Goal: Information Seeking & Learning: Learn about a topic

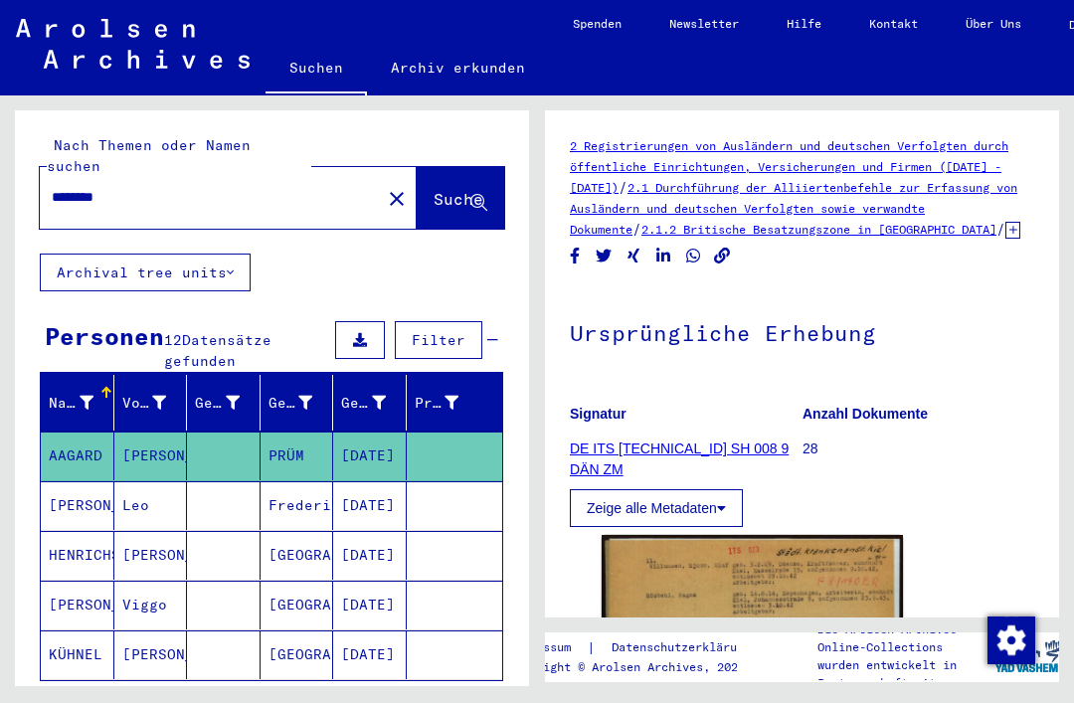
click at [222, 531] on mat-cell at bounding box center [224, 555] width 74 height 49
click at [219, 551] on mat-cell at bounding box center [224, 555] width 74 height 49
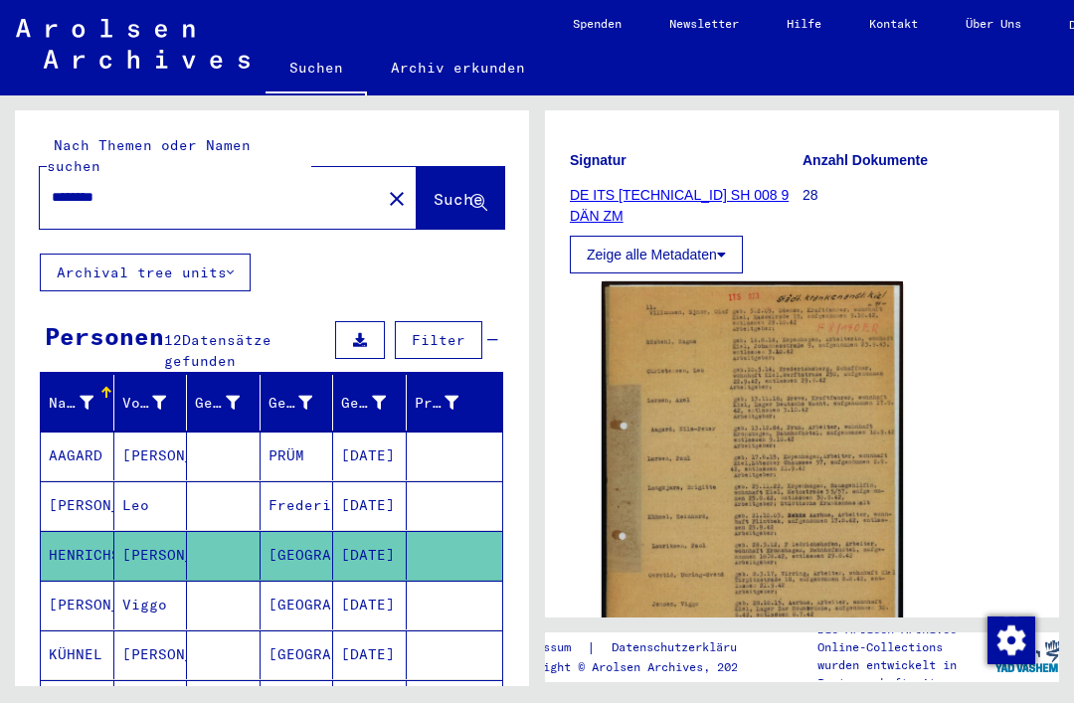
scroll to position [255, 0]
type input "****"
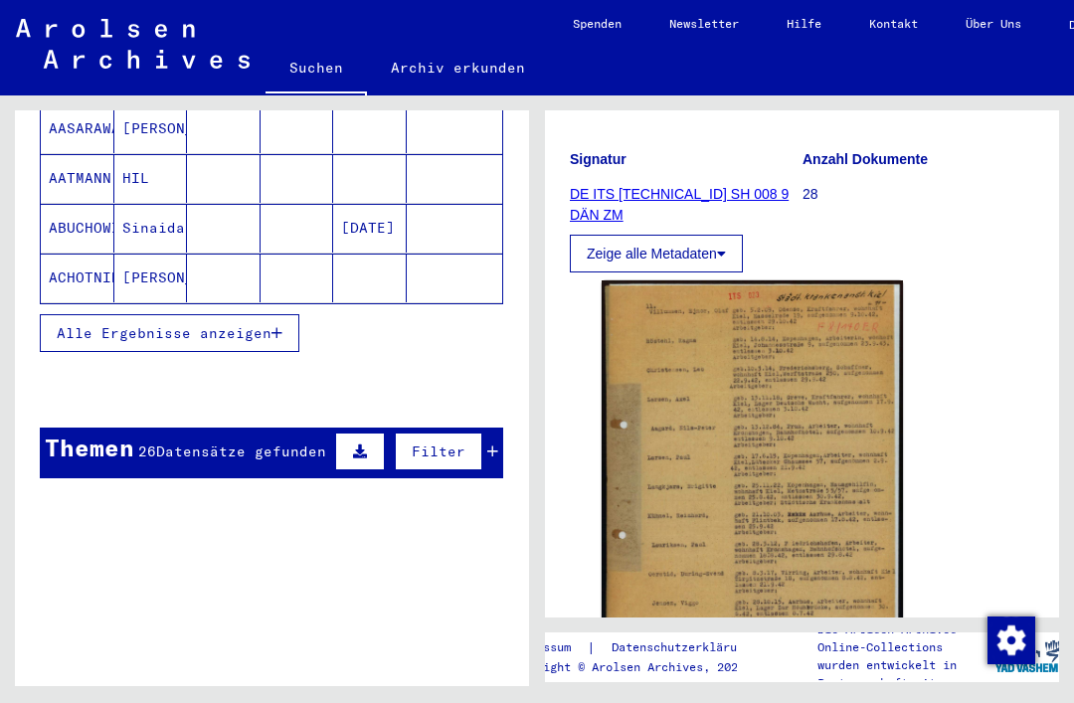
scroll to position [411, 0]
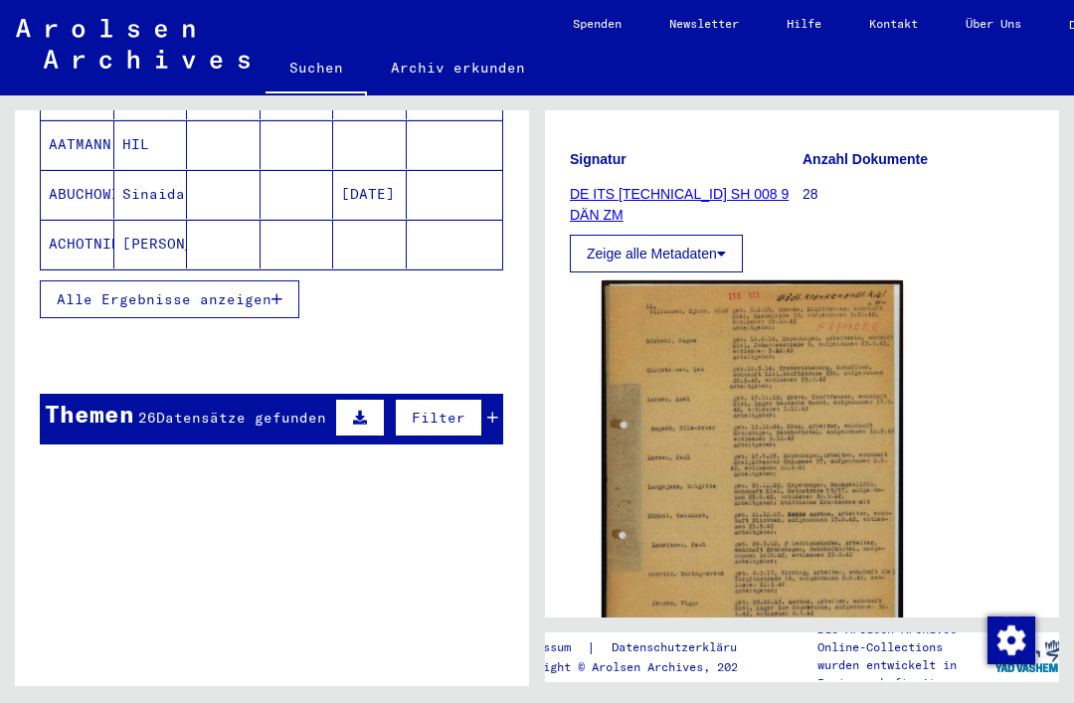
click at [289, 409] on span "Datensätze gefunden" at bounding box center [241, 418] width 170 height 18
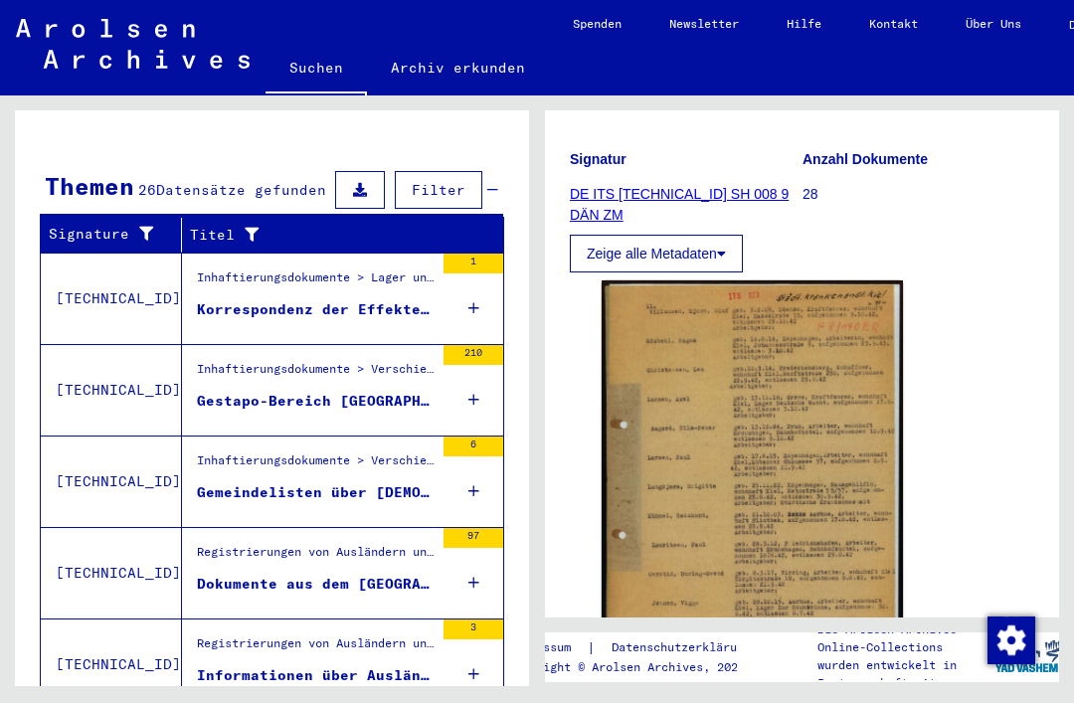
scroll to position [637, 0]
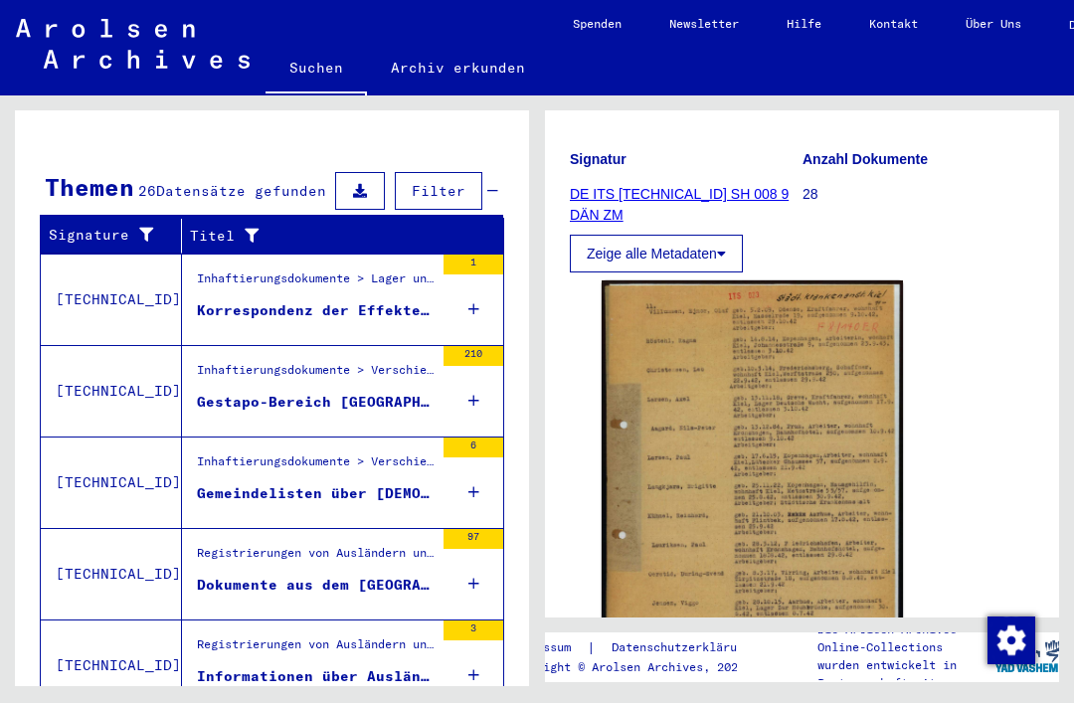
click at [478, 656] on icon at bounding box center [473, 675] width 11 height 70
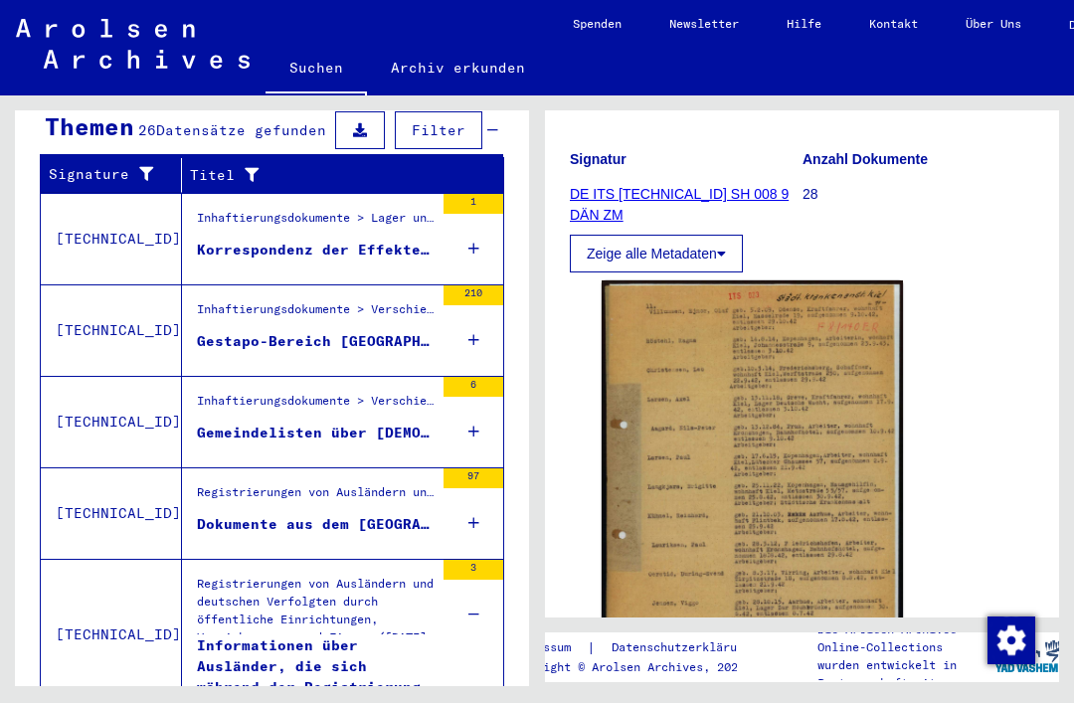
scroll to position [697, 0]
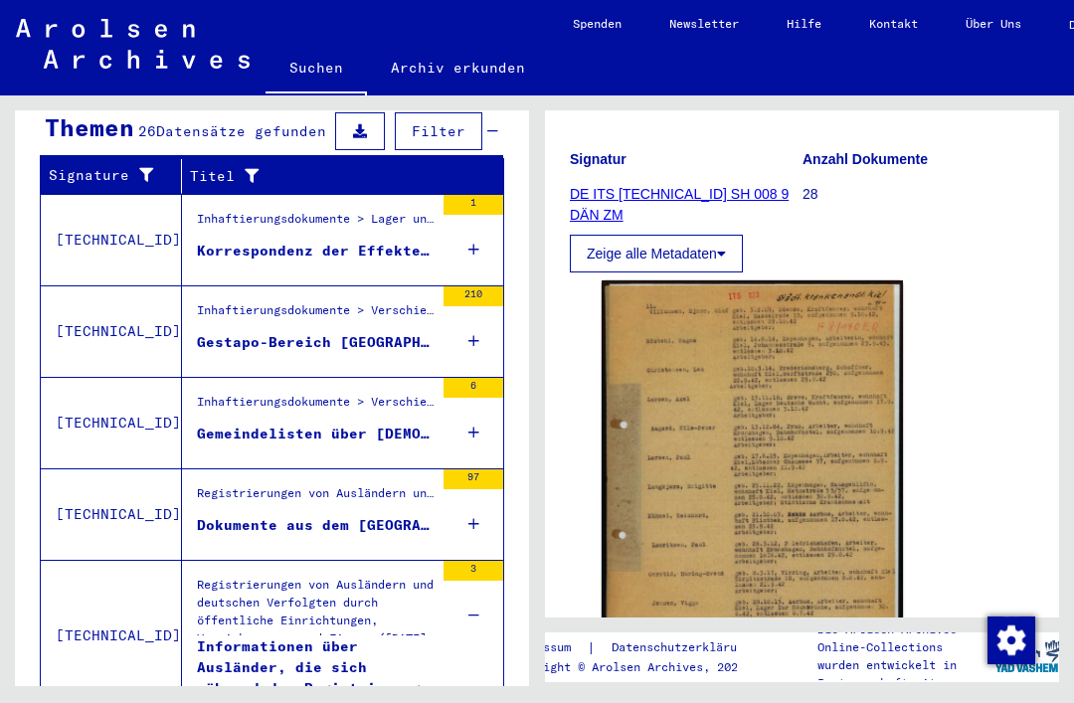
click at [480, 507] on div "97" at bounding box center [474, 514] width 60 height 90
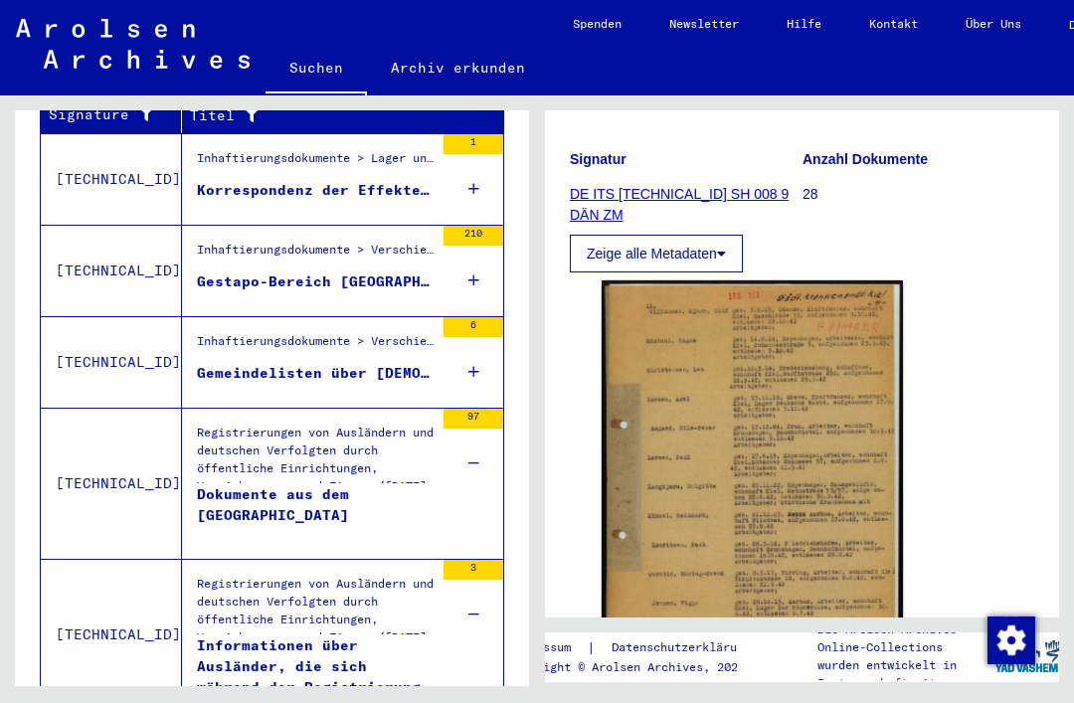
scroll to position [757, 0]
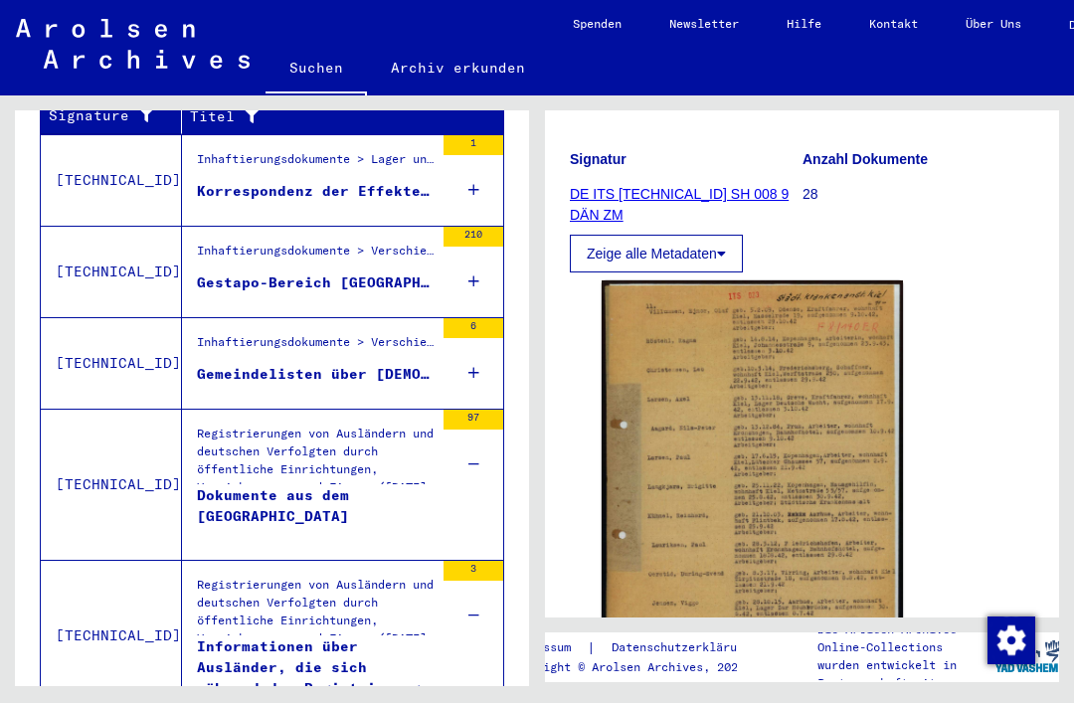
click at [388, 666] on div "Informationen über Ausländer, die sich während der Registrierung (nach dem Krie…" at bounding box center [315, 666] width 237 height 60
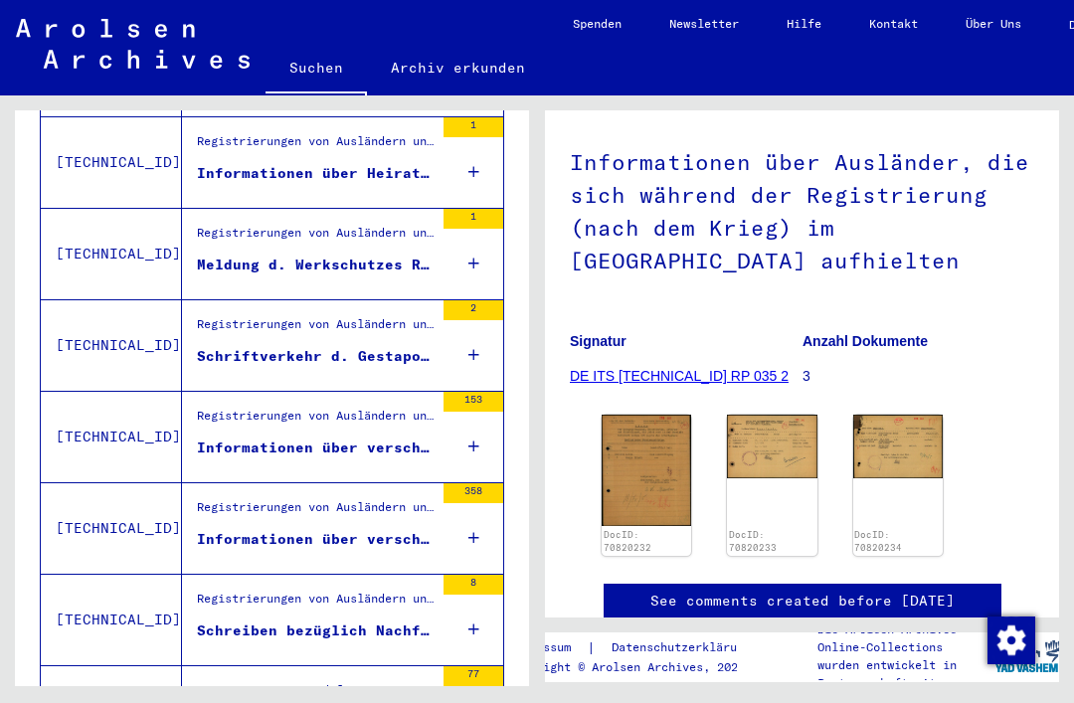
scroll to position [1260, 0]
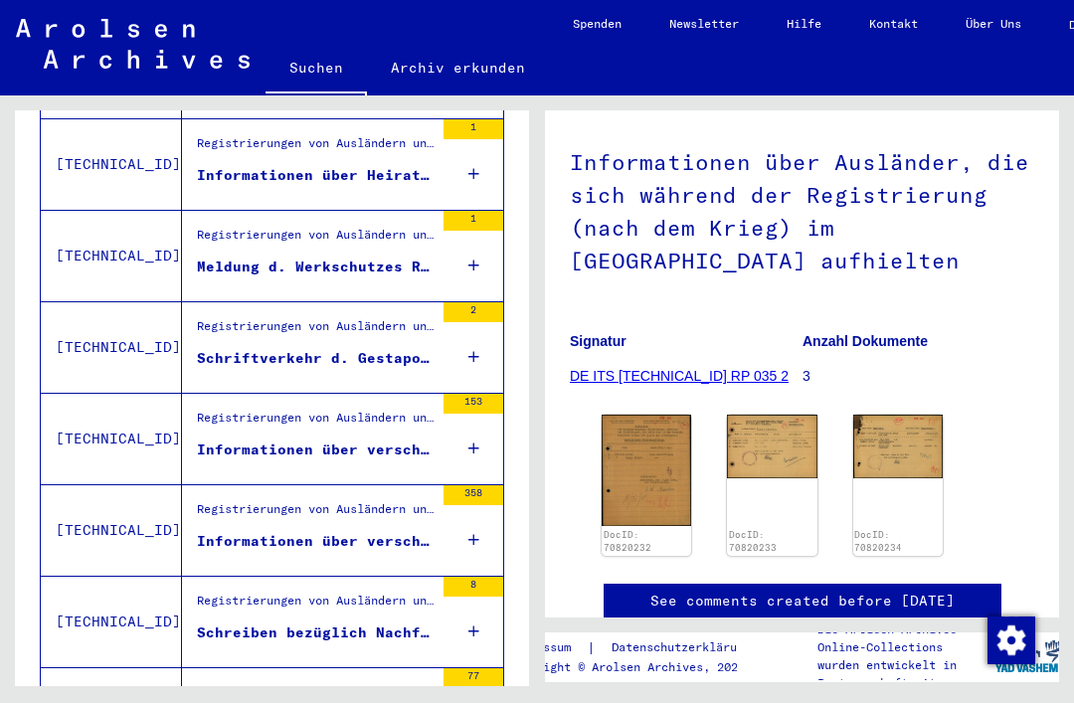
click at [475, 519] on icon at bounding box center [473, 540] width 11 height 70
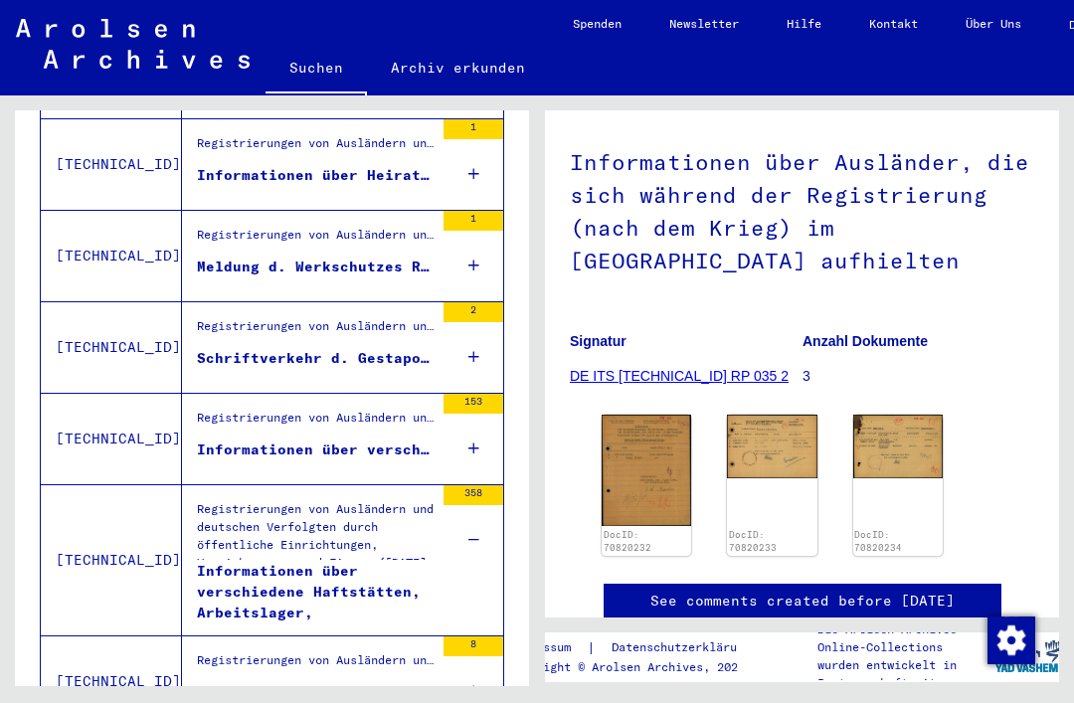
click at [373, 568] on div "Informationen über verschiedene Haftstätten, Arbeitslager, Kriegsgefangenenlage…" at bounding box center [315, 591] width 237 height 60
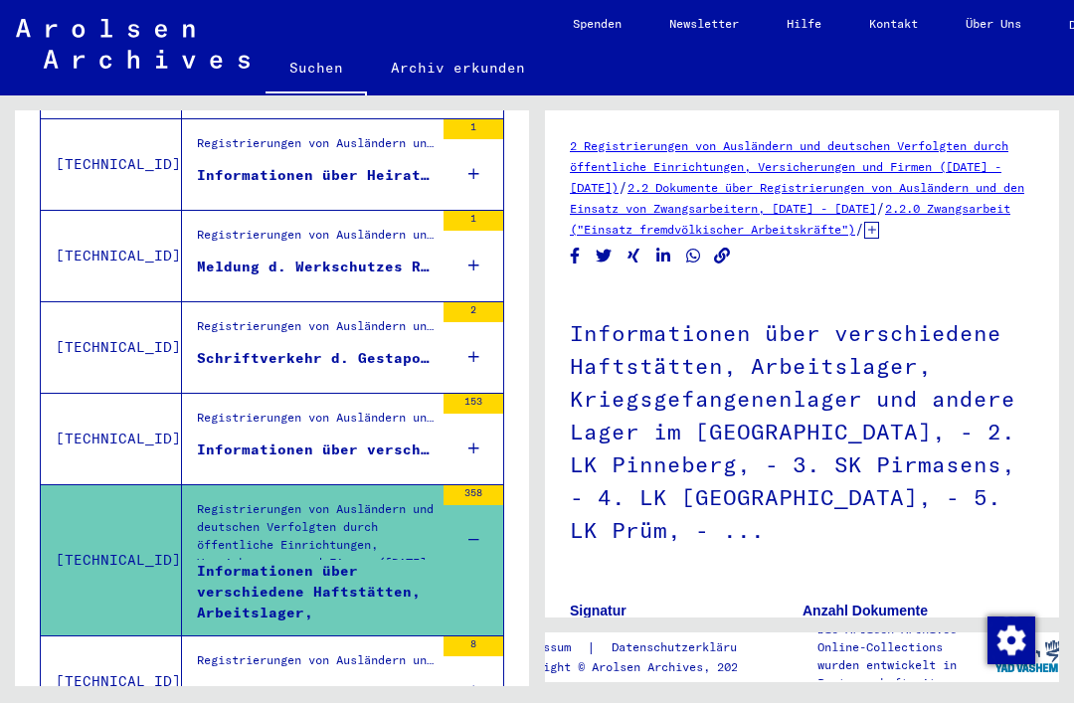
click at [477, 425] on icon at bounding box center [473, 449] width 11 height 70
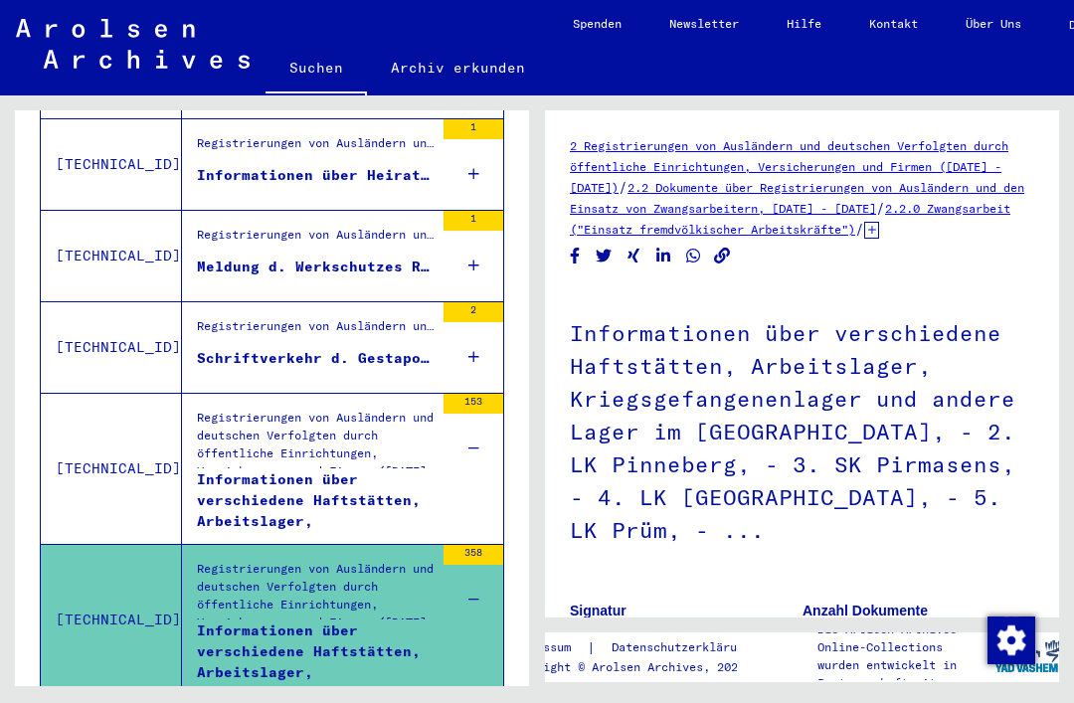
click at [383, 483] on div "Informationen über verschiedene Haftstätten, Arbeitslager, Kriegsgefangenenlage…" at bounding box center [315, 499] width 237 height 60
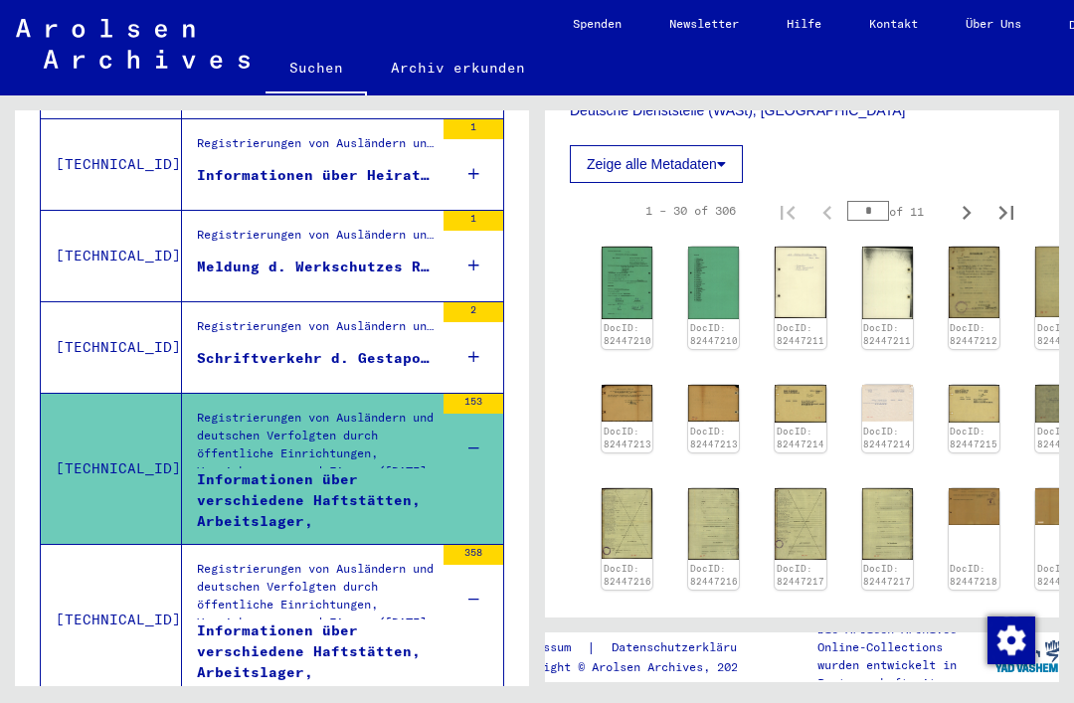
scroll to position [1043, 0]
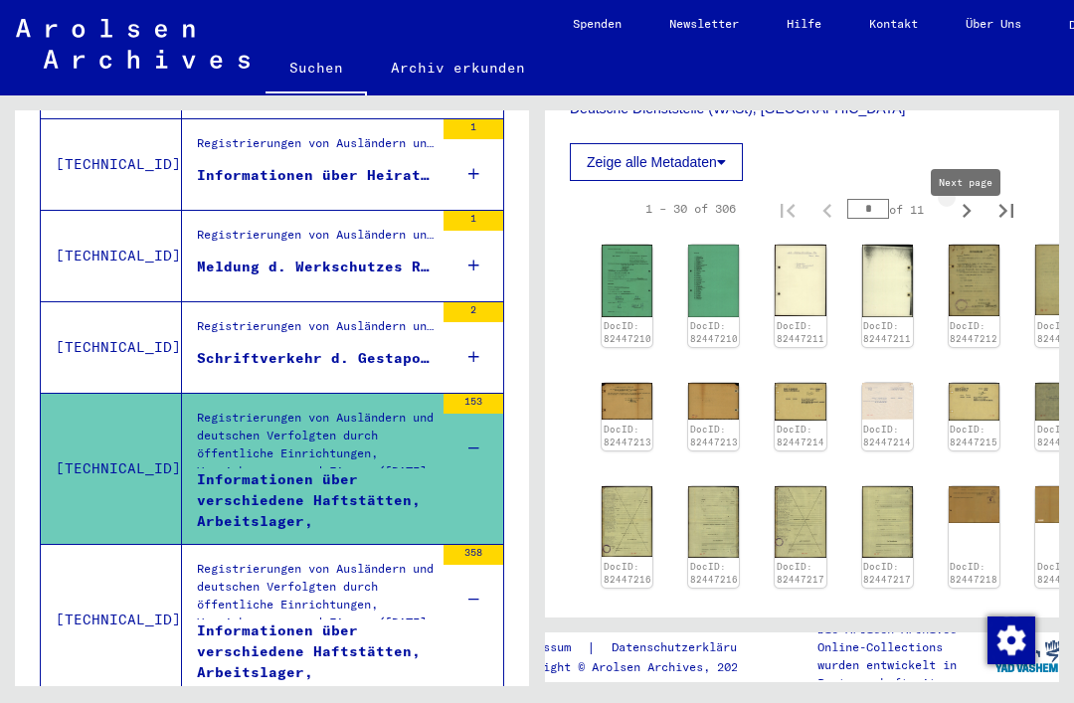
click at [963, 225] on icon "Next page" at bounding box center [967, 211] width 28 height 28
type input "*"
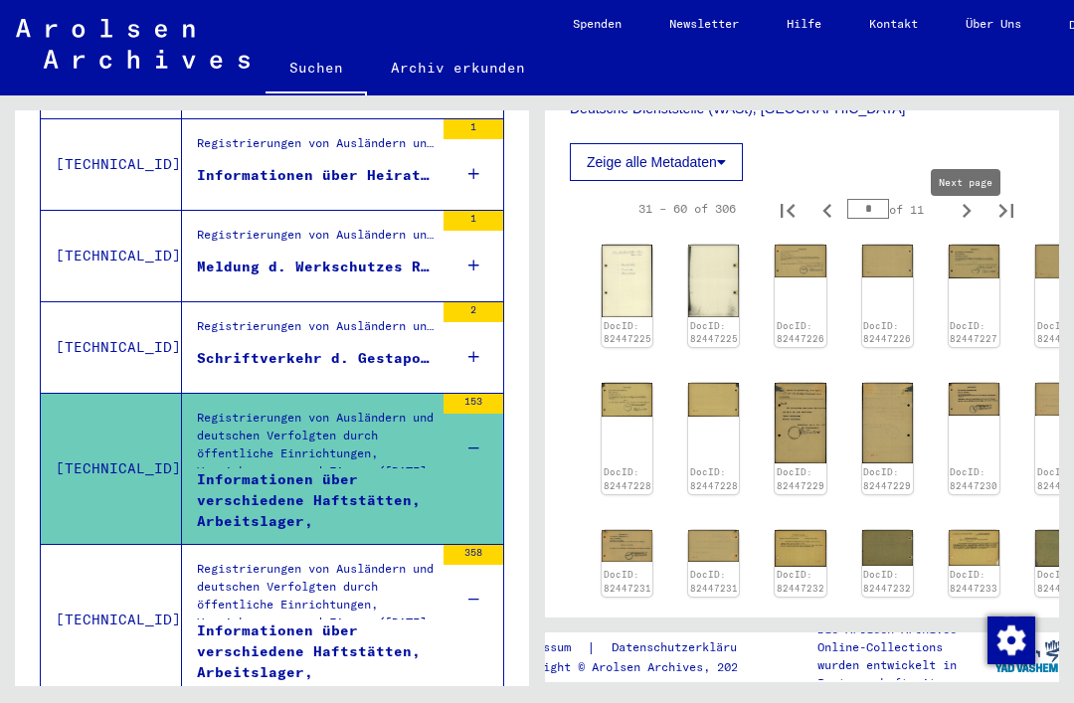
click at [964, 225] on icon "Next page" at bounding box center [967, 211] width 28 height 28
type input "*"
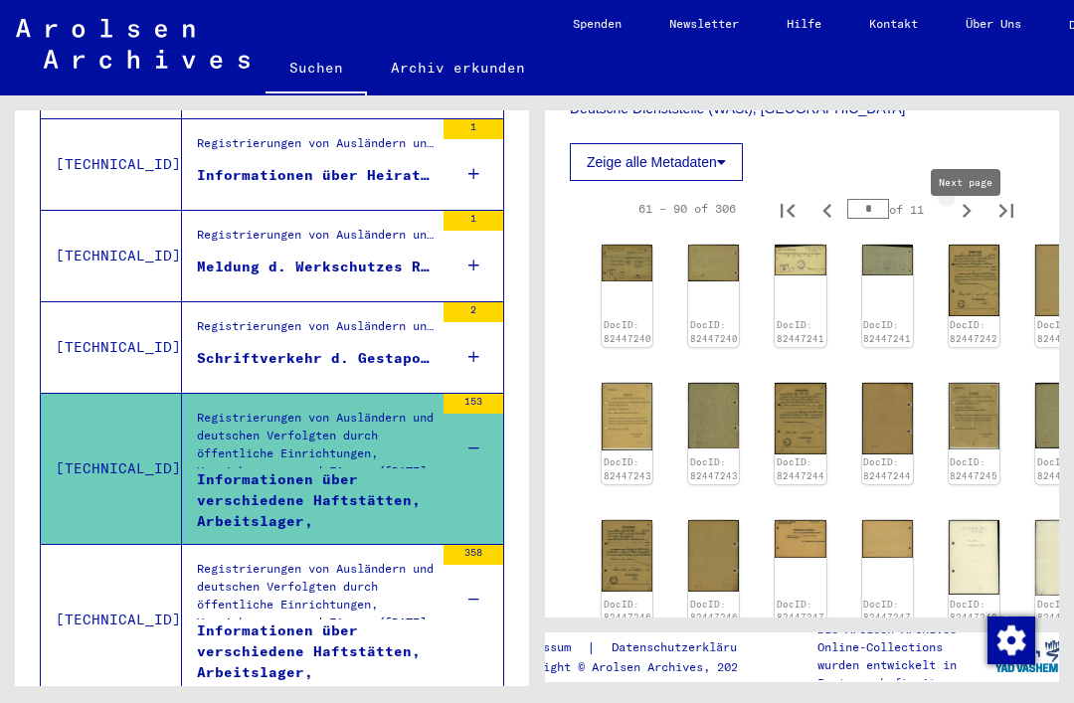
click at [965, 225] on icon "Next page" at bounding box center [967, 211] width 28 height 28
type input "*"
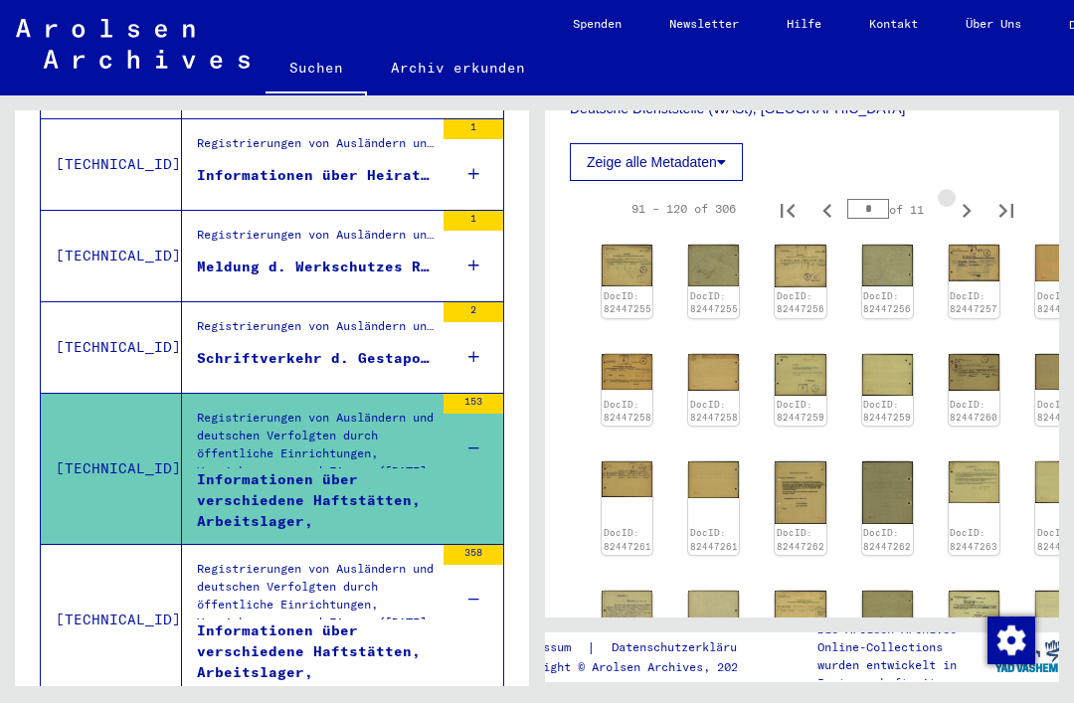
click at [967, 218] on icon "Next page" at bounding box center [967, 211] width 9 height 14
type input "*"
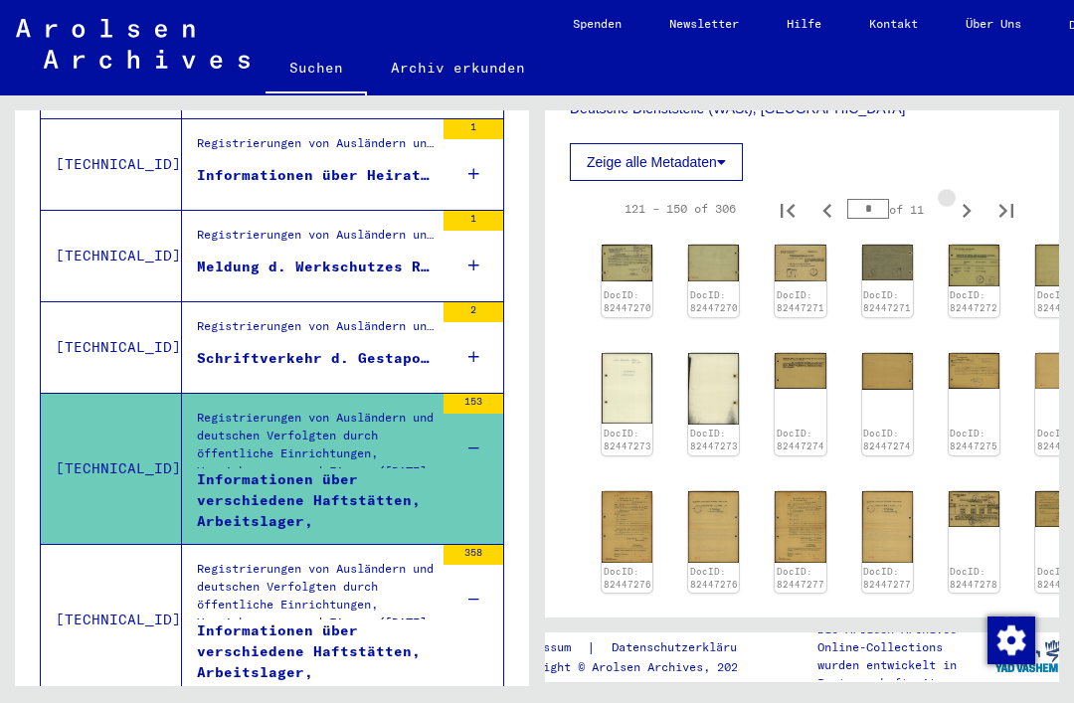
click at [965, 225] on icon "Next page" at bounding box center [967, 211] width 28 height 28
type input "*"
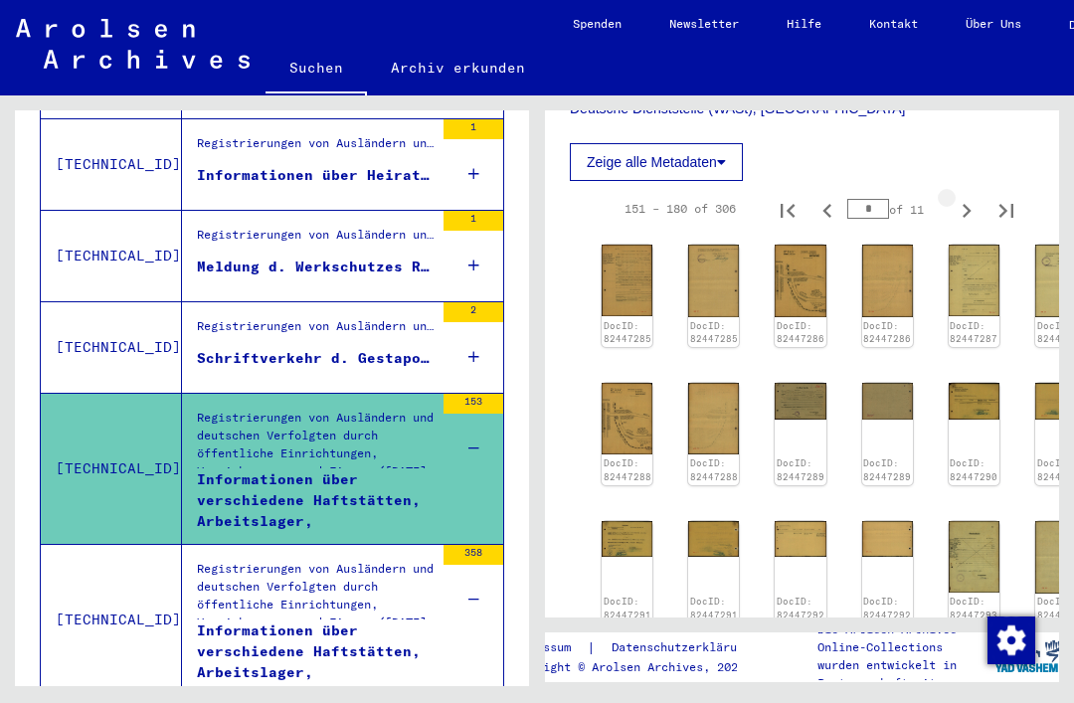
click at [965, 218] on icon "Next page" at bounding box center [967, 211] width 9 height 14
type input "*"
click at [962, 225] on icon "Next page" at bounding box center [967, 211] width 28 height 28
type input "*"
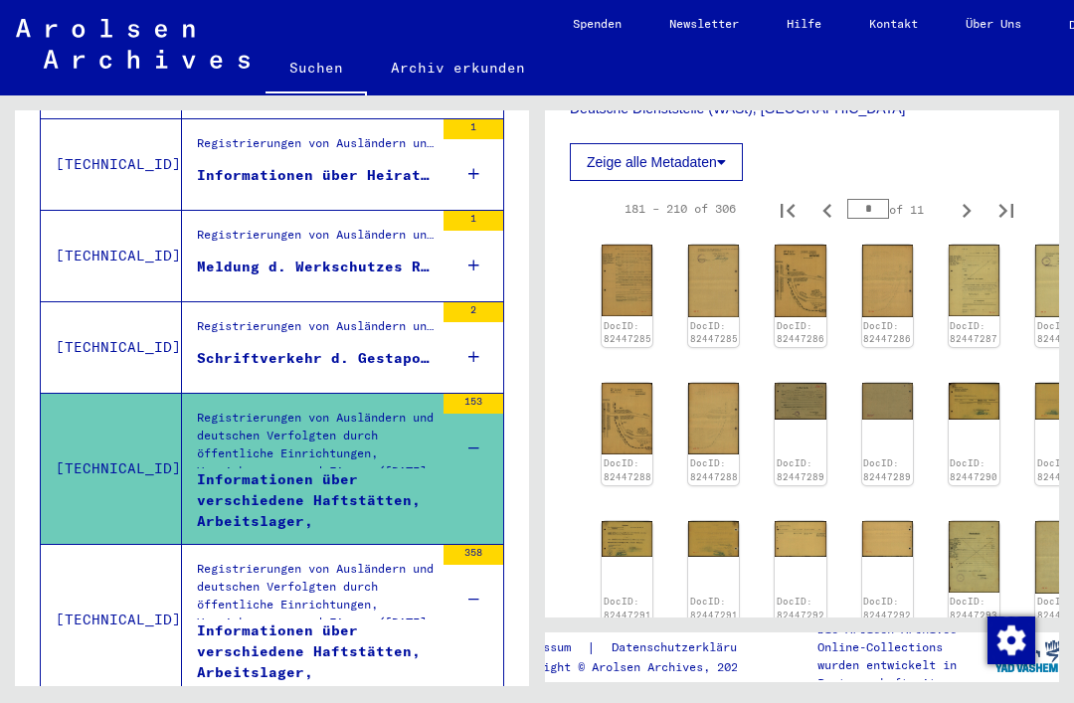
type input "*"
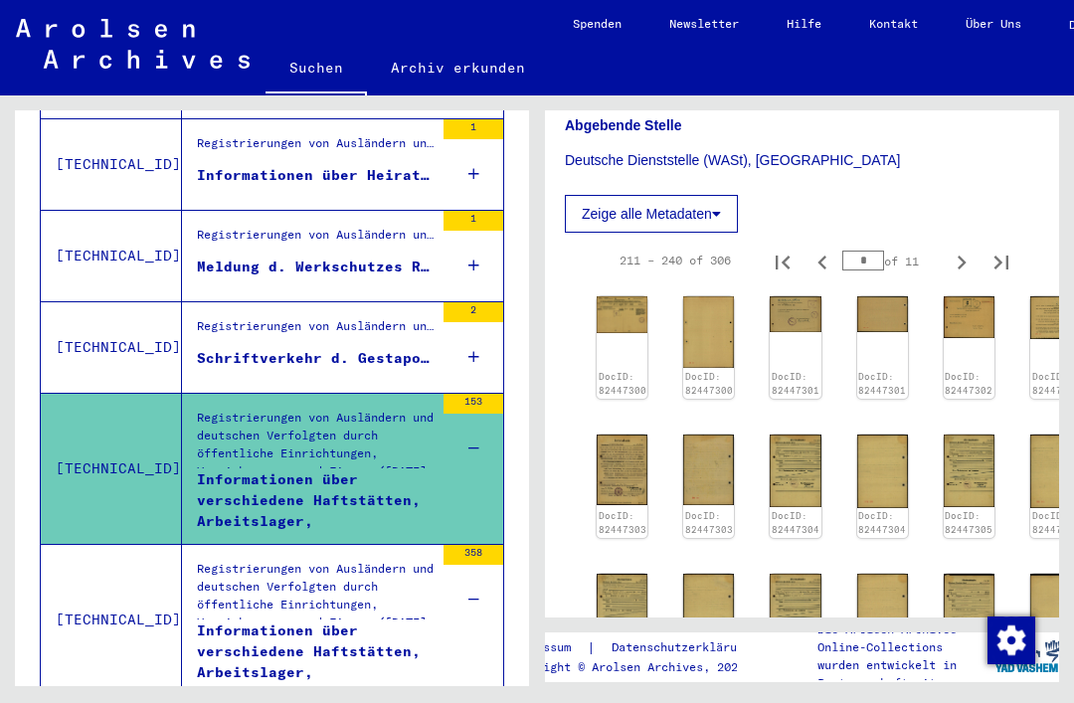
scroll to position [987, 6]
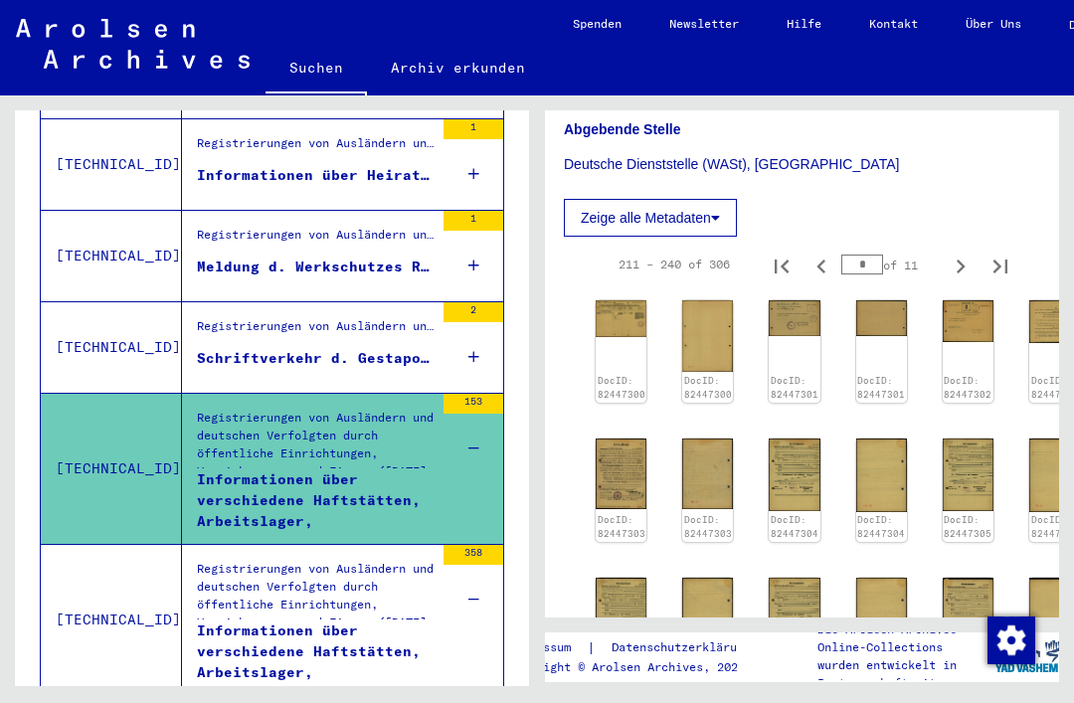
click at [801, 355] on div "DocID: 82447301" at bounding box center [794, 350] width 51 height 101
click at [790, 336] on img at bounding box center [794, 318] width 51 height 36
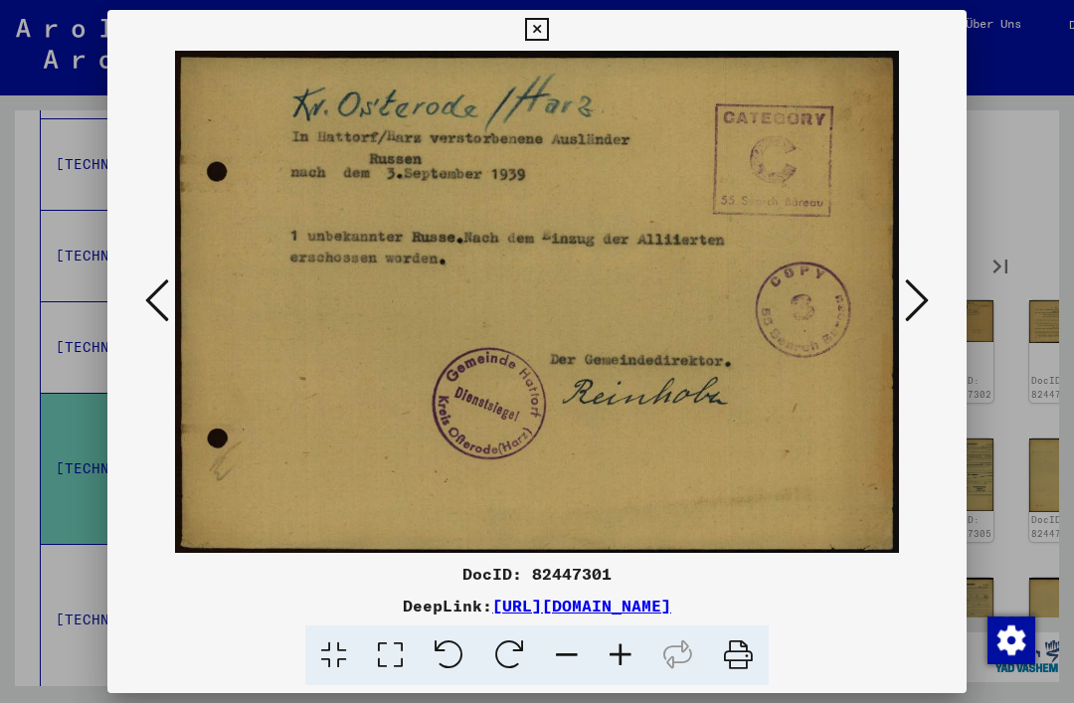
click at [922, 311] on icon at bounding box center [917, 300] width 24 height 48
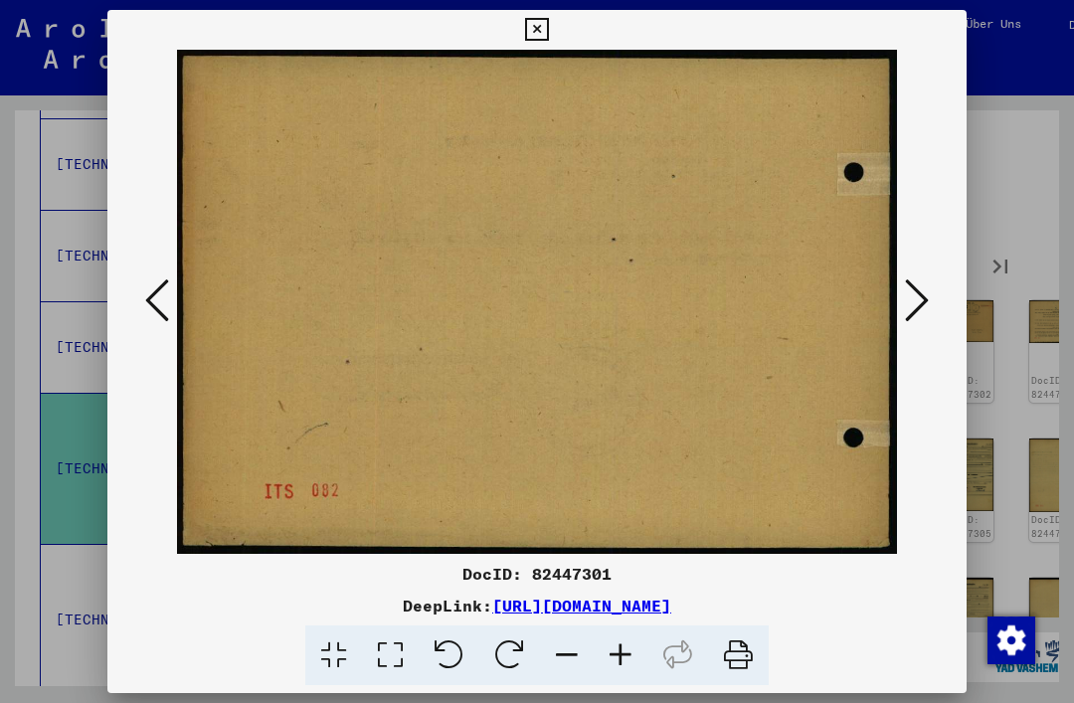
click at [927, 312] on icon at bounding box center [917, 300] width 24 height 48
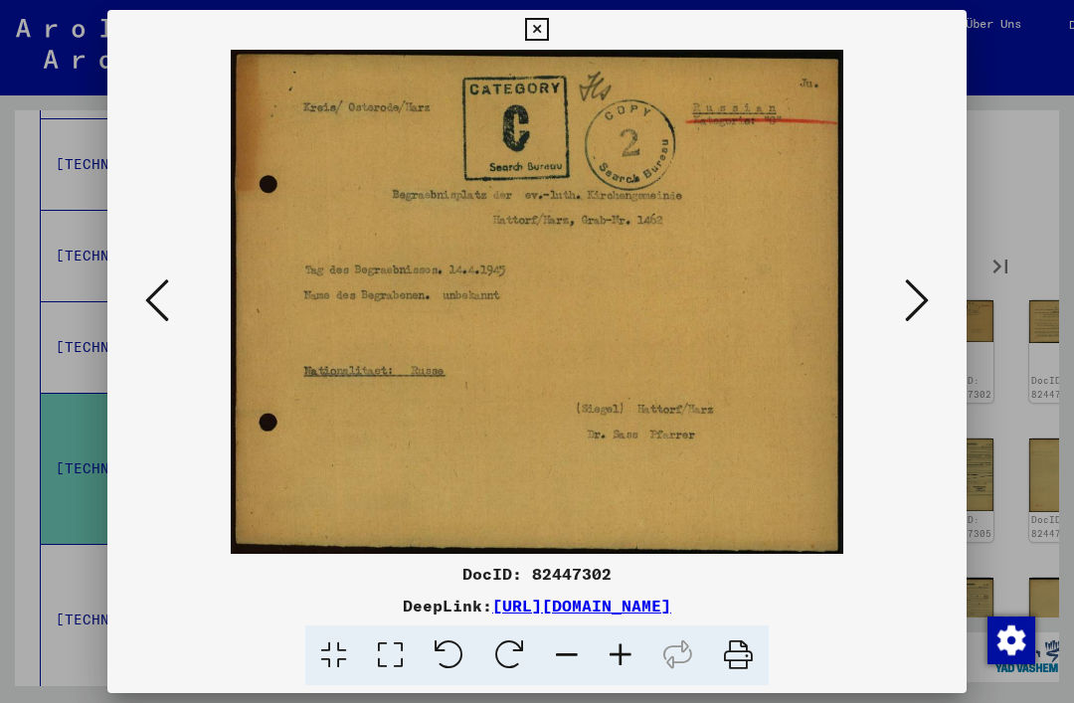
click at [924, 319] on icon at bounding box center [917, 300] width 24 height 48
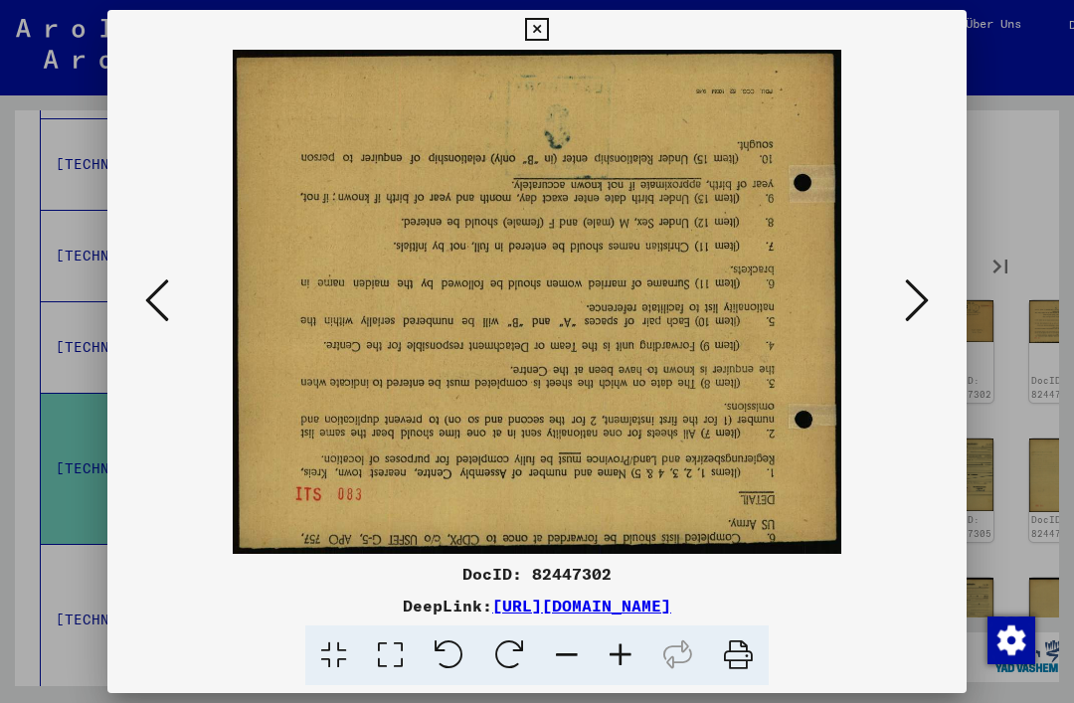
click at [924, 318] on icon at bounding box center [917, 300] width 24 height 48
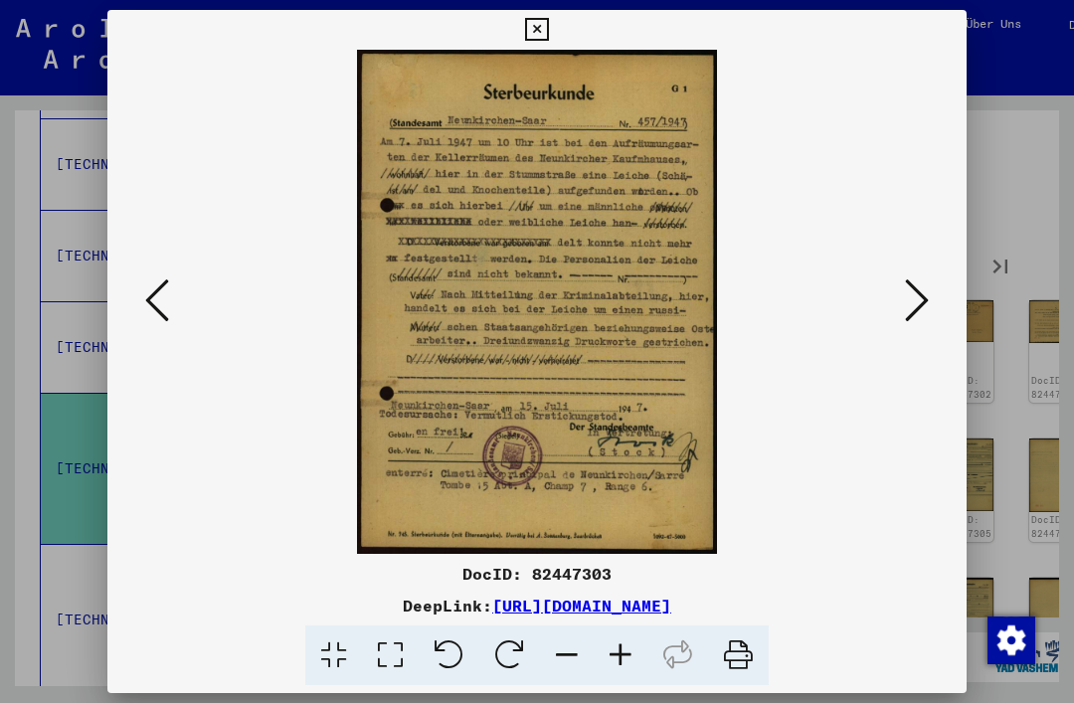
click at [922, 320] on icon at bounding box center [917, 300] width 24 height 48
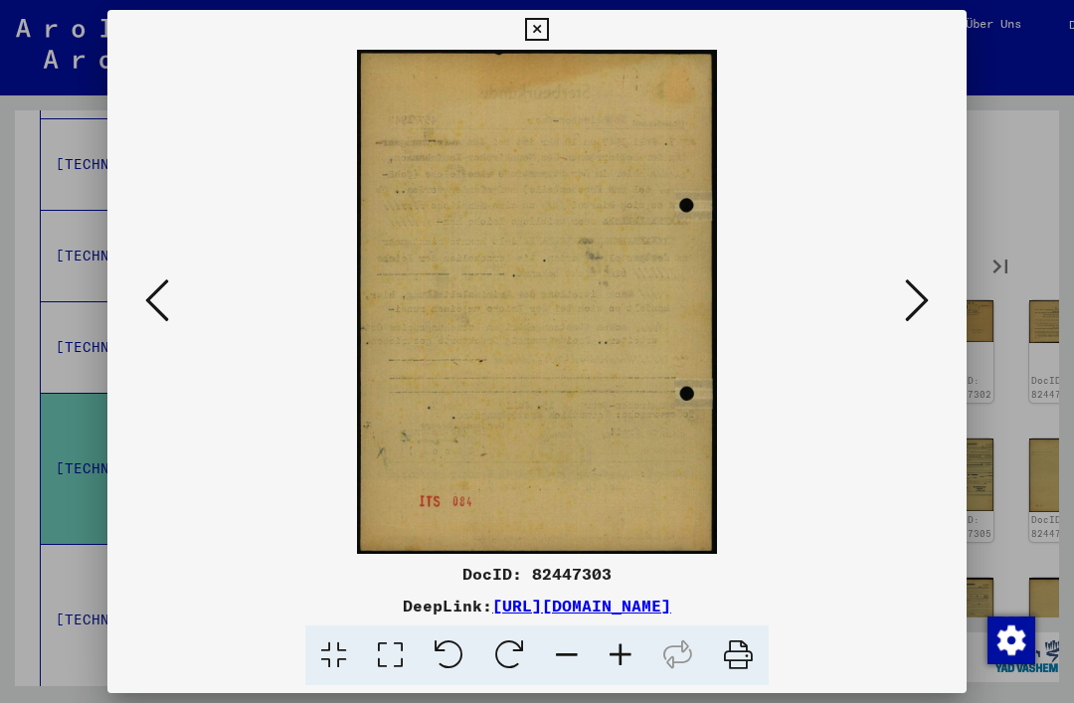
click at [554, 44] on button at bounding box center [536, 30] width 35 height 40
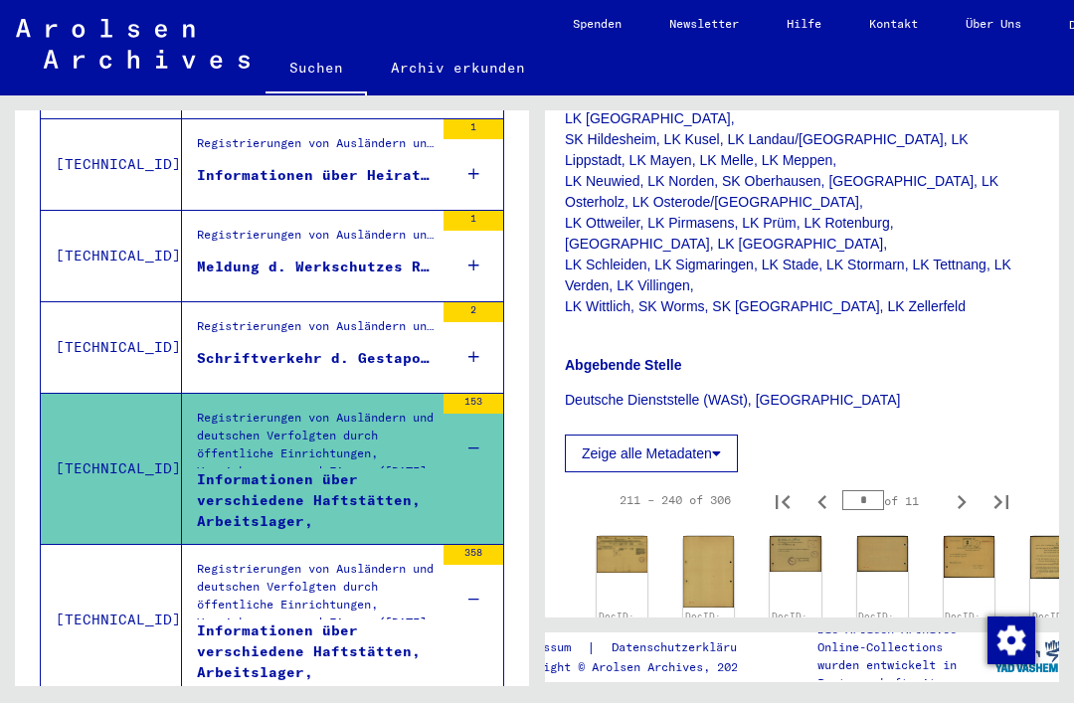
scroll to position [756, 4]
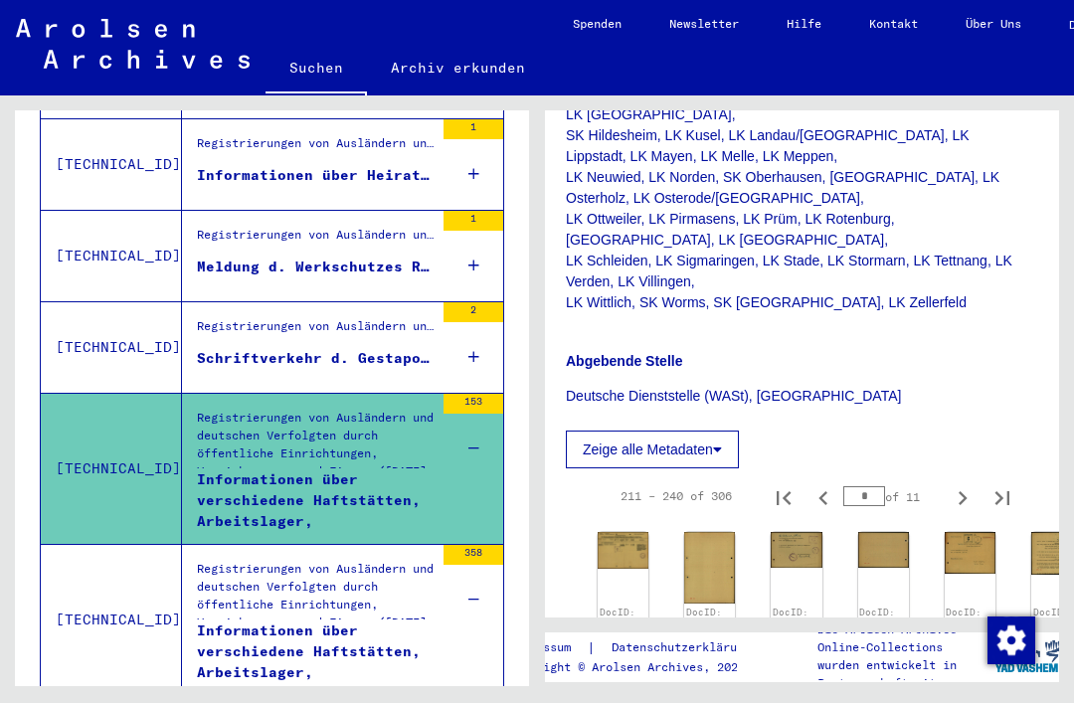
click at [824, 512] on icon "Previous page" at bounding box center [823, 498] width 28 height 28
type input "*"
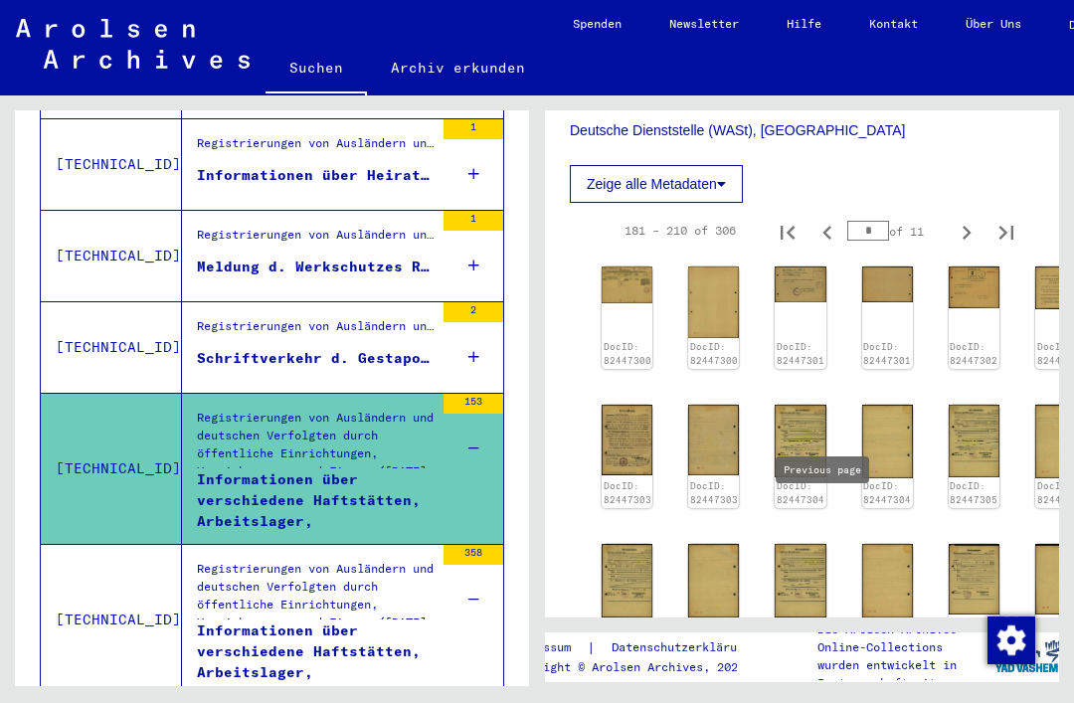
scroll to position [1010, 0]
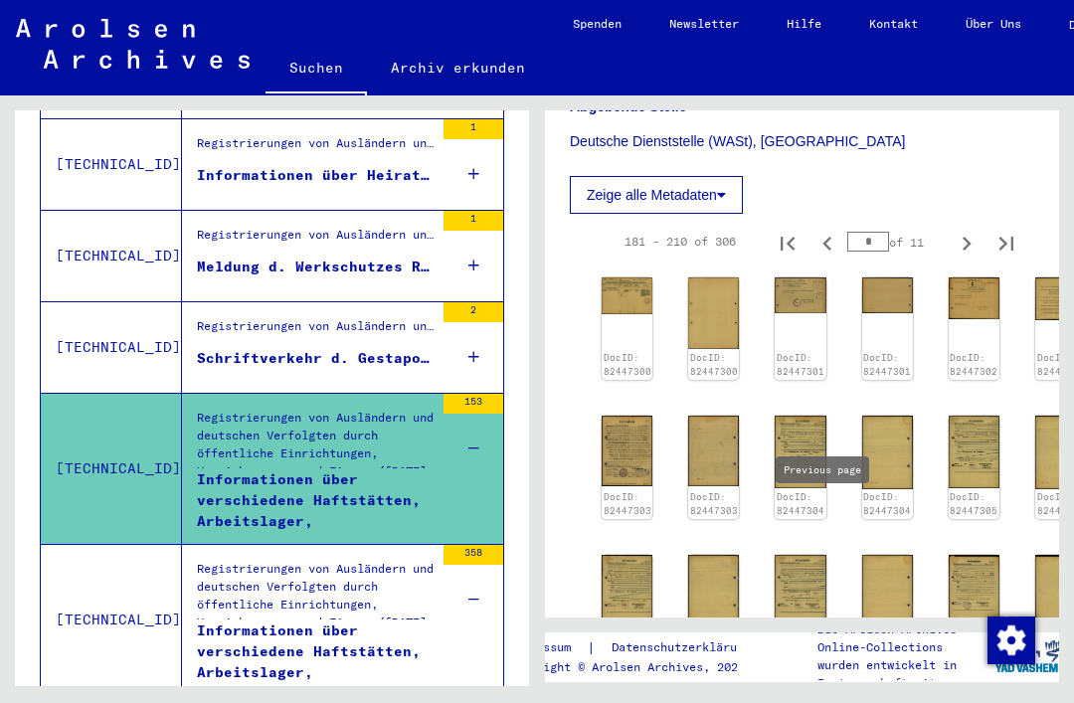
click at [628, 313] on img at bounding box center [627, 295] width 51 height 36
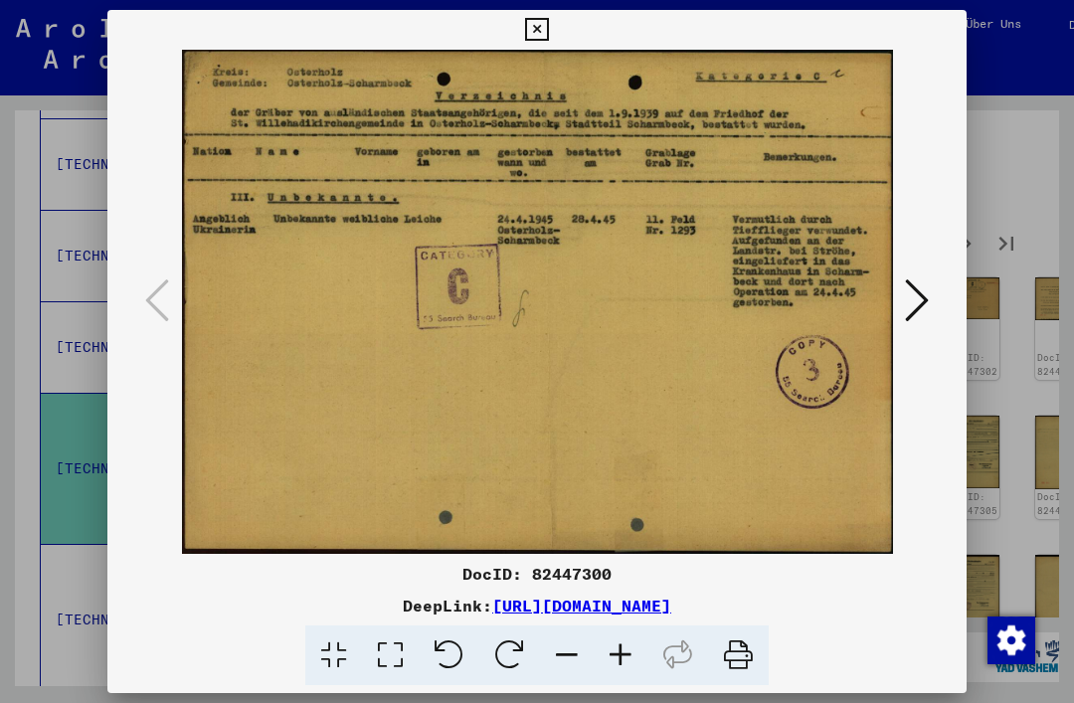
click at [548, 26] on icon at bounding box center [536, 30] width 23 height 24
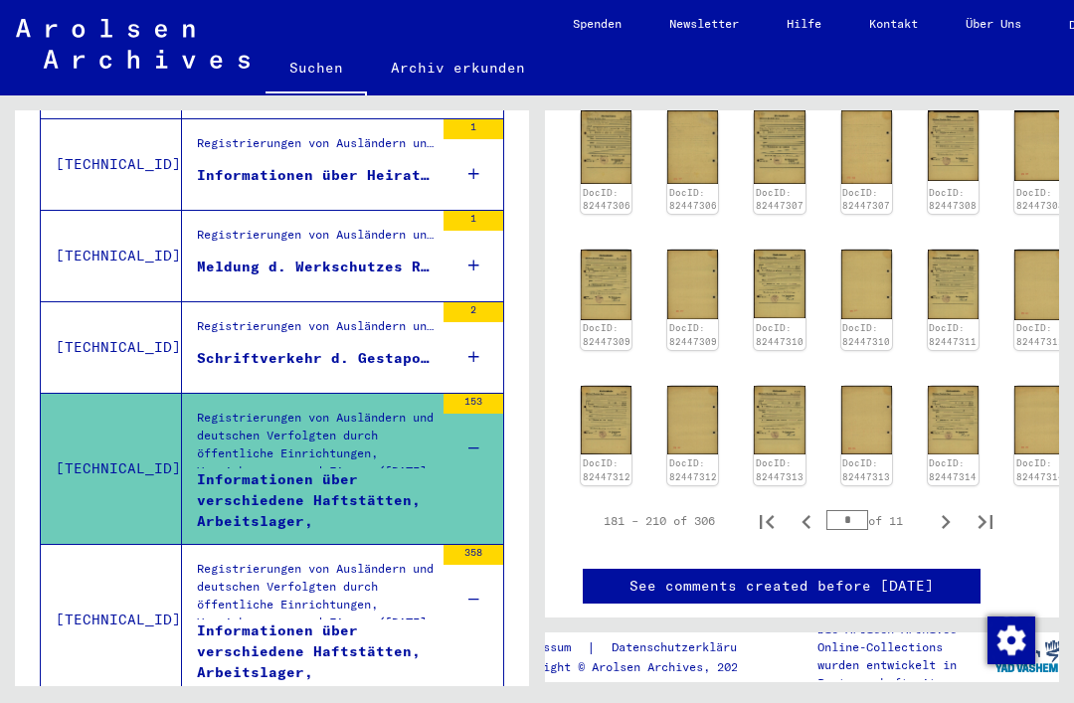
scroll to position [1464, 15]
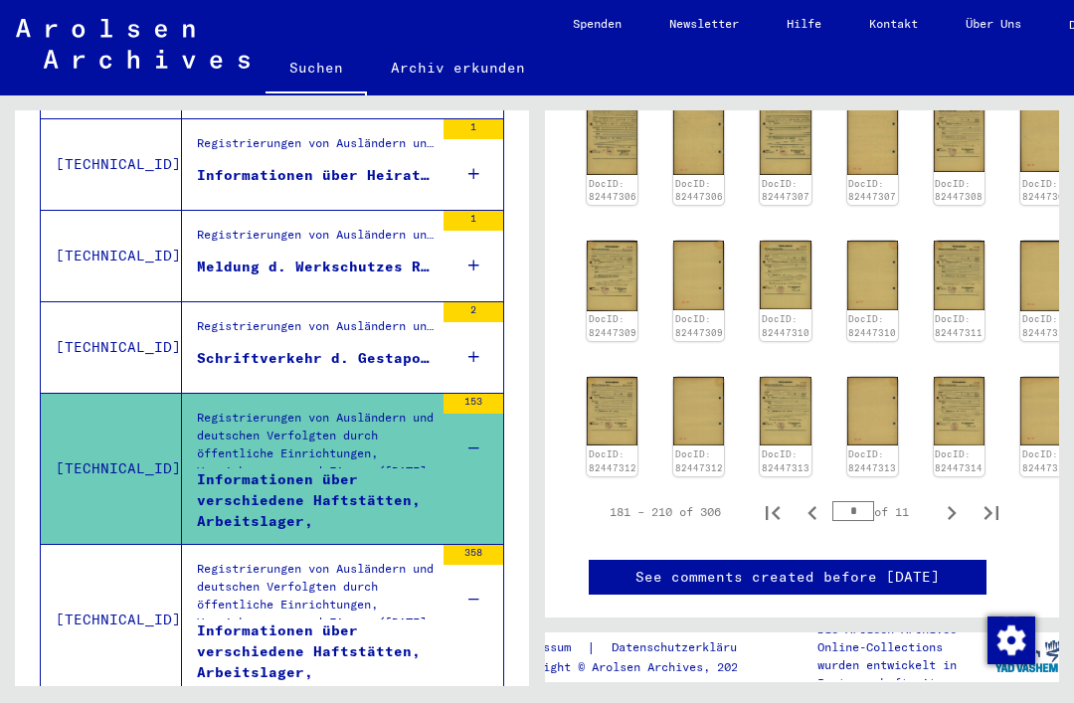
click at [946, 407] on img at bounding box center [959, 411] width 51 height 69
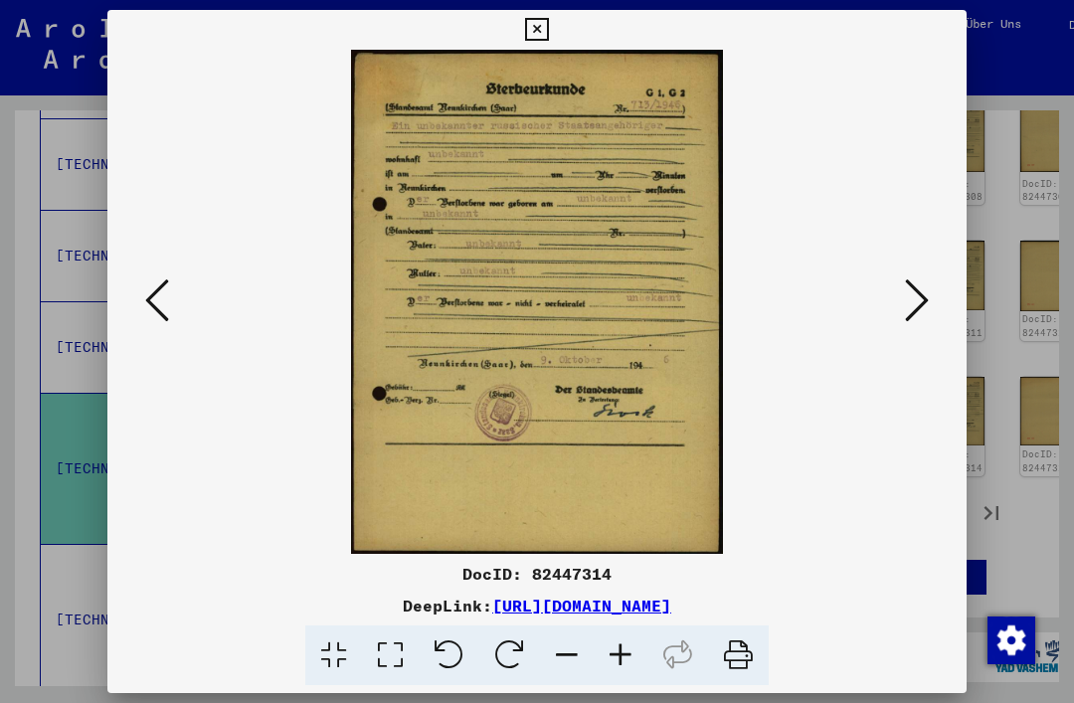
click at [927, 305] on icon at bounding box center [917, 300] width 24 height 48
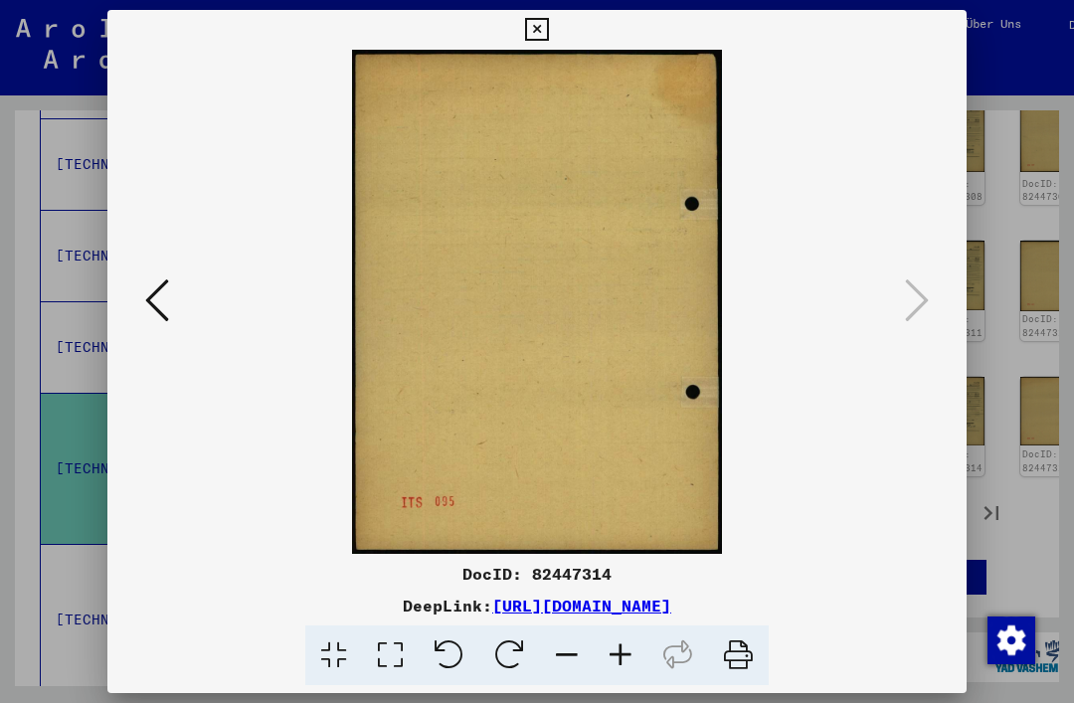
click at [554, 13] on button at bounding box center [536, 30] width 35 height 40
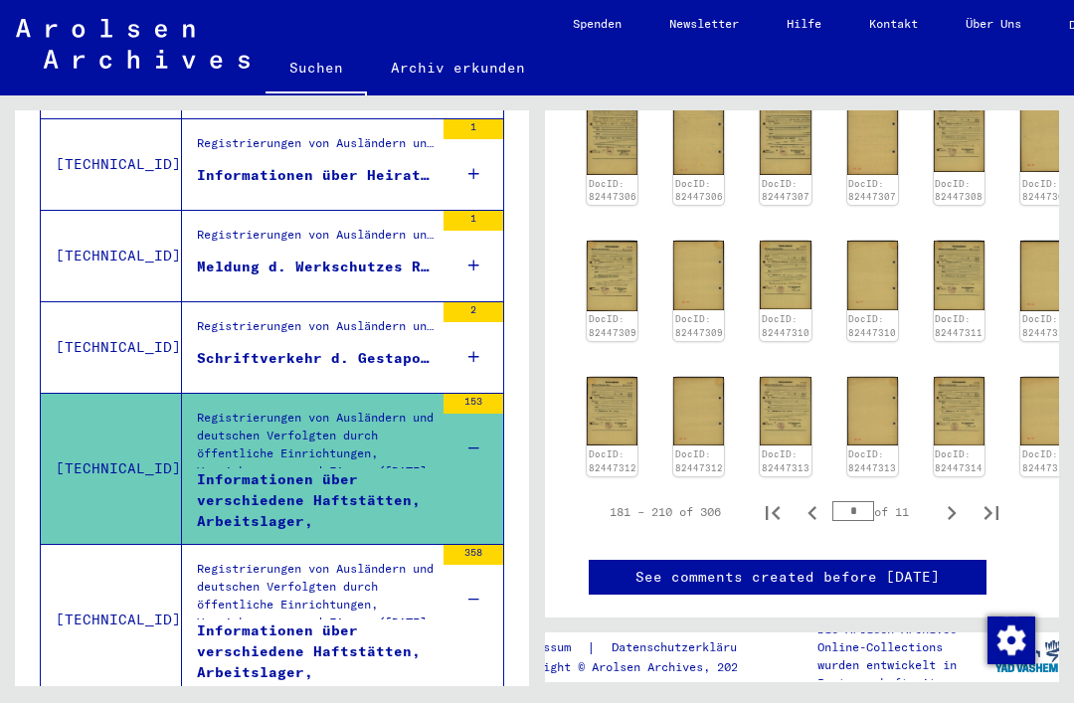
click at [953, 508] on icon "Next page" at bounding box center [952, 513] width 9 height 14
type input "*"
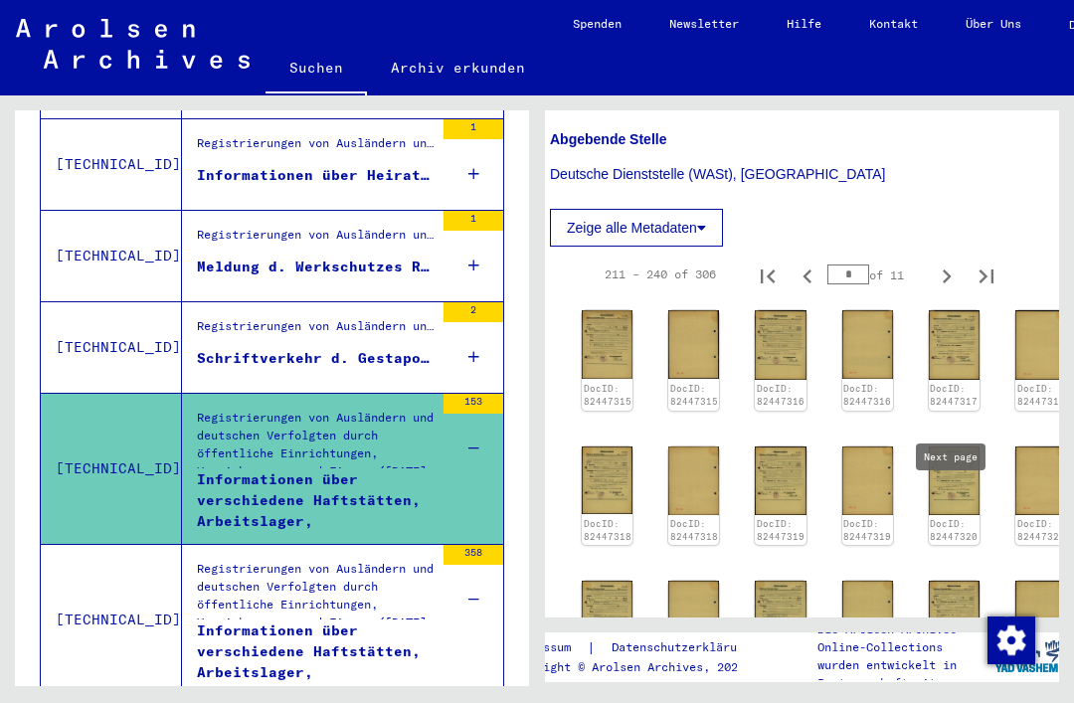
scroll to position [978, 15]
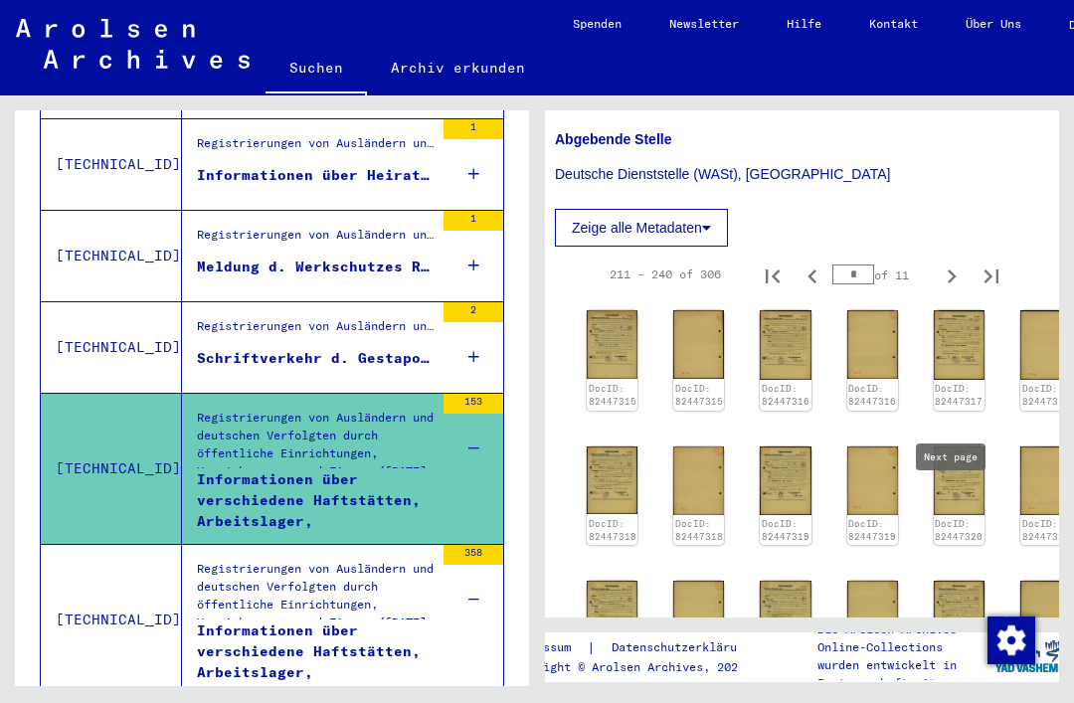
click at [622, 377] on img at bounding box center [612, 344] width 51 height 69
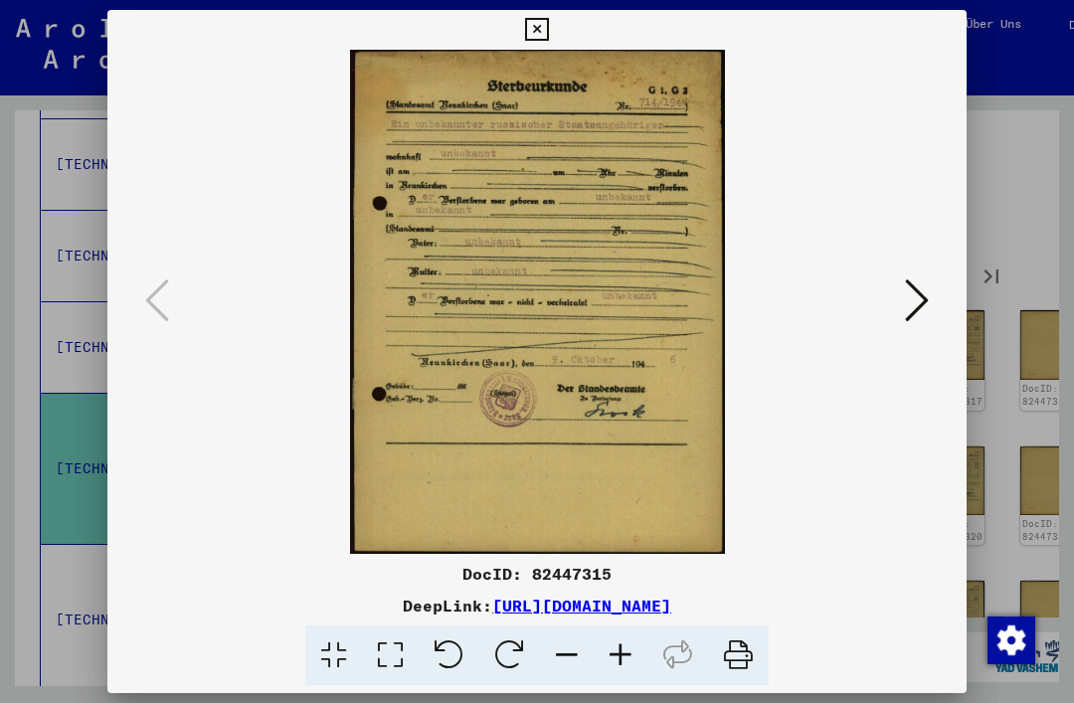
click at [548, 37] on icon at bounding box center [536, 30] width 23 height 24
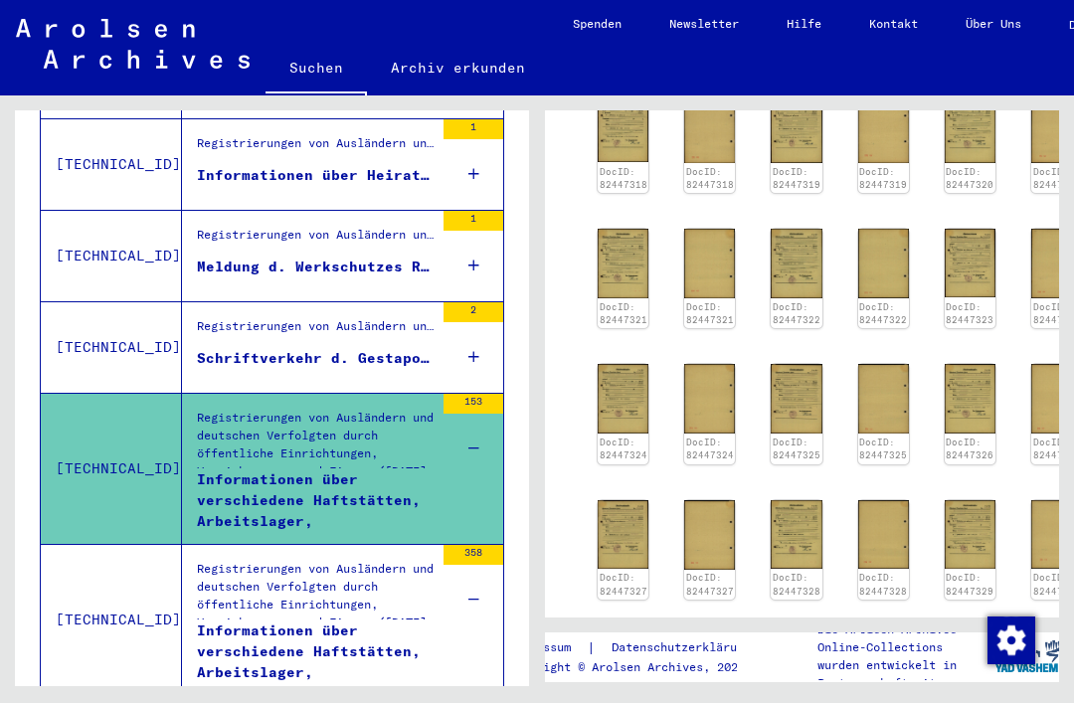
scroll to position [1330, 5]
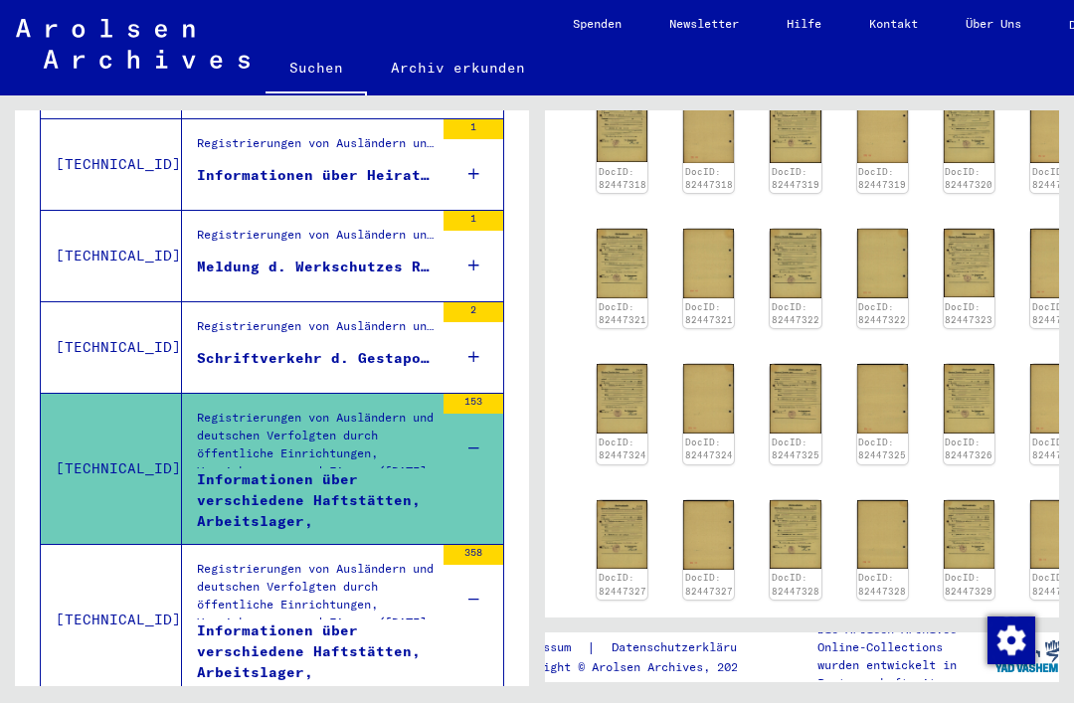
click at [956, 631] on icon "Next page" at bounding box center [962, 637] width 28 height 28
type input "*"
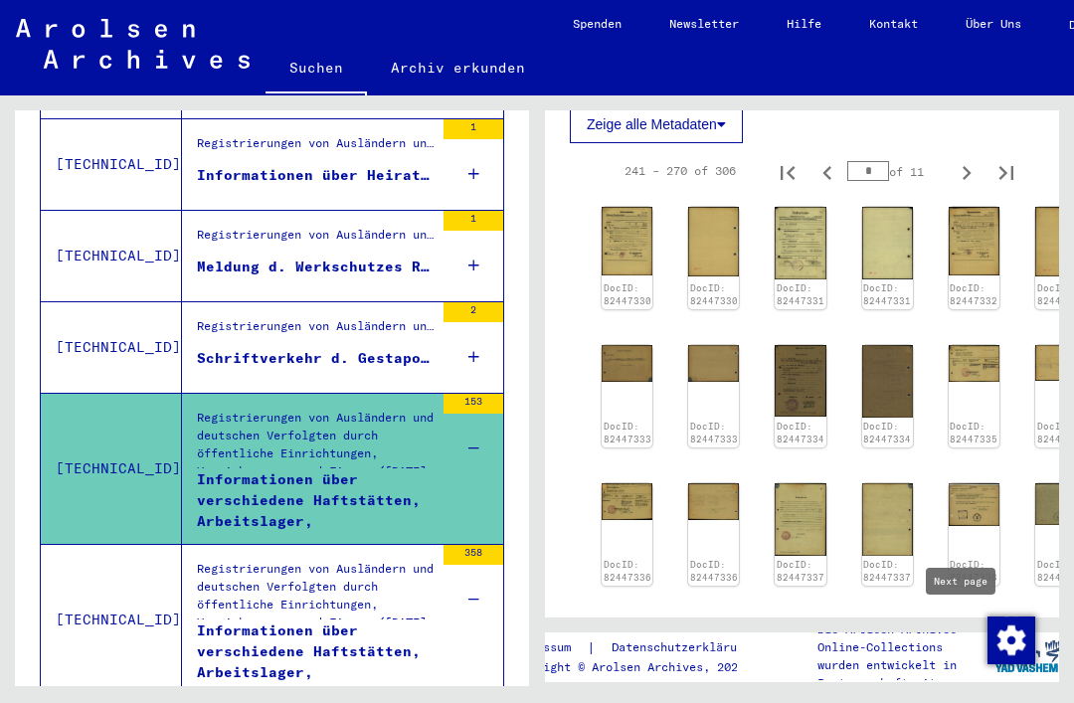
scroll to position [1078, 0]
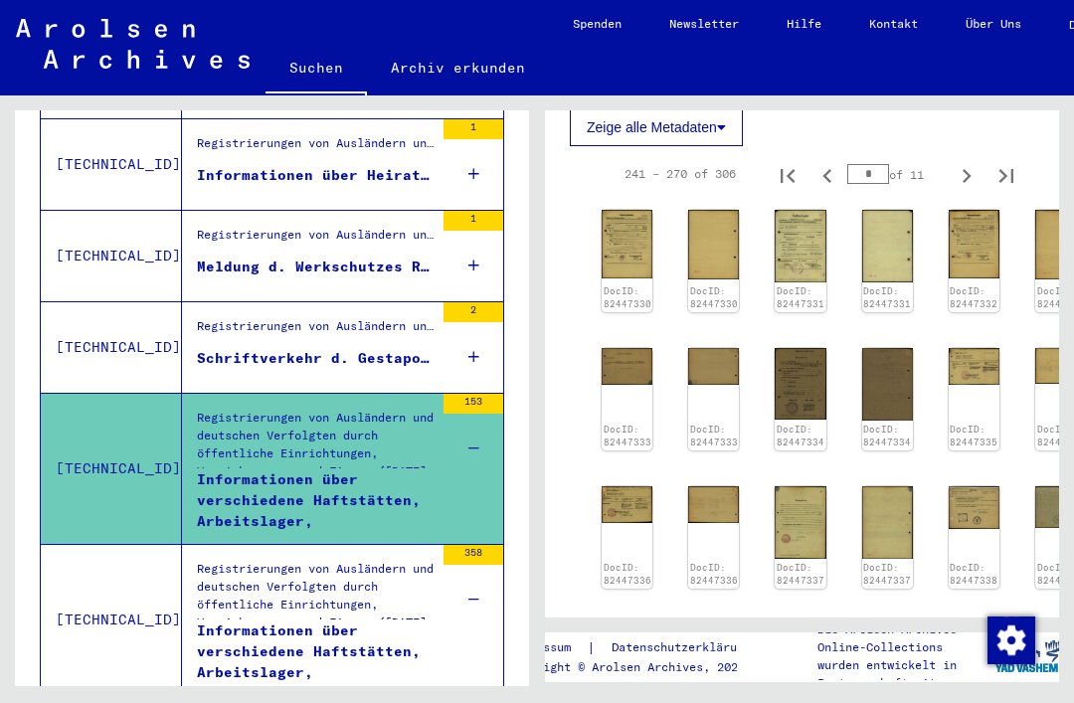
click at [964, 384] on img at bounding box center [974, 366] width 51 height 36
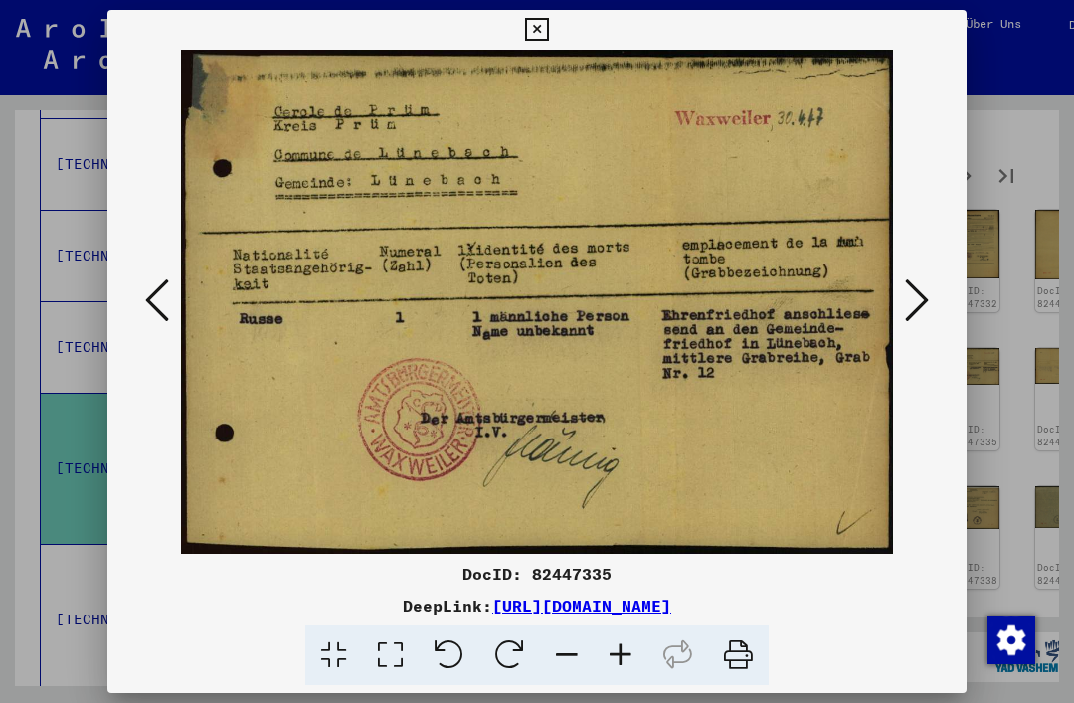
click at [548, 38] on icon at bounding box center [536, 30] width 23 height 24
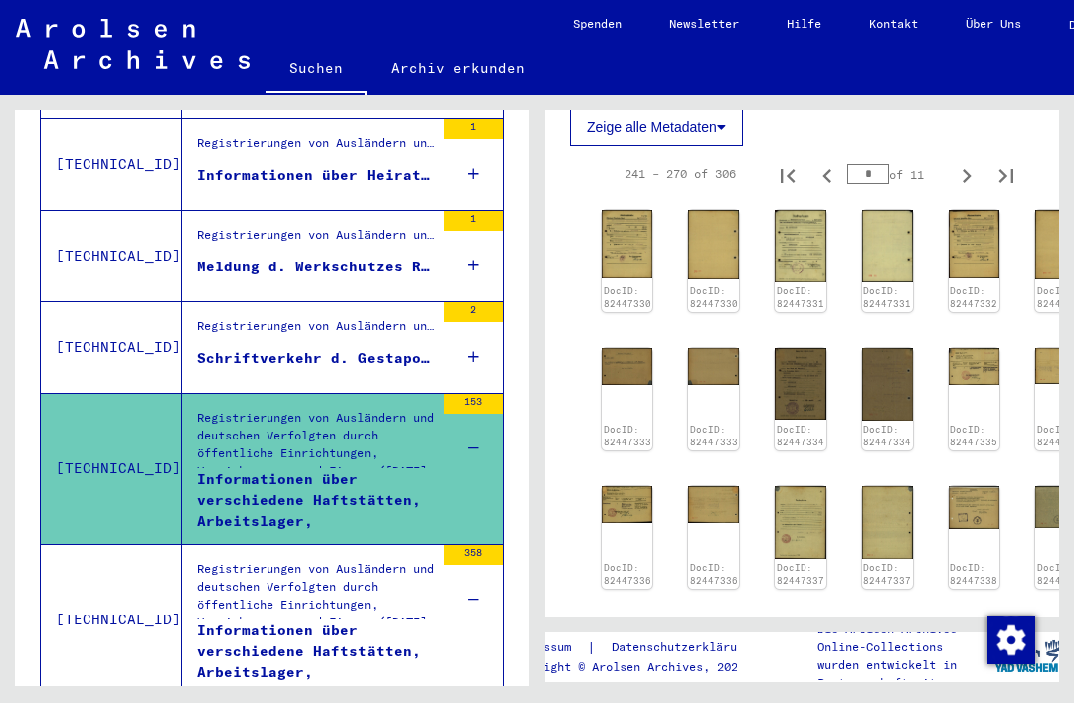
click at [623, 385] on img at bounding box center [627, 366] width 51 height 37
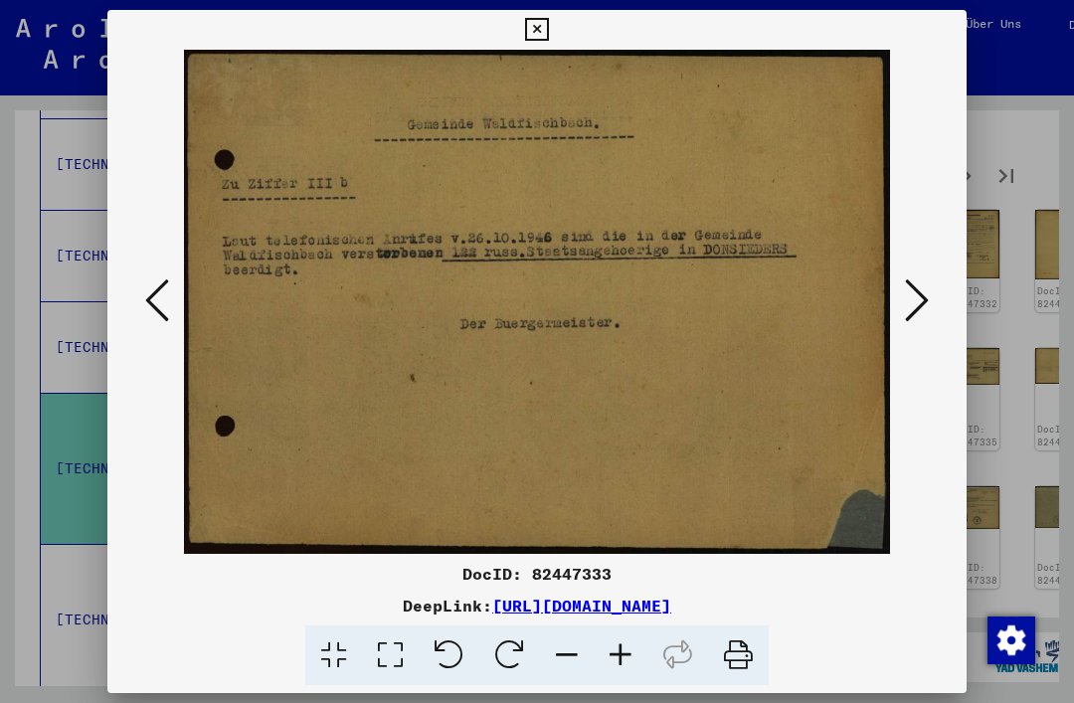
click at [934, 299] on button at bounding box center [917, 301] width 36 height 57
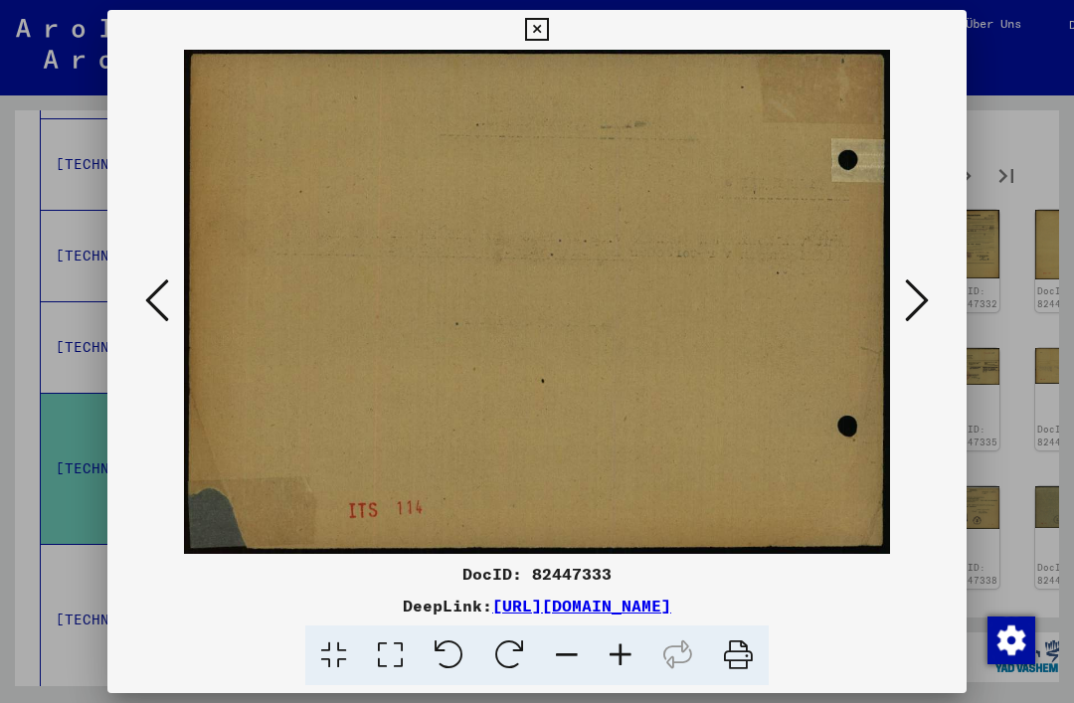
click at [926, 318] on icon at bounding box center [917, 300] width 24 height 48
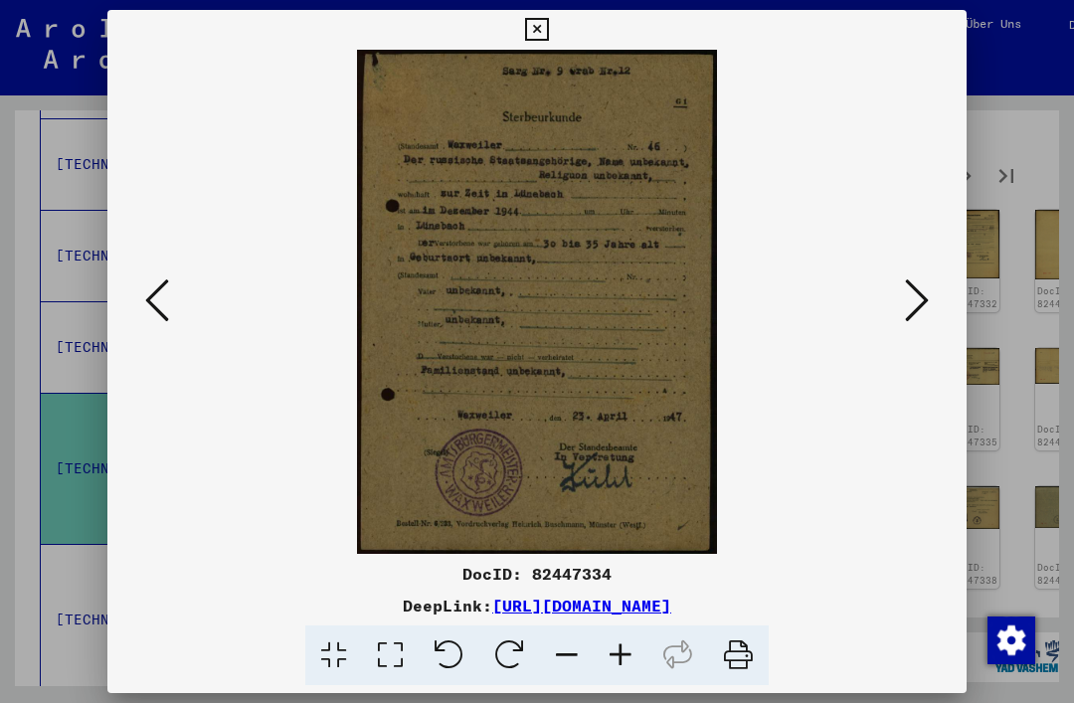
click at [881, 313] on img at bounding box center [537, 302] width 724 height 504
click at [900, 290] on button at bounding box center [917, 301] width 36 height 57
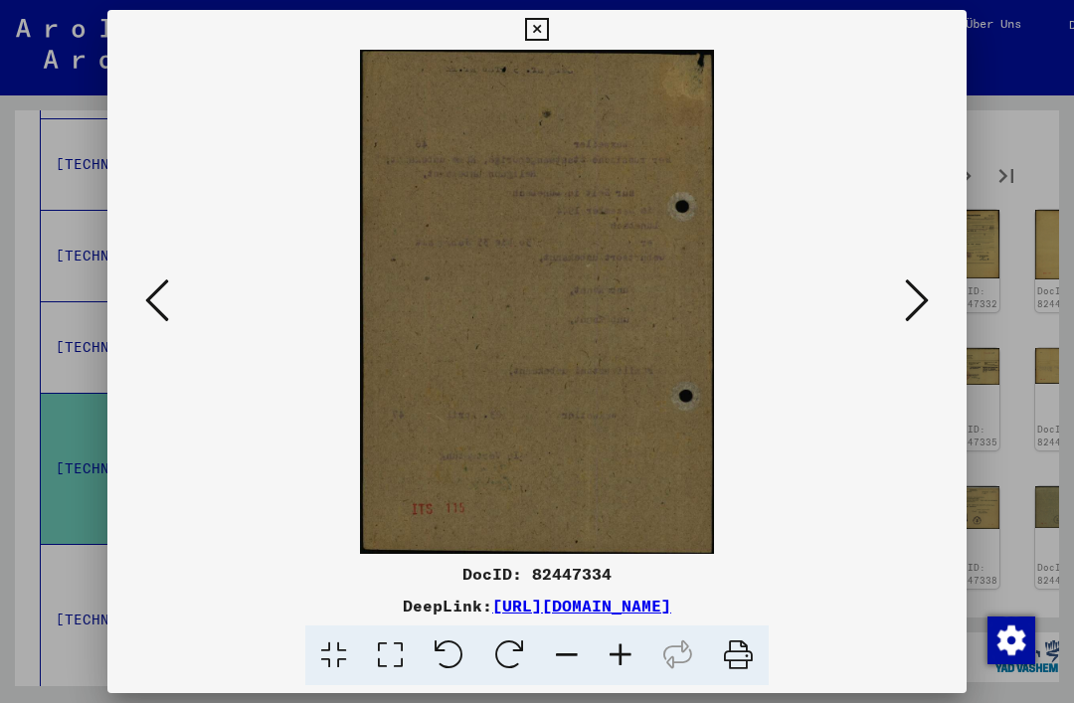
click at [919, 302] on icon at bounding box center [917, 300] width 24 height 48
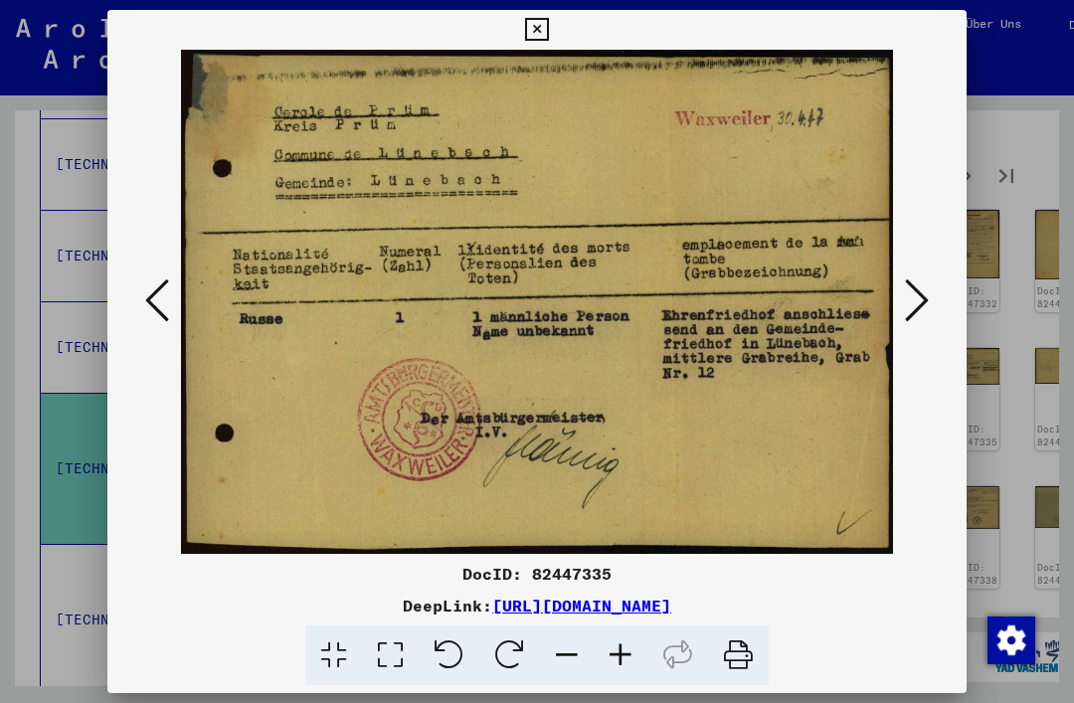
click at [921, 296] on icon at bounding box center [917, 300] width 24 height 48
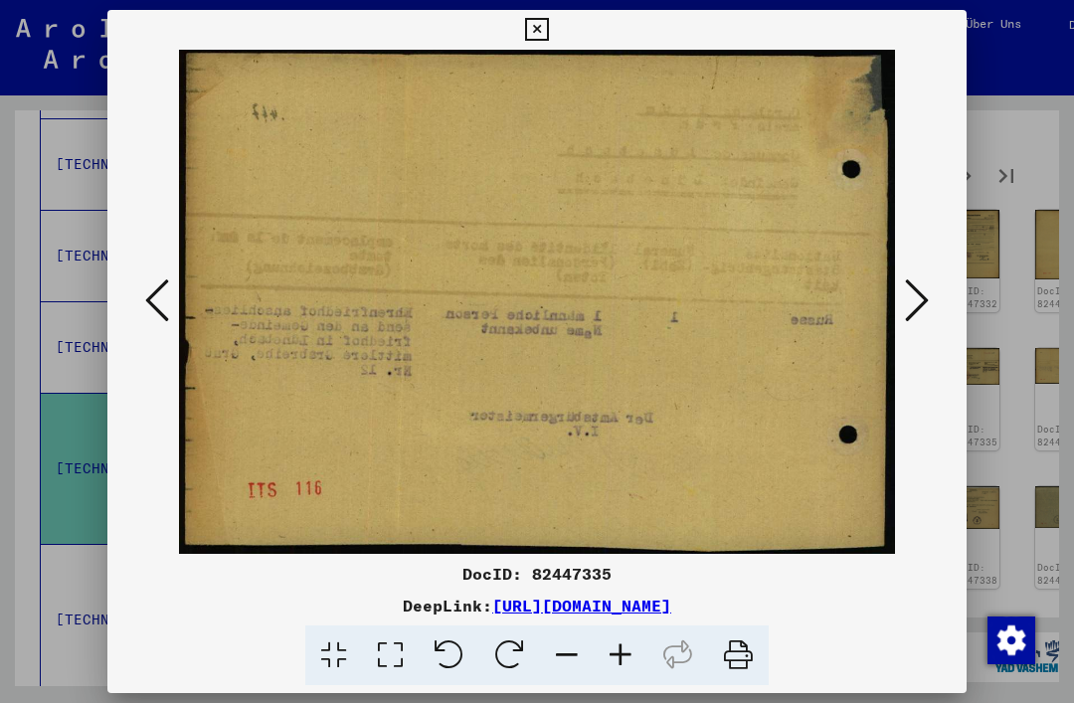
click at [919, 300] on icon at bounding box center [917, 300] width 24 height 48
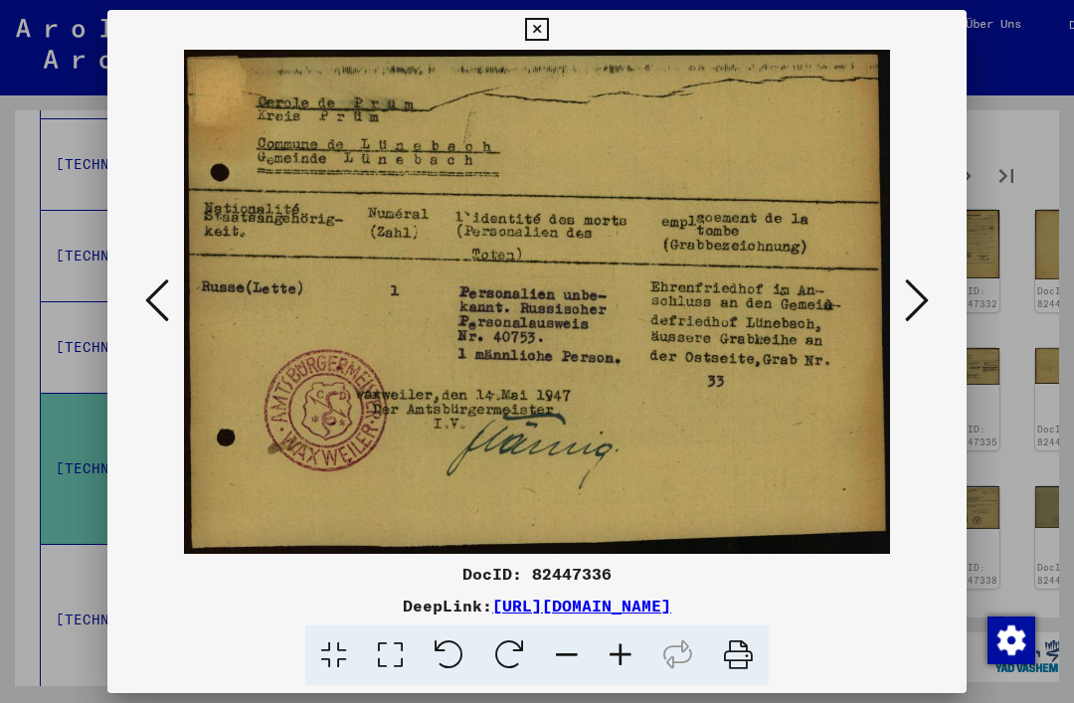
click at [909, 306] on icon at bounding box center [917, 300] width 24 height 48
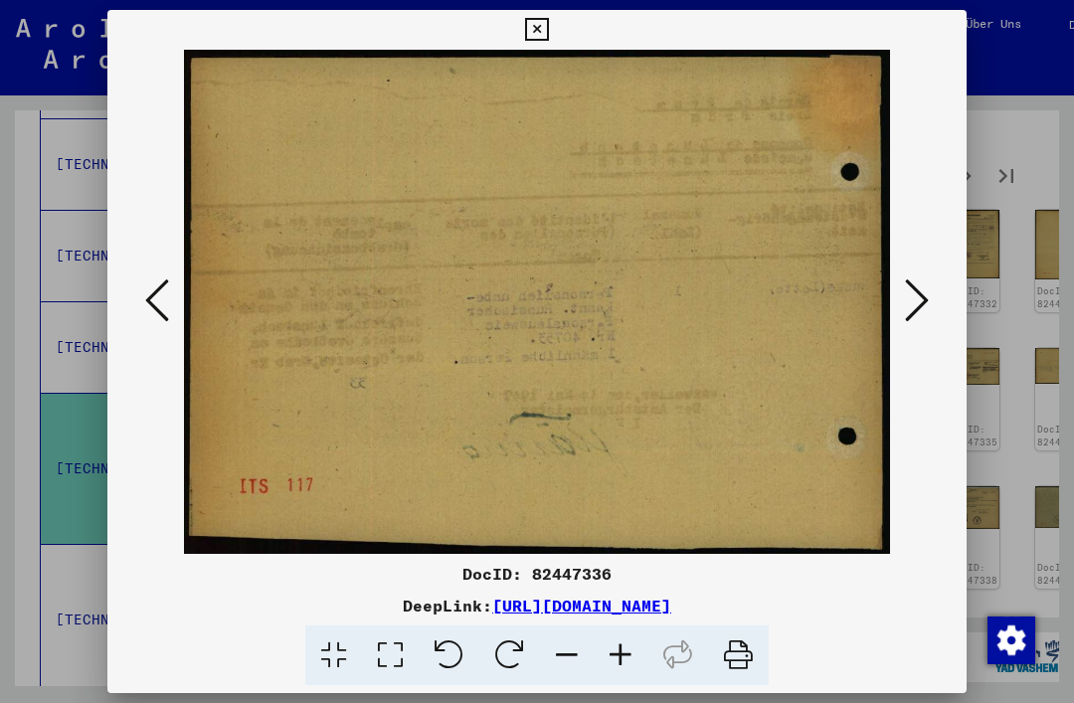
click at [908, 304] on icon at bounding box center [917, 300] width 24 height 48
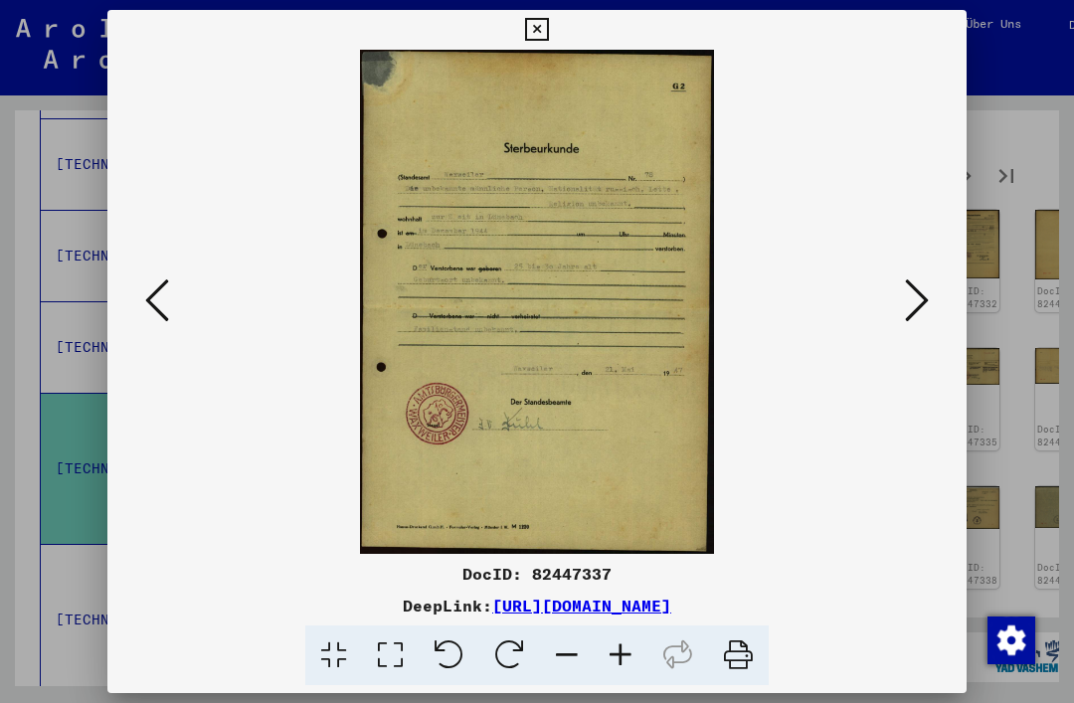
click at [921, 291] on icon at bounding box center [917, 300] width 24 height 48
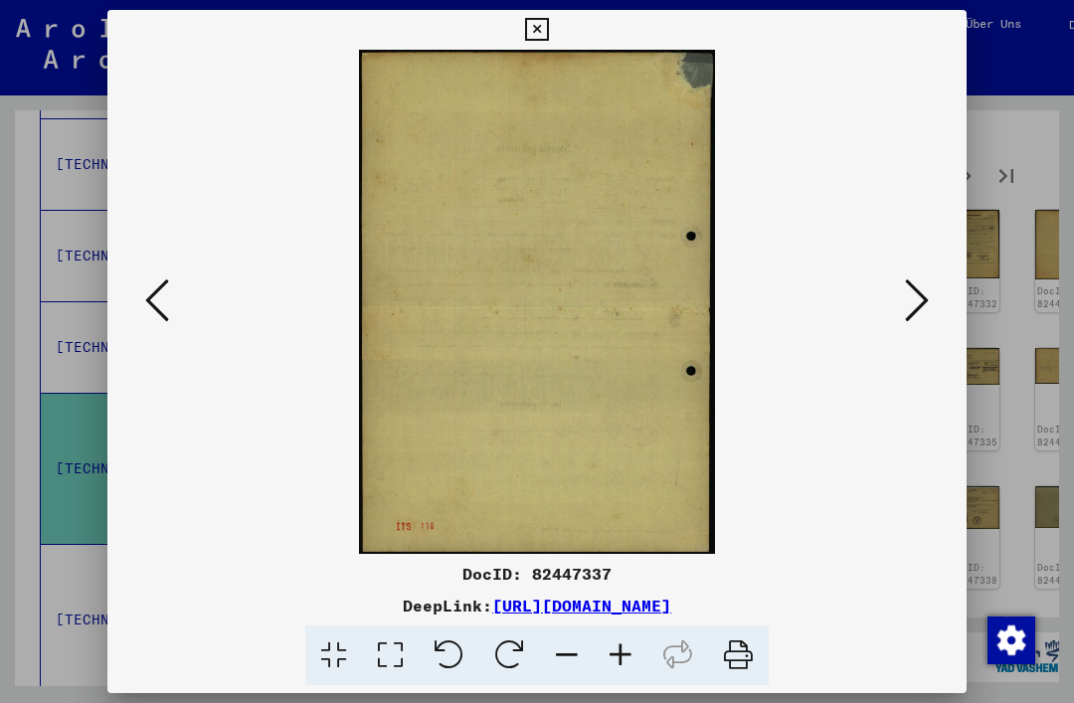
click at [910, 297] on icon at bounding box center [917, 300] width 24 height 48
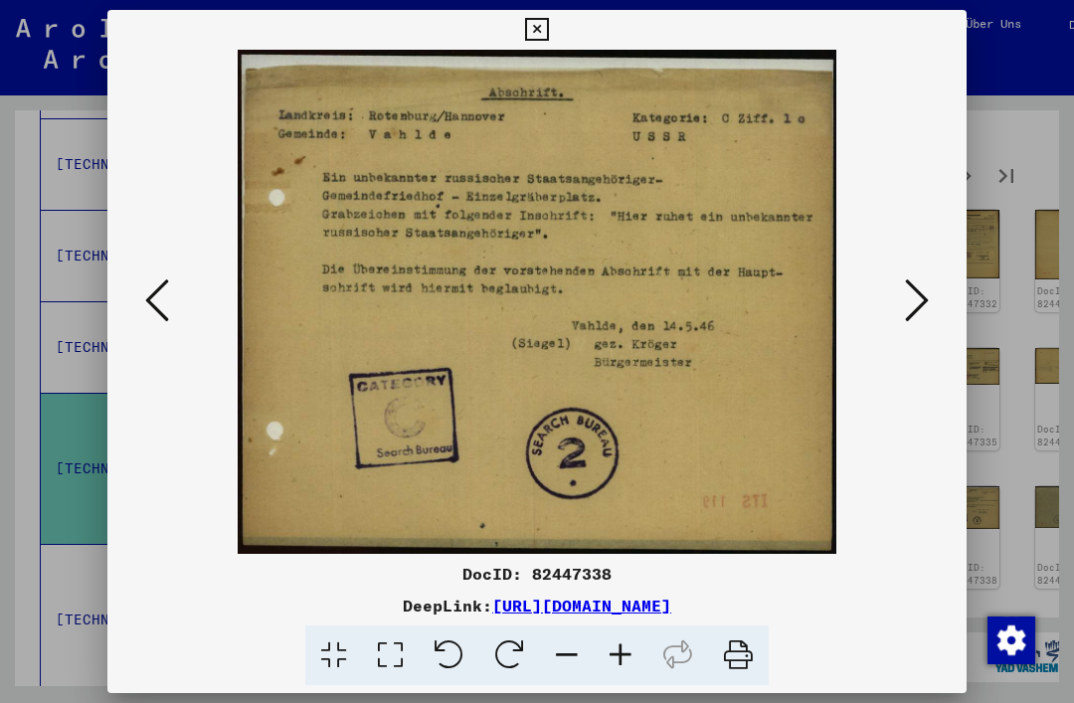
click at [908, 291] on icon at bounding box center [917, 300] width 24 height 48
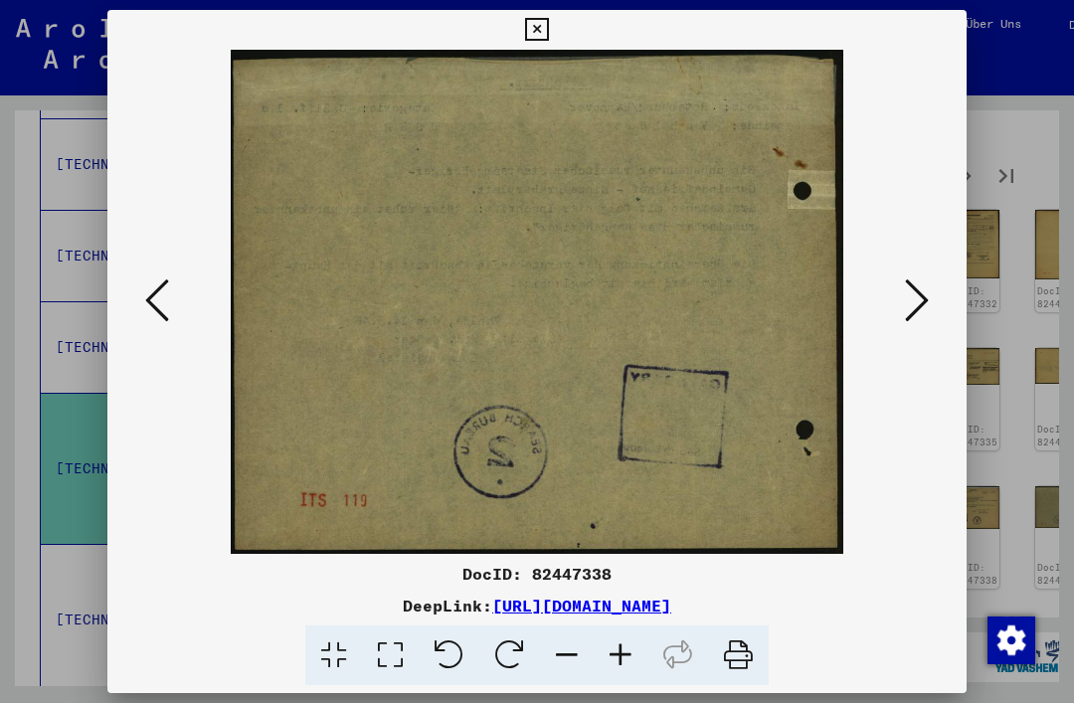
click at [907, 299] on icon at bounding box center [917, 300] width 24 height 48
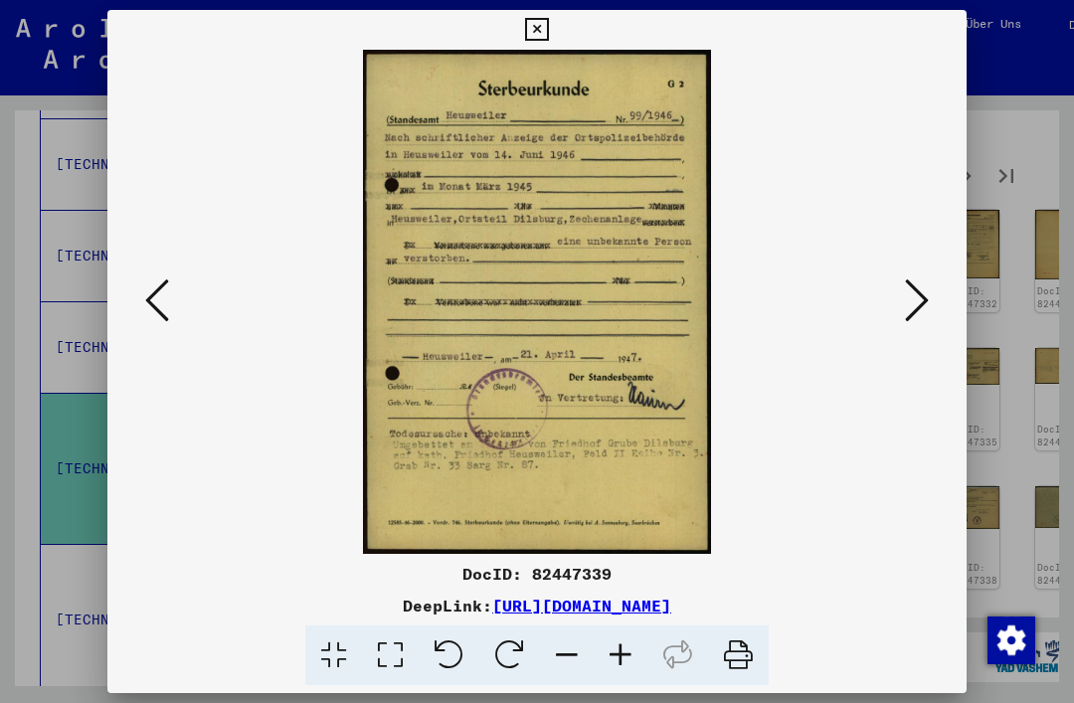
click at [905, 299] on icon at bounding box center [917, 300] width 24 height 48
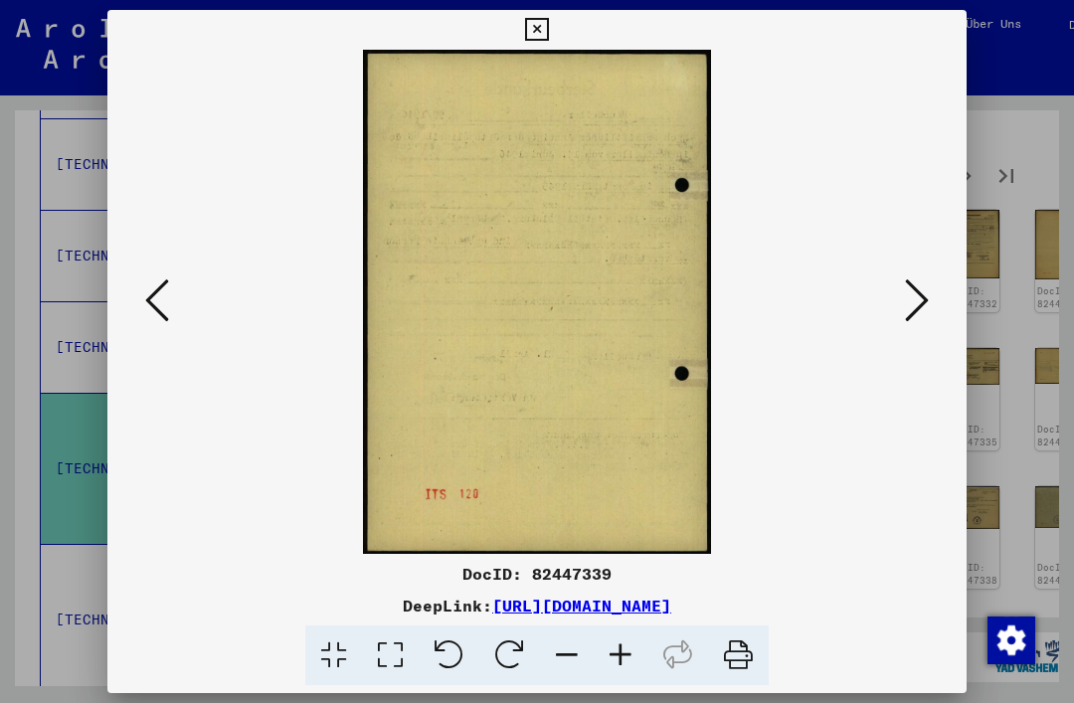
click at [906, 303] on icon at bounding box center [917, 300] width 24 height 48
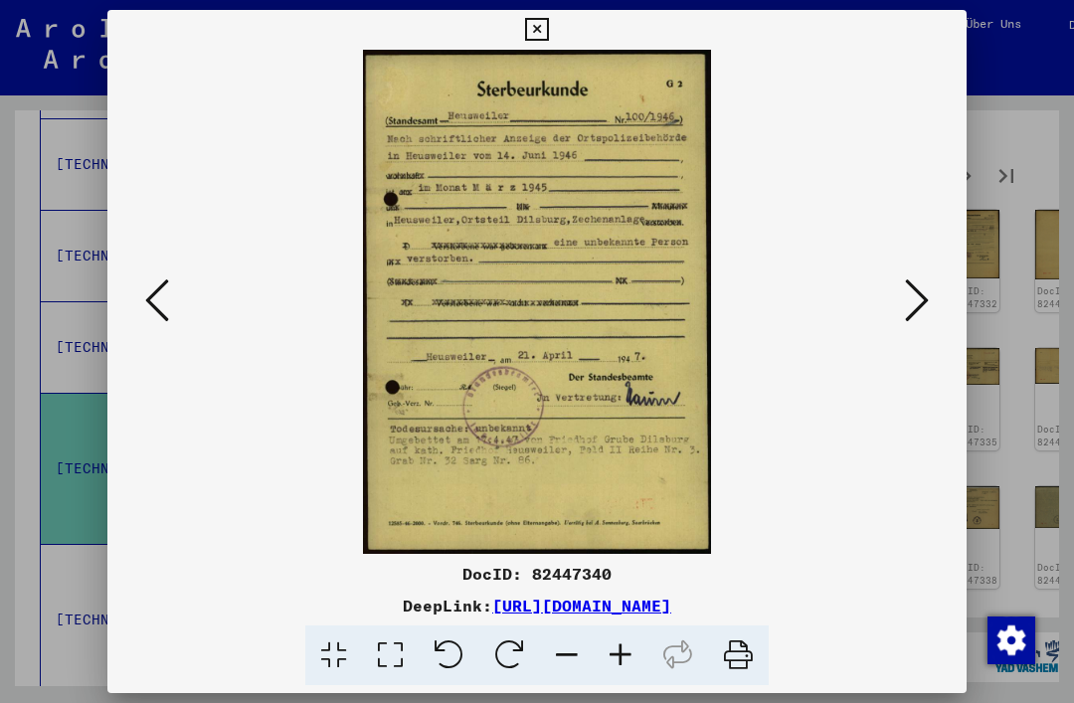
click at [548, 38] on icon at bounding box center [536, 30] width 23 height 24
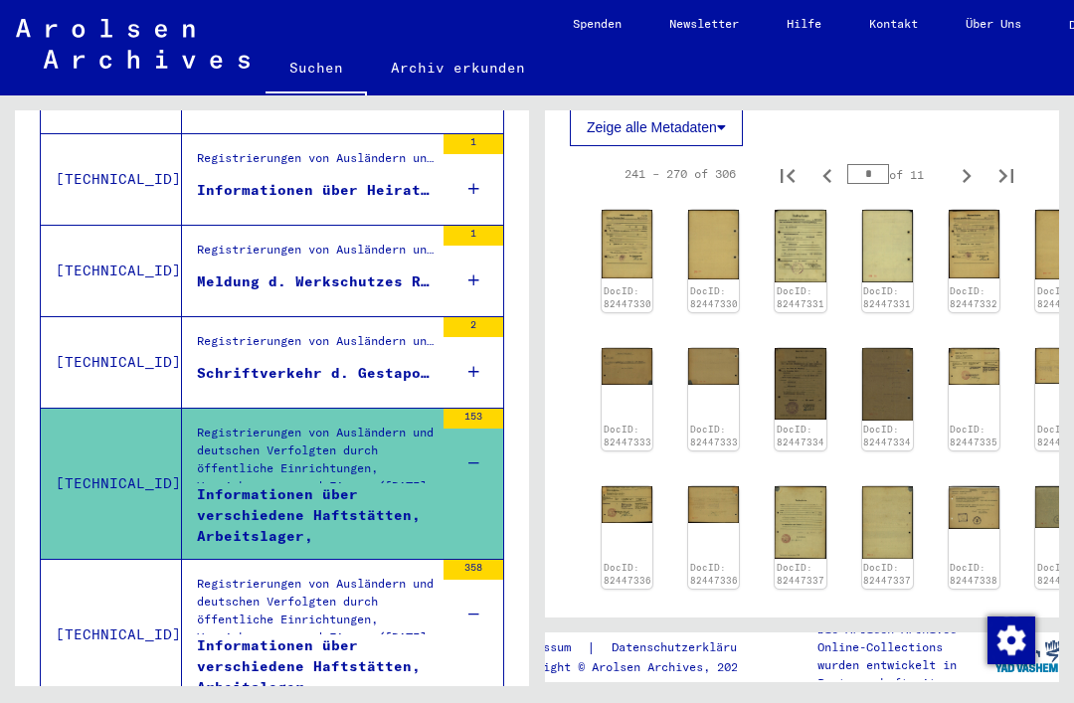
scroll to position [1242, 0]
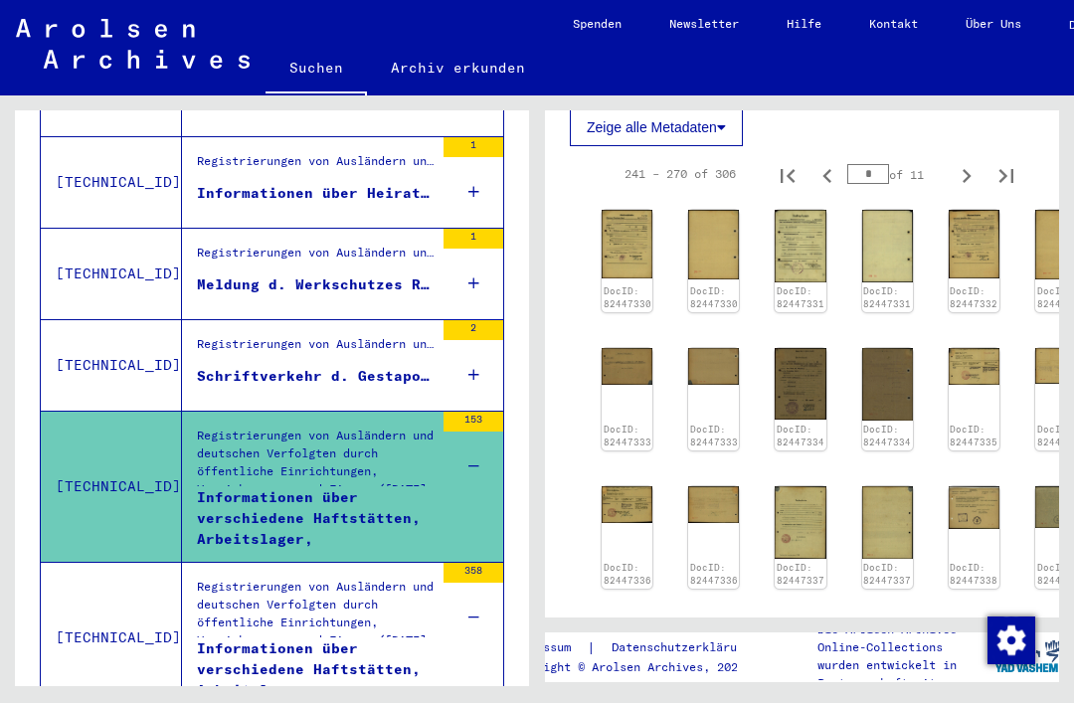
click at [477, 357] on icon at bounding box center [473, 375] width 11 height 70
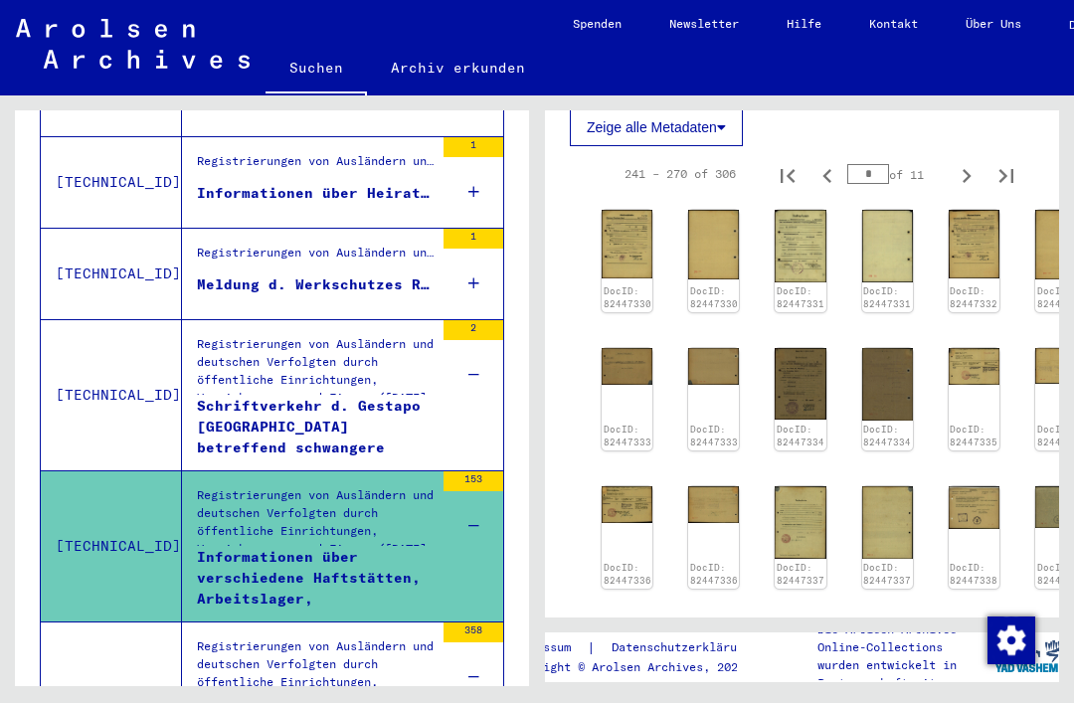
click at [431, 426] on div "Schriftverkehr d. Gestapo [GEOGRAPHIC_DATA] betreffend schwangere [DEMOGRAPHIC_…" at bounding box center [315, 426] width 237 height 60
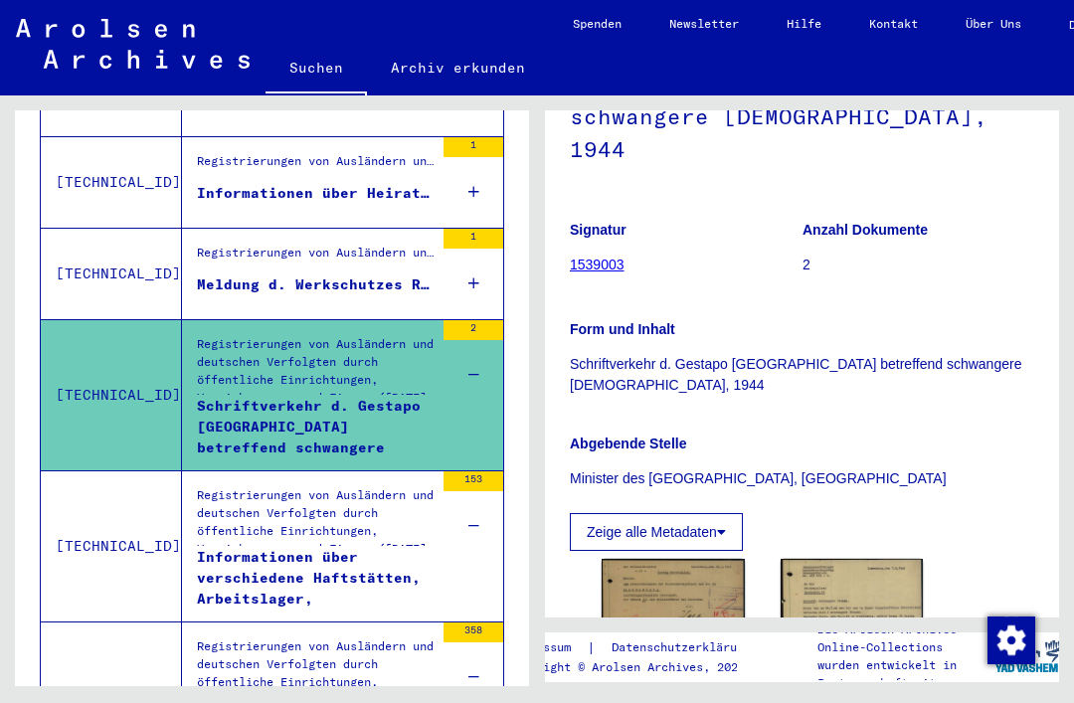
scroll to position [285, 0]
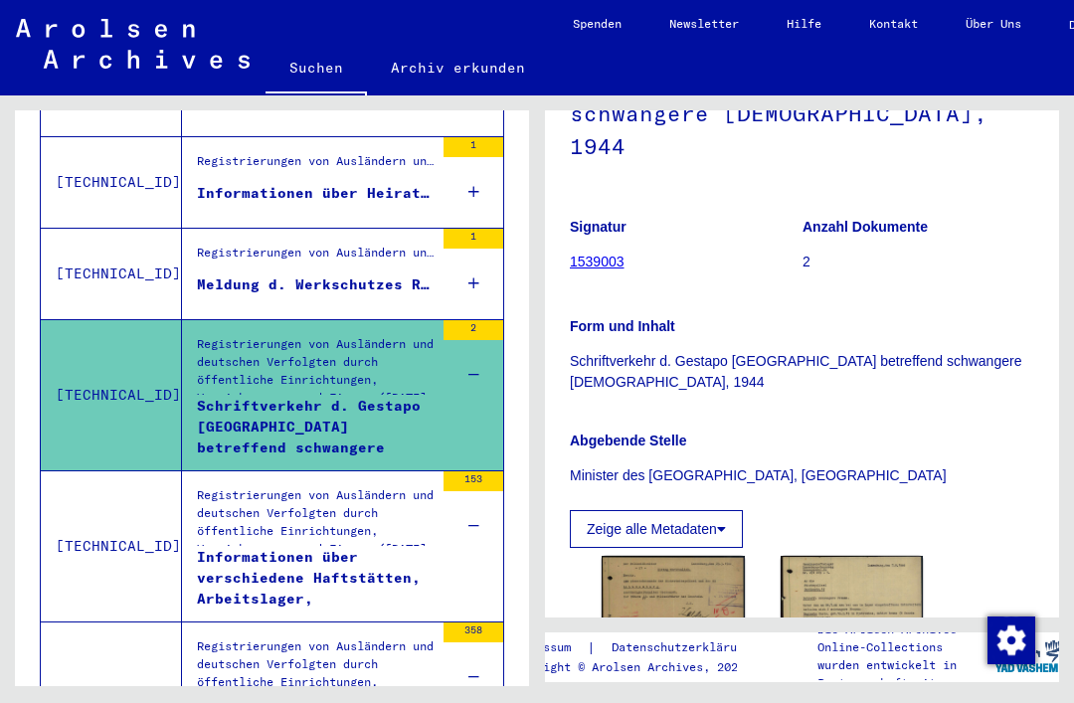
click at [675, 573] on img at bounding box center [673, 596] width 143 height 81
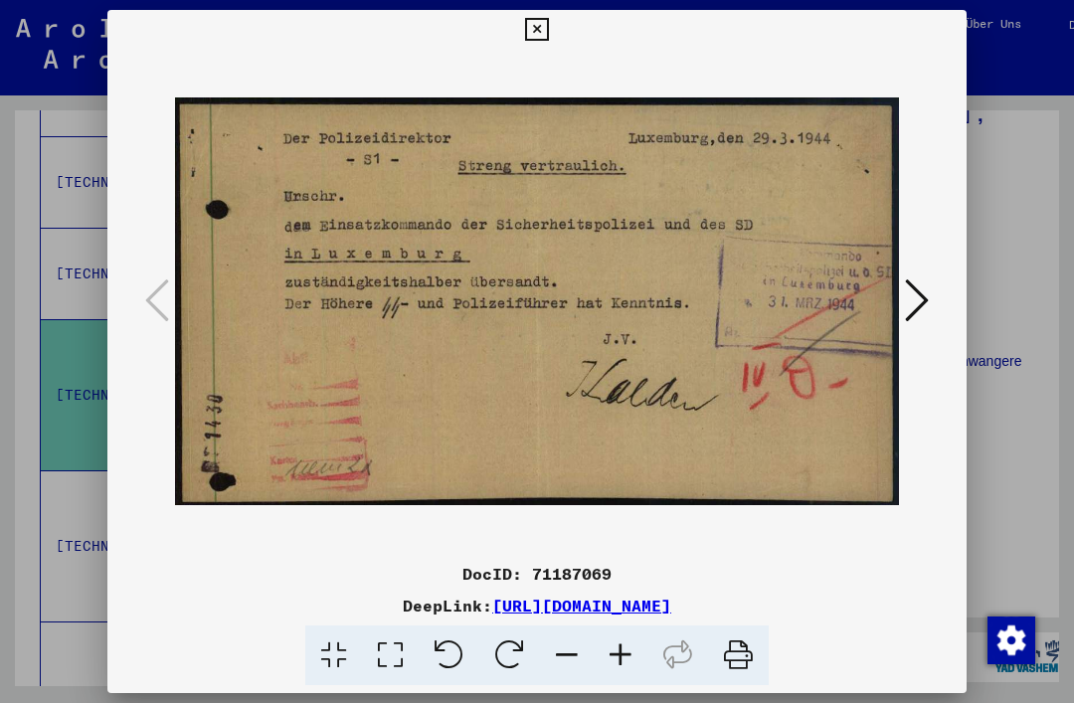
click at [918, 301] on icon at bounding box center [917, 300] width 24 height 48
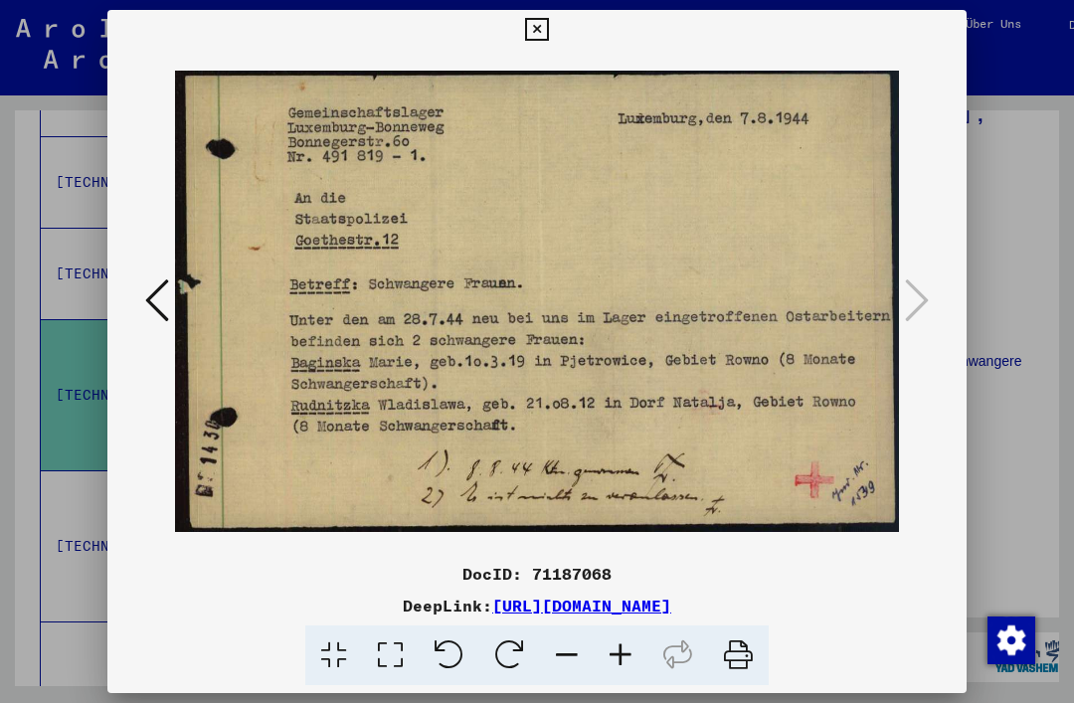
click at [936, 303] on div at bounding box center [536, 302] width 859 height 504
click at [548, 37] on icon at bounding box center [536, 30] width 23 height 24
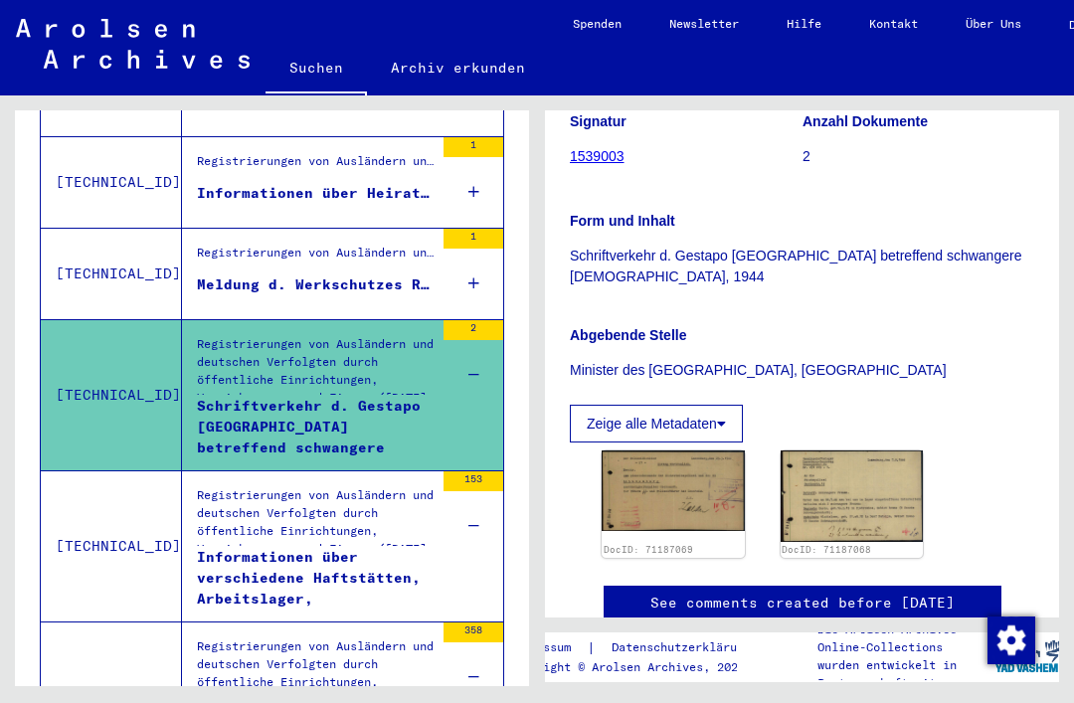
scroll to position [389, 0]
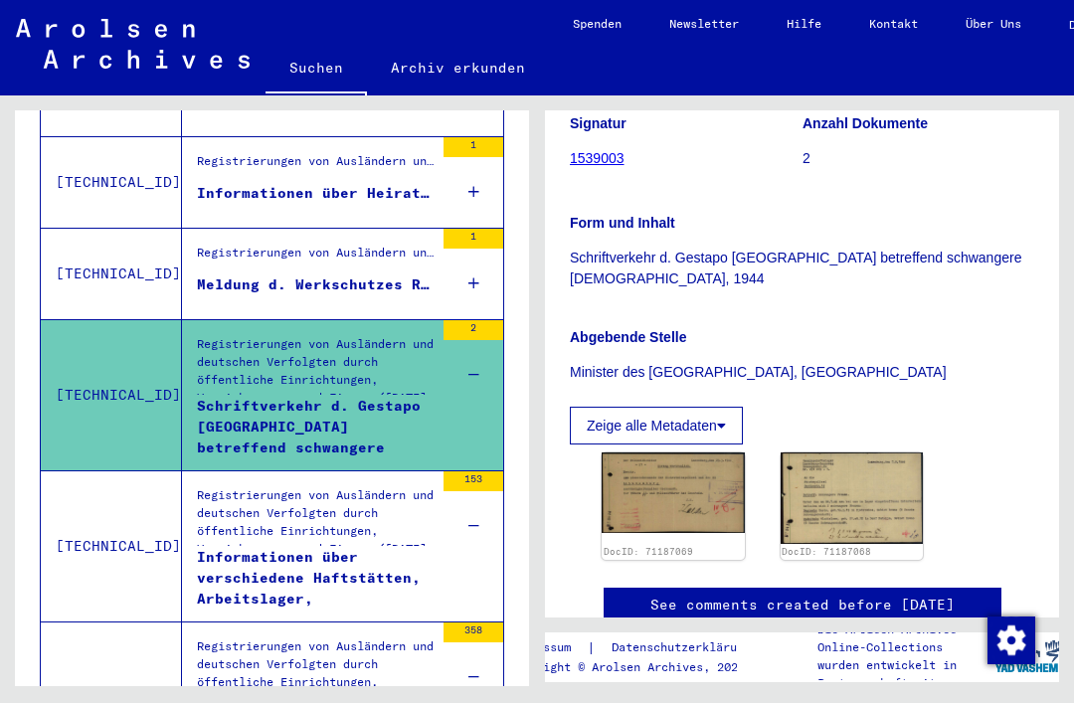
click at [361, 274] on div "Meldung d. Werkschutzes Reden über flüchtige [DEMOGRAPHIC_DATA] Arbeiter, 1944" at bounding box center [315, 284] width 237 height 21
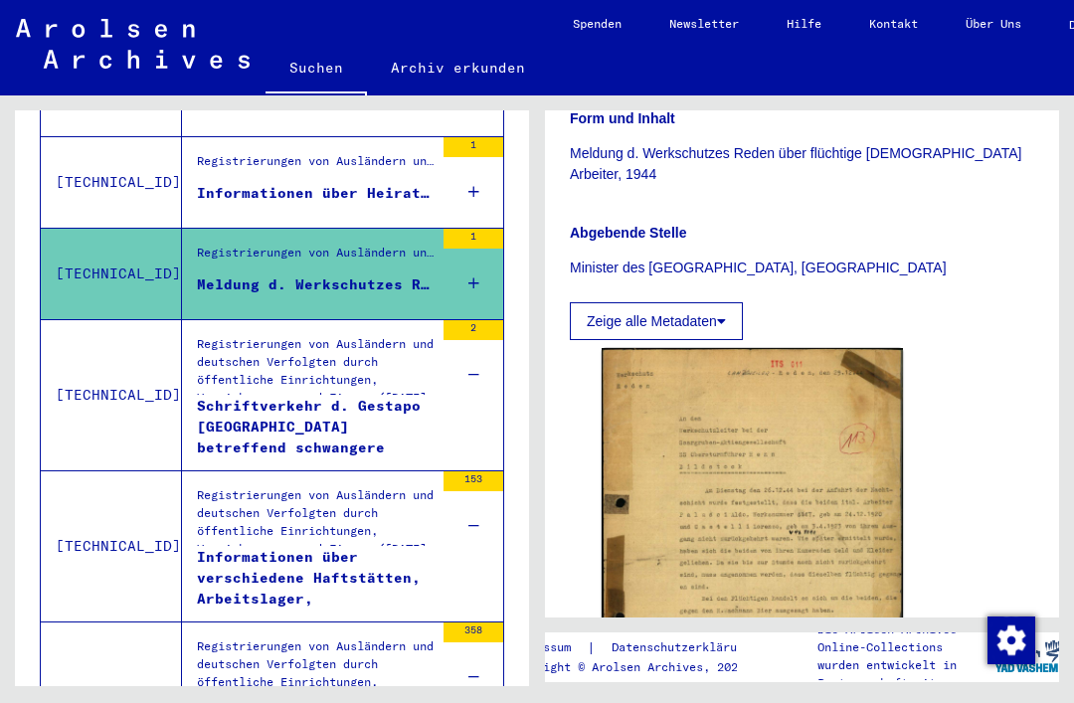
scroll to position [482, 0]
click at [858, 408] on img at bounding box center [752, 558] width 301 height 423
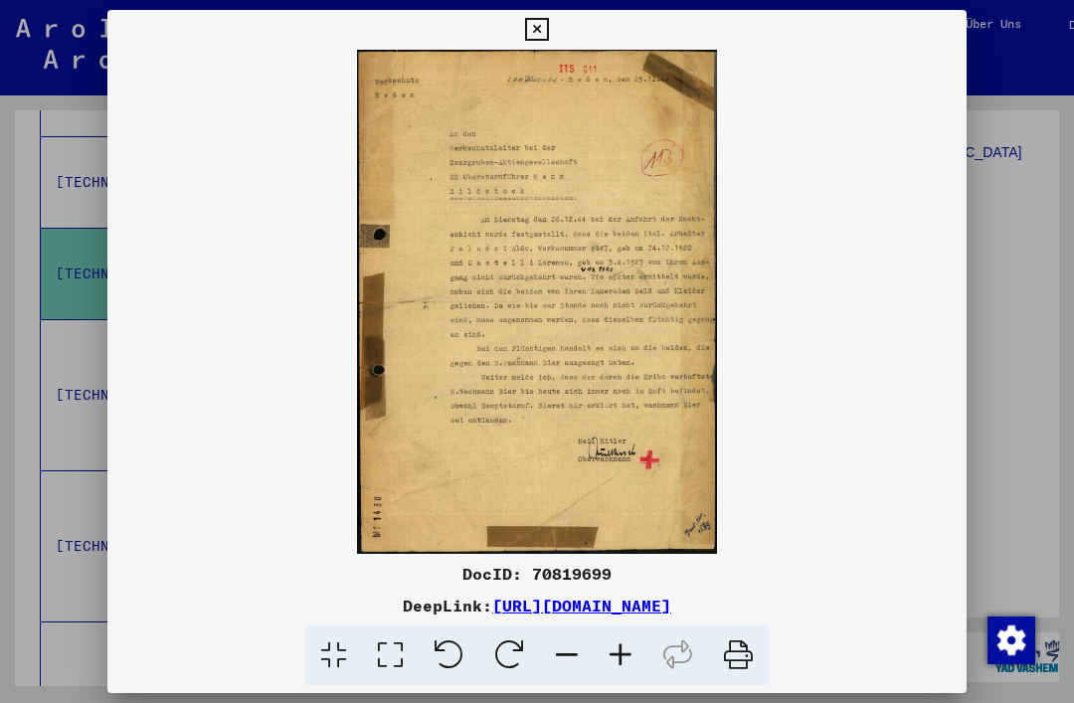
click at [554, 11] on div at bounding box center [536, 30] width 35 height 40
click at [548, 33] on icon at bounding box center [536, 30] width 23 height 24
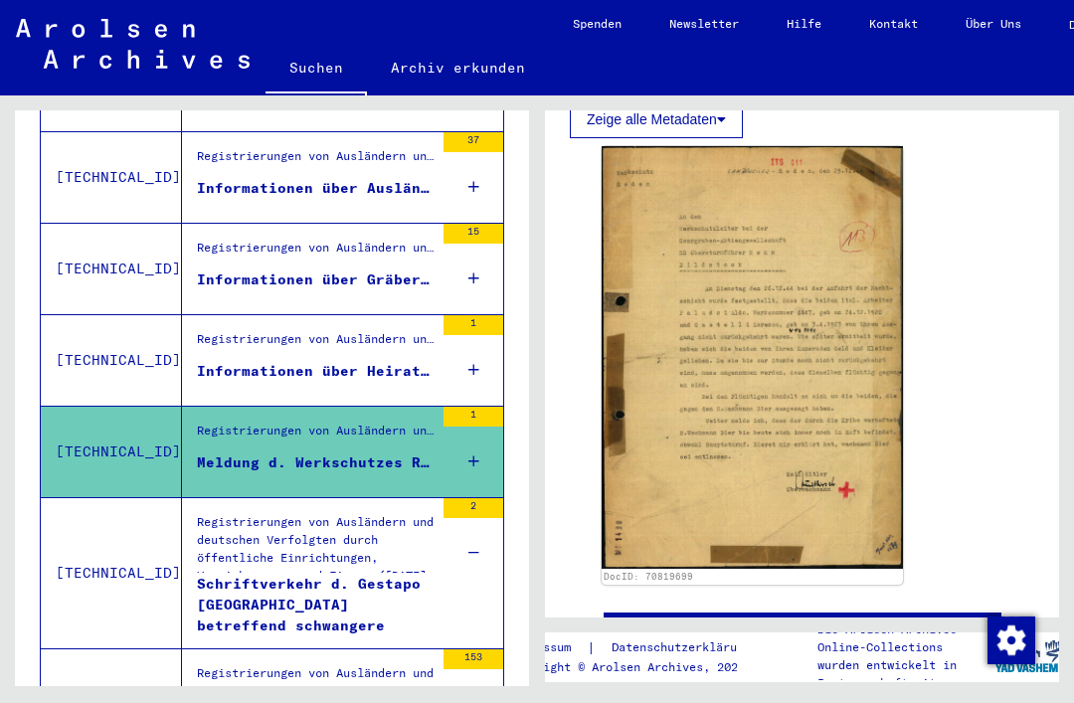
scroll to position [1066, 0]
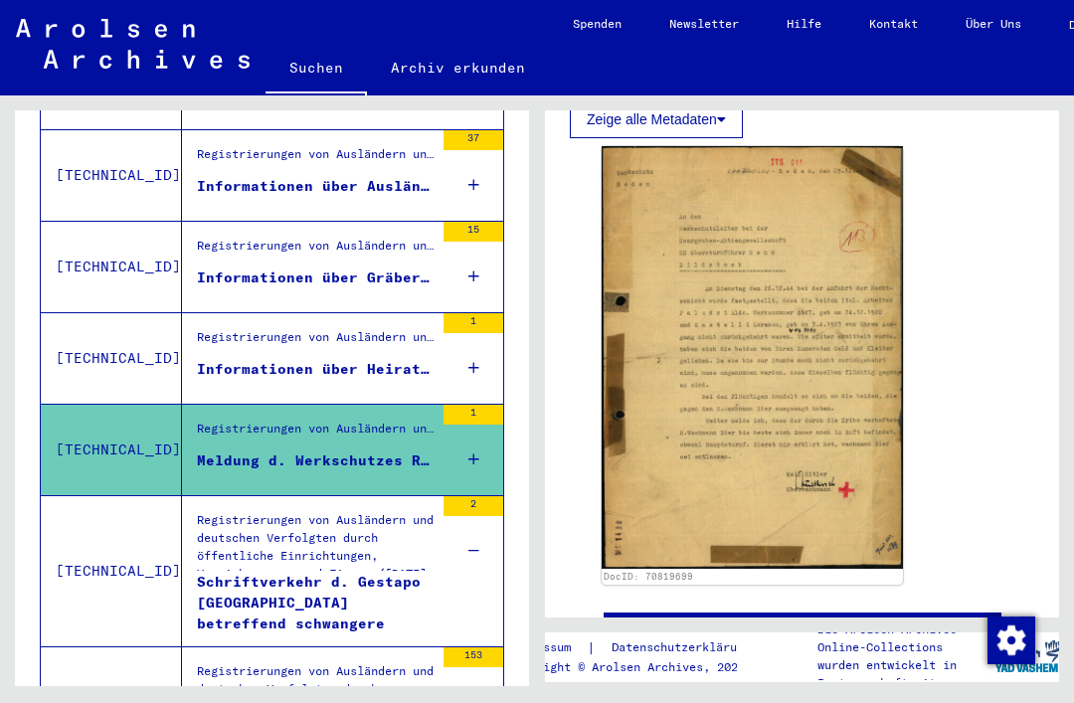
click at [411, 359] on div "Informationen über Heiraten von Ausländern im [GEOGRAPHIC_DATA]" at bounding box center [315, 369] width 237 height 21
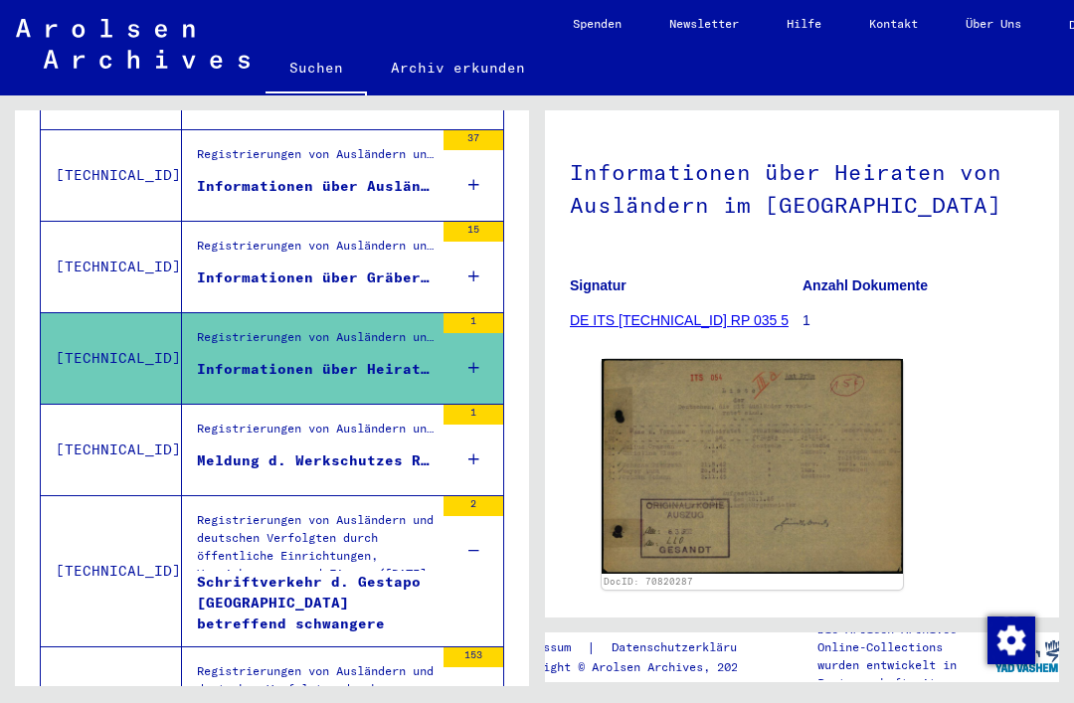
scroll to position [217, 0]
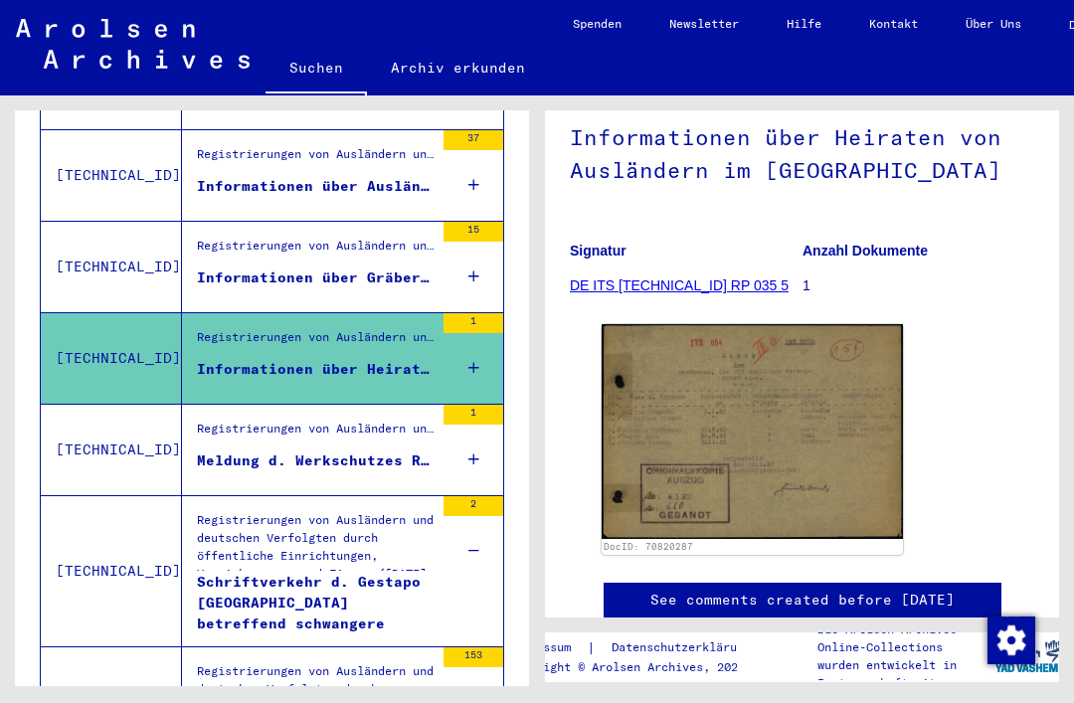
click at [848, 443] on img at bounding box center [752, 431] width 301 height 214
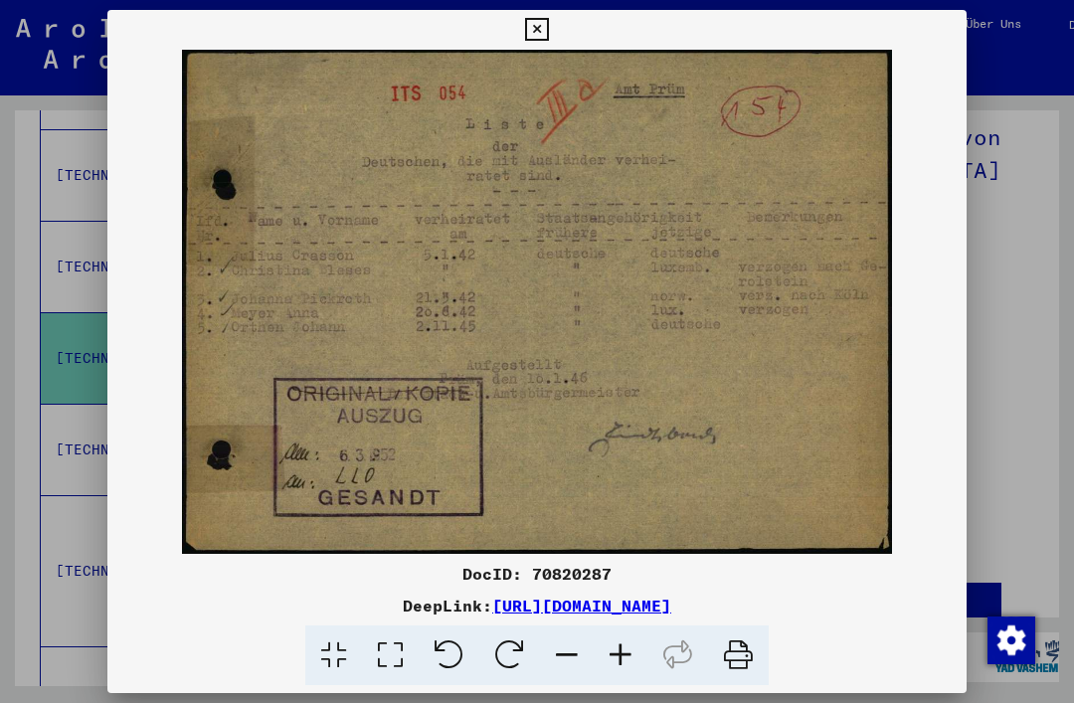
click at [548, 28] on icon at bounding box center [536, 30] width 23 height 24
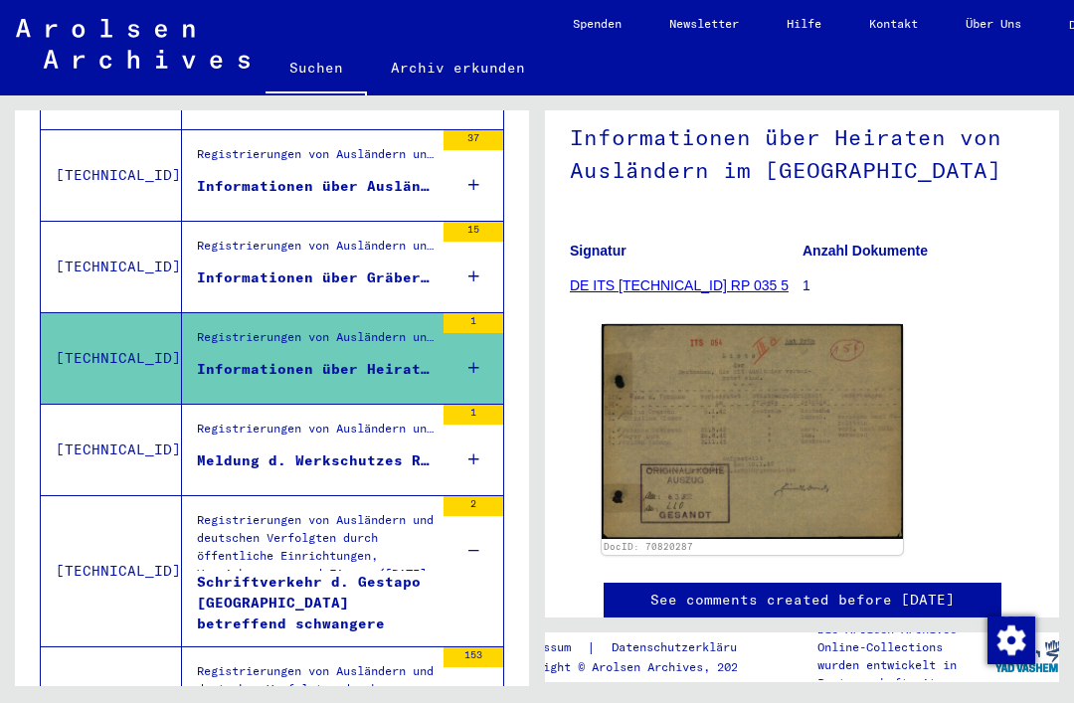
click at [387, 269] on figure "Informationen über Gräber von Ausländern im [GEOGRAPHIC_DATA]" at bounding box center [315, 283] width 237 height 30
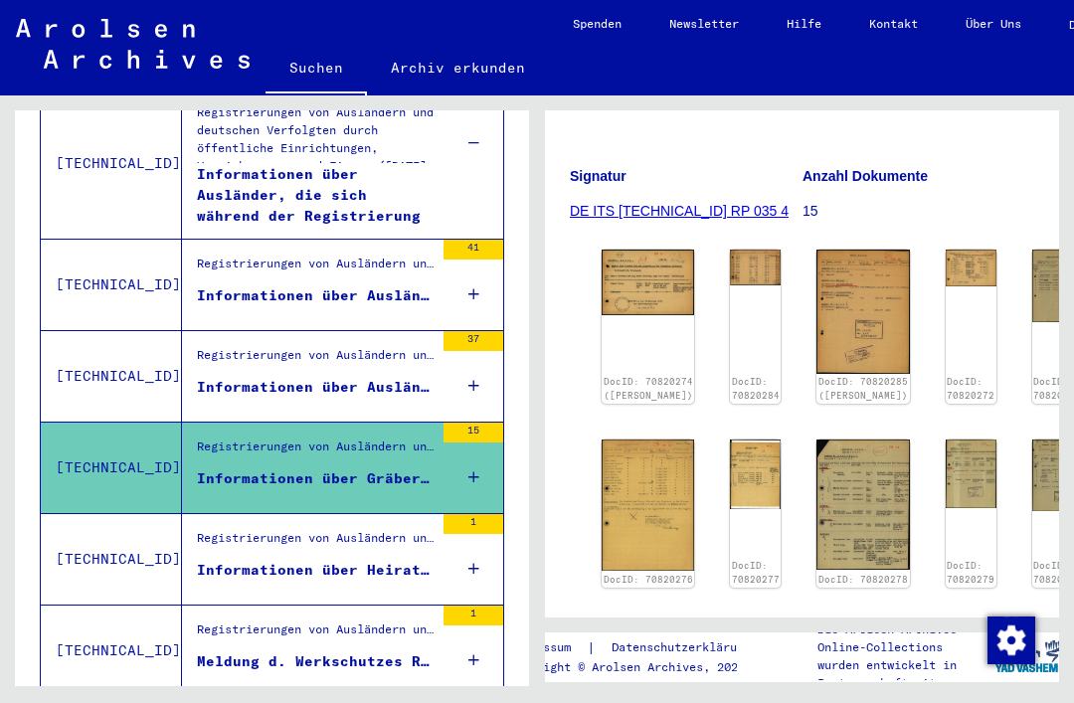
scroll to position [858, 0]
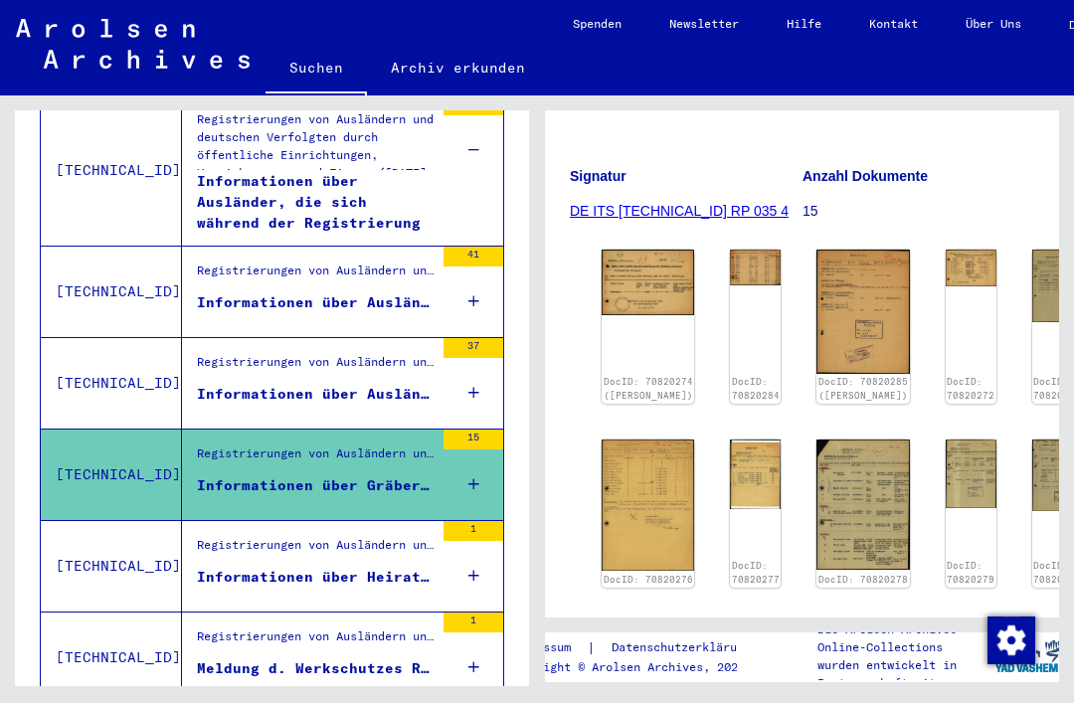
click at [637, 266] on img at bounding box center [648, 282] width 92 height 65
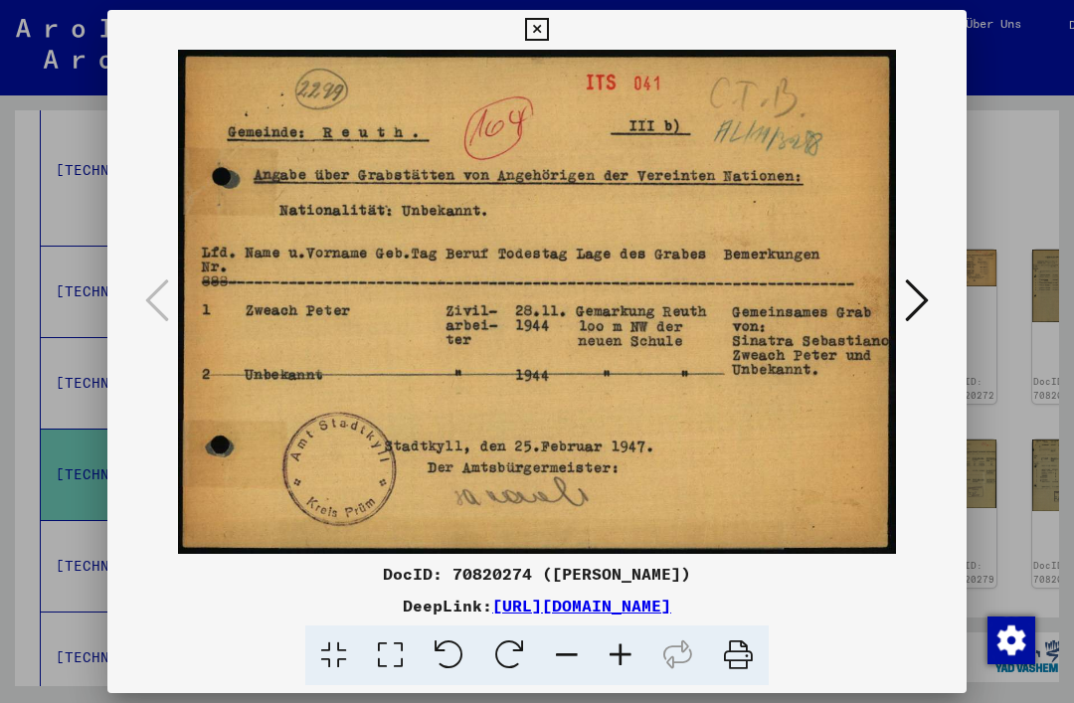
click at [924, 308] on icon at bounding box center [917, 300] width 24 height 48
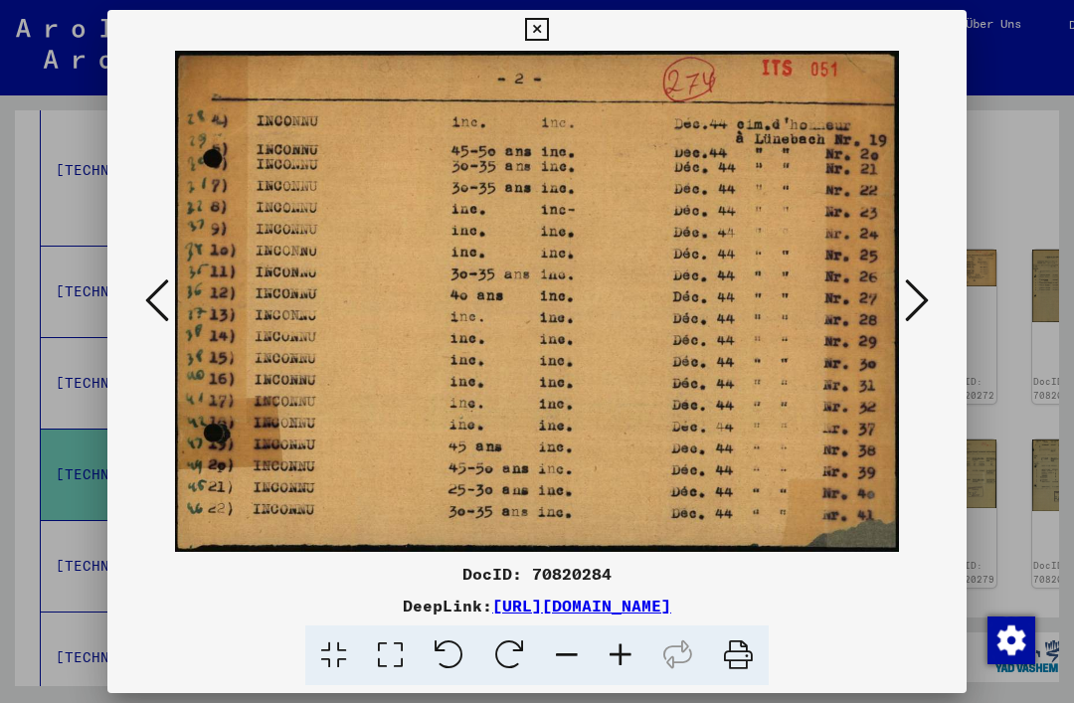
click at [918, 313] on icon at bounding box center [917, 300] width 24 height 48
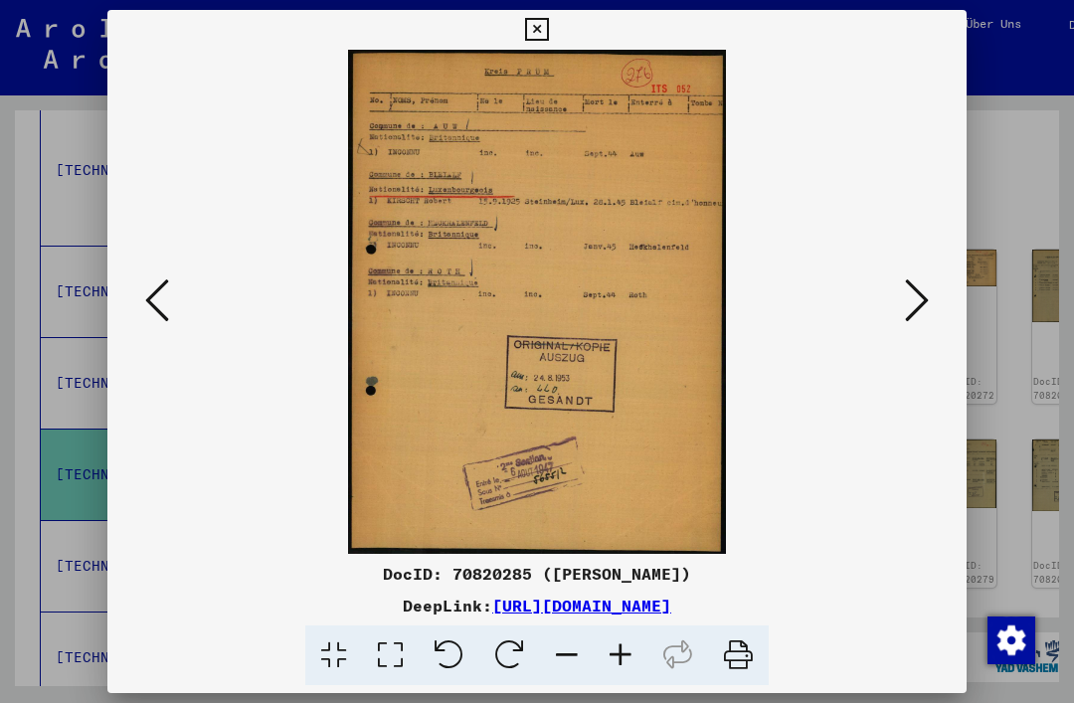
click at [928, 305] on icon at bounding box center [917, 300] width 24 height 48
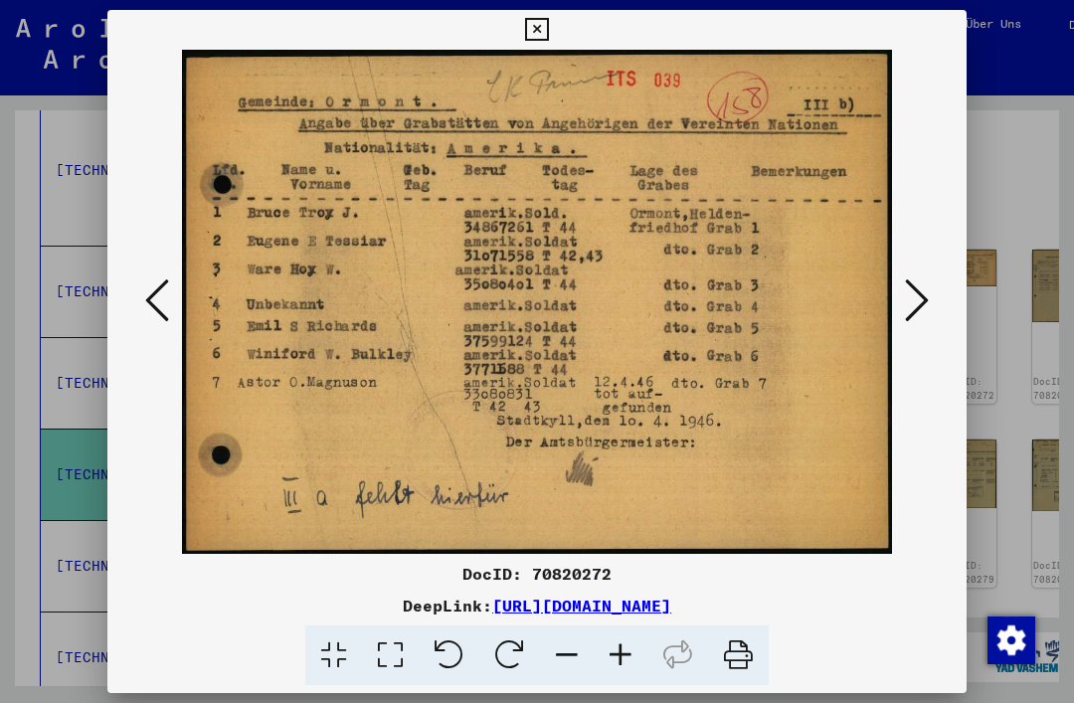
click at [932, 288] on button at bounding box center [917, 301] width 36 height 57
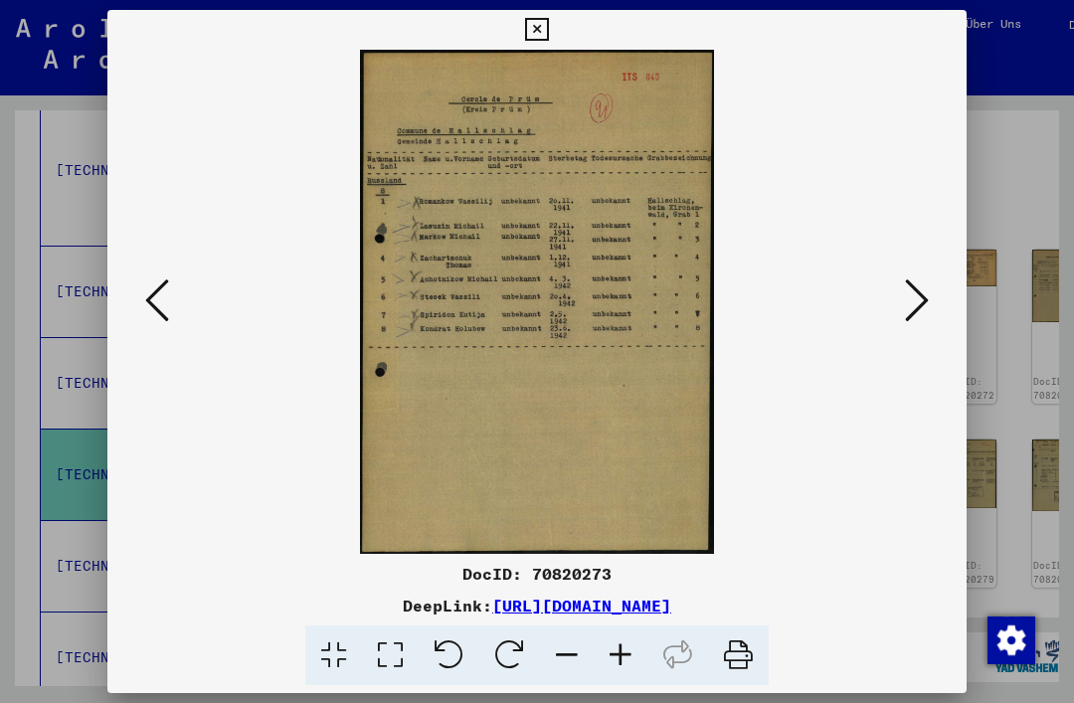
click at [934, 305] on button at bounding box center [917, 301] width 36 height 57
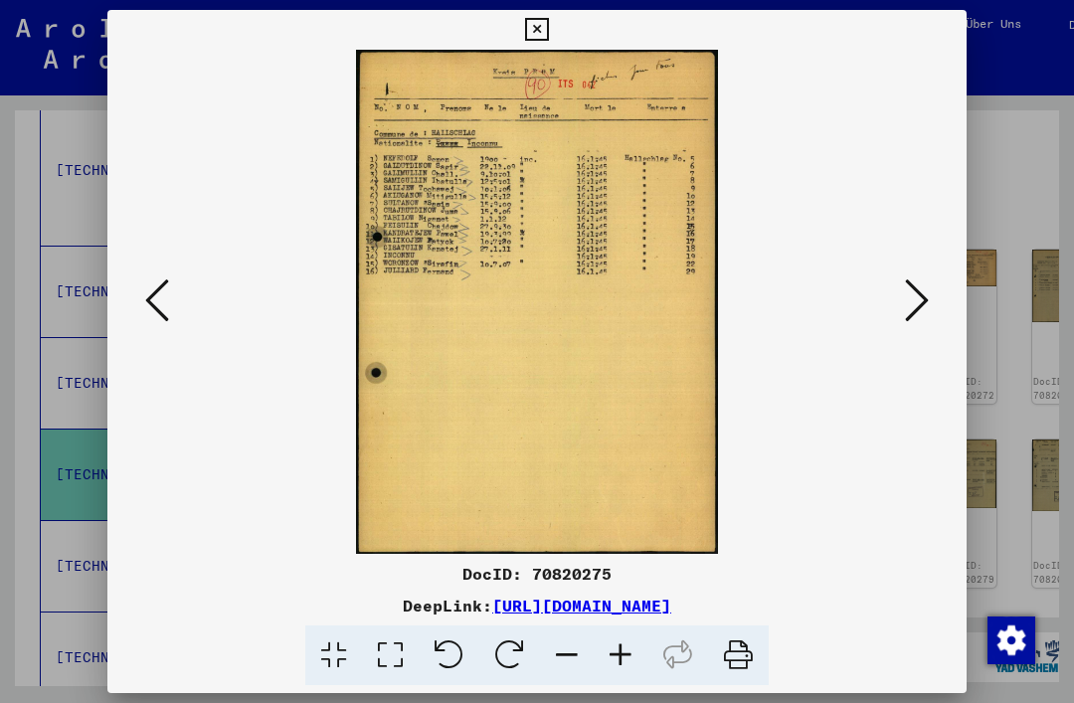
click at [932, 305] on button at bounding box center [917, 301] width 36 height 57
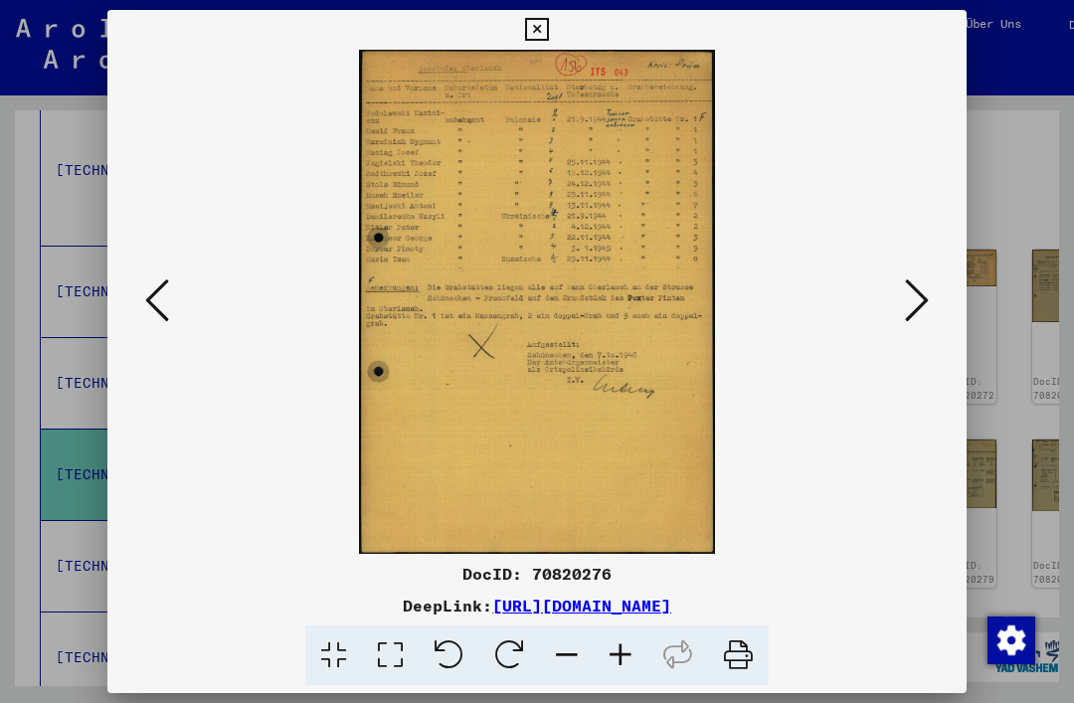
click at [932, 301] on button at bounding box center [917, 301] width 36 height 57
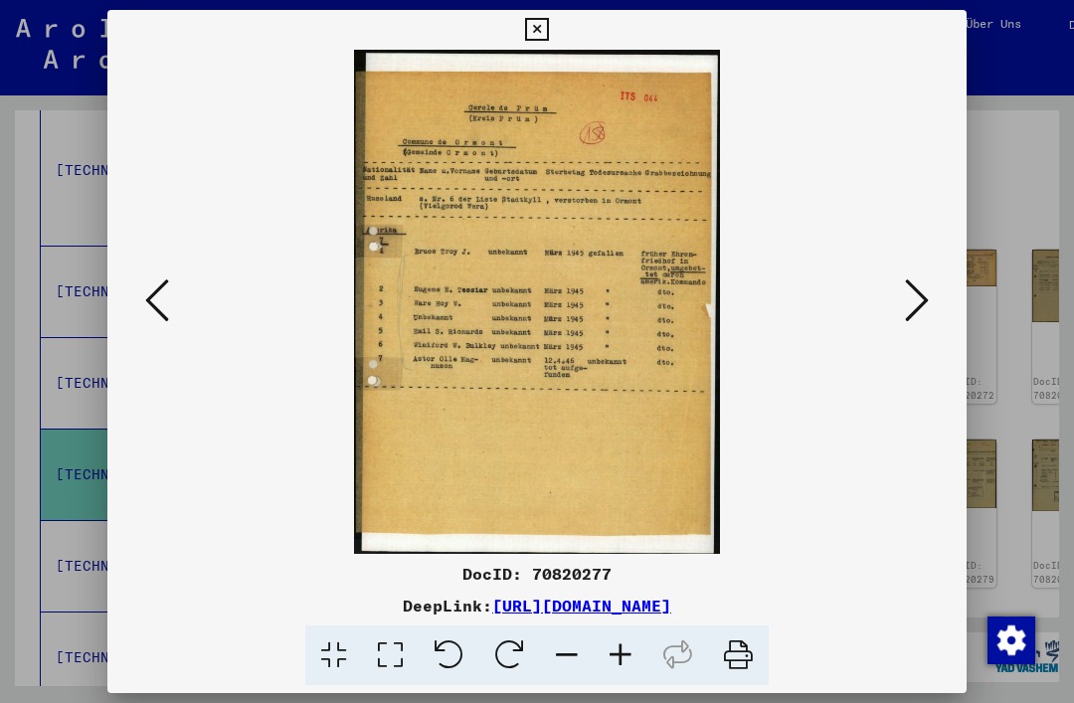
click at [934, 296] on button at bounding box center [917, 301] width 36 height 57
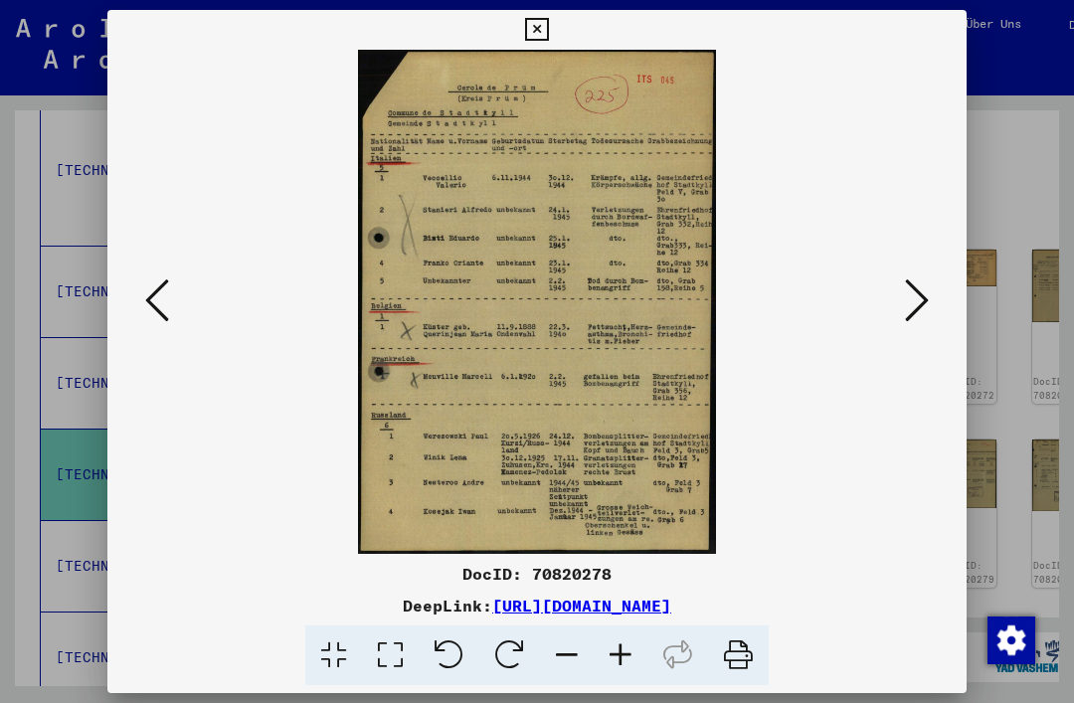
click at [928, 306] on icon at bounding box center [917, 300] width 24 height 48
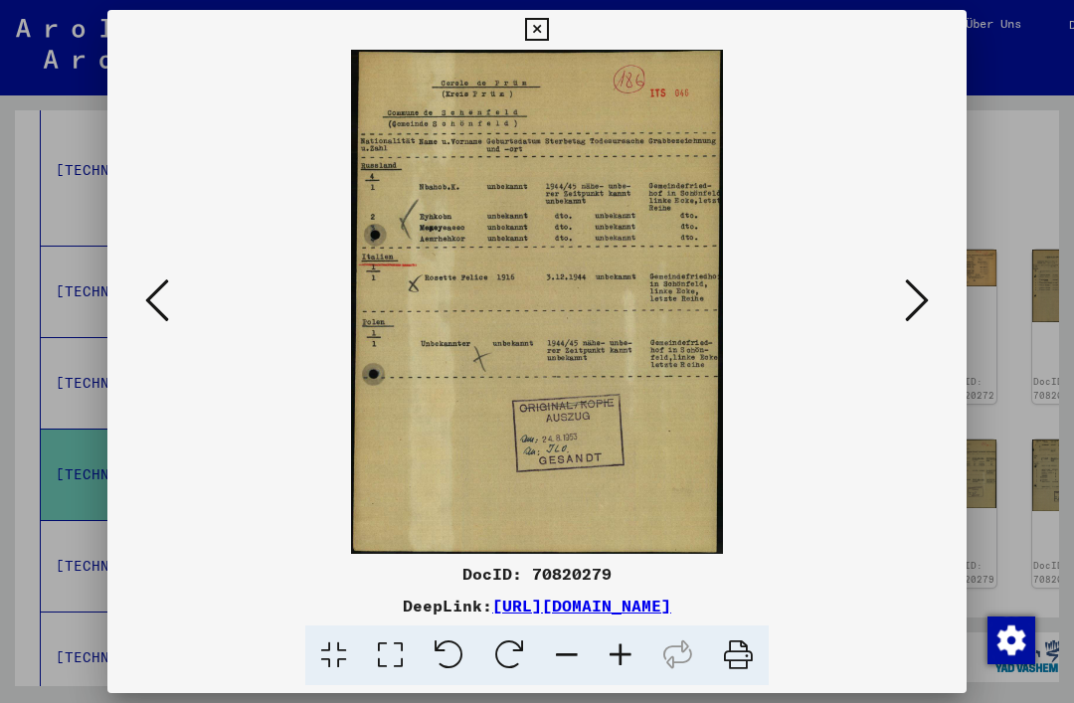
click at [926, 313] on icon at bounding box center [917, 300] width 24 height 48
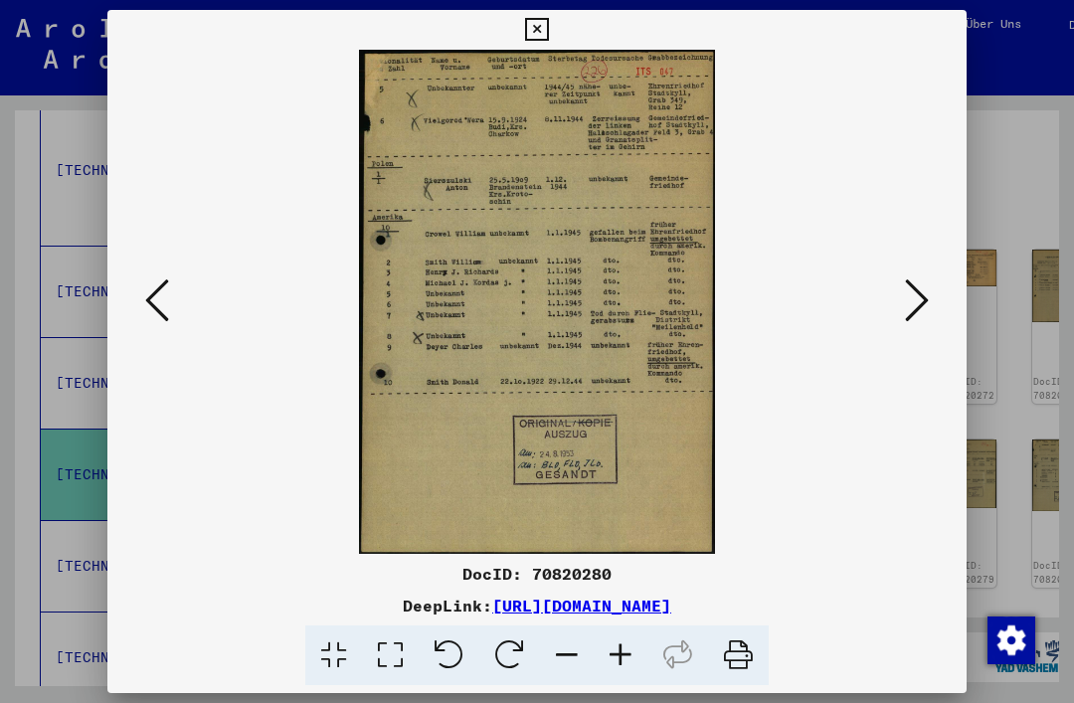
click at [932, 295] on button at bounding box center [917, 301] width 36 height 57
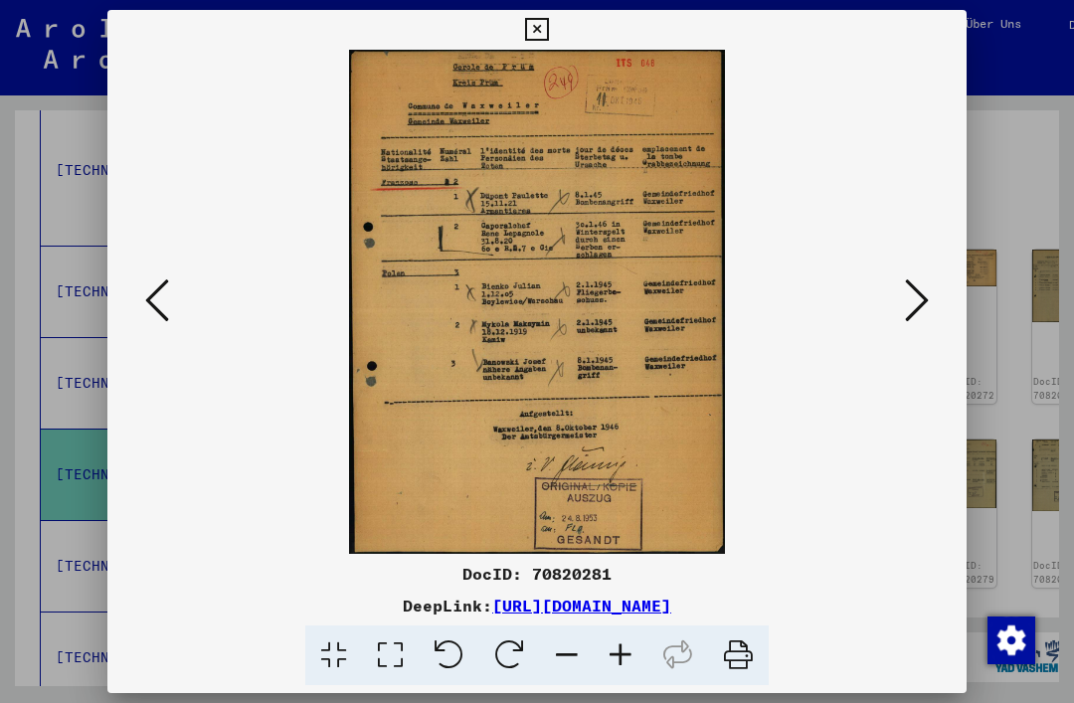
click at [934, 303] on button at bounding box center [917, 301] width 36 height 57
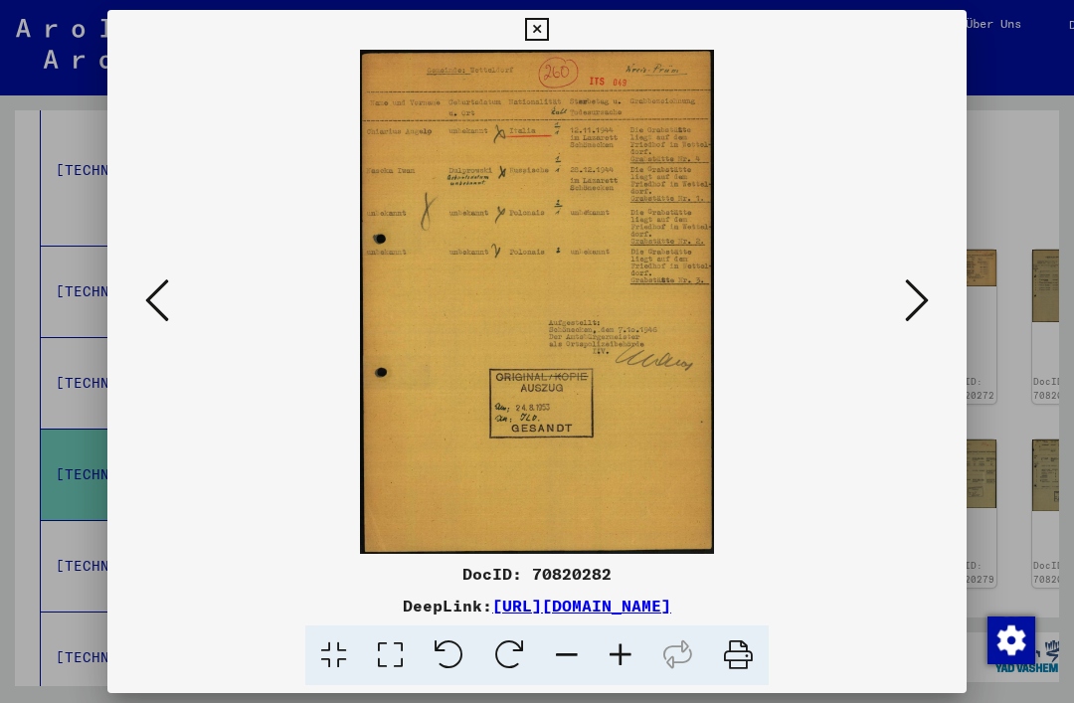
click at [934, 304] on button at bounding box center [917, 301] width 36 height 57
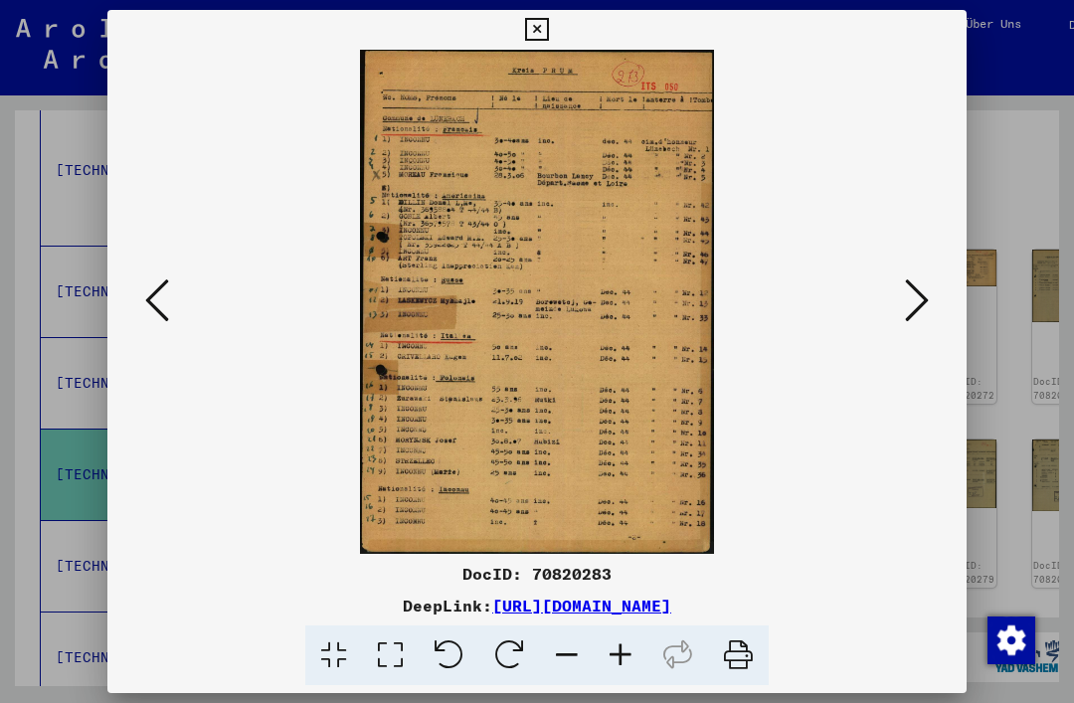
click at [932, 306] on button at bounding box center [917, 301] width 36 height 57
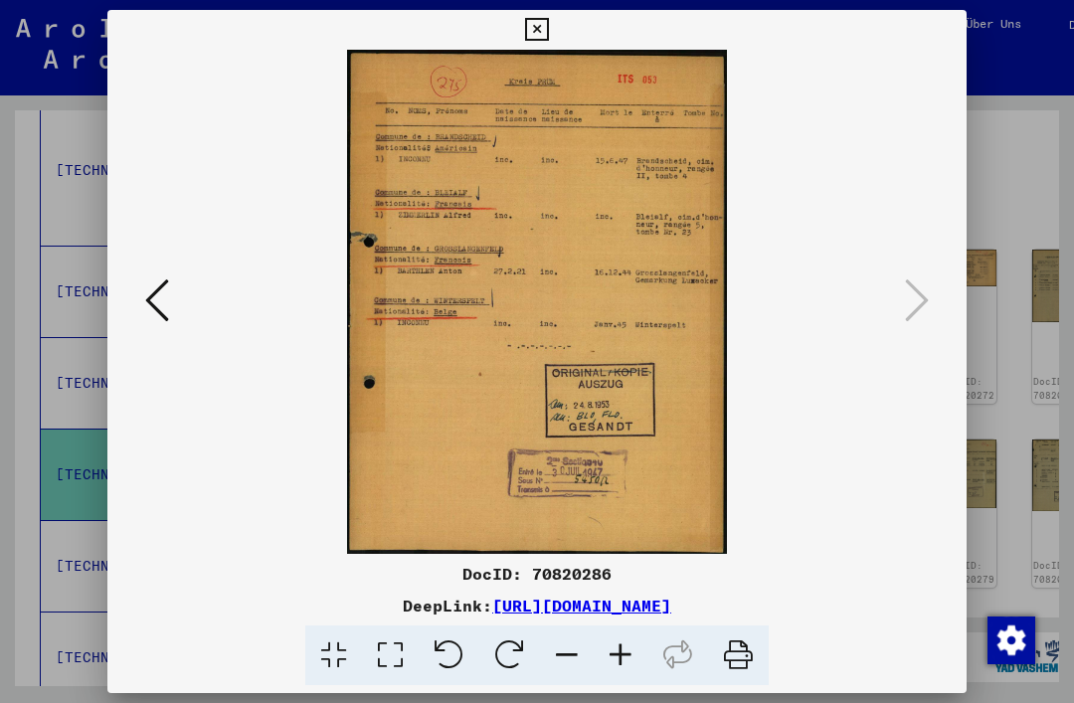
click at [885, 365] on img at bounding box center [537, 302] width 724 height 504
click at [554, 47] on button at bounding box center [536, 30] width 35 height 40
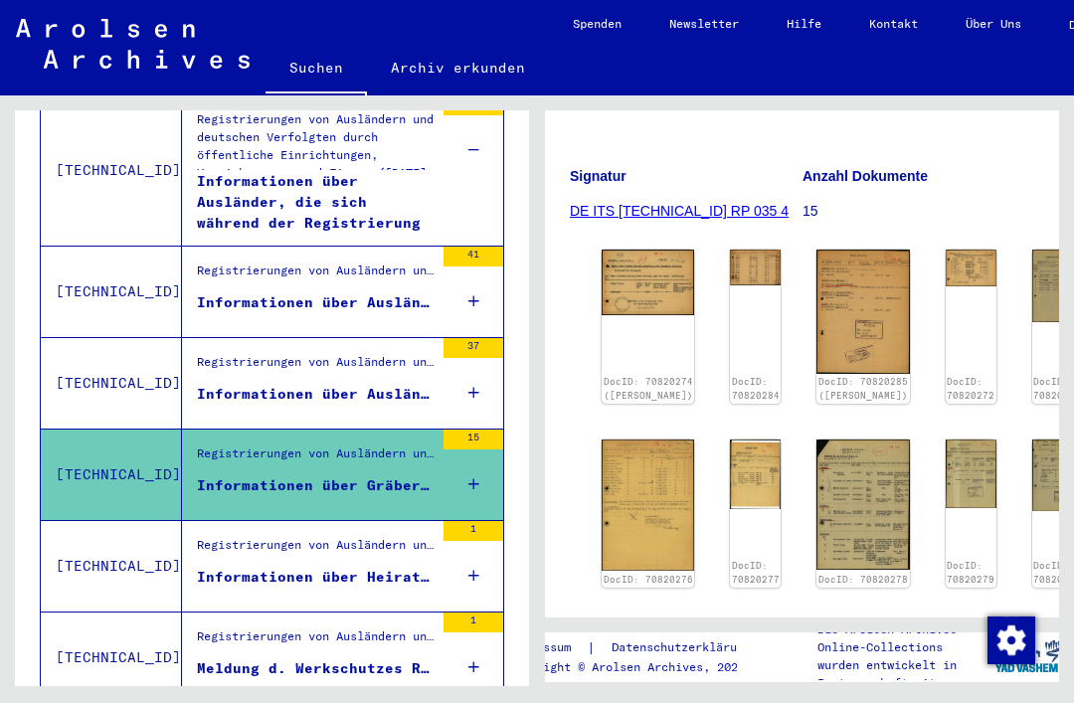
click at [389, 393] on div "Registrierungen von Ausländern und deutschen Verfolgten durch öffentliche Einri…" at bounding box center [308, 383] width 252 height 90
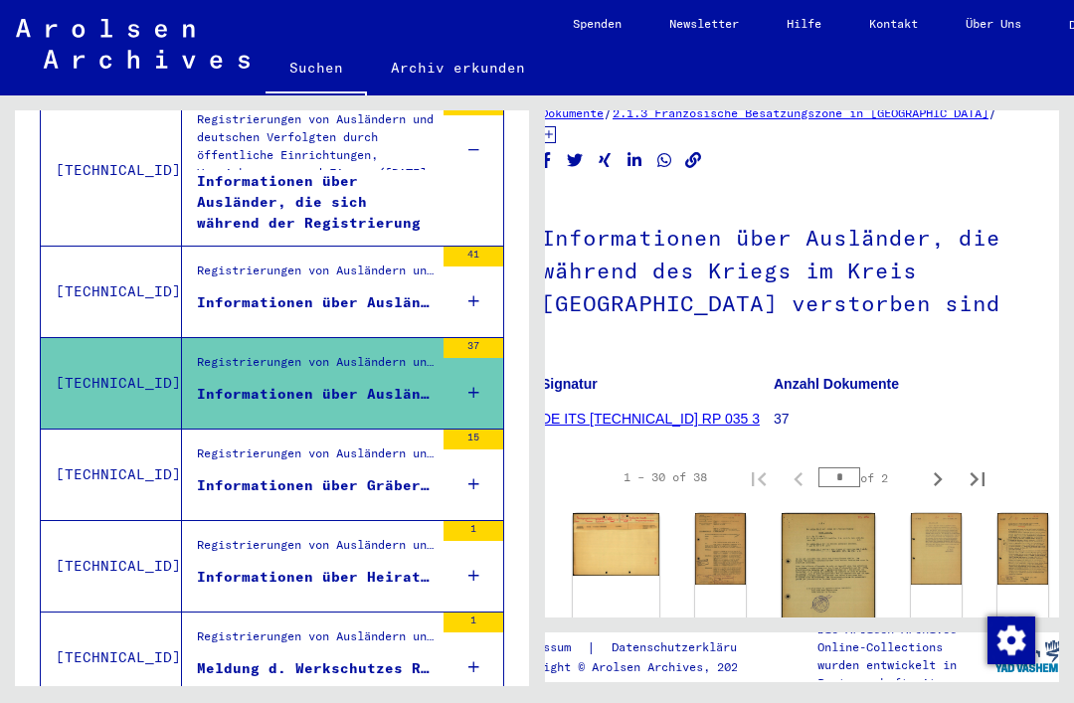
scroll to position [116, 22]
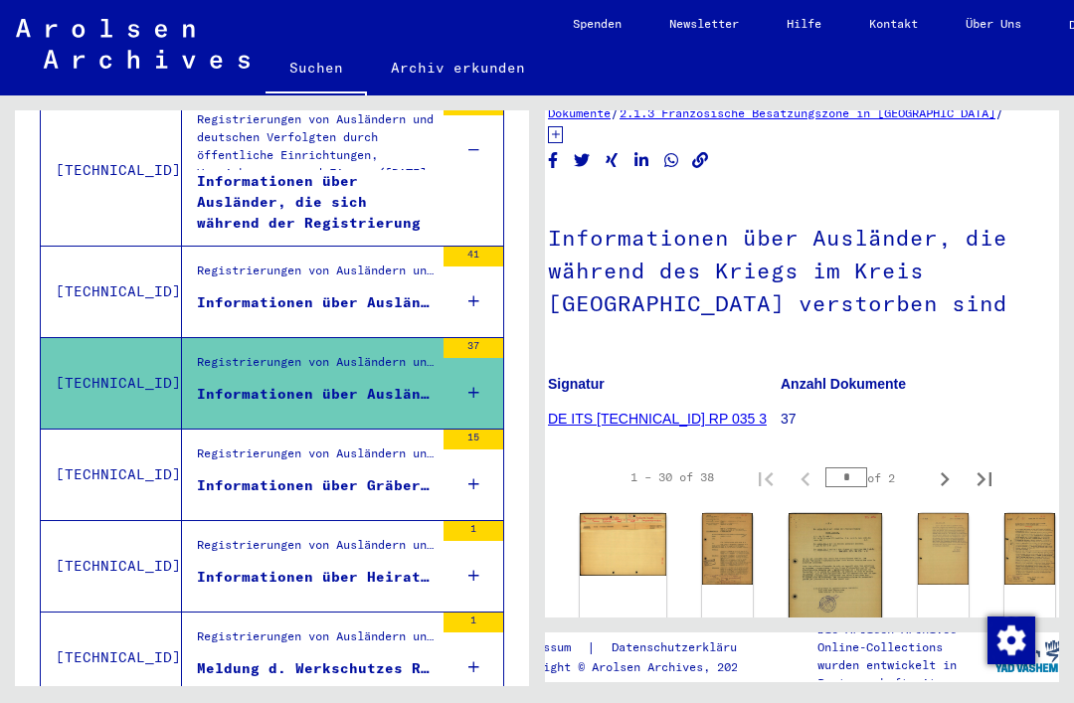
click at [608, 558] on img at bounding box center [623, 544] width 87 height 62
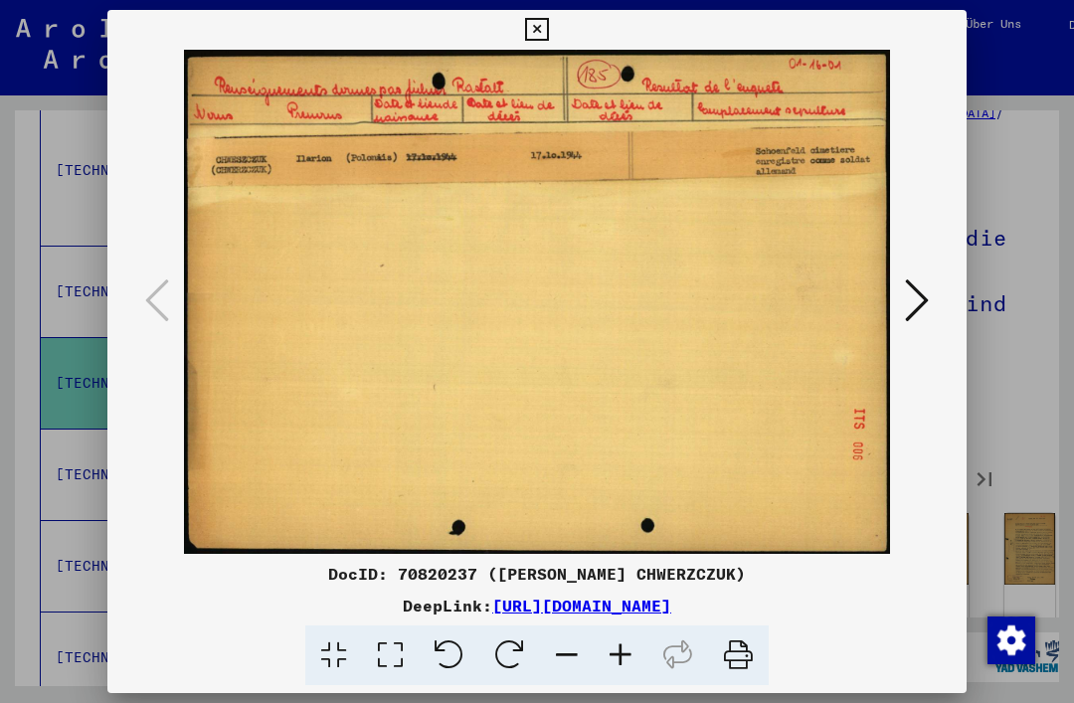
click at [924, 305] on icon at bounding box center [917, 300] width 24 height 48
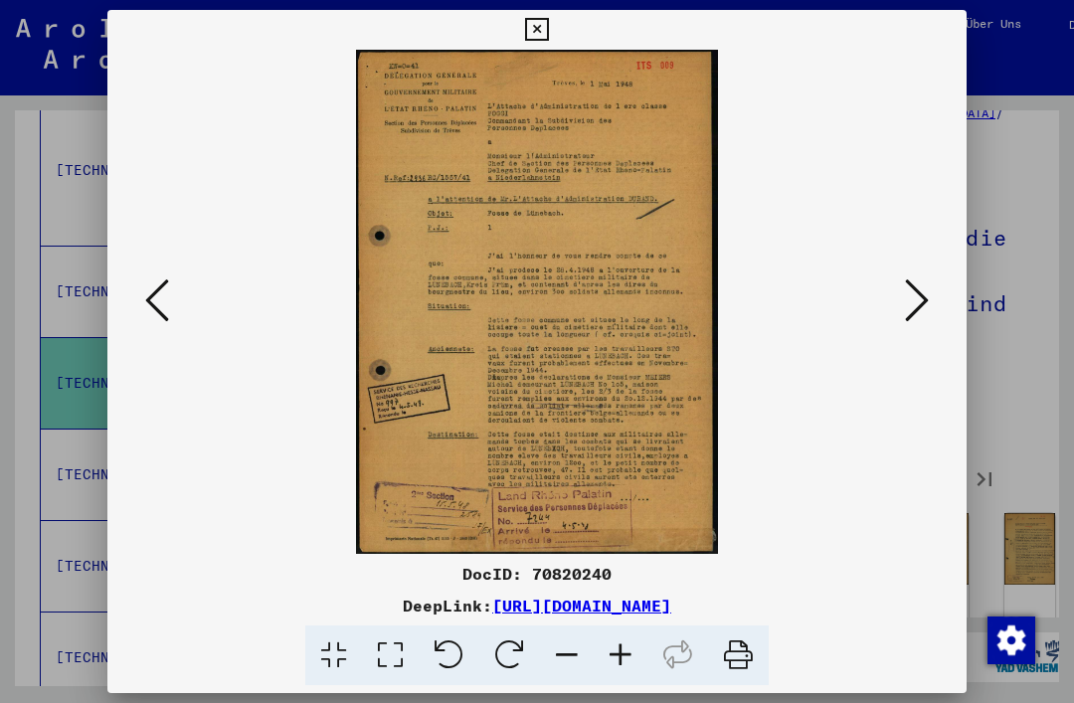
click at [923, 311] on icon at bounding box center [917, 300] width 24 height 48
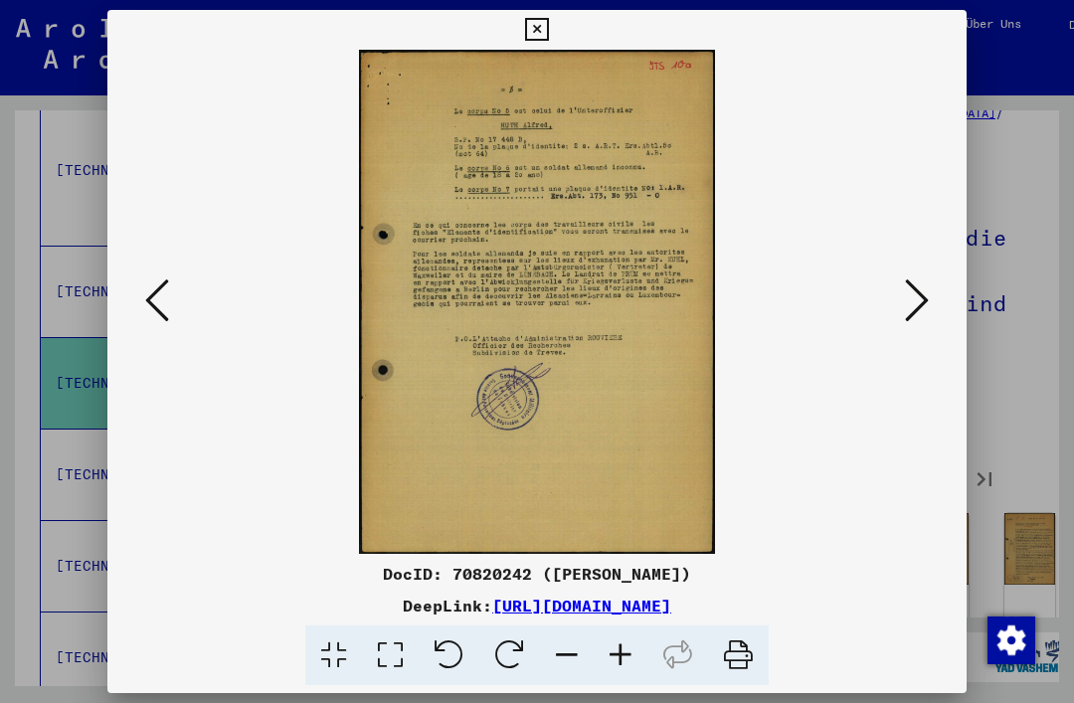
click at [922, 309] on icon at bounding box center [917, 300] width 24 height 48
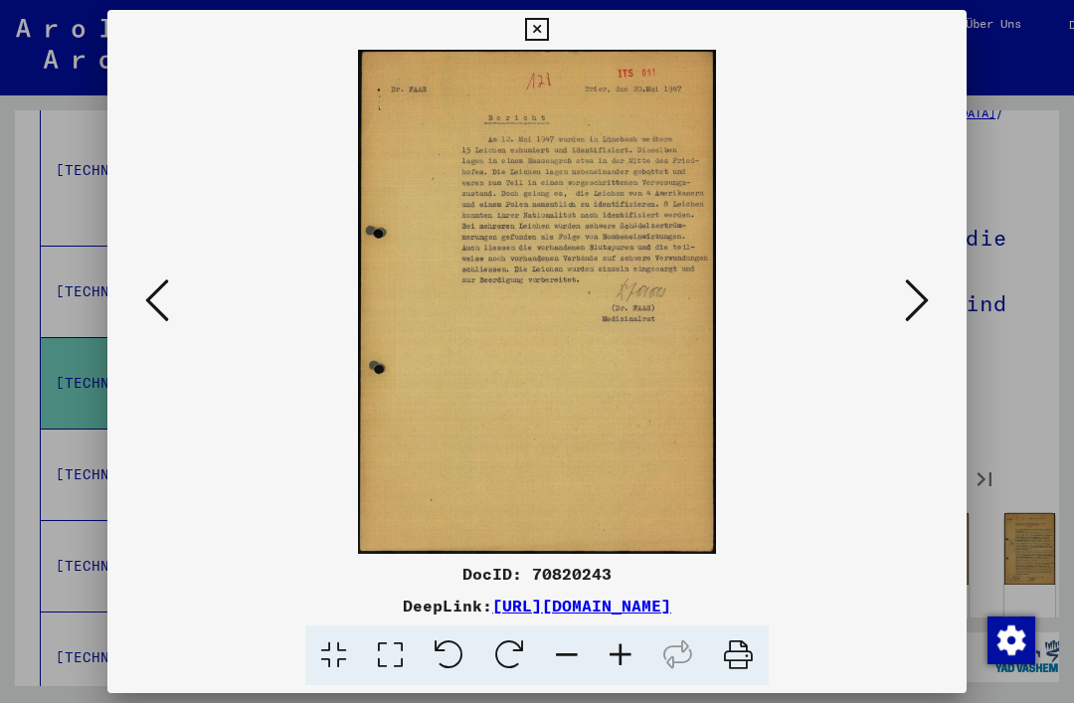
click at [912, 308] on icon at bounding box center [917, 300] width 24 height 48
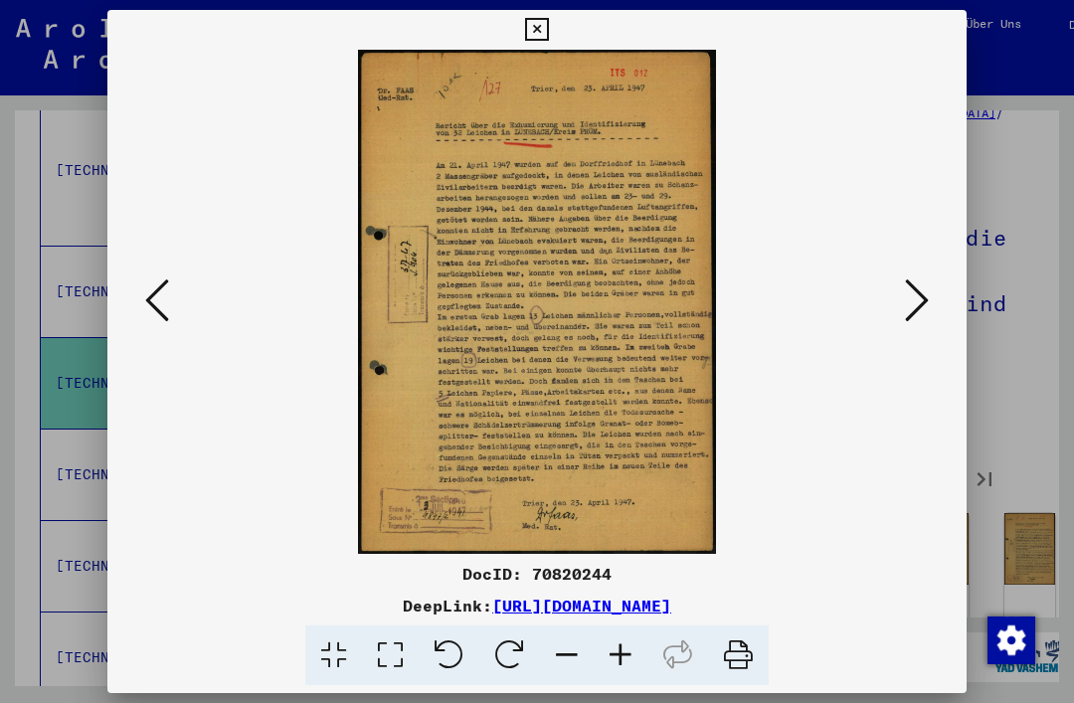
click at [926, 310] on icon at bounding box center [917, 300] width 24 height 48
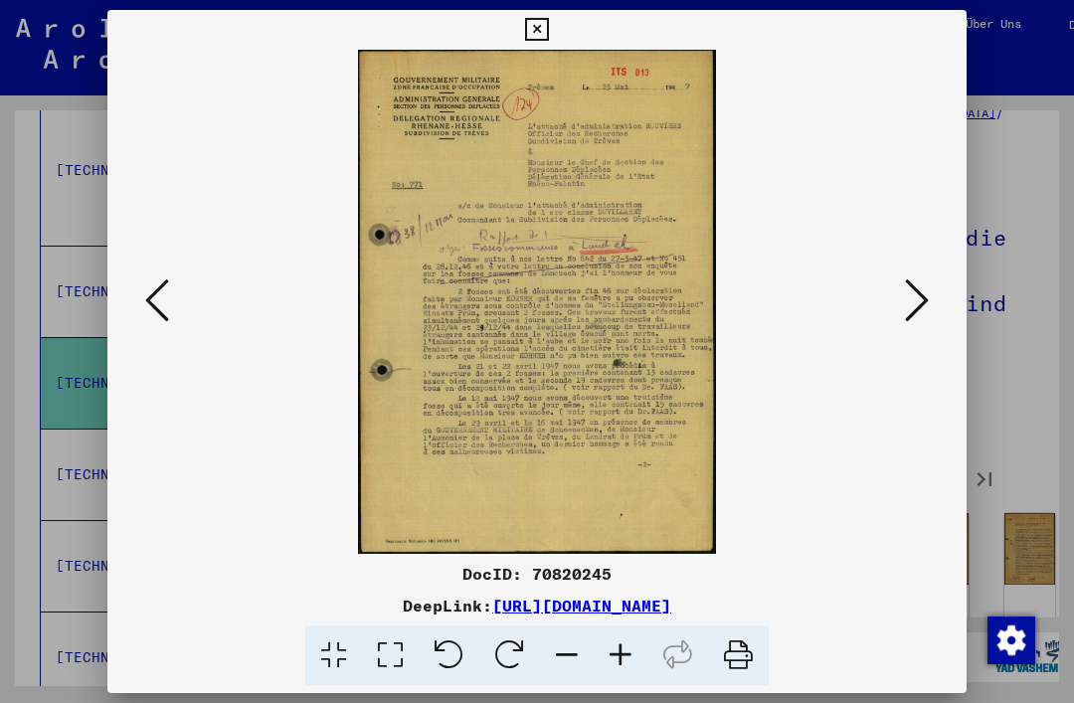
click at [925, 300] on icon at bounding box center [917, 300] width 24 height 48
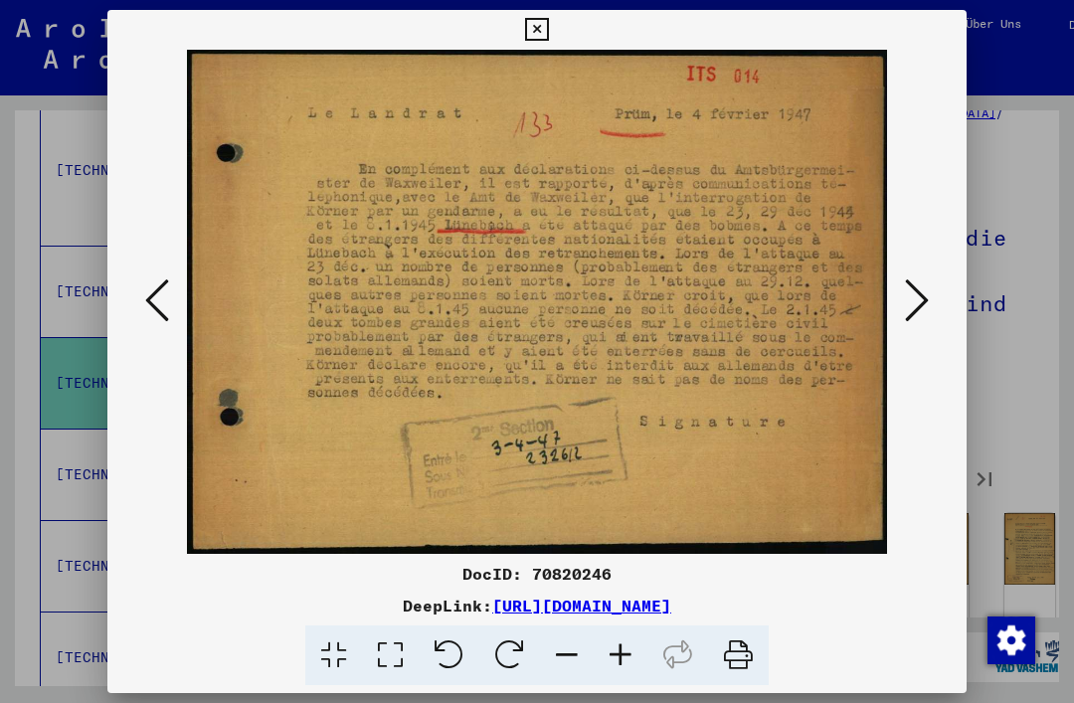
click at [927, 299] on icon at bounding box center [917, 300] width 24 height 48
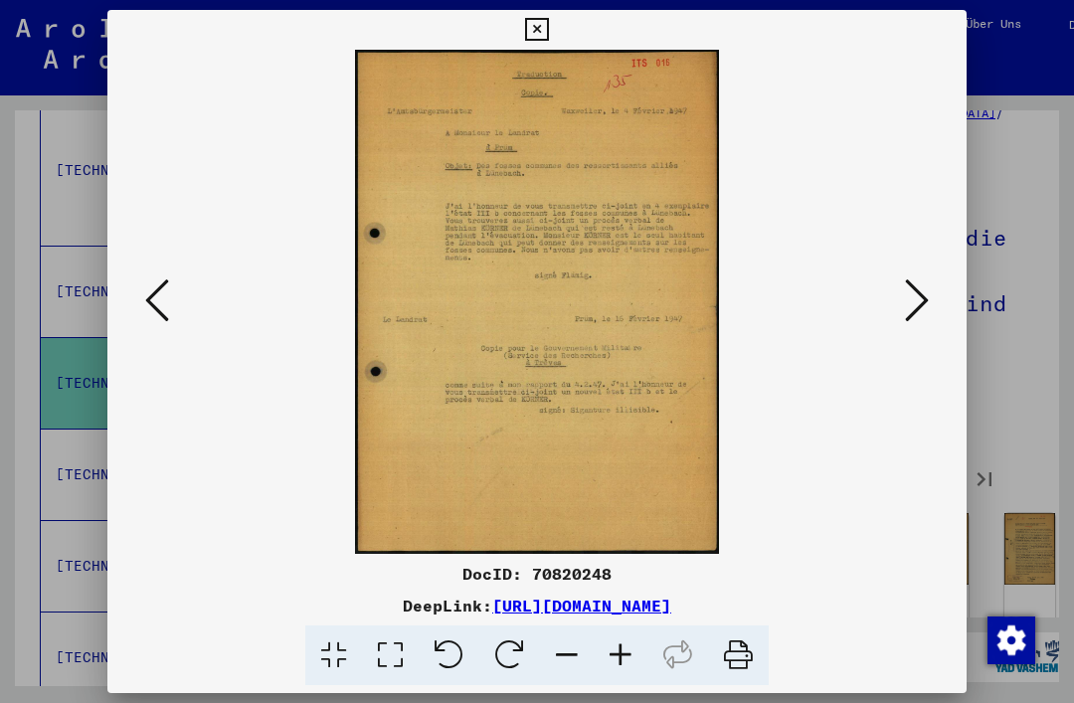
click at [928, 296] on icon at bounding box center [917, 300] width 24 height 48
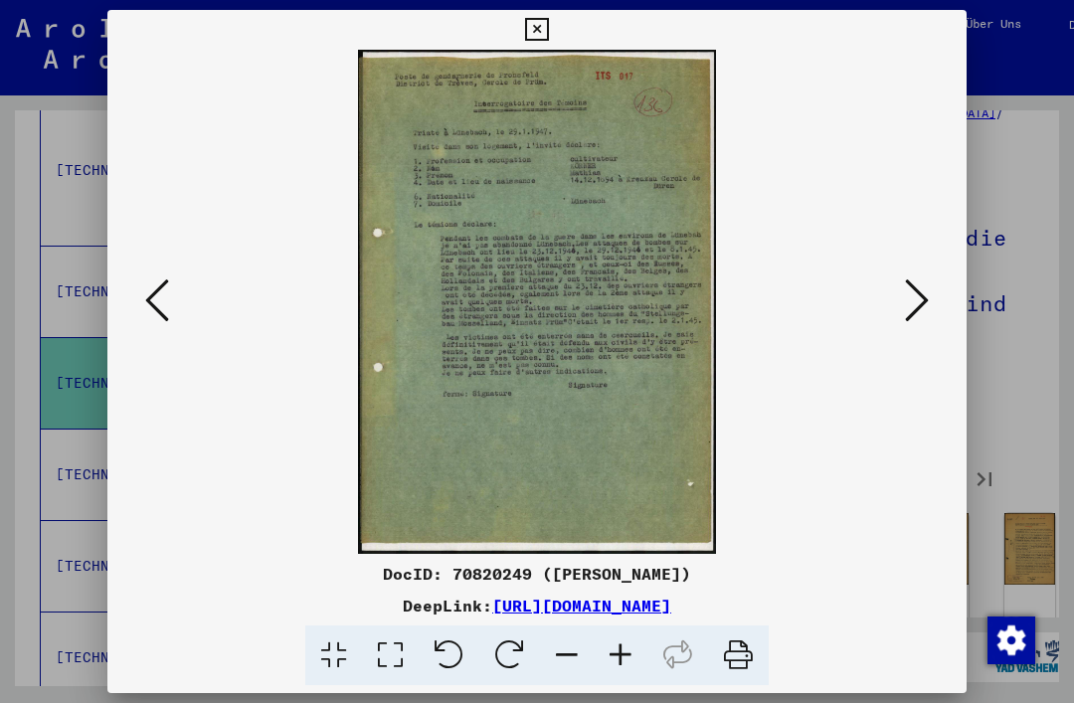
click at [925, 301] on icon at bounding box center [917, 300] width 24 height 48
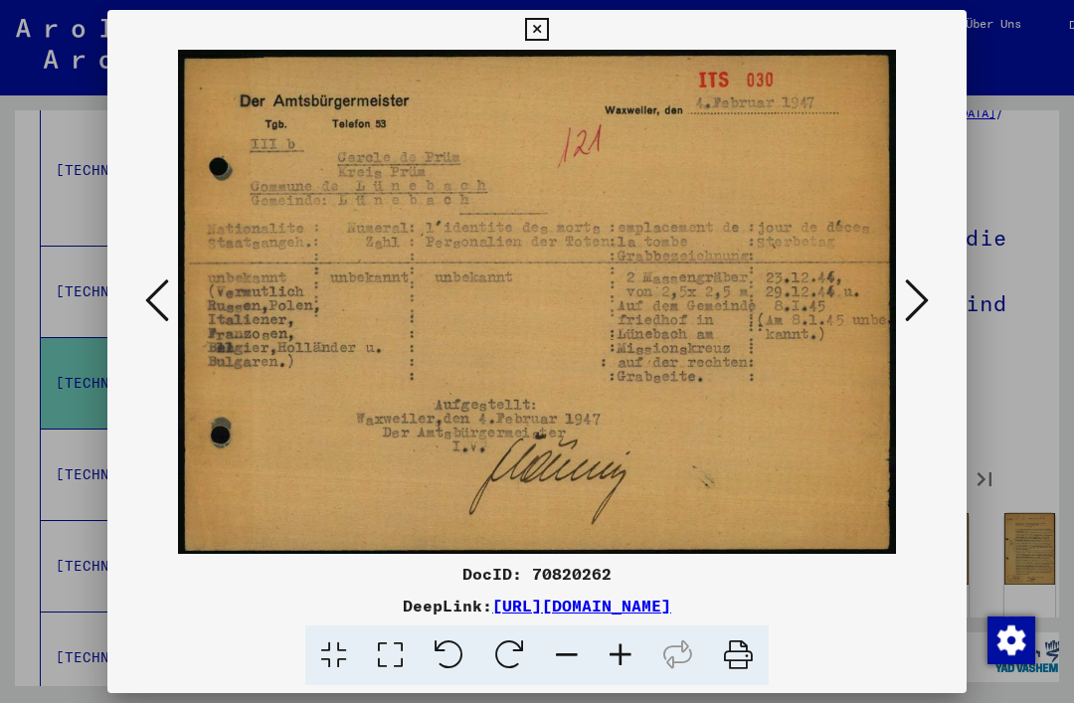
click at [917, 305] on icon at bounding box center [917, 300] width 24 height 48
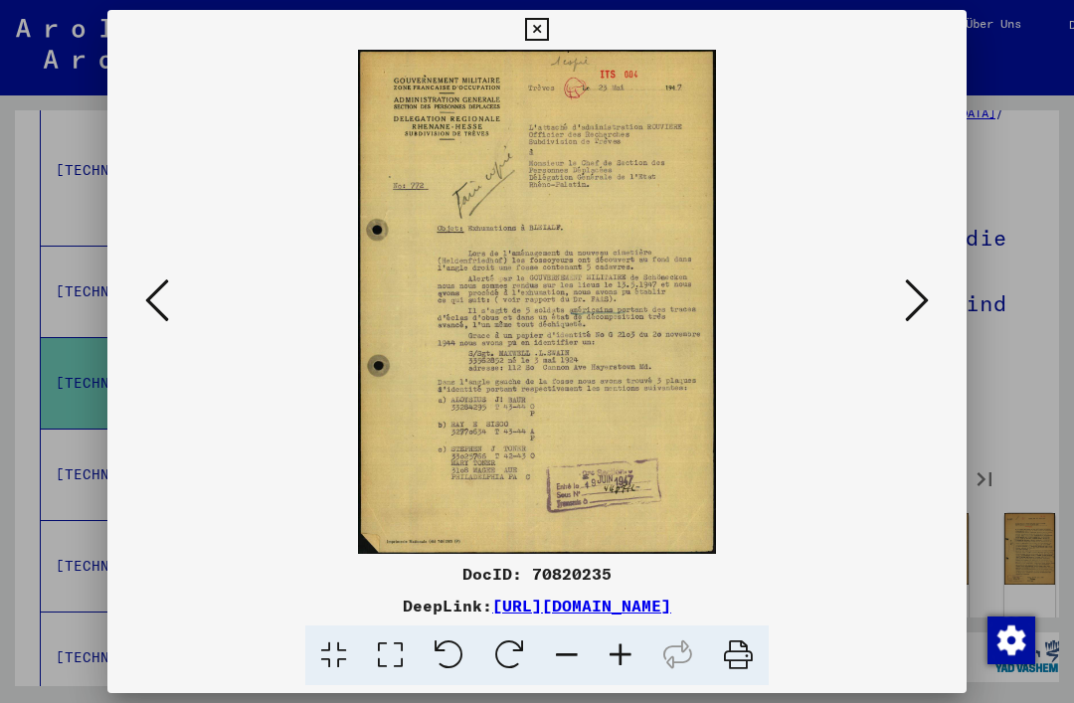
click at [929, 298] on button at bounding box center [917, 301] width 36 height 57
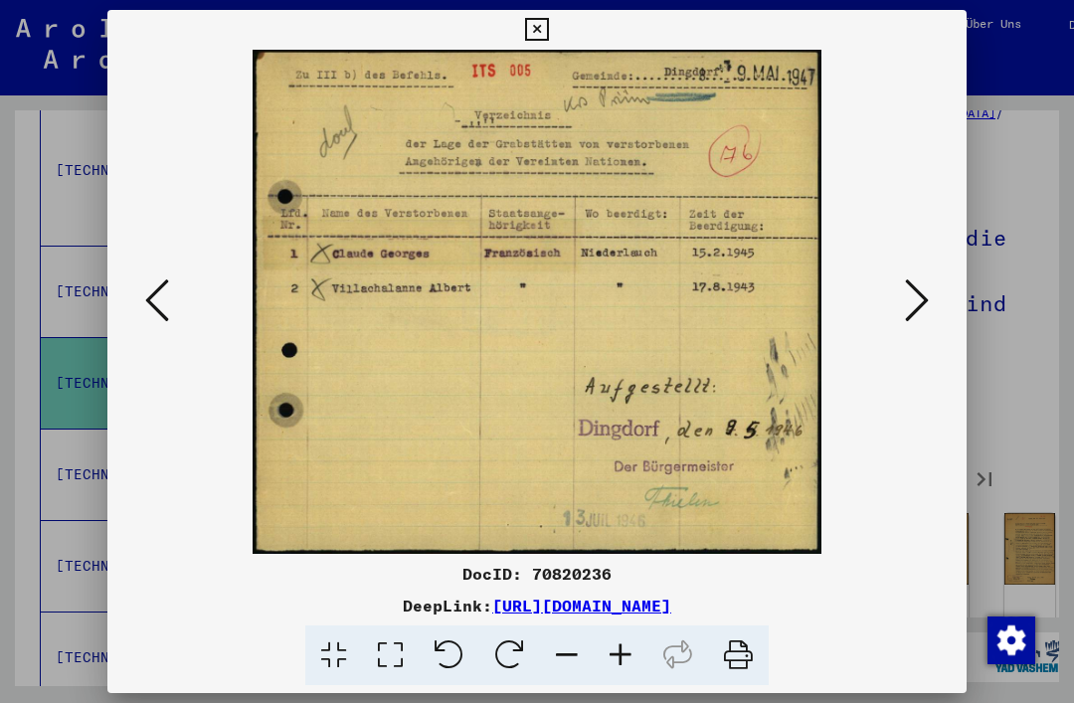
click at [922, 299] on icon at bounding box center [917, 300] width 24 height 48
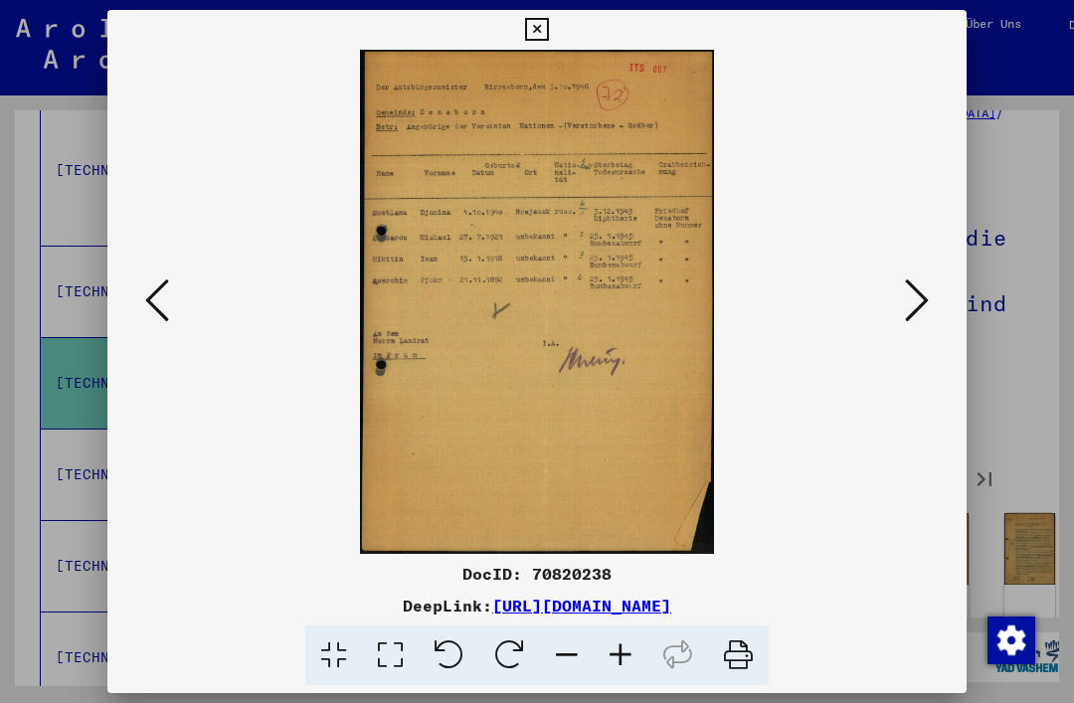
click at [925, 300] on icon at bounding box center [917, 300] width 24 height 48
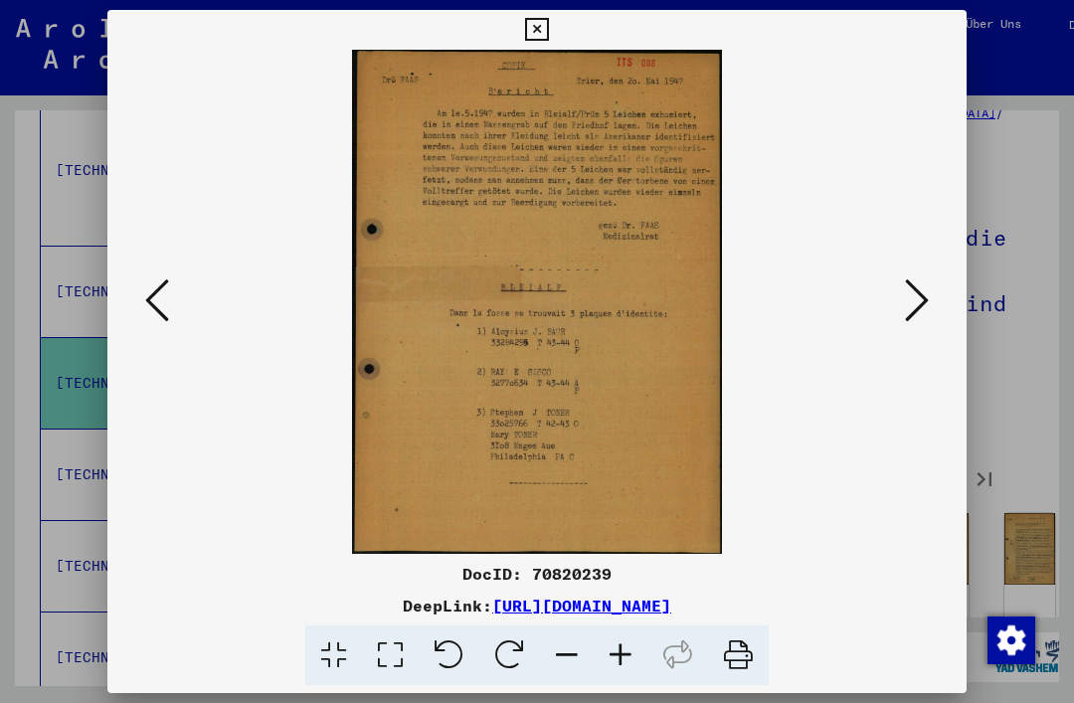
click at [927, 300] on icon at bounding box center [917, 300] width 24 height 48
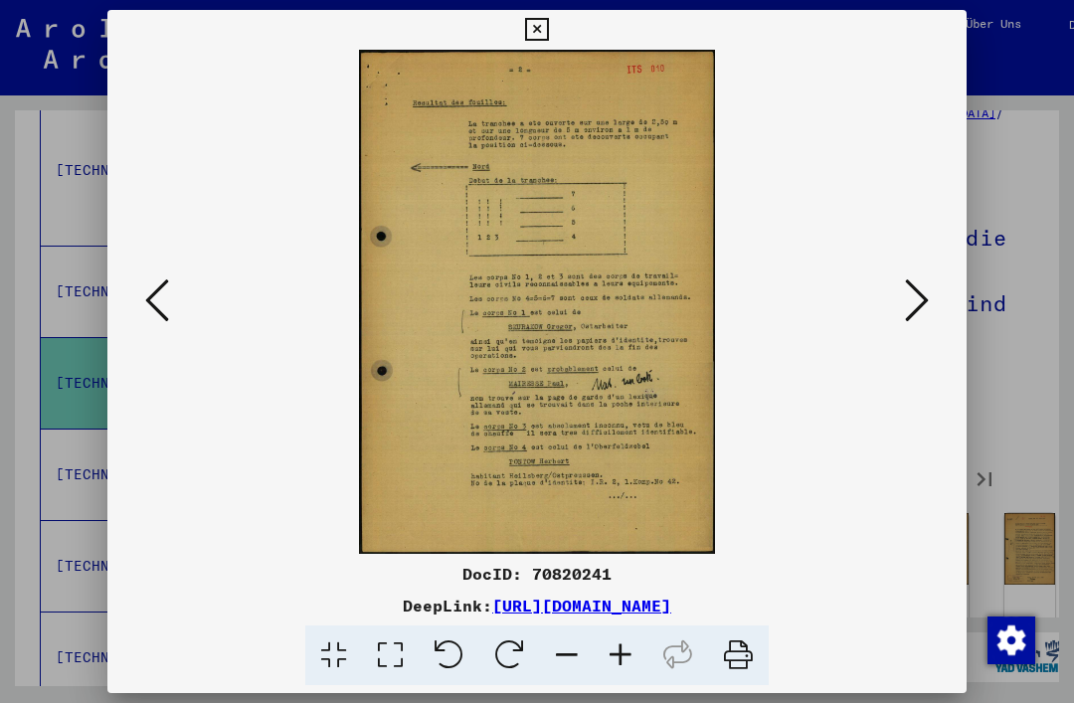
click at [927, 300] on icon at bounding box center [917, 300] width 24 height 48
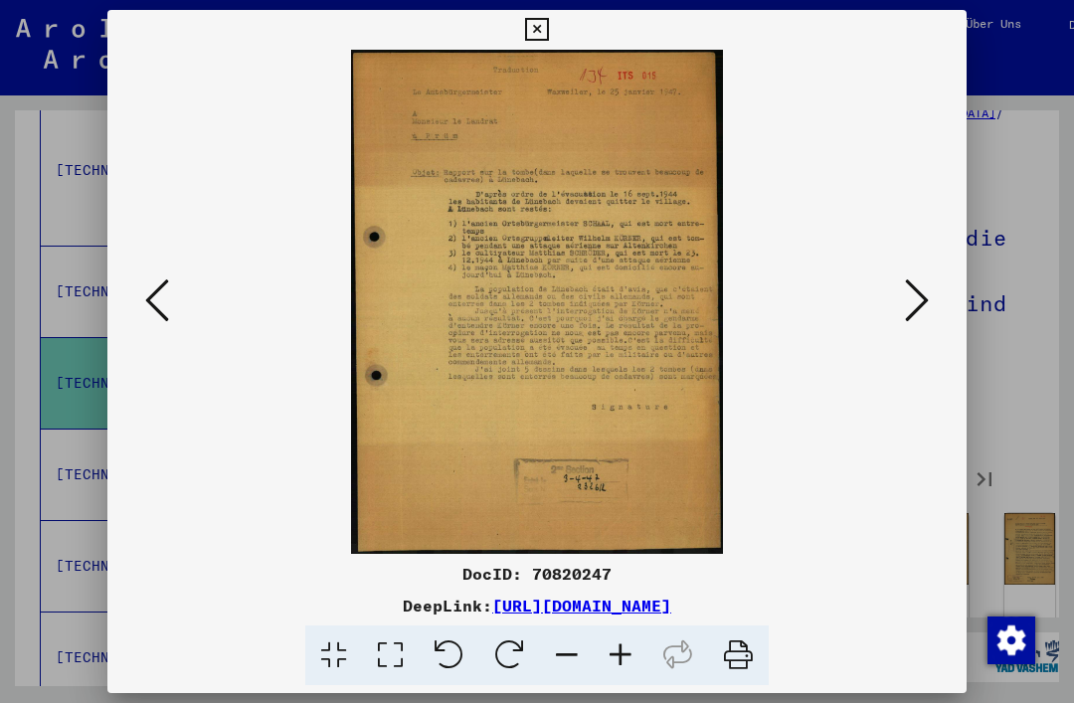
click at [929, 300] on button at bounding box center [917, 301] width 36 height 57
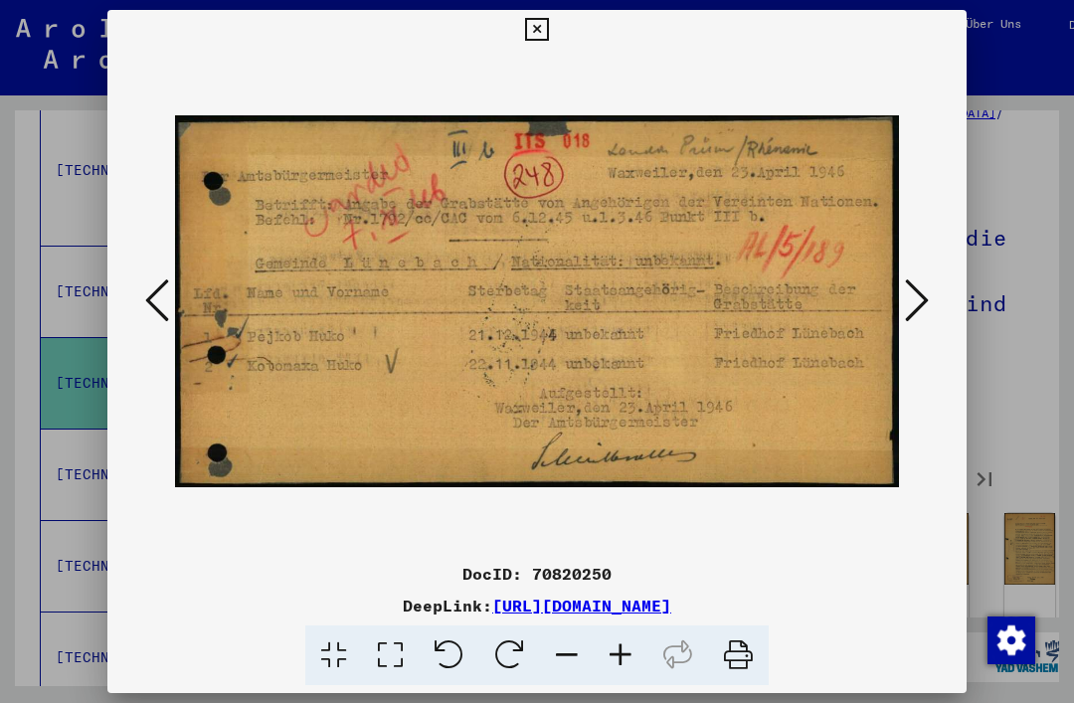
click at [923, 299] on icon at bounding box center [917, 300] width 24 height 48
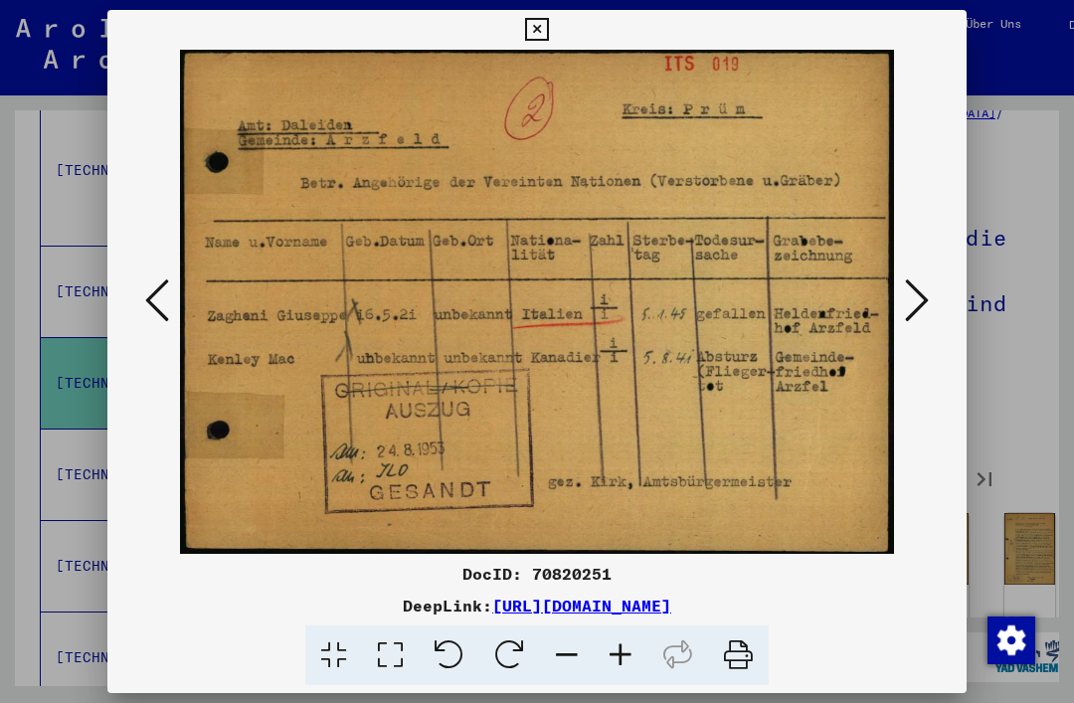
click at [928, 296] on icon at bounding box center [917, 300] width 24 height 48
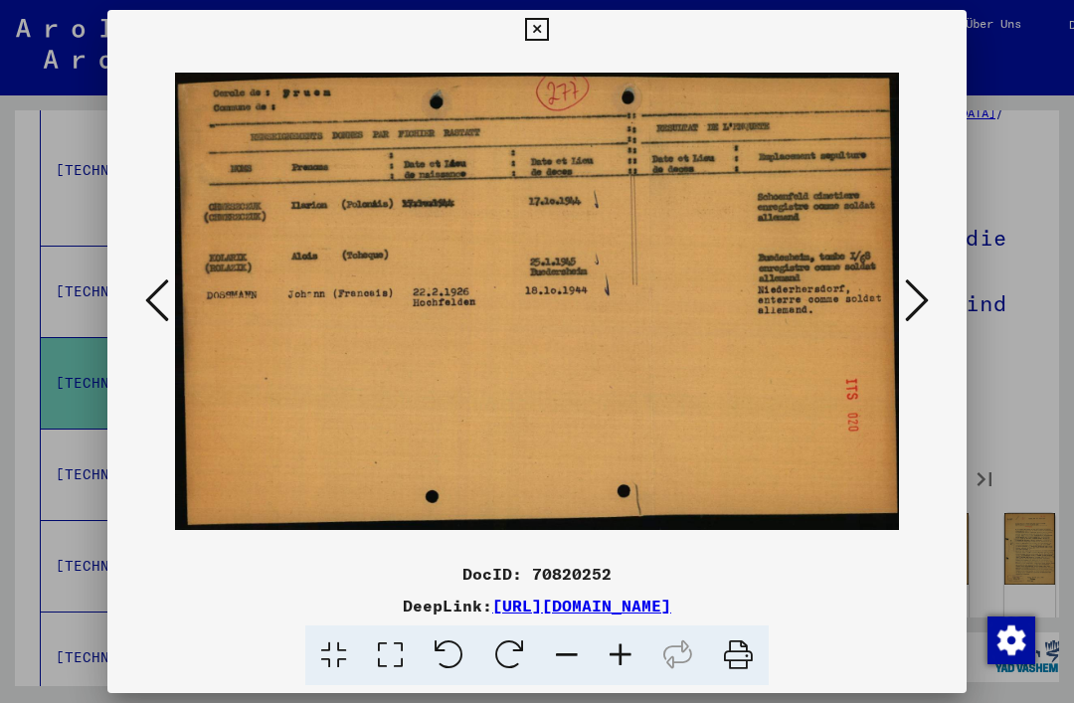
click at [934, 290] on button at bounding box center [917, 301] width 36 height 57
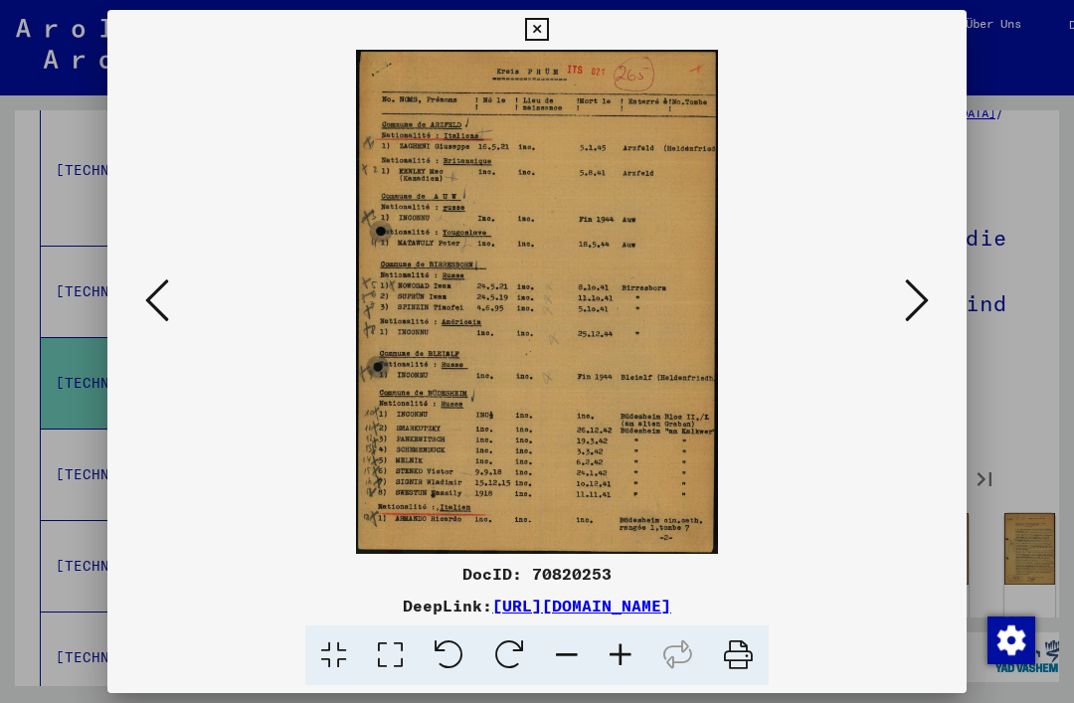
click at [913, 309] on icon at bounding box center [917, 300] width 24 height 48
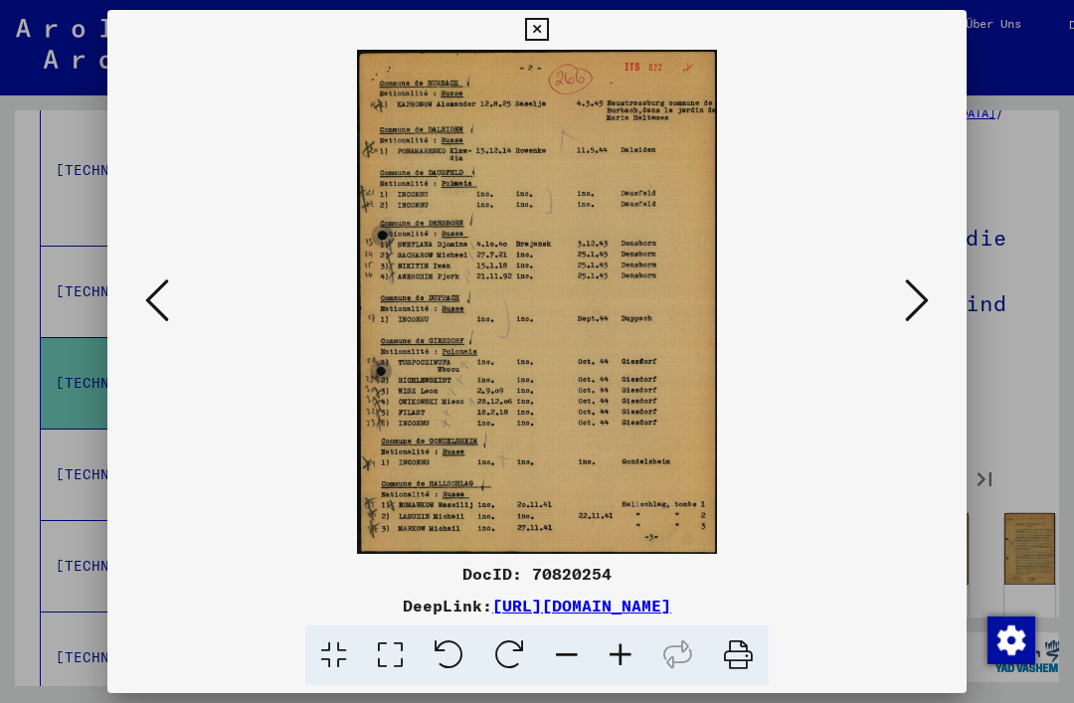
click at [920, 303] on icon at bounding box center [917, 300] width 24 height 48
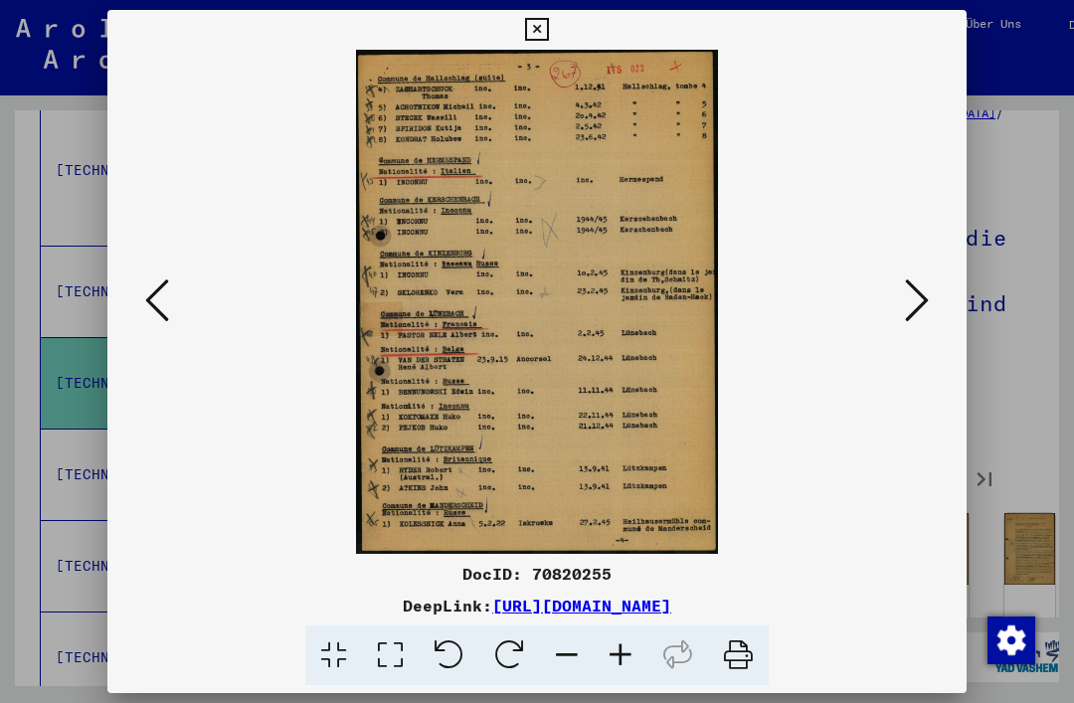
click at [912, 311] on icon at bounding box center [917, 300] width 24 height 48
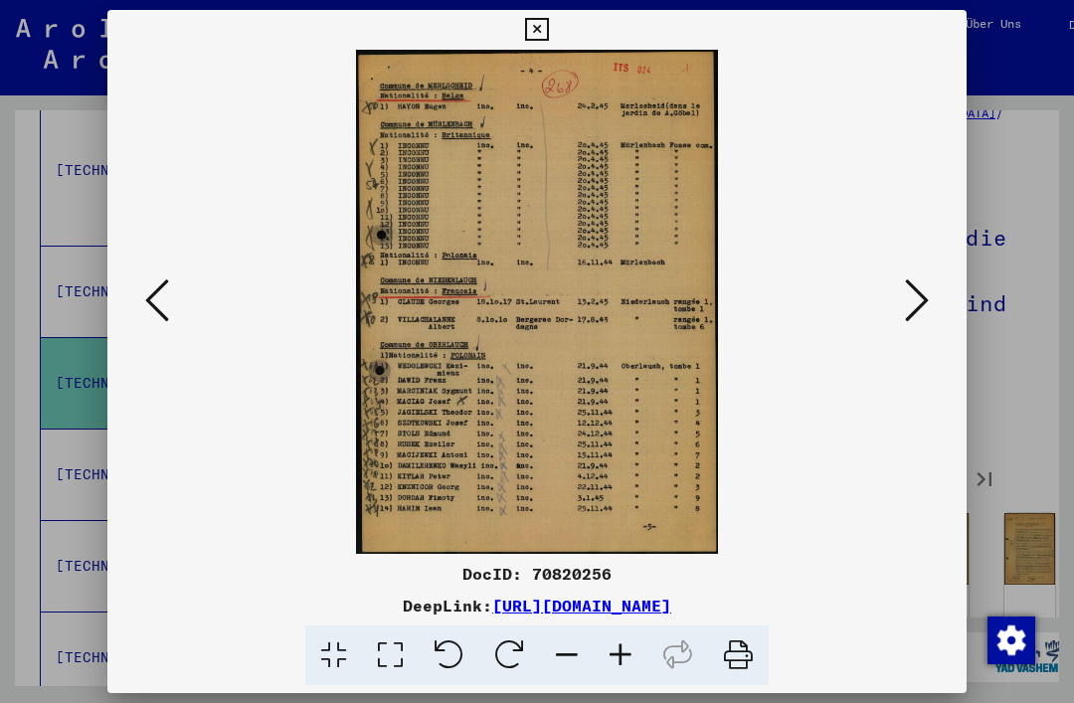
click at [926, 299] on icon at bounding box center [917, 300] width 24 height 48
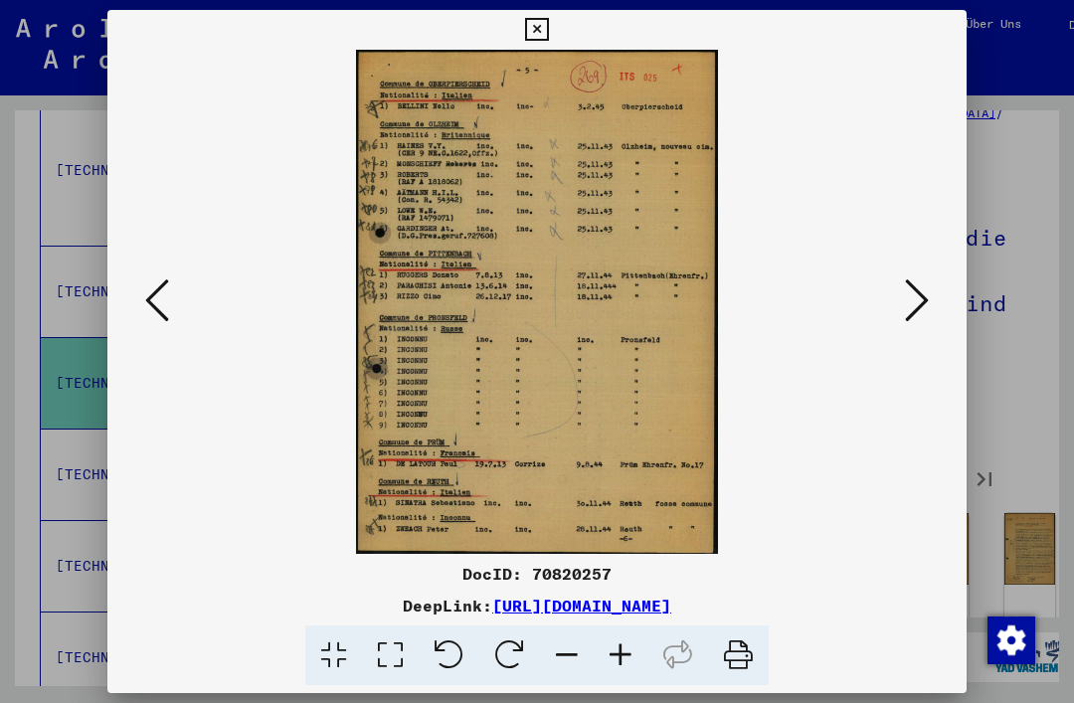
click at [925, 296] on icon at bounding box center [917, 300] width 24 height 48
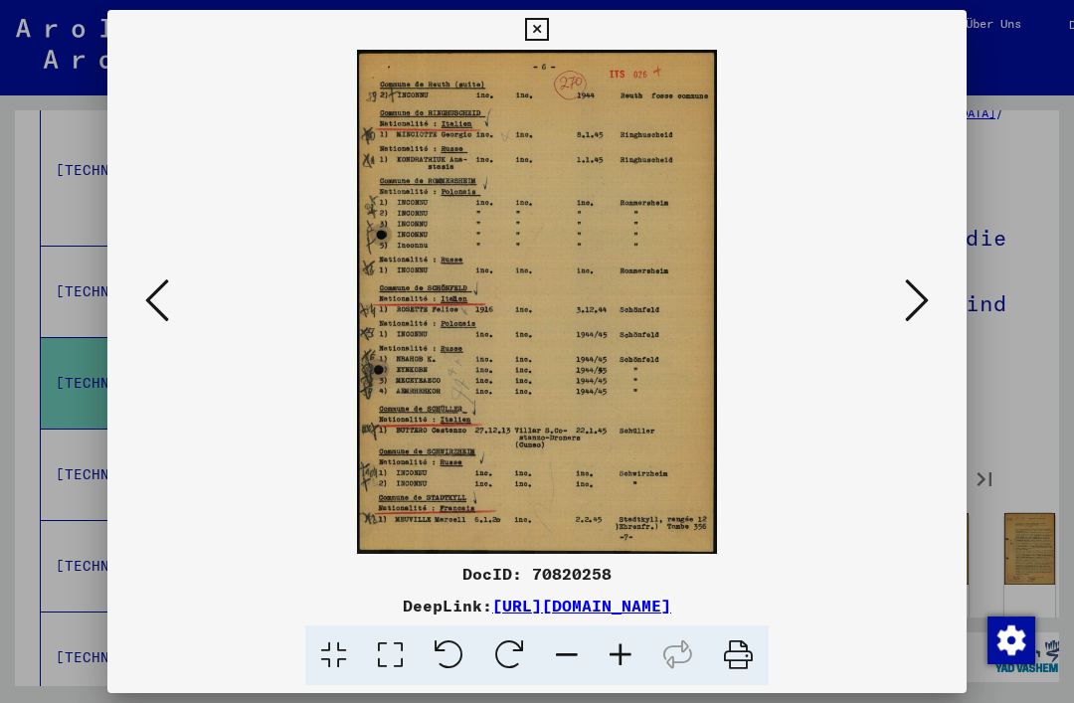
click at [922, 301] on icon at bounding box center [917, 300] width 24 height 48
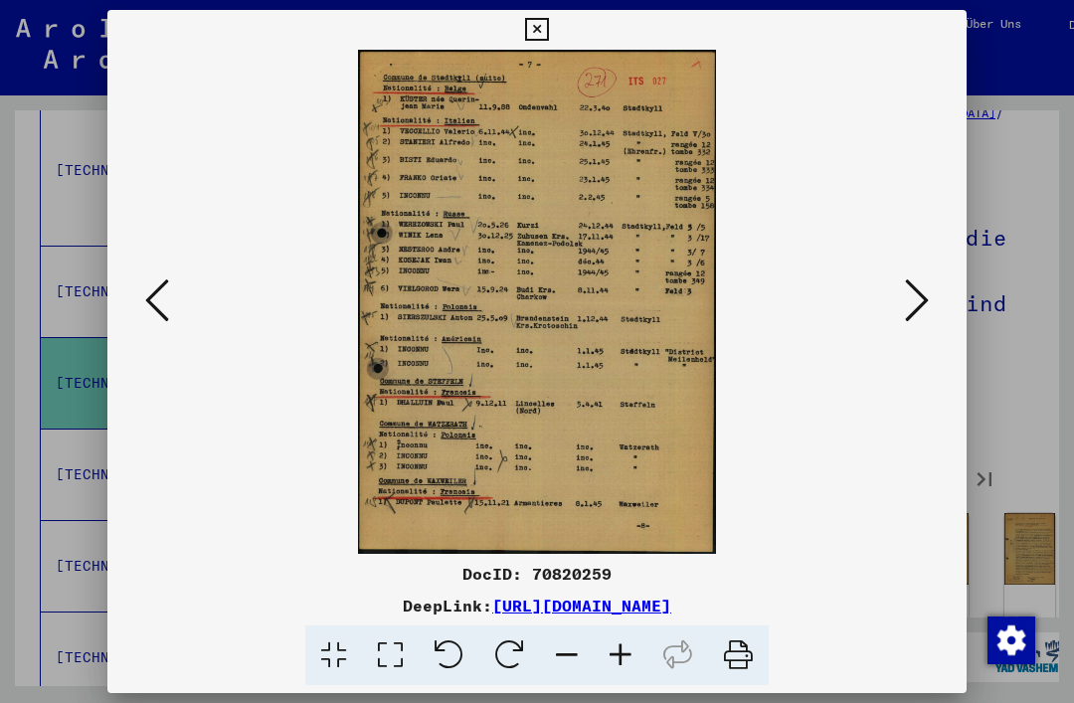
click at [893, 318] on img at bounding box center [537, 302] width 724 height 504
click at [897, 304] on img at bounding box center [537, 302] width 724 height 504
click at [909, 294] on icon at bounding box center [917, 300] width 24 height 48
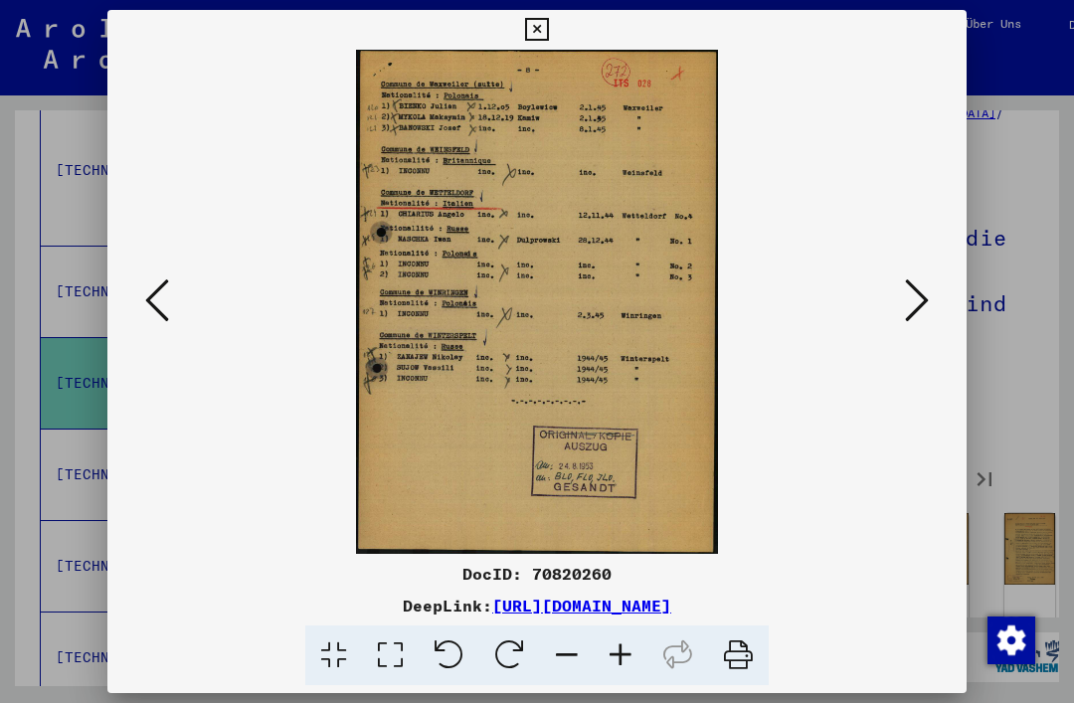
click at [177, 303] on img at bounding box center [537, 302] width 724 height 504
click at [170, 302] on button at bounding box center [157, 301] width 36 height 57
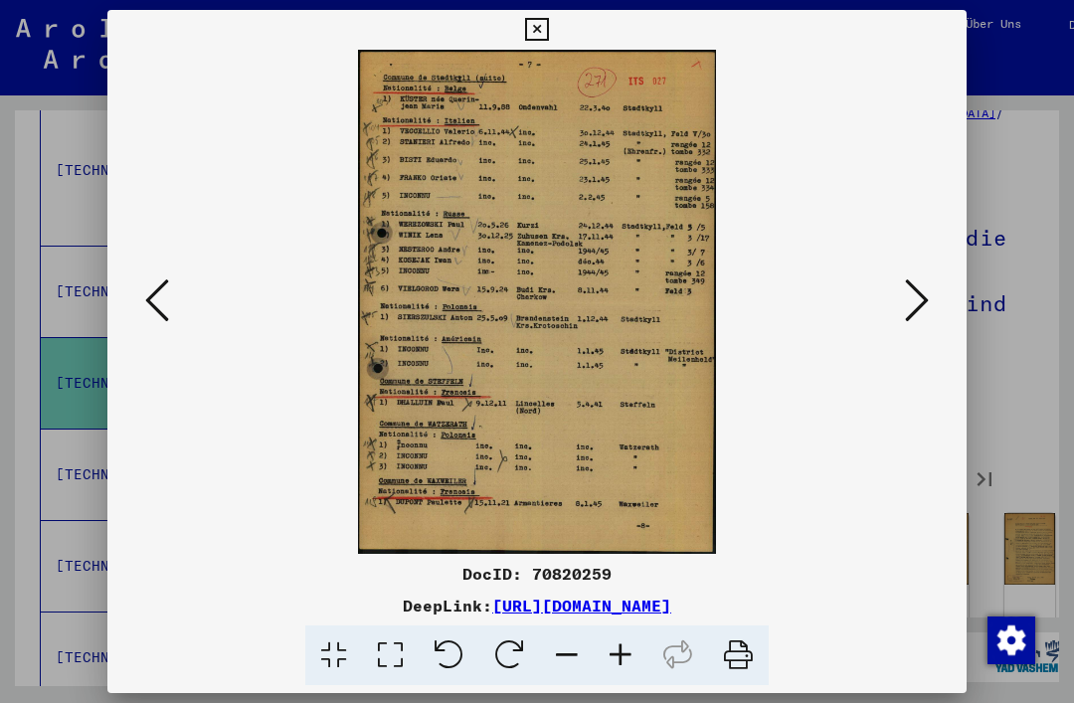
click at [162, 302] on icon at bounding box center [157, 300] width 24 height 48
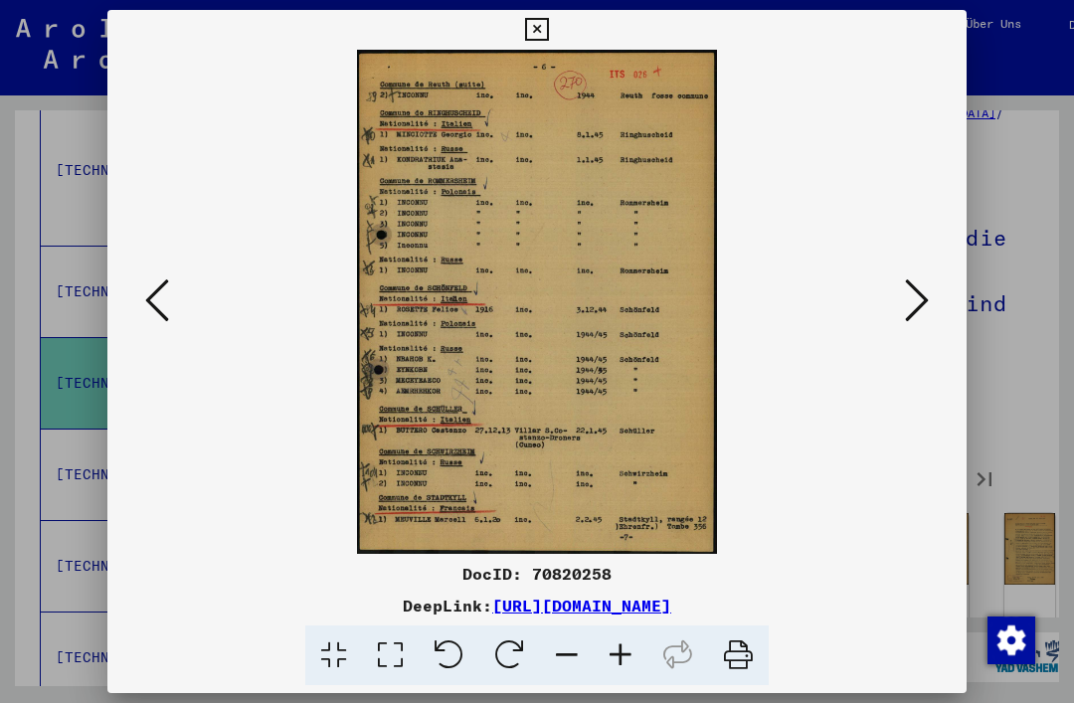
click at [156, 305] on icon at bounding box center [157, 300] width 24 height 48
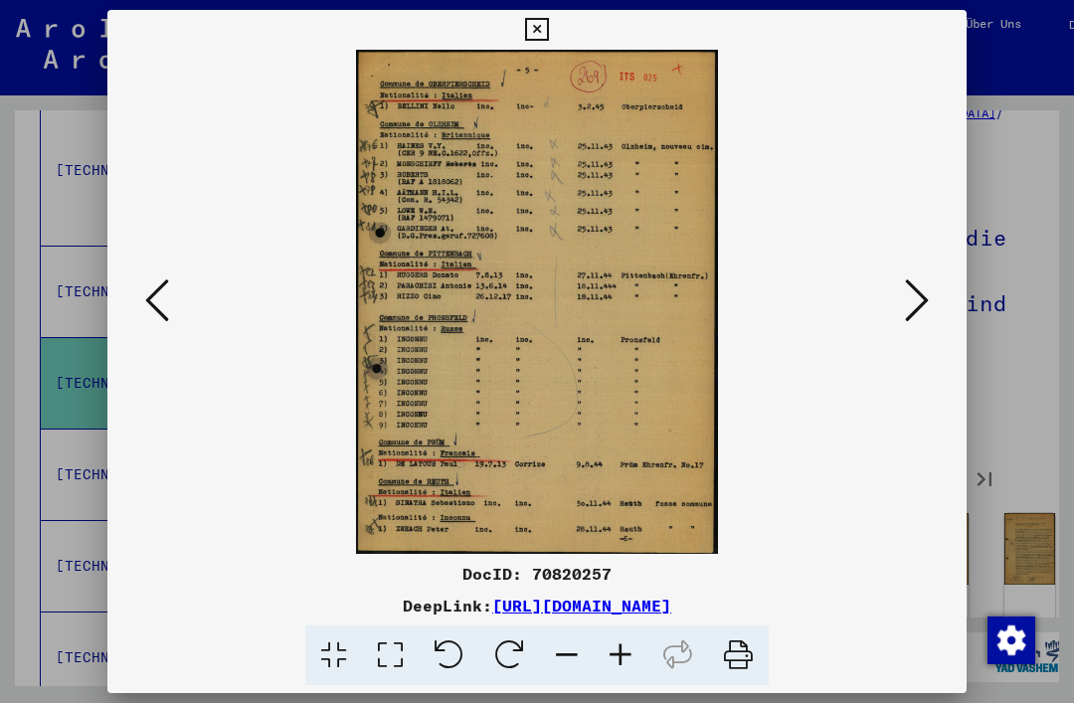
click at [155, 306] on icon at bounding box center [157, 300] width 24 height 48
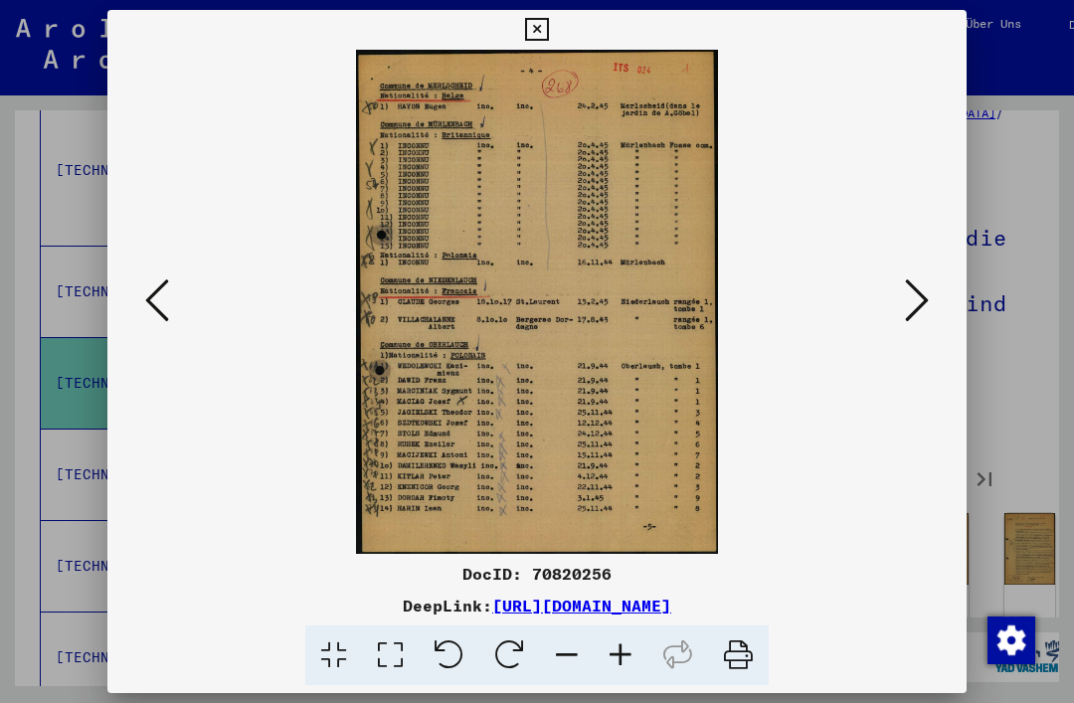
click at [158, 307] on icon at bounding box center [157, 300] width 24 height 48
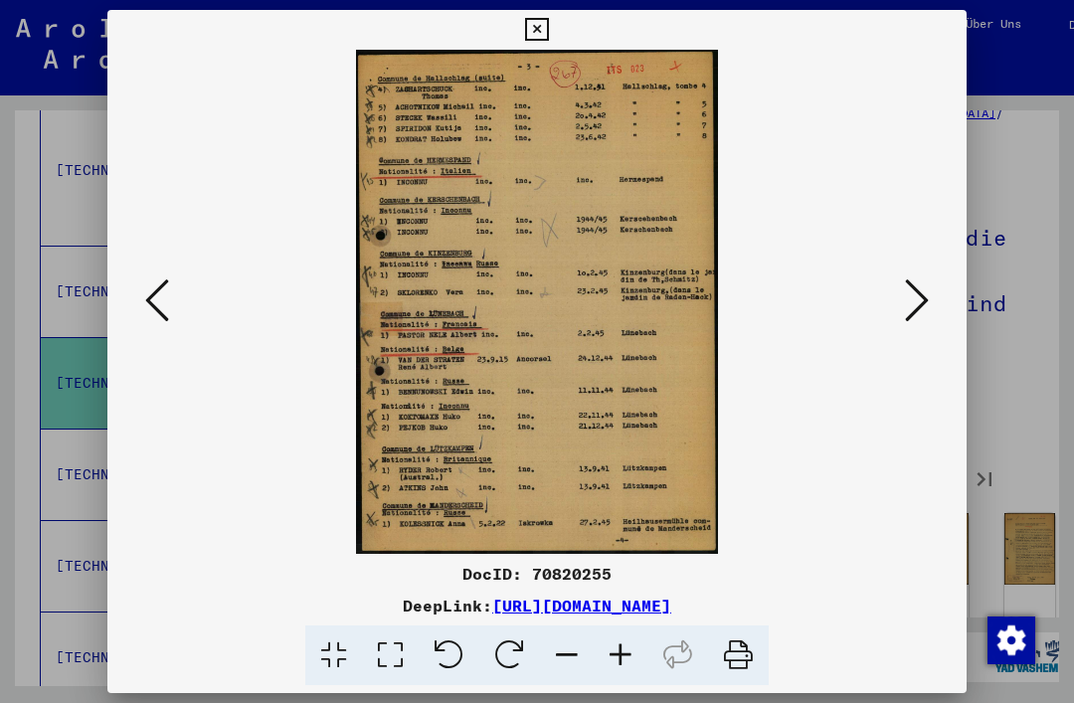
click at [162, 308] on icon at bounding box center [157, 300] width 24 height 48
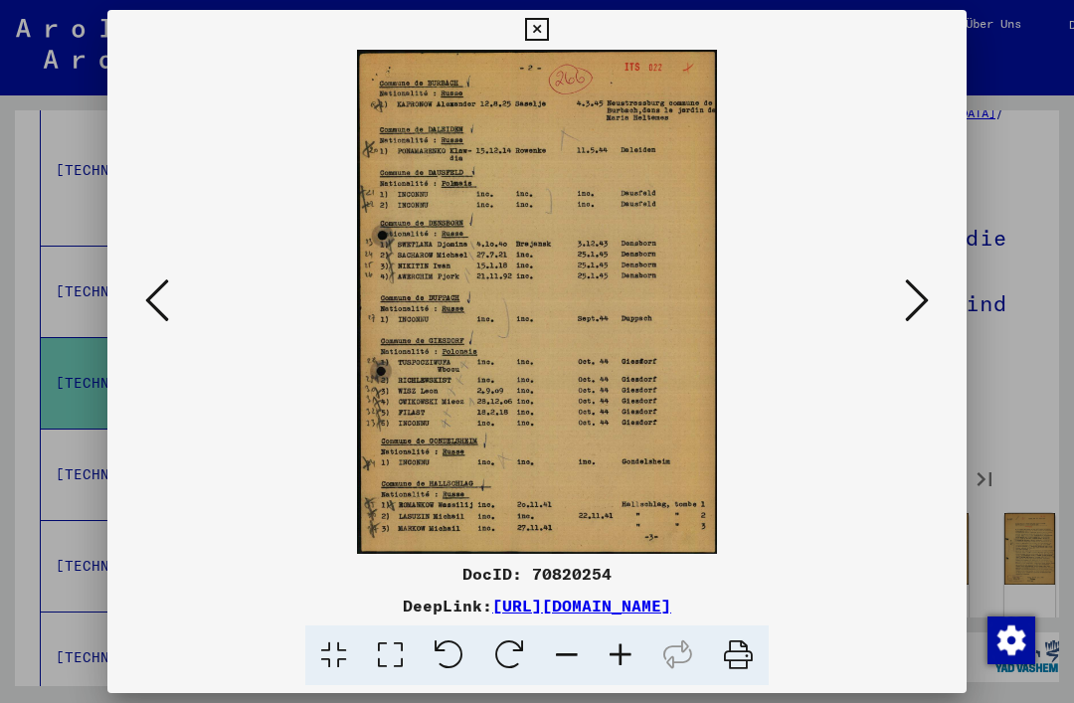
click at [919, 304] on icon at bounding box center [917, 300] width 24 height 48
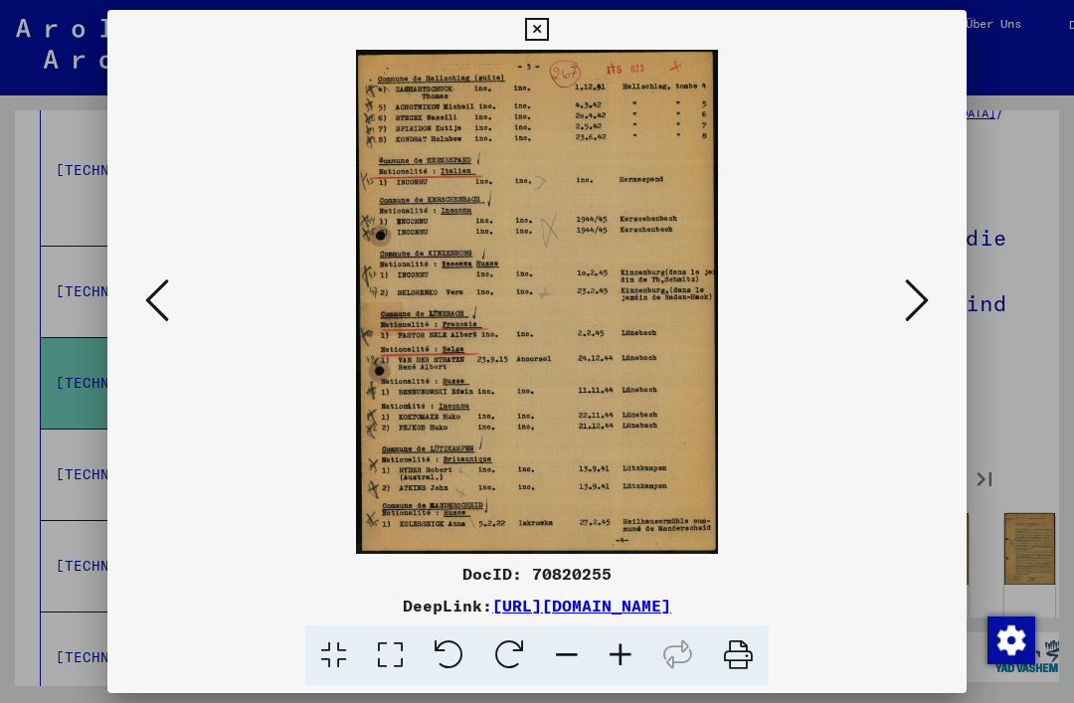
click at [921, 304] on icon at bounding box center [917, 300] width 24 height 48
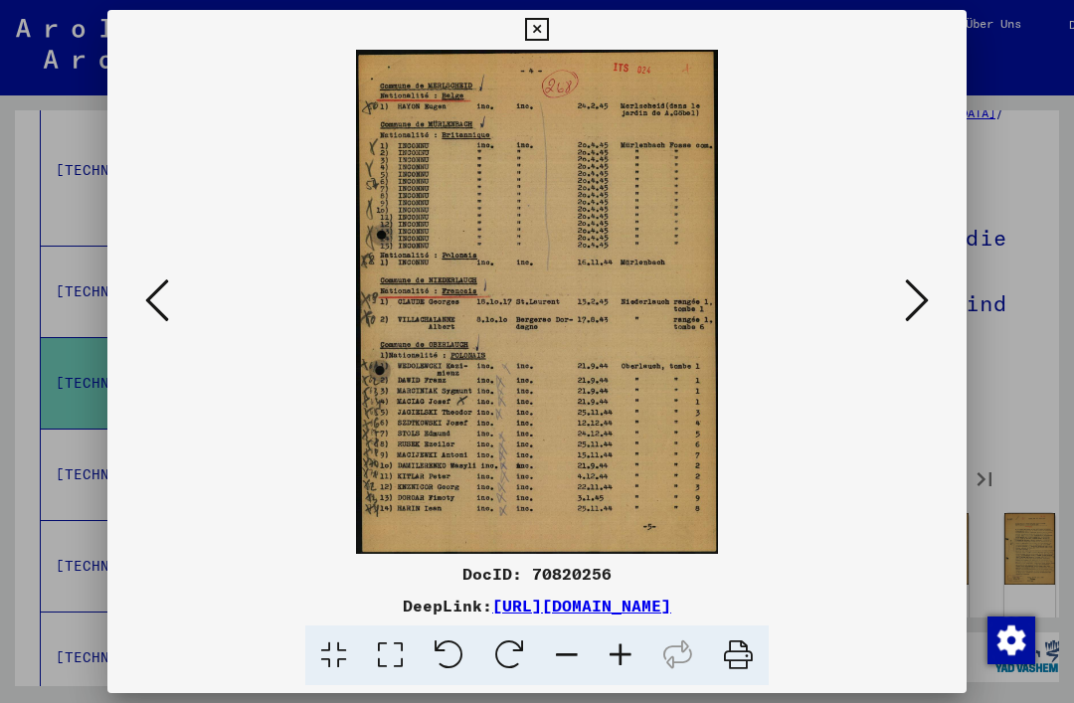
click at [921, 301] on icon at bounding box center [917, 300] width 24 height 48
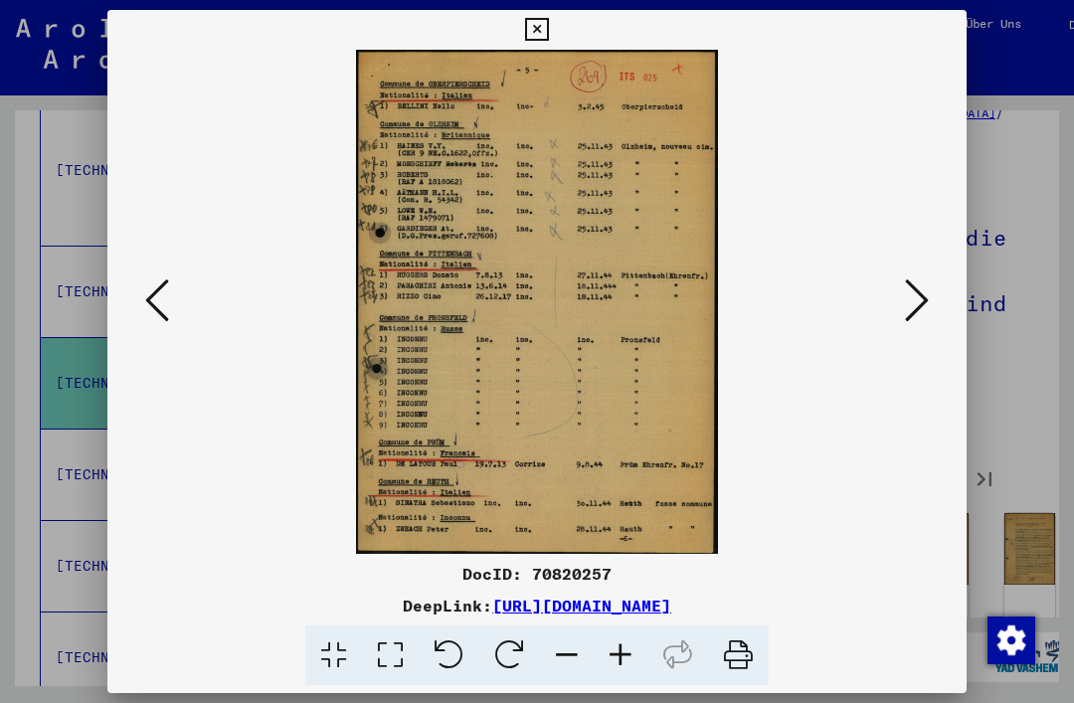
click at [920, 295] on icon at bounding box center [917, 300] width 24 height 48
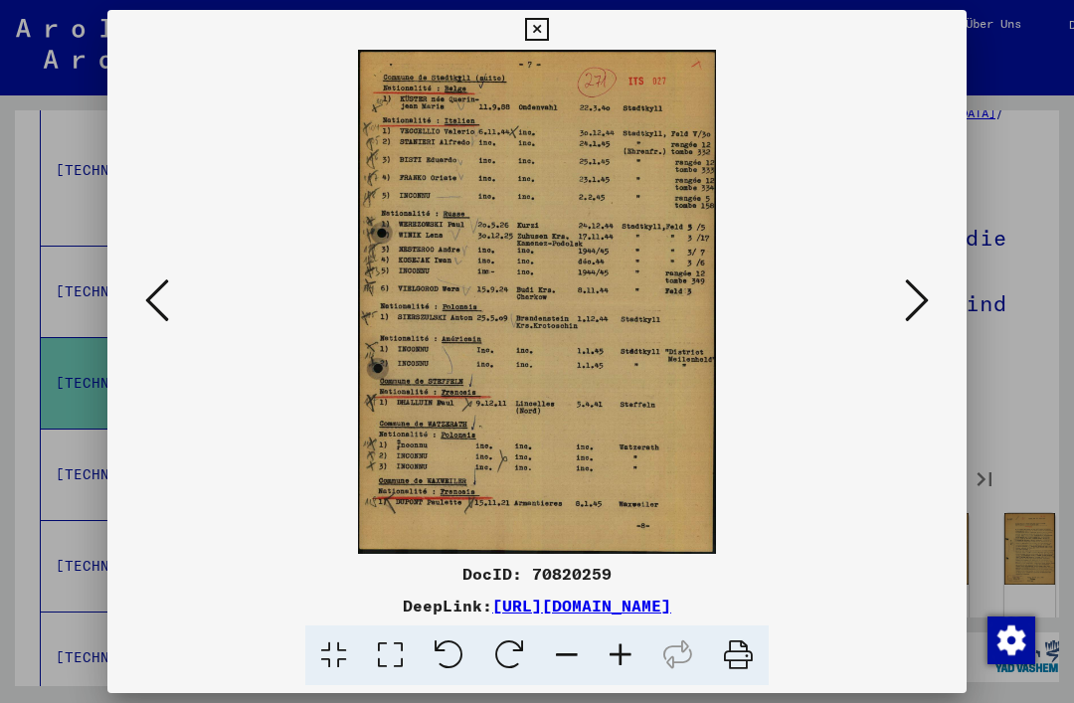
click at [916, 298] on icon at bounding box center [917, 300] width 24 height 48
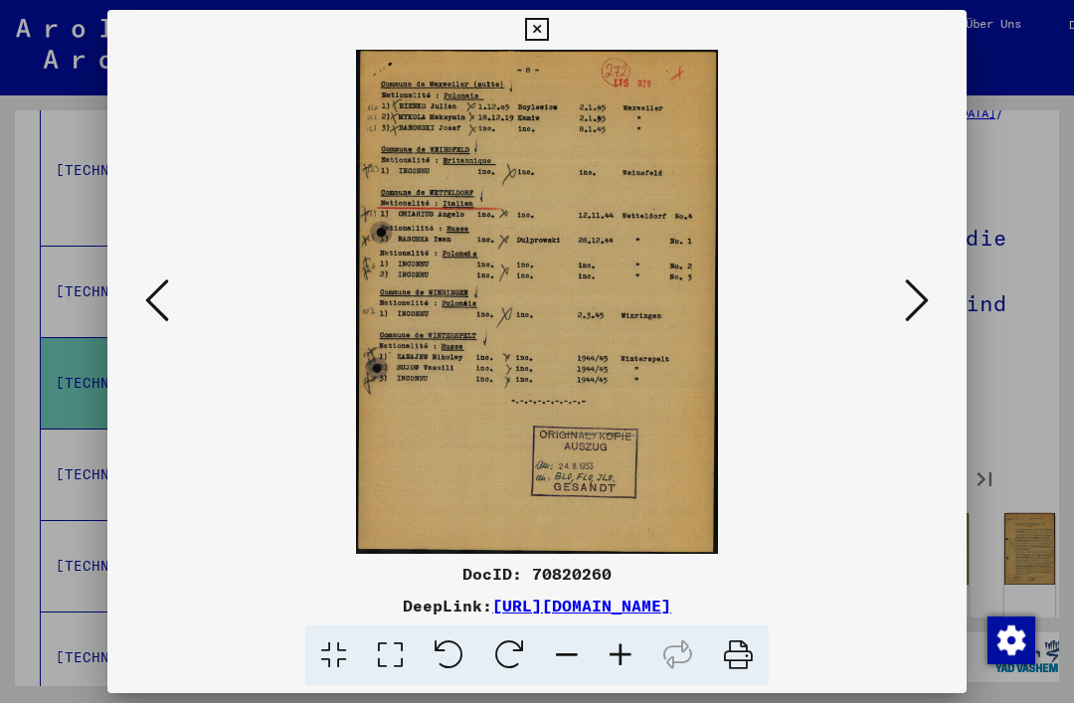
click at [920, 299] on icon at bounding box center [917, 300] width 24 height 48
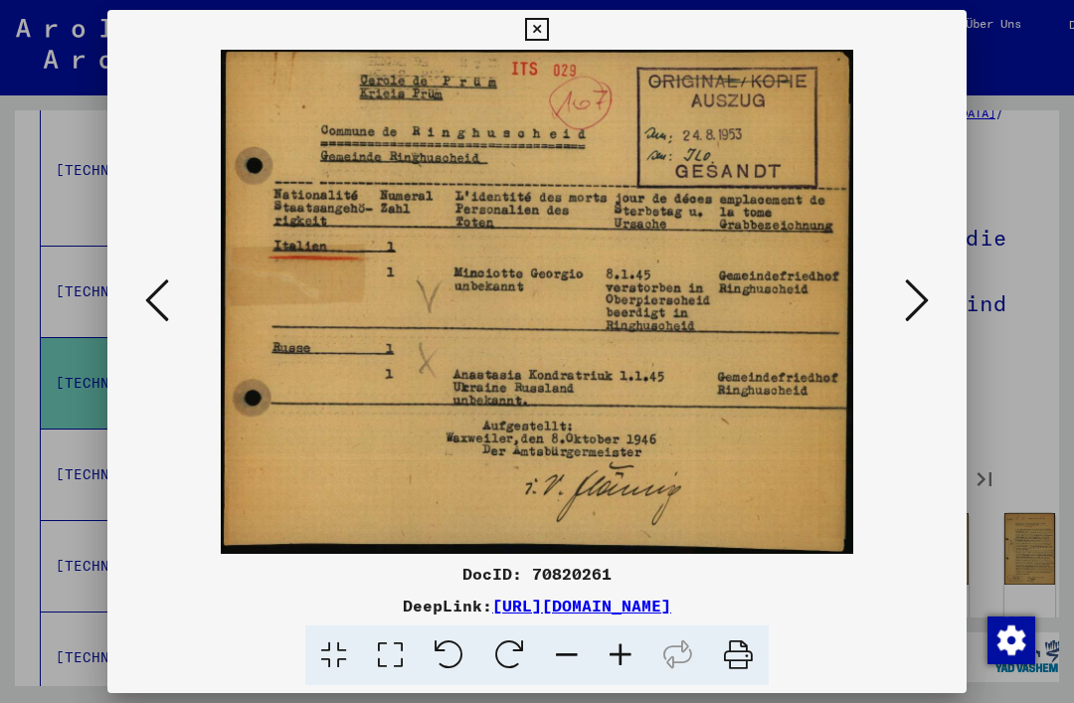
click at [905, 299] on icon at bounding box center [917, 300] width 24 height 48
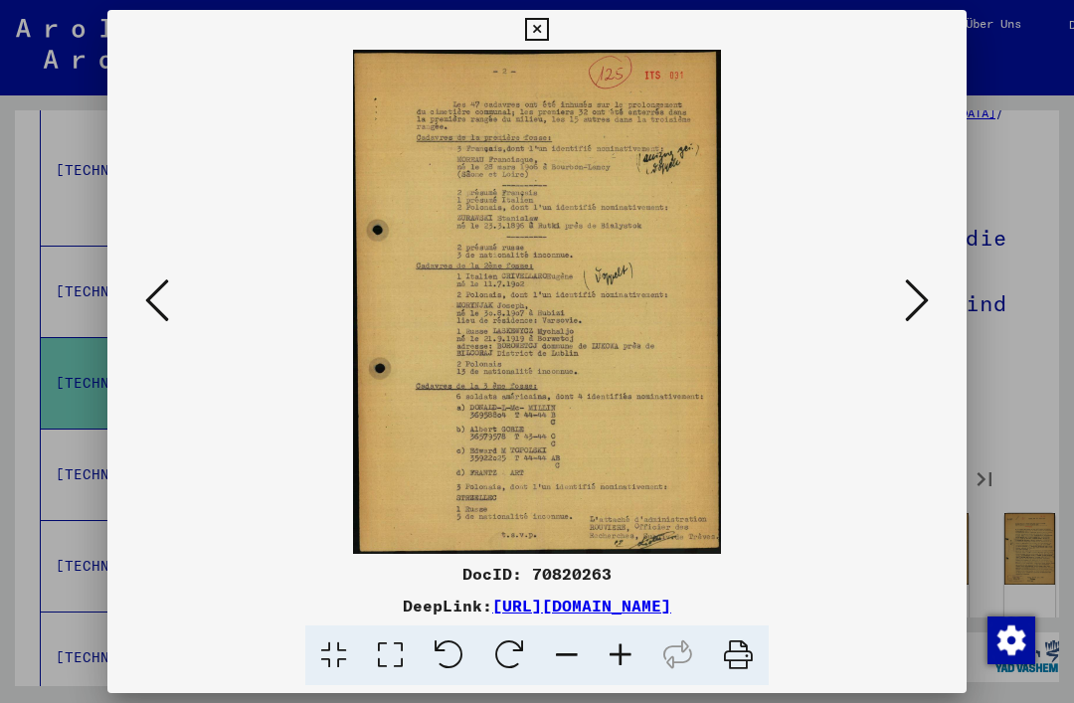
click at [955, 299] on div at bounding box center [536, 302] width 859 height 504
click at [916, 289] on icon at bounding box center [917, 300] width 24 height 48
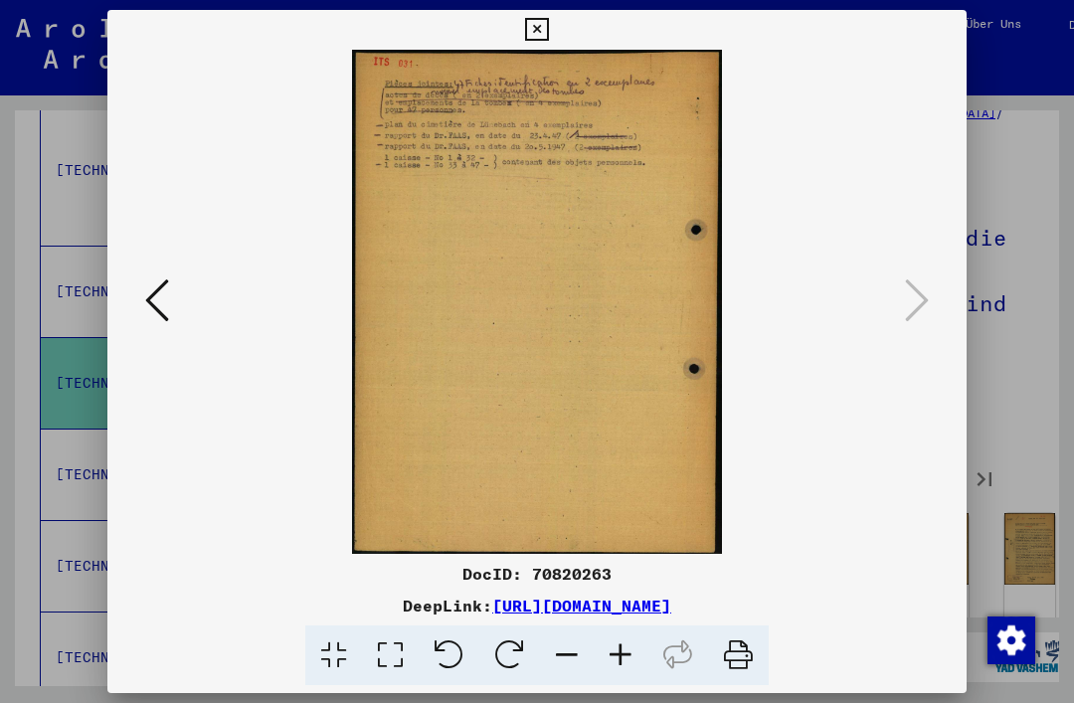
click at [554, 48] on button at bounding box center [536, 30] width 35 height 40
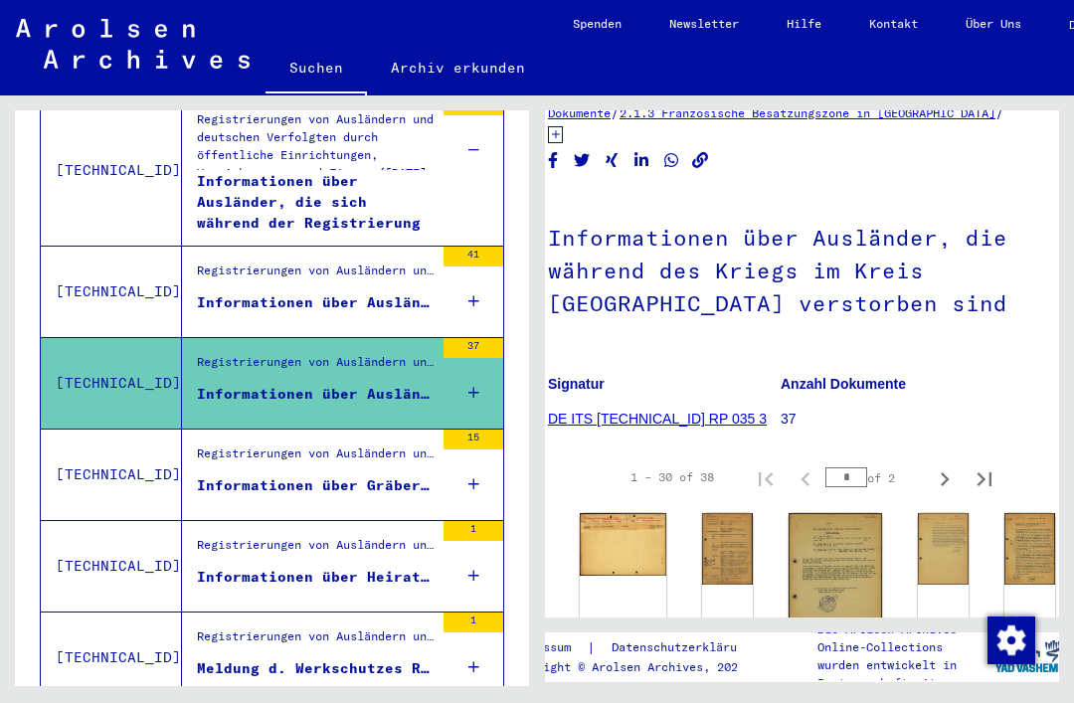
click at [420, 292] on div "Informationen über Ausländer, die sich während des Kriegs im [GEOGRAPHIC_DATA] …" at bounding box center [315, 302] width 237 height 21
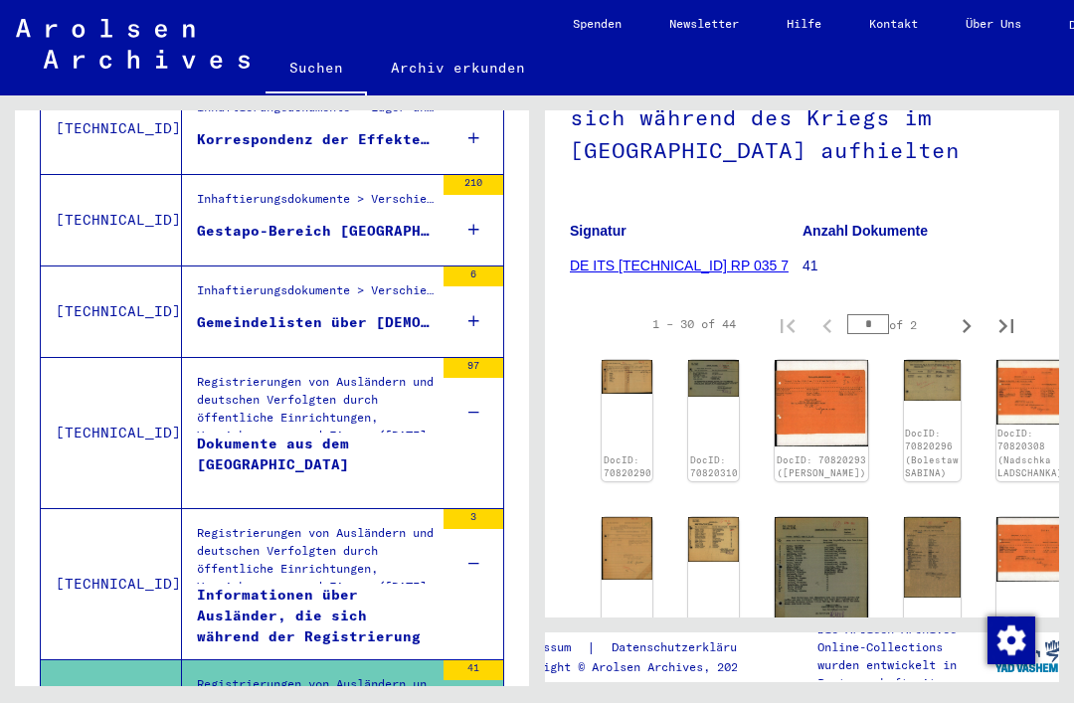
scroll to position [446, 0]
click at [629, 423] on div "DocID: 70820290" at bounding box center [627, 420] width 51 height 121
click at [634, 379] on img at bounding box center [627, 377] width 51 height 34
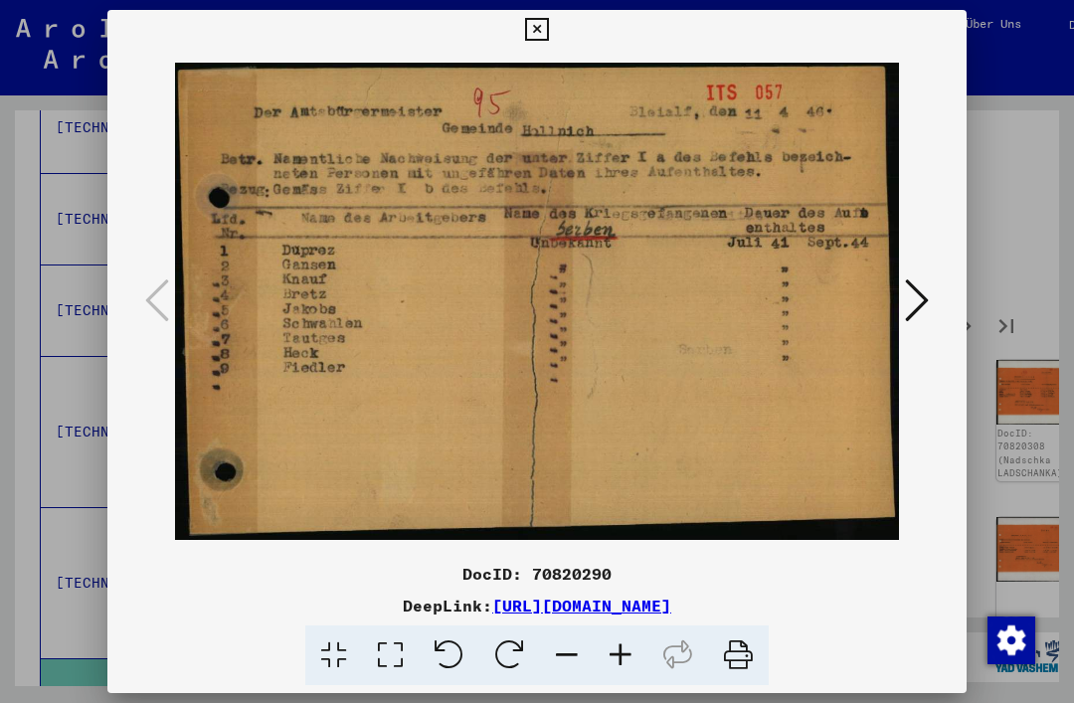
click at [926, 325] on button at bounding box center [917, 301] width 36 height 57
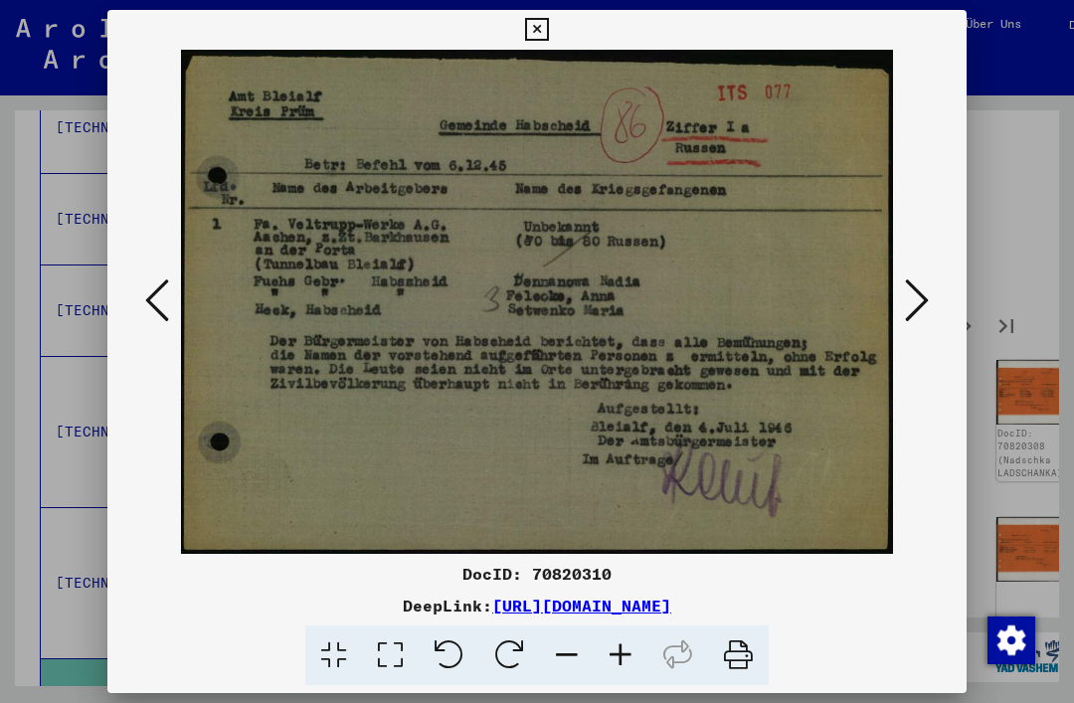
click at [920, 321] on icon at bounding box center [917, 300] width 24 height 48
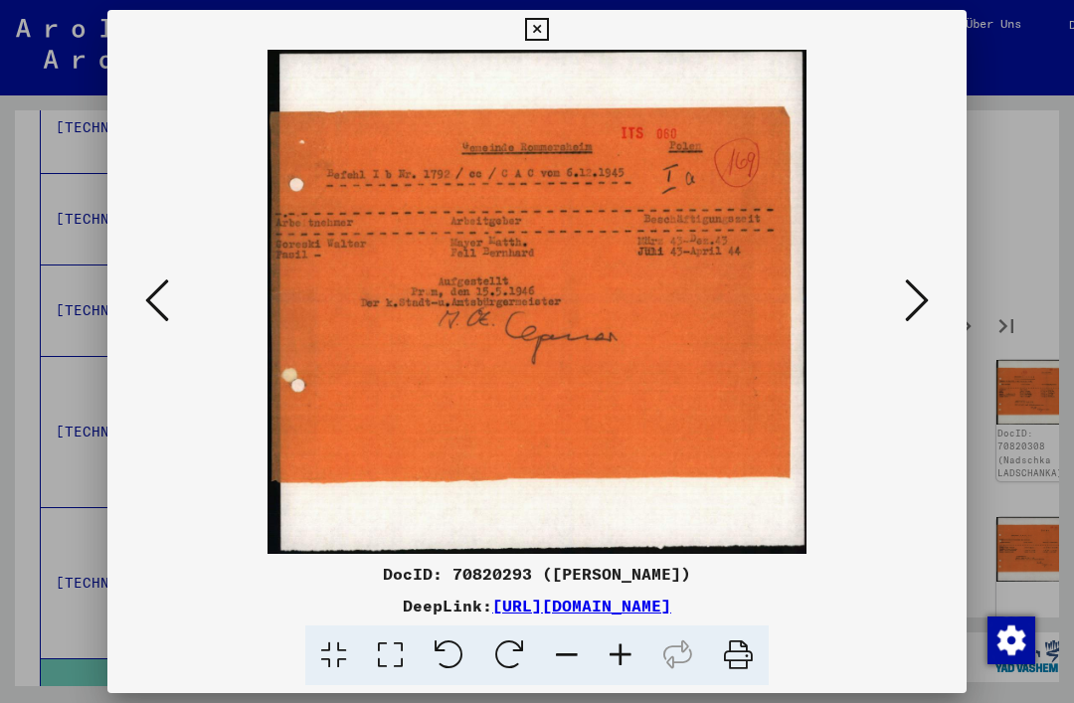
click at [919, 313] on icon at bounding box center [917, 300] width 24 height 48
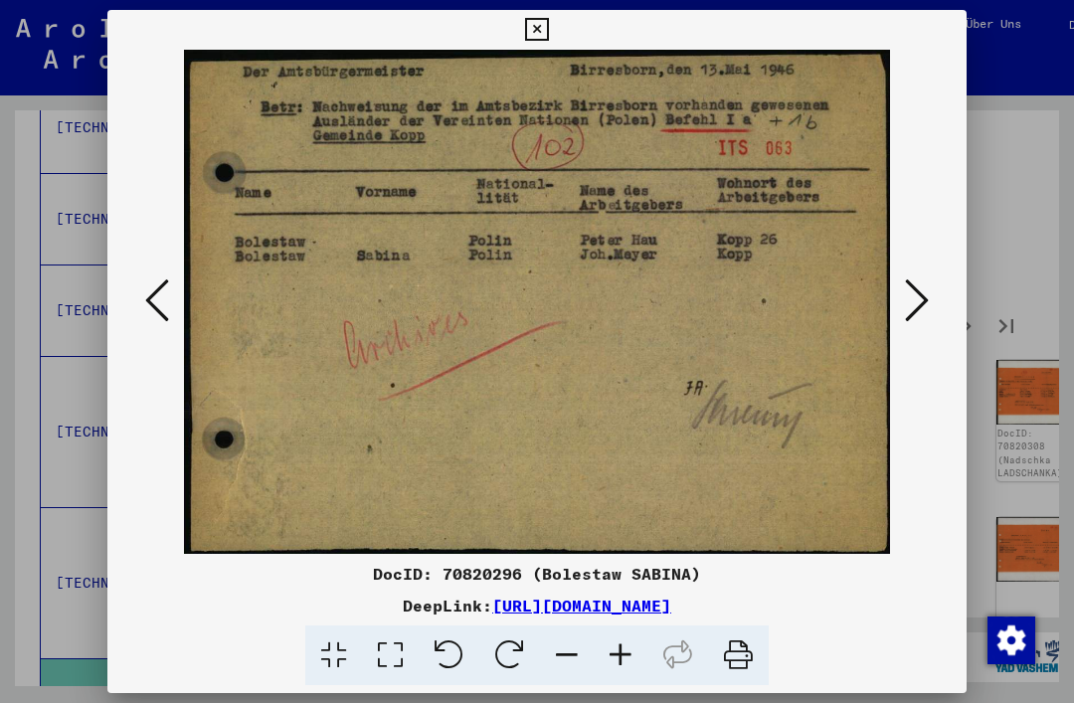
click at [923, 312] on icon at bounding box center [917, 300] width 24 height 48
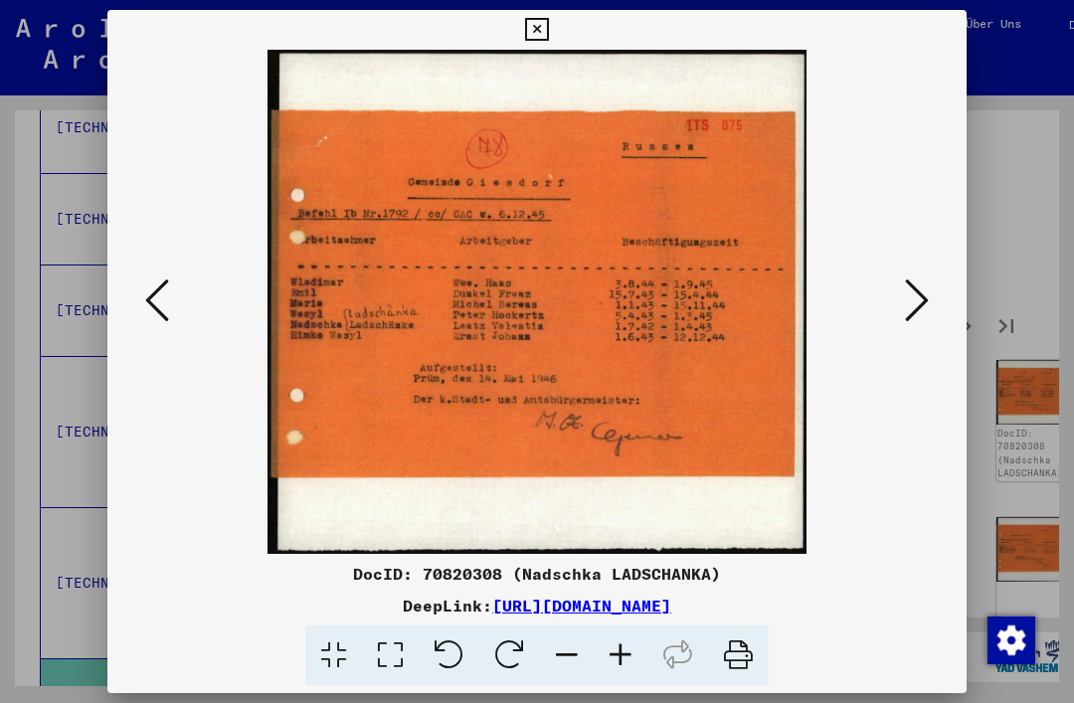
click at [915, 318] on icon at bounding box center [917, 300] width 24 height 48
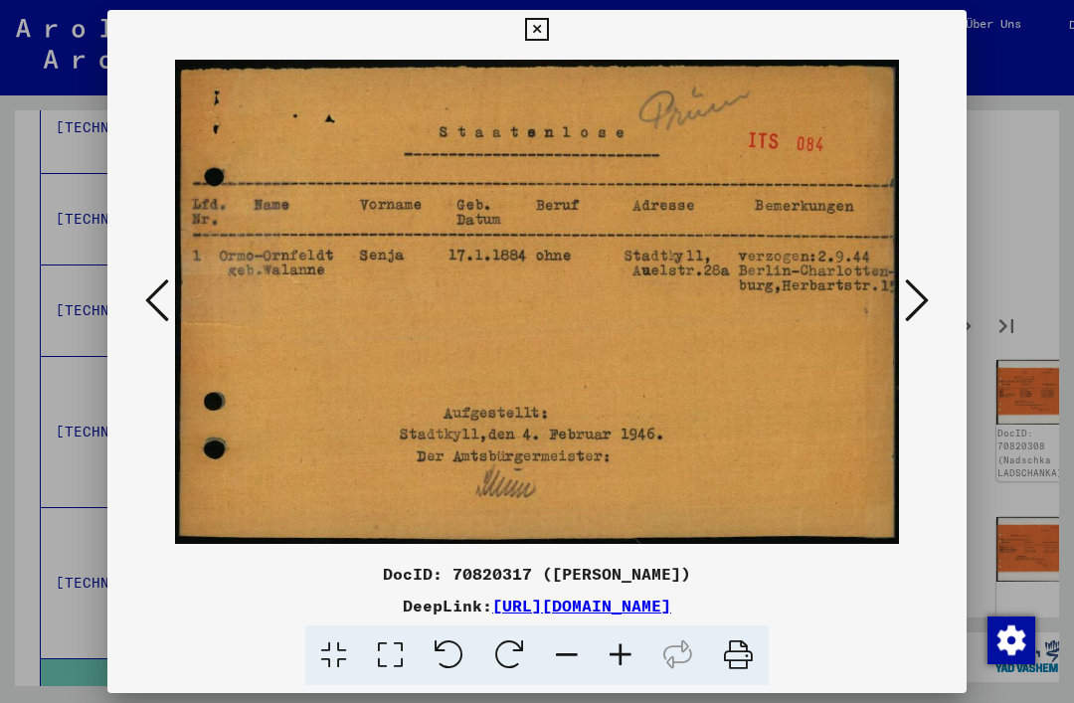
click at [927, 313] on icon at bounding box center [917, 300] width 24 height 48
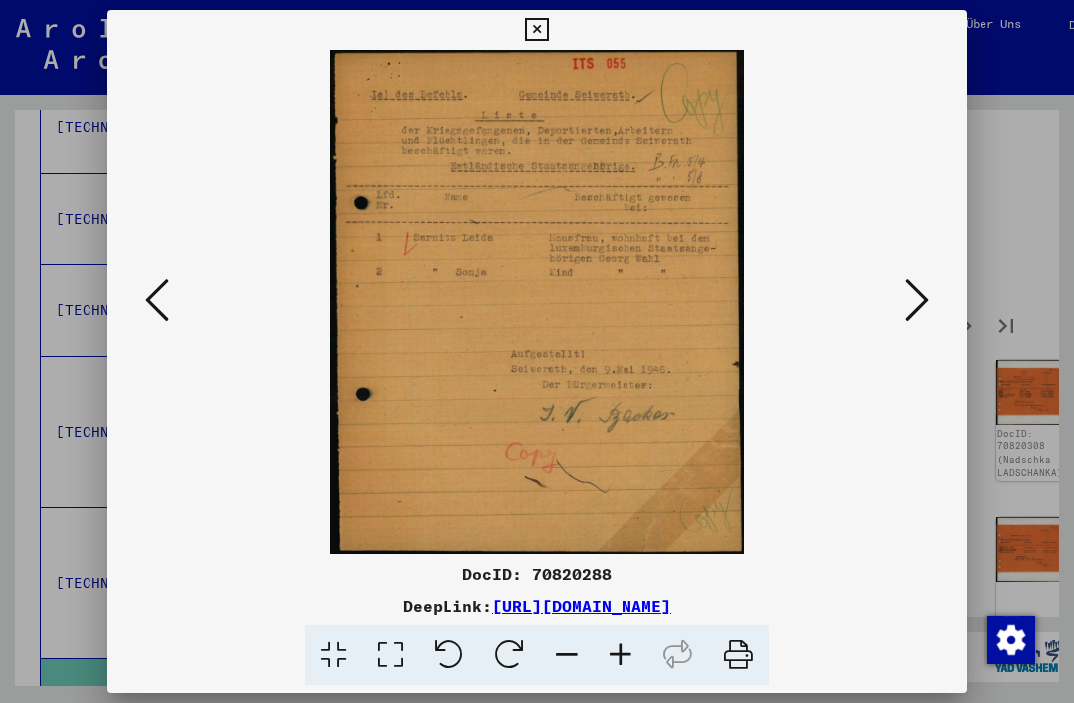
click at [934, 303] on button at bounding box center [917, 301] width 36 height 57
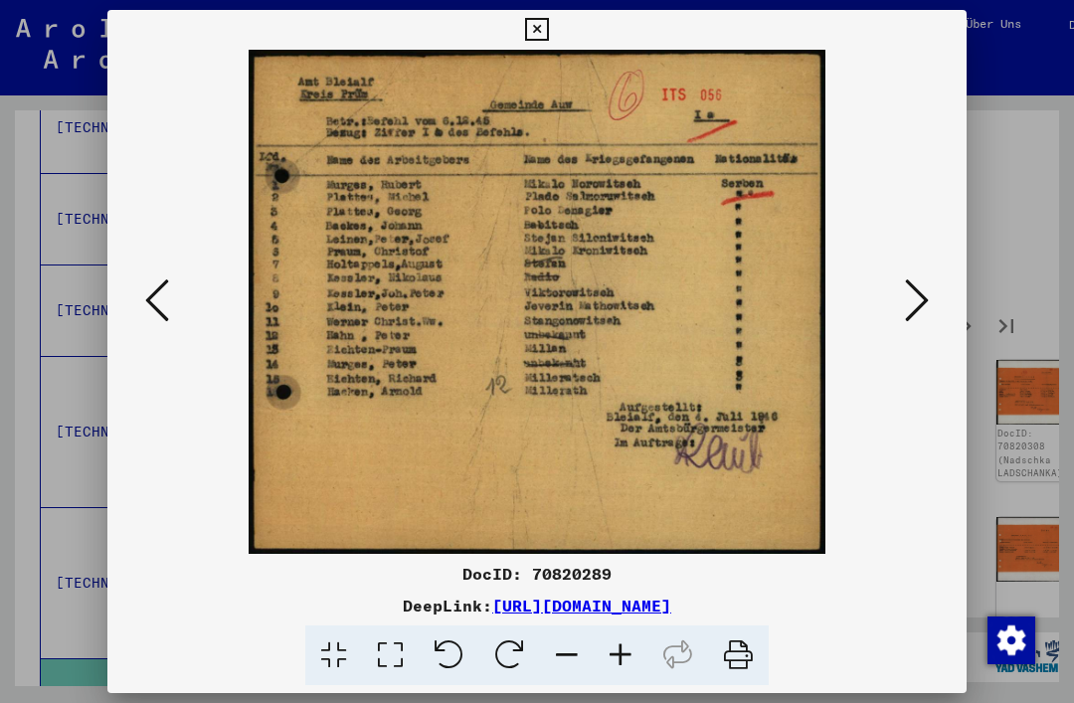
click at [918, 314] on icon at bounding box center [917, 300] width 24 height 48
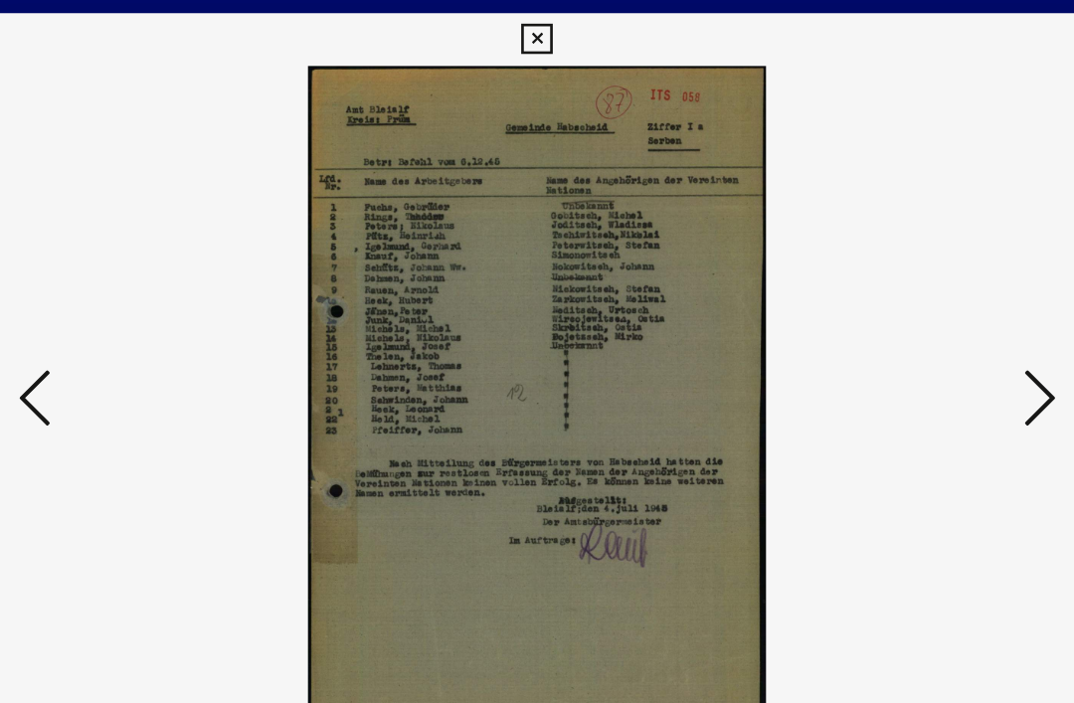
click at [899, 277] on button at bounding box center [917, 301] width 36 height 57
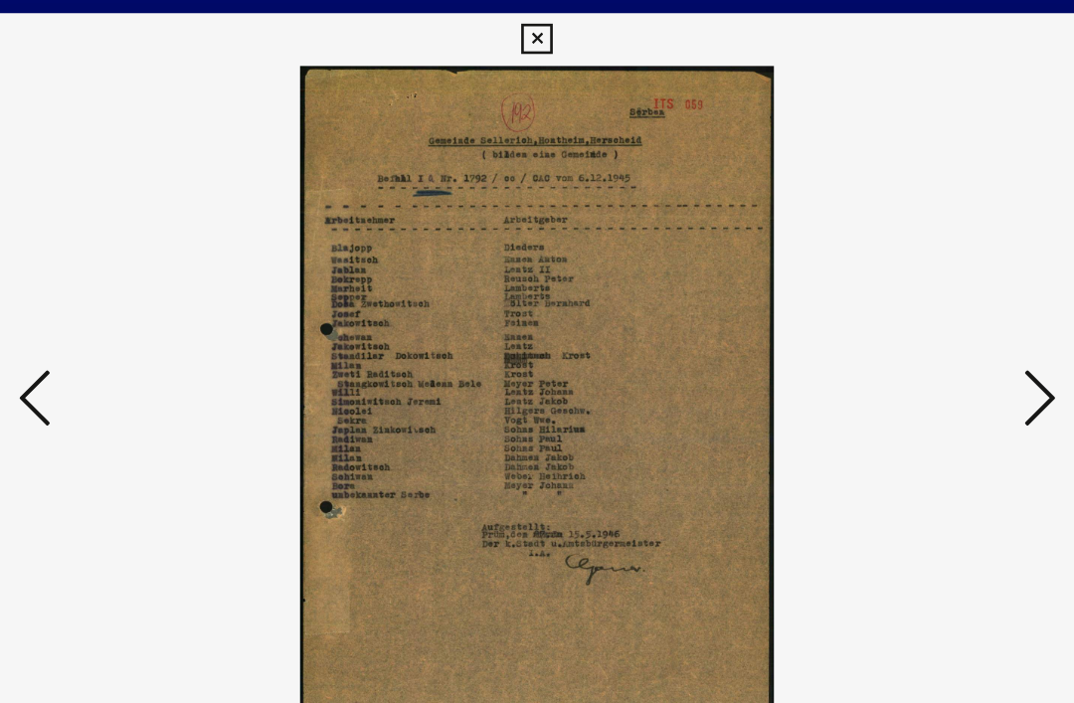
click at [899, 284] on button at bounding box center [917, 301] width 36 height 57
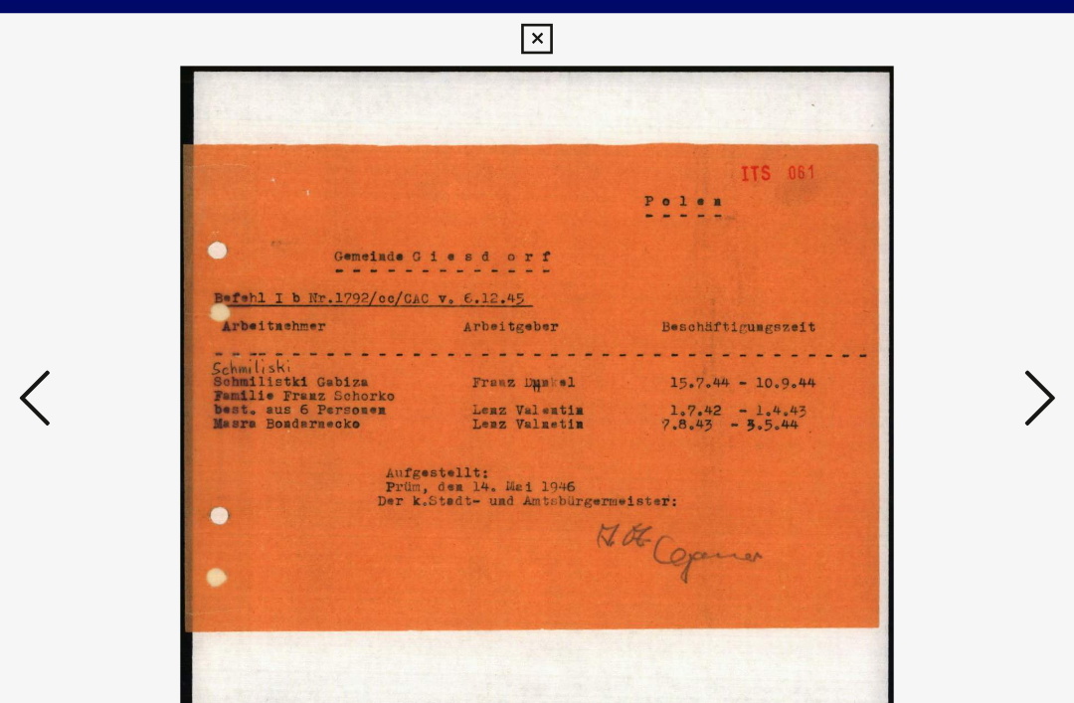
click at [899, 278] on button at bounding box center [917, 301] width 36 height 57
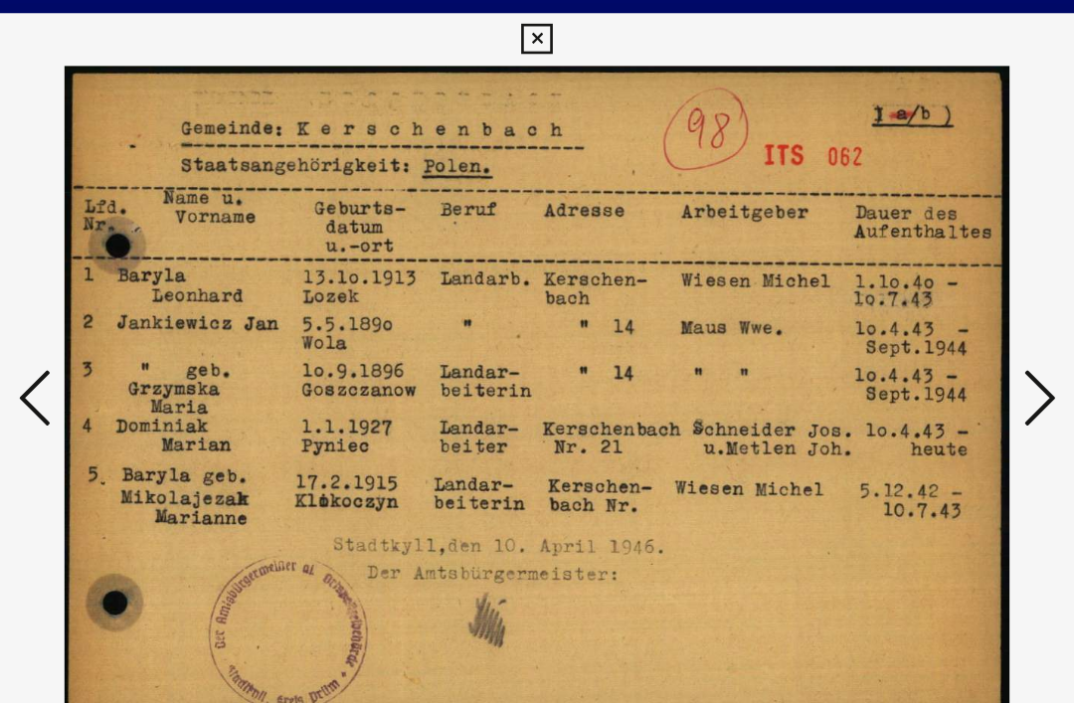
click at [899, 275] on button at bounding box center [917, 301] width 36 height 57
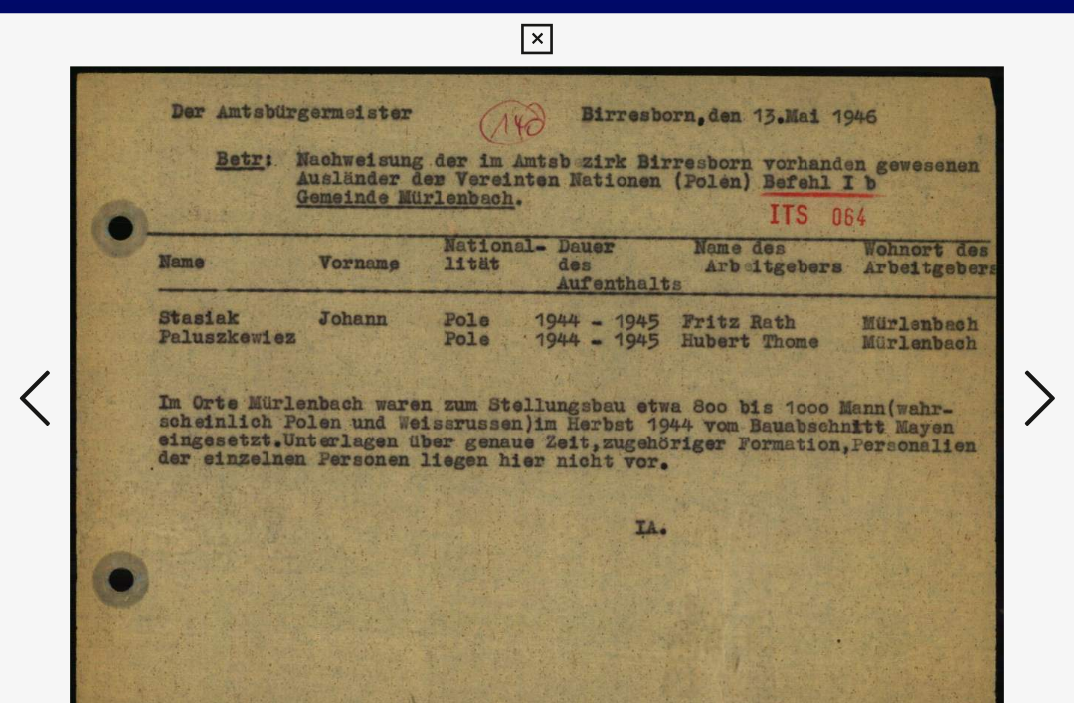
click at [905, 278] on icon at bounding box center [917, 300] width 24 height 48
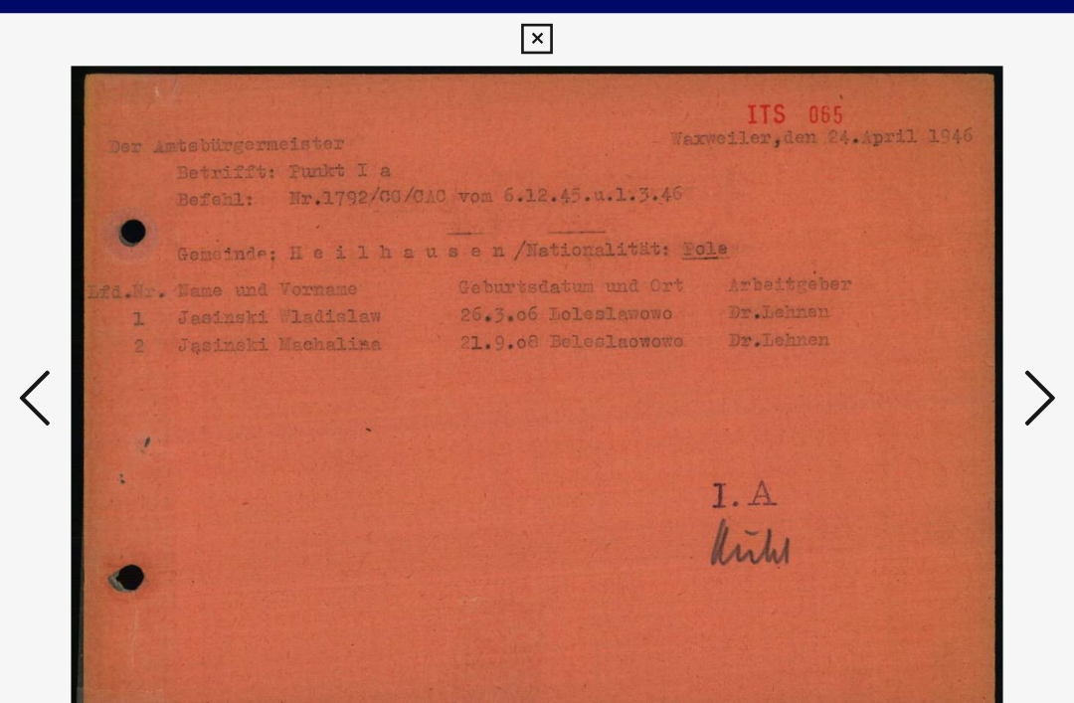
click at [905, 278] on icon at bounding box center [917, 300] width 24 height 48
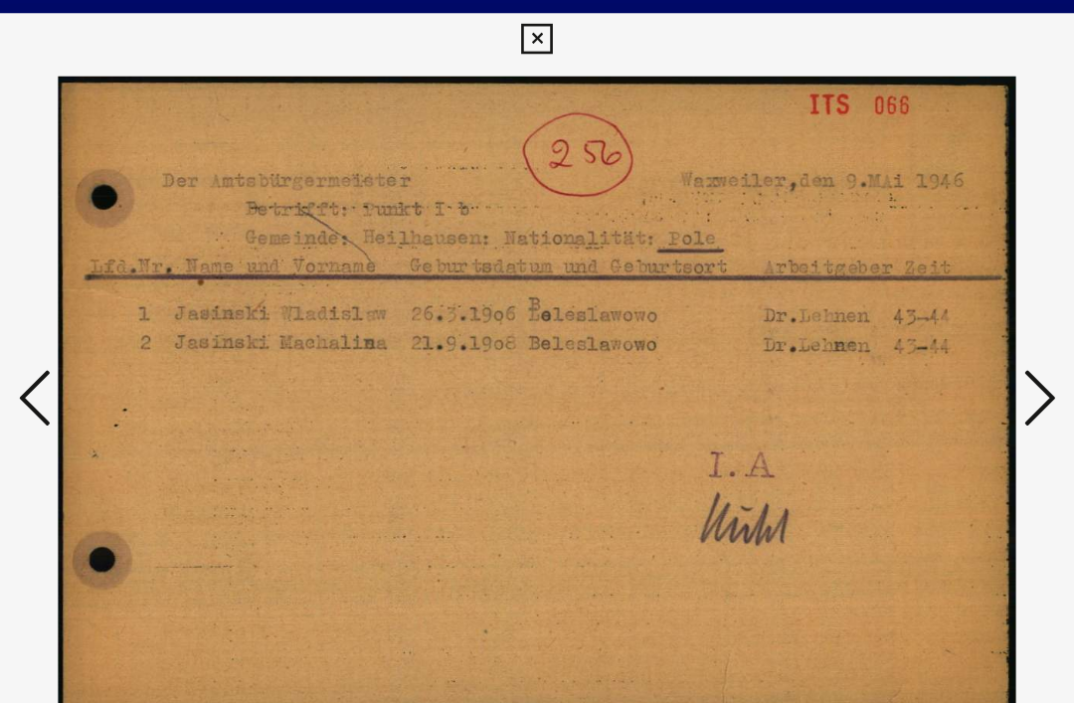
click at [905, 298] on icon at bounding box center [917, 300] width 24 height 48
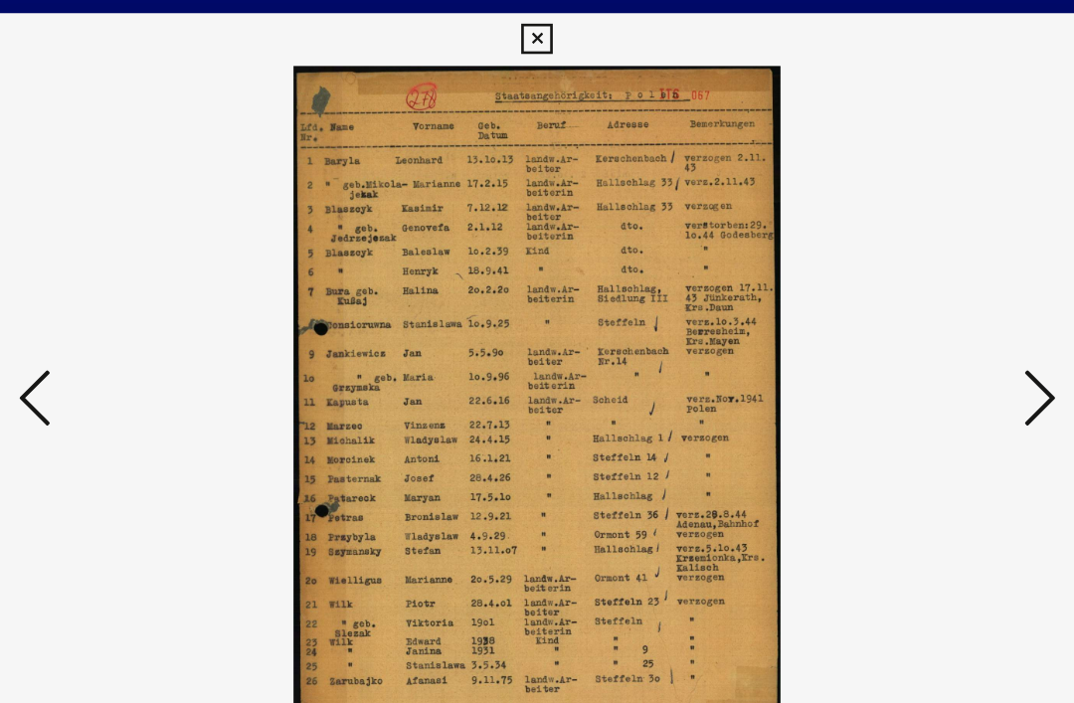
click at [899, 285] on button at bounding box center [917, 301] width 36 height 57
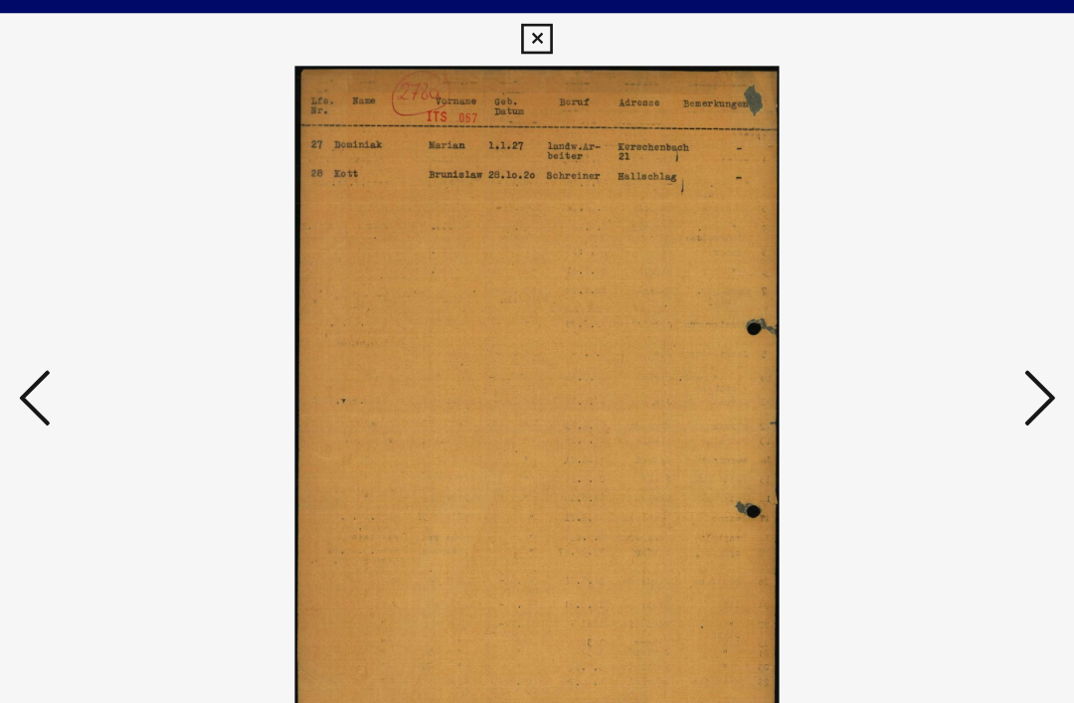
click at [905, 288] on icon at bounding box center [917, 300] width 24 height 48
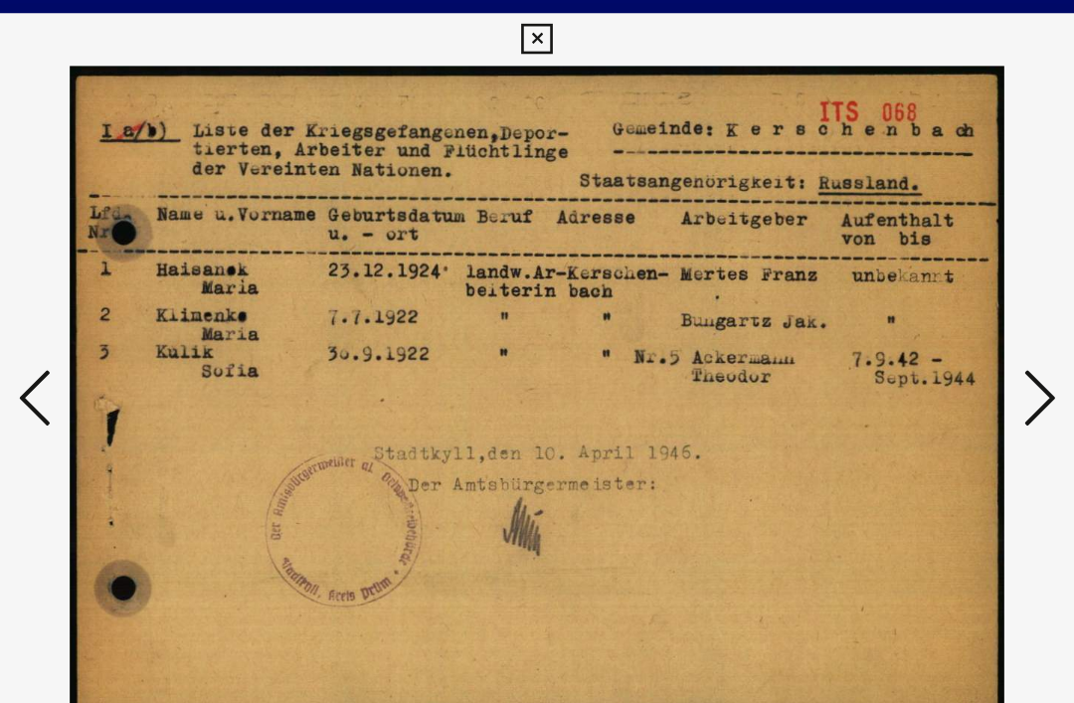
click at [905, 294] on icon at bounding box center [917, 300] width 24 height 48
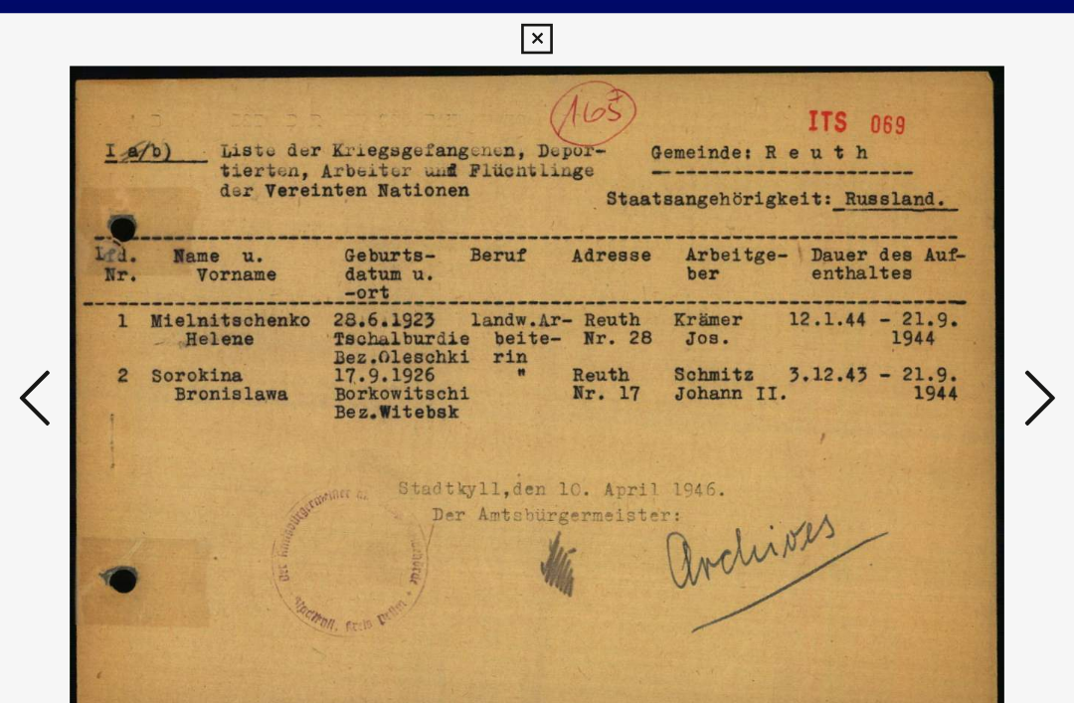
click at [905, 288] on icon at bounding box center [917, 300] width 24 height 48
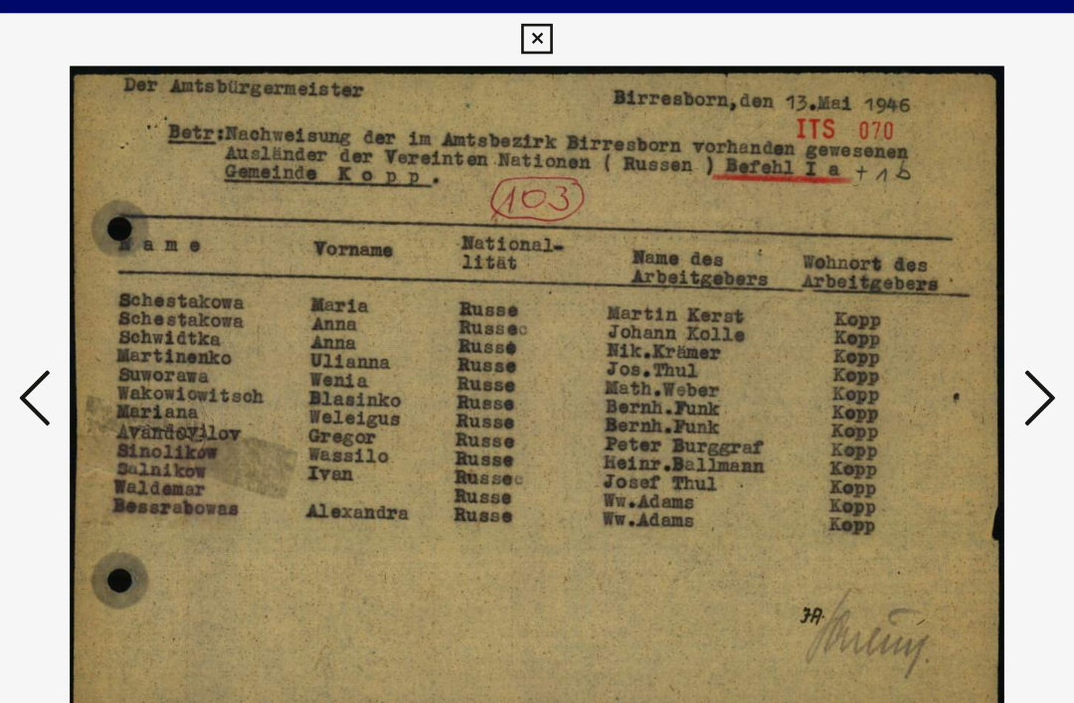
click at [899, 287] on button at bounding box center [917, 301] width 36 height 57
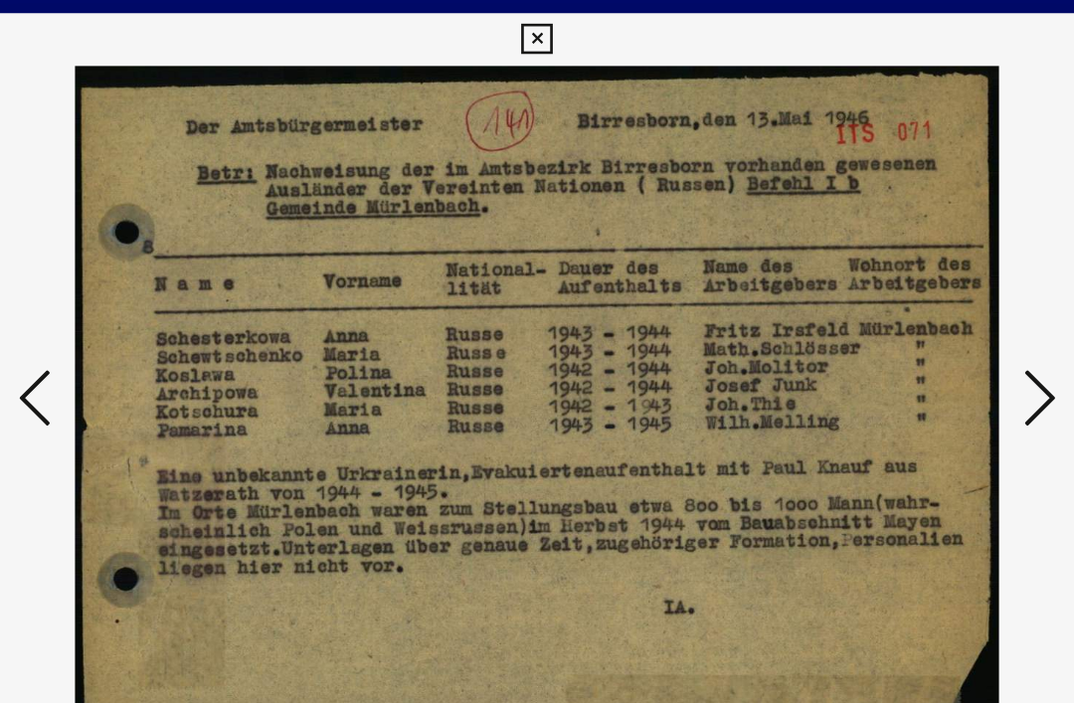
click at [905, 284] on icon at bounding box center [917, 300] width 24 height 48
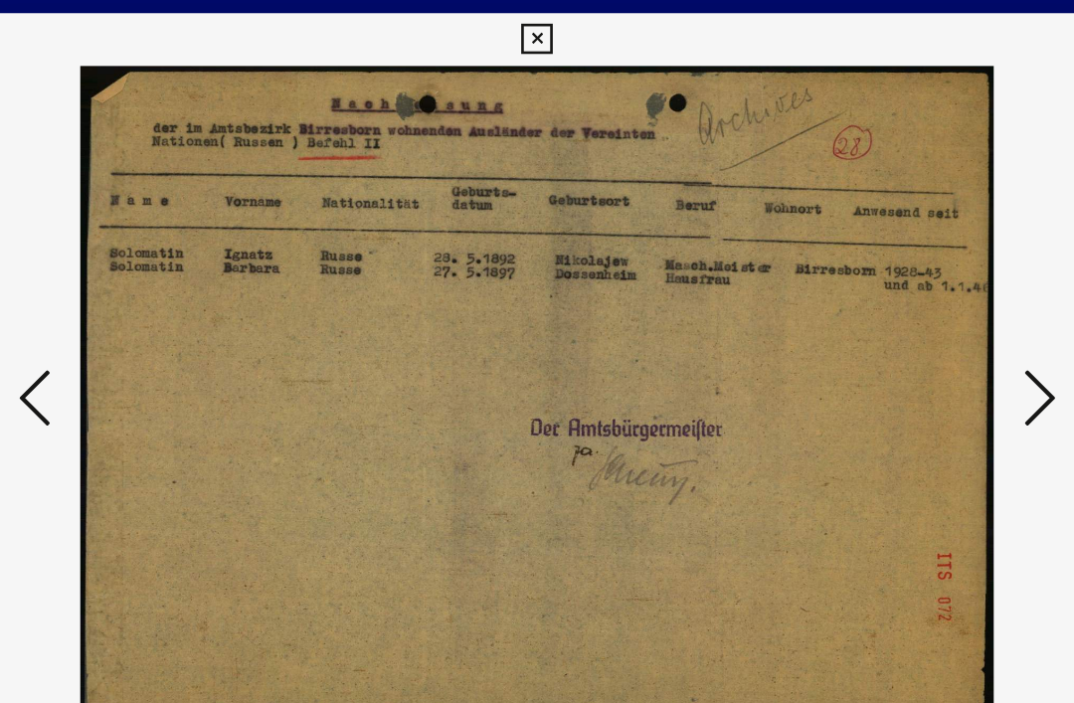
click at [899, 282] on button at bounding box center [917, 301] width 36 height 57
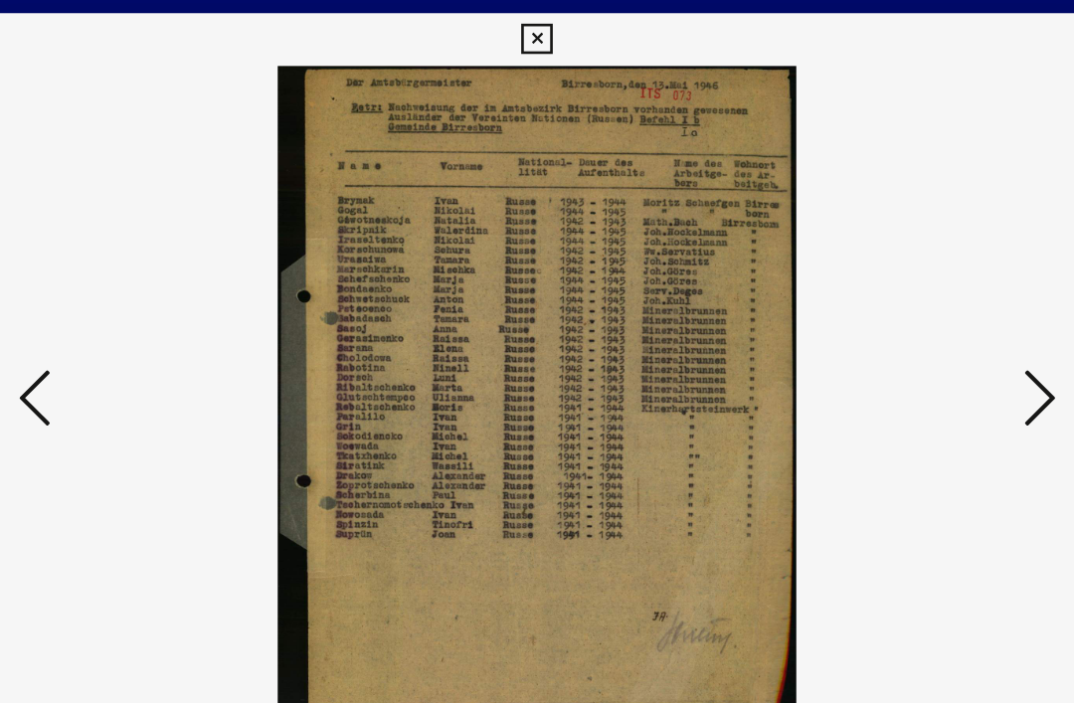
click at [899, 283] on button at bounding box center [917, 301] width 36 height 57
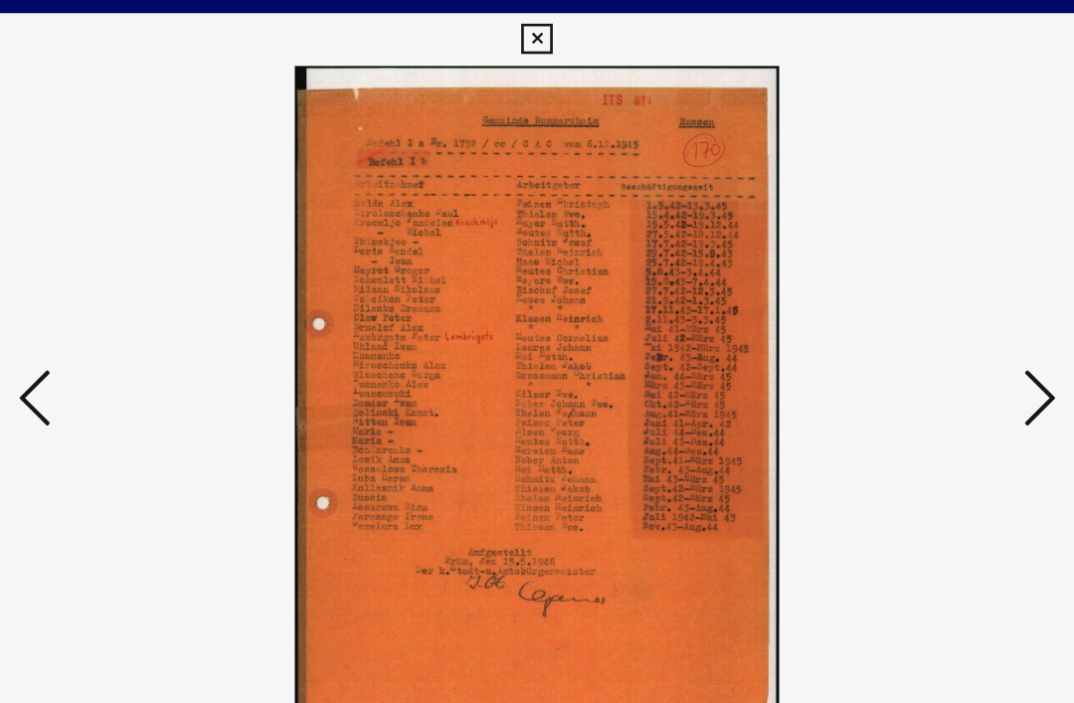
click at [899, 282] on button at bounding box center [917, 301] width 36 height 57
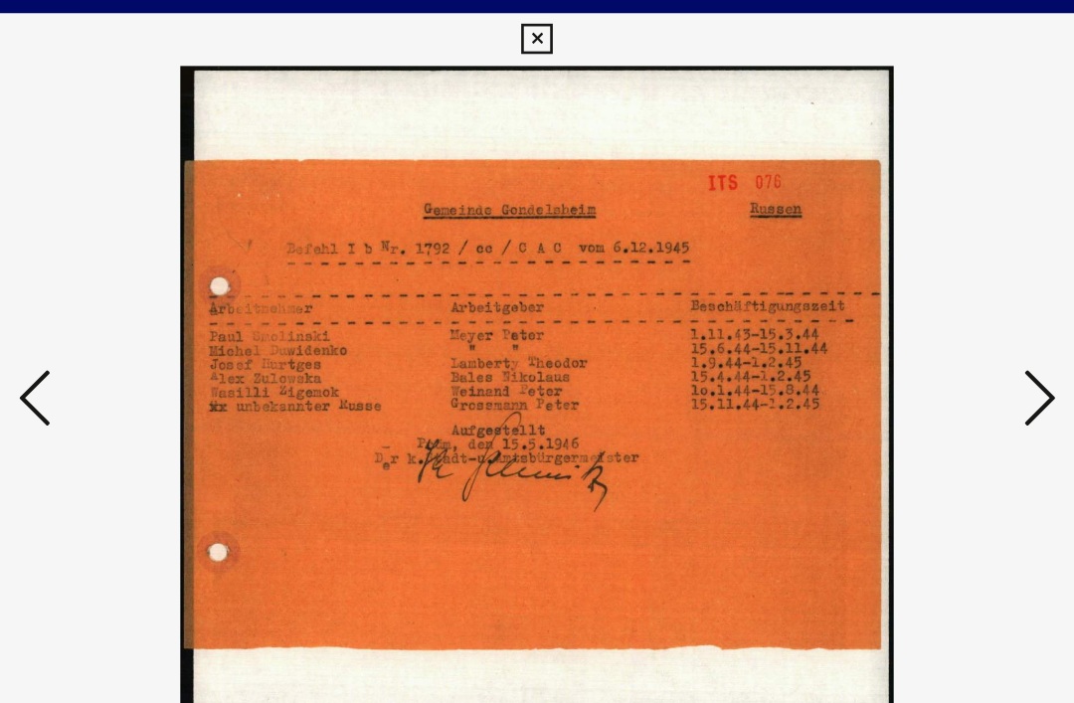
click at [905, 283] on icon at bounding box center [917, 300] width 24 height 48
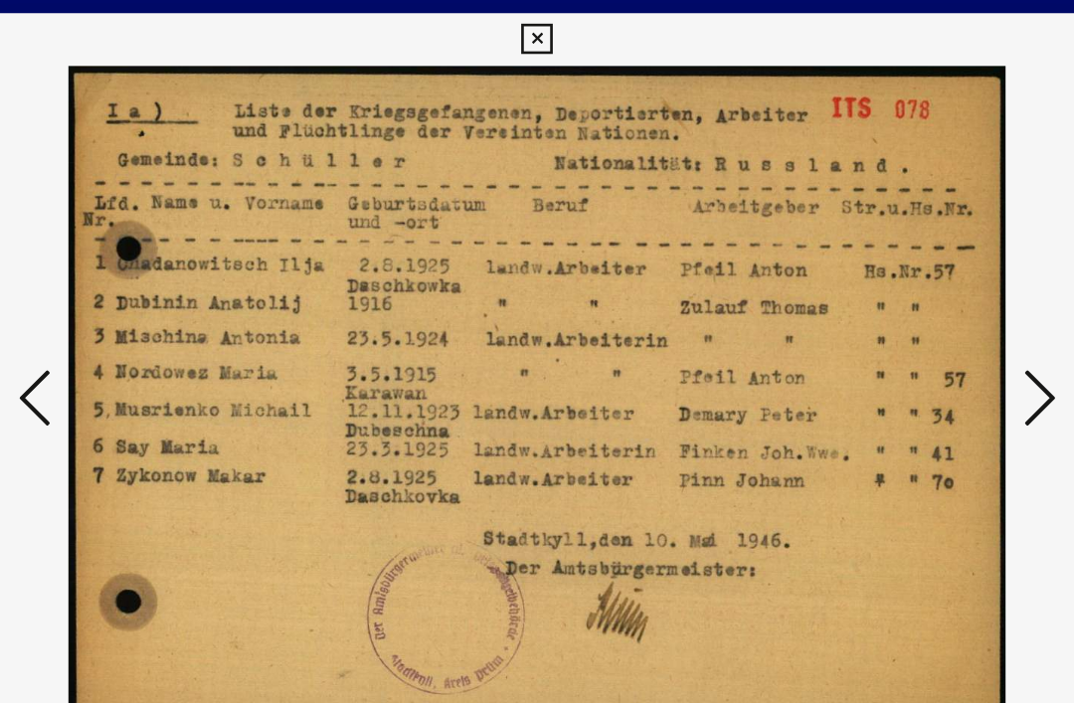
click at [905, 282] on icon at bounding box center [917, 300] width 24 height 48
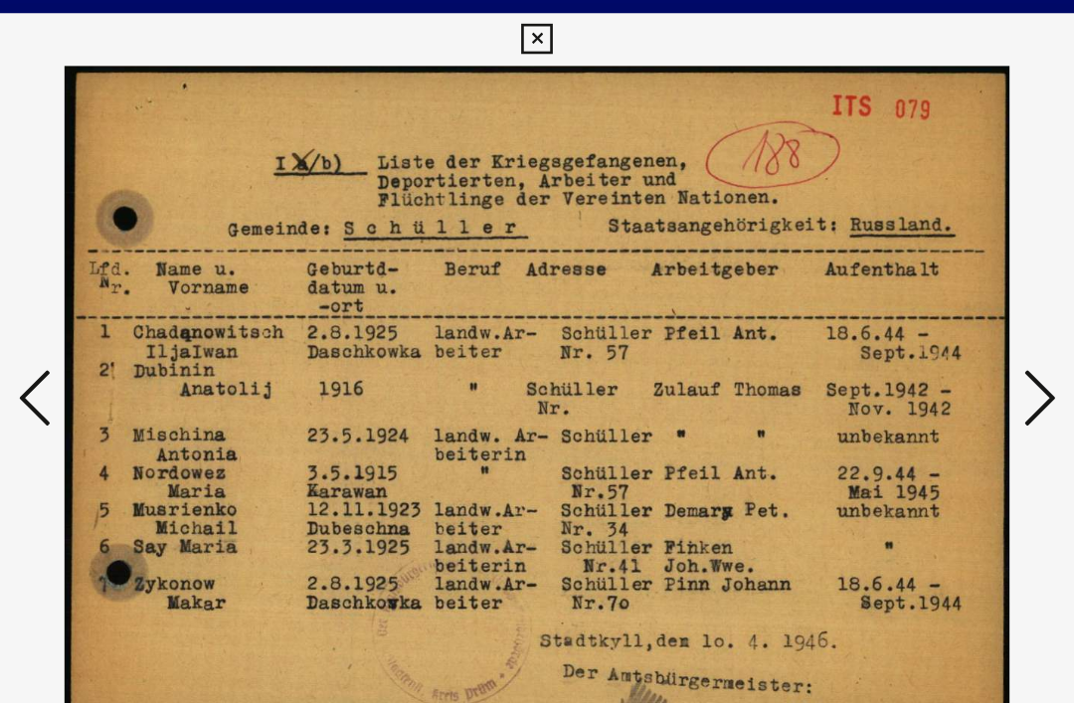
click at [899, 281] on button at bounding box center [917, 301] width 36 height 57
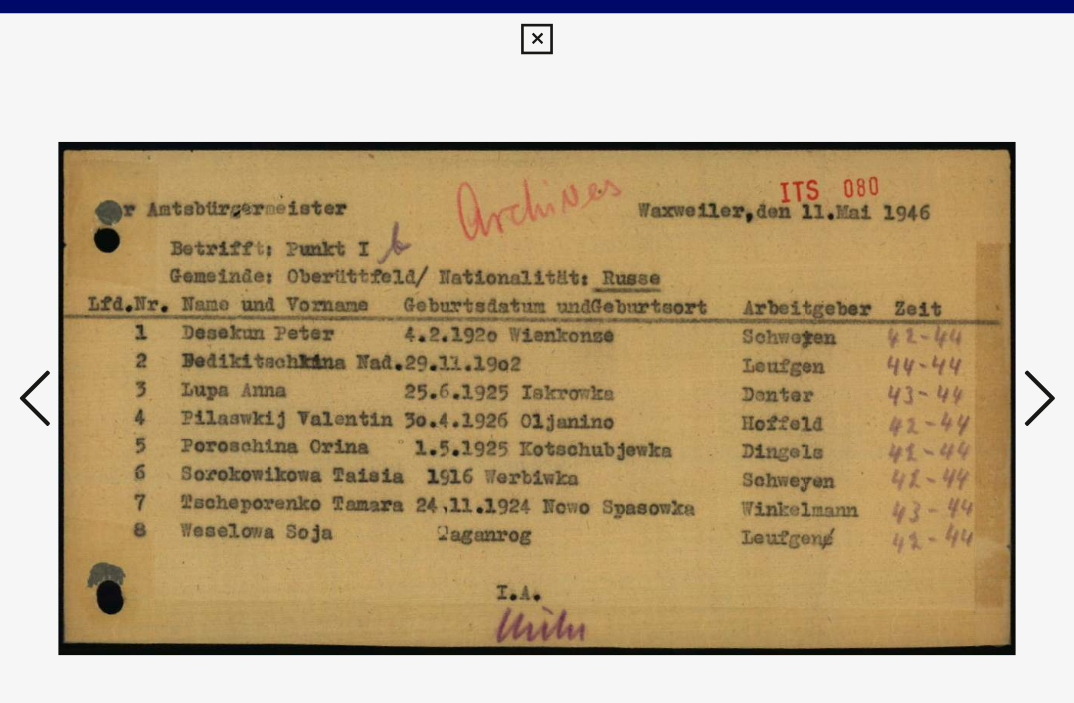
click at [905, 282] on icon at bounding box center [917, 300] width 24 height 48
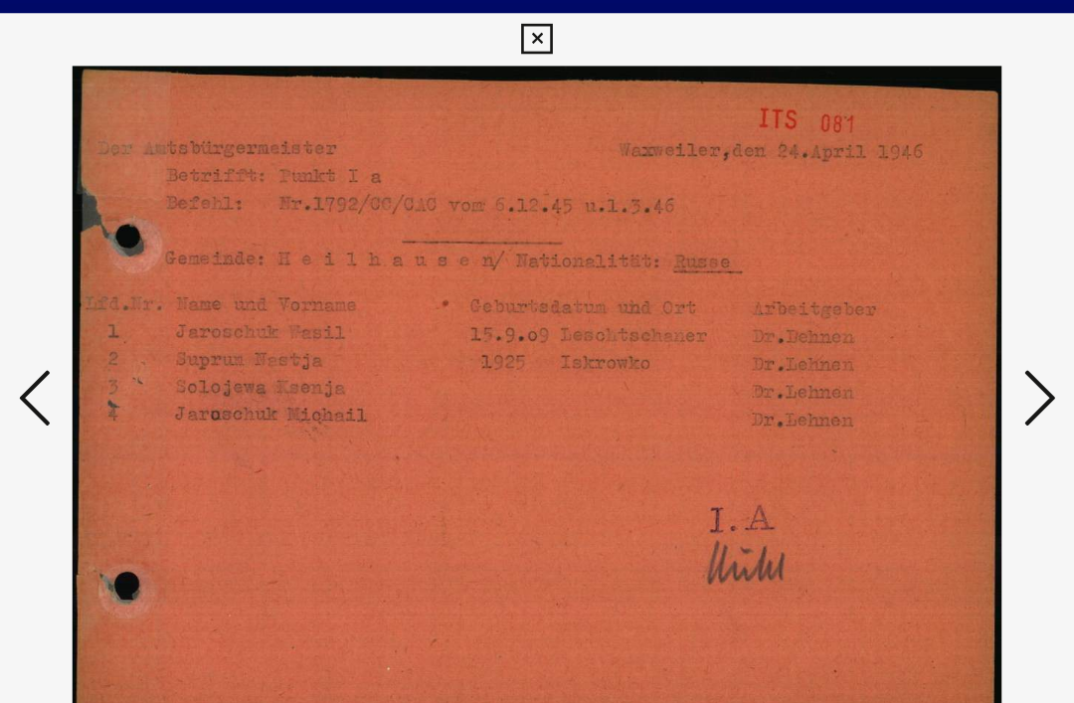
click at [905, 282] on icon at bounding box center [917, 300] width 24 height 48
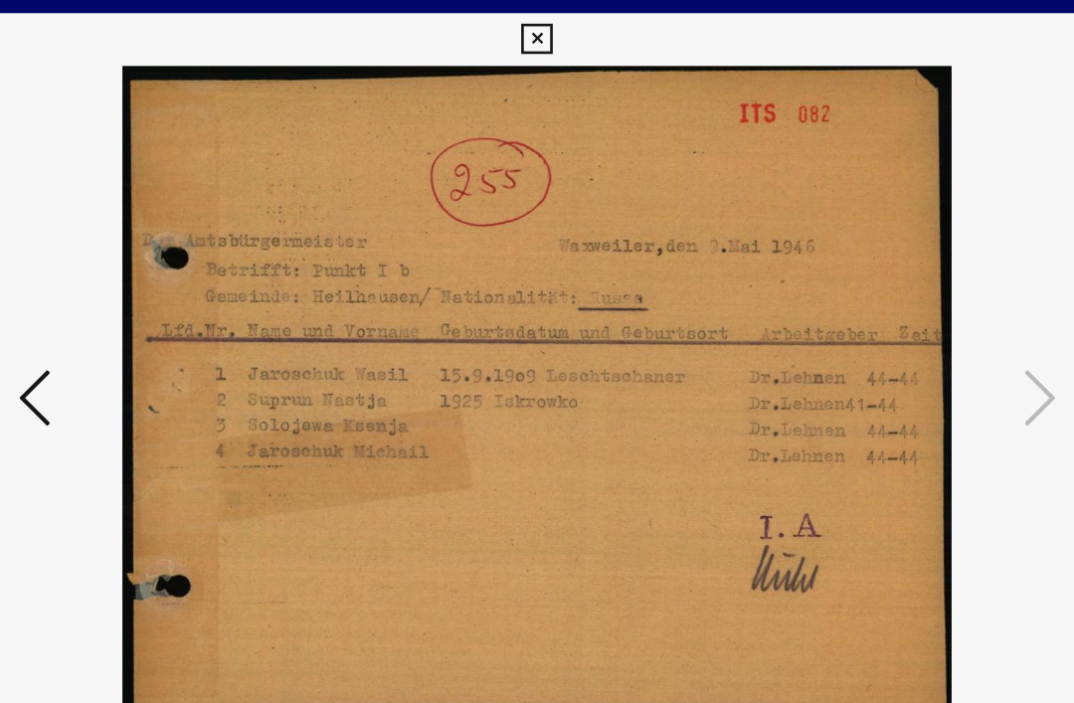
click at [766, 287] on img at bounding box center [537, 302] width 724 height 504
click at [767, 286] on img at bounding box center [537, 302] width 724 height 504
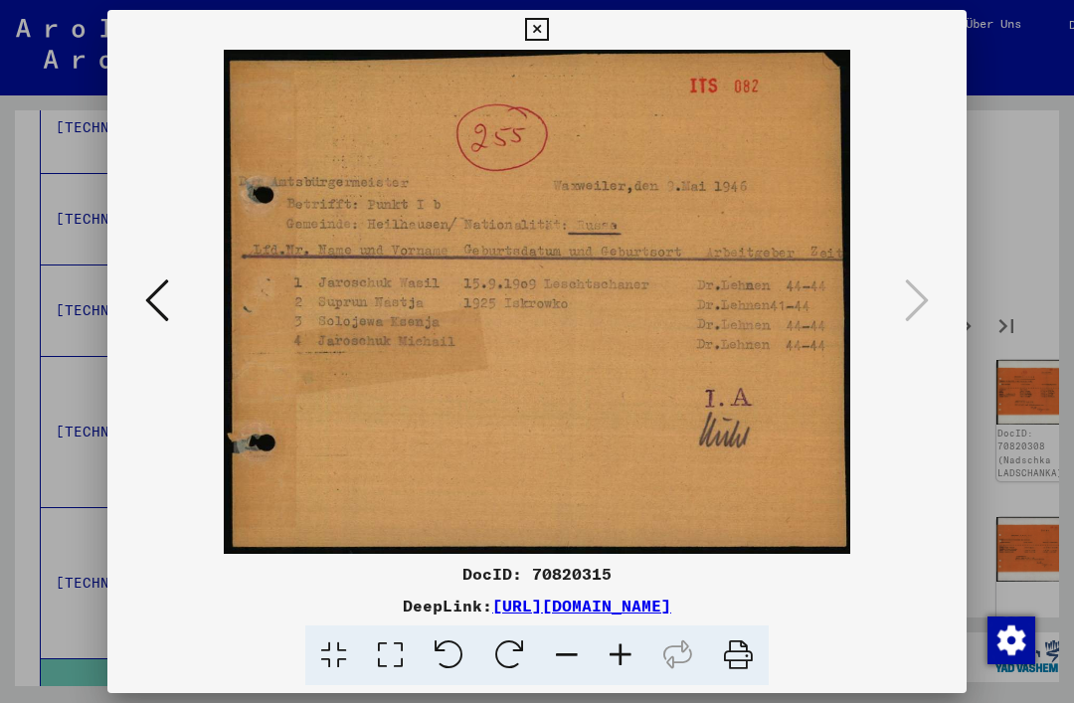
click at [548, 36] on icon at bounding box center [536, 30] width 23 height 24
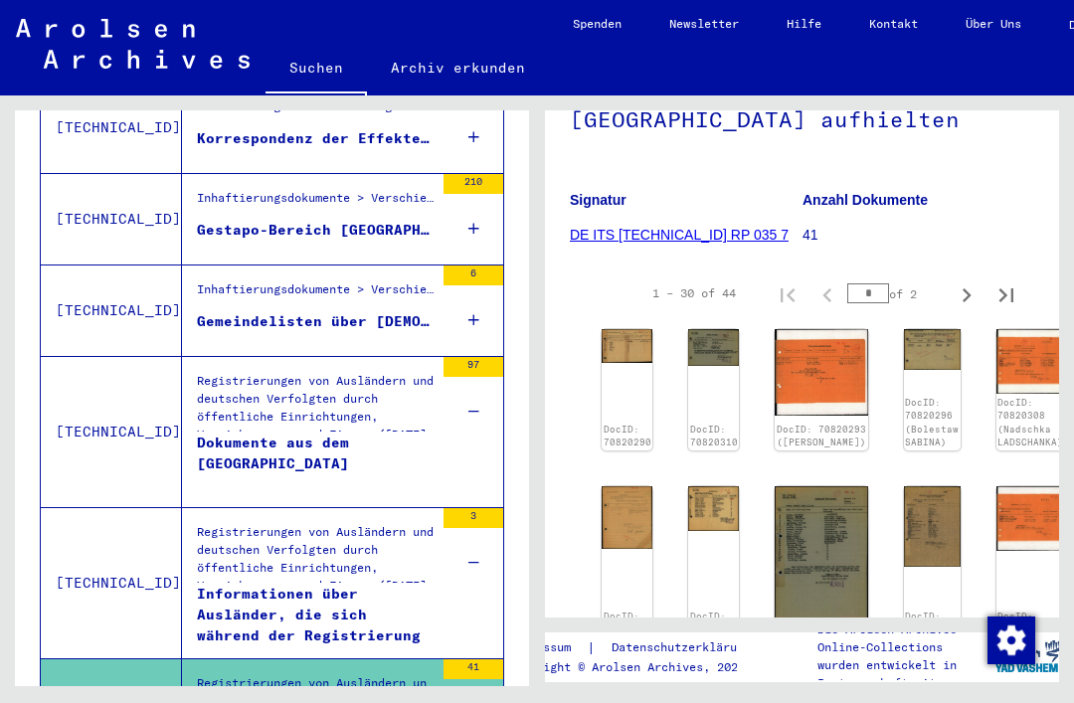
scroll to position [302, 0]
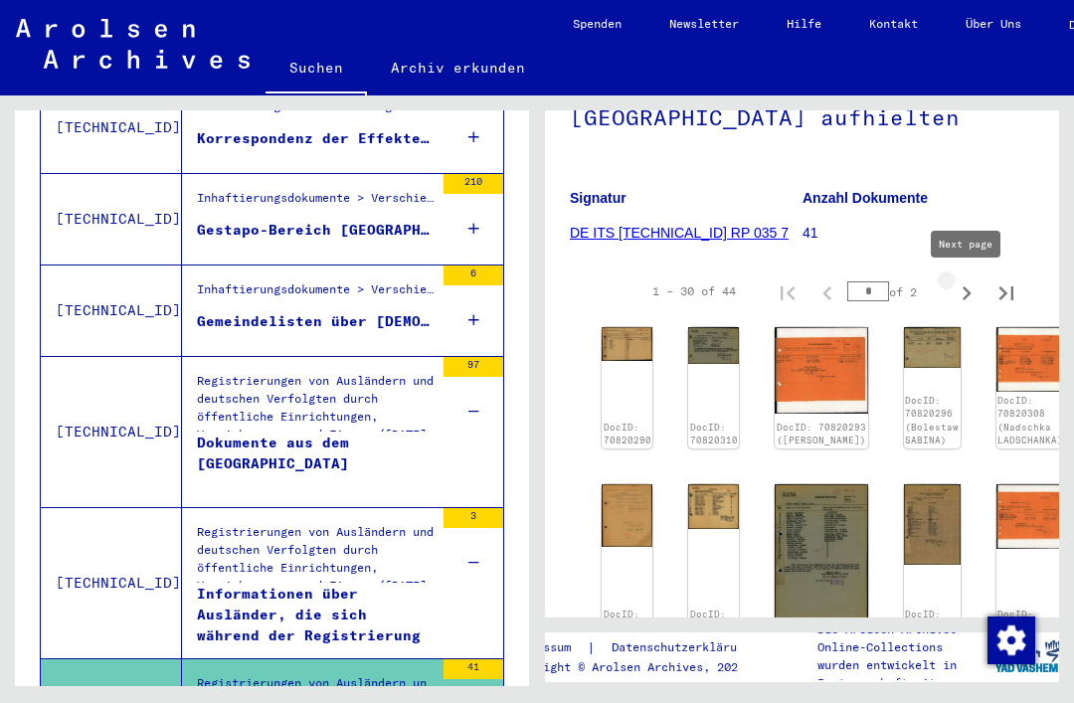
click at [962, 294] on icon "Next page" at bounding box center [967, 293] width 28 height 28
type input "*"
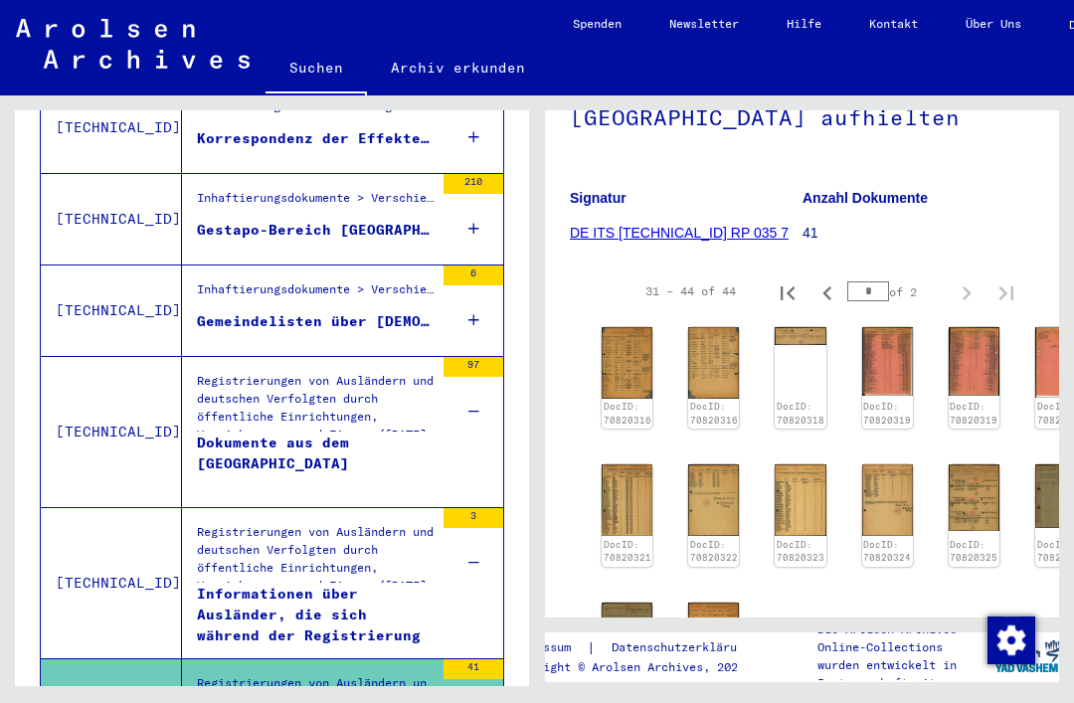
click at [634, 367] on div "DocID: 70820316 DocID: 70820316 DocID: 70820318 DocID: 70820319 DocID: 70820319…" at bounding box center [802, 514] width 417 height 390
click at [632, 381] on img at bounding box center [627, 362] width 51 height 71
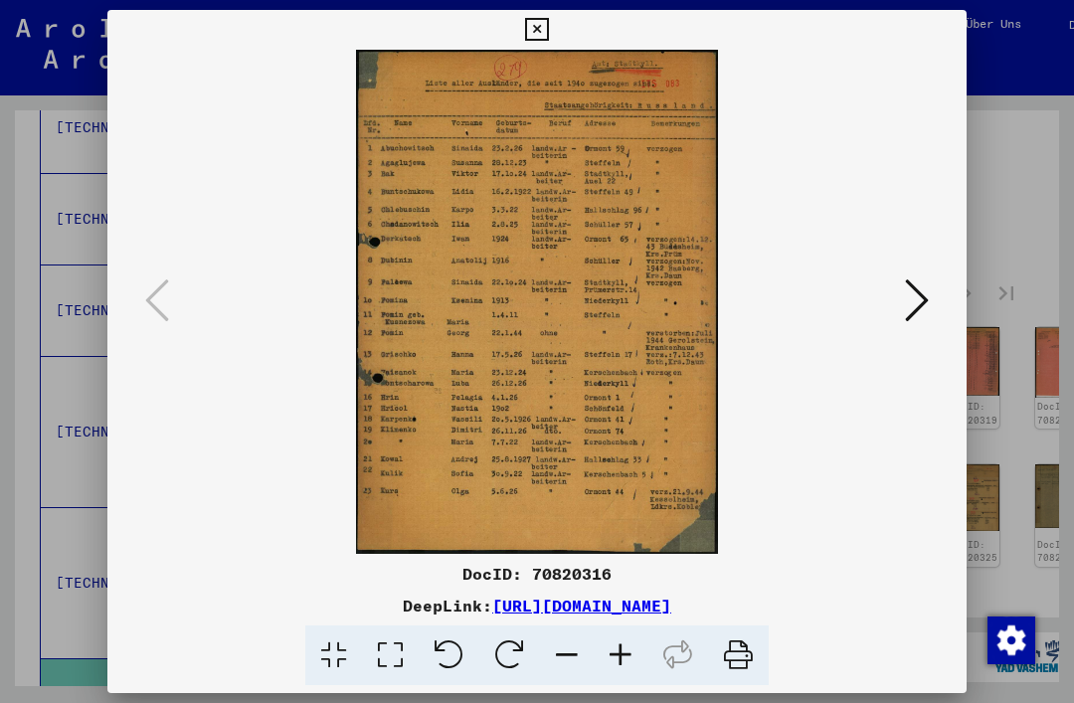
click at [922, 312] on icon at bounding box center [917, 300] width 24 height 48
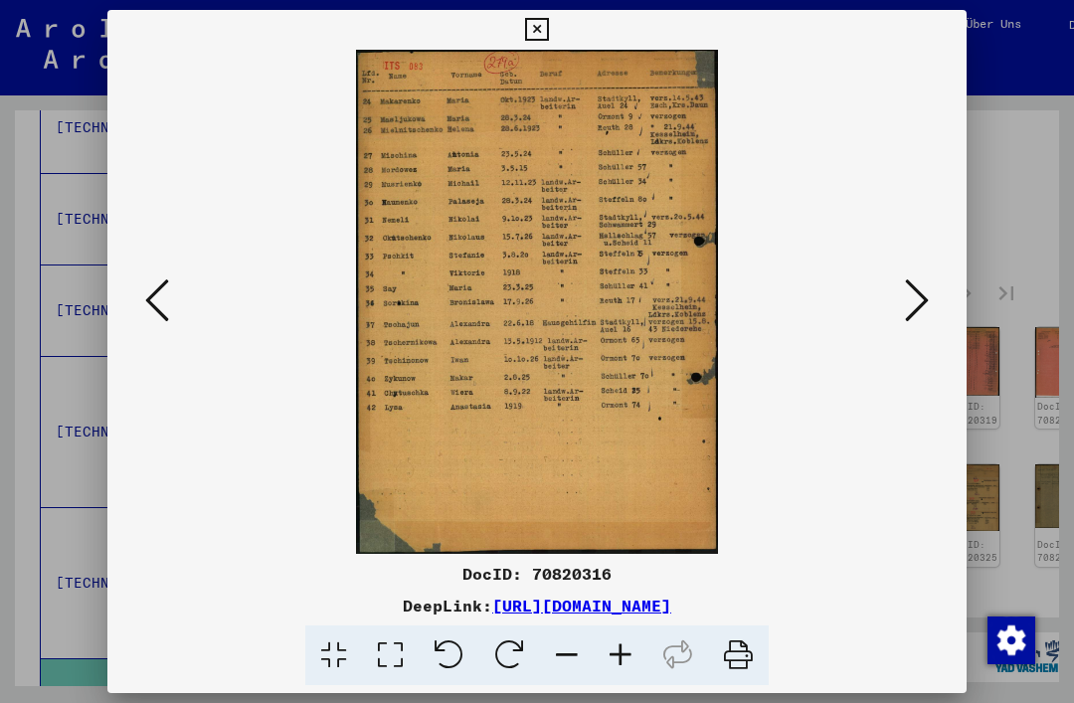
click at [920, 310] on icon at bounding box center [917, 300] width 24 height 48
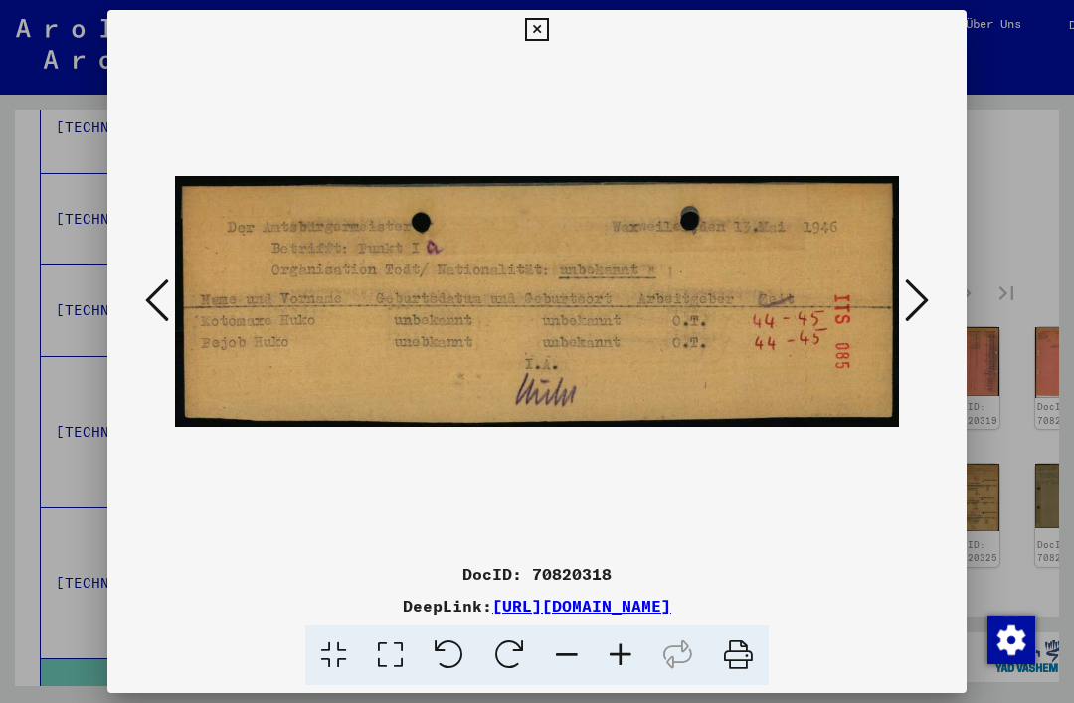
click at [922, 314] on icon at bounding box center [917, 300] width 24 height 48
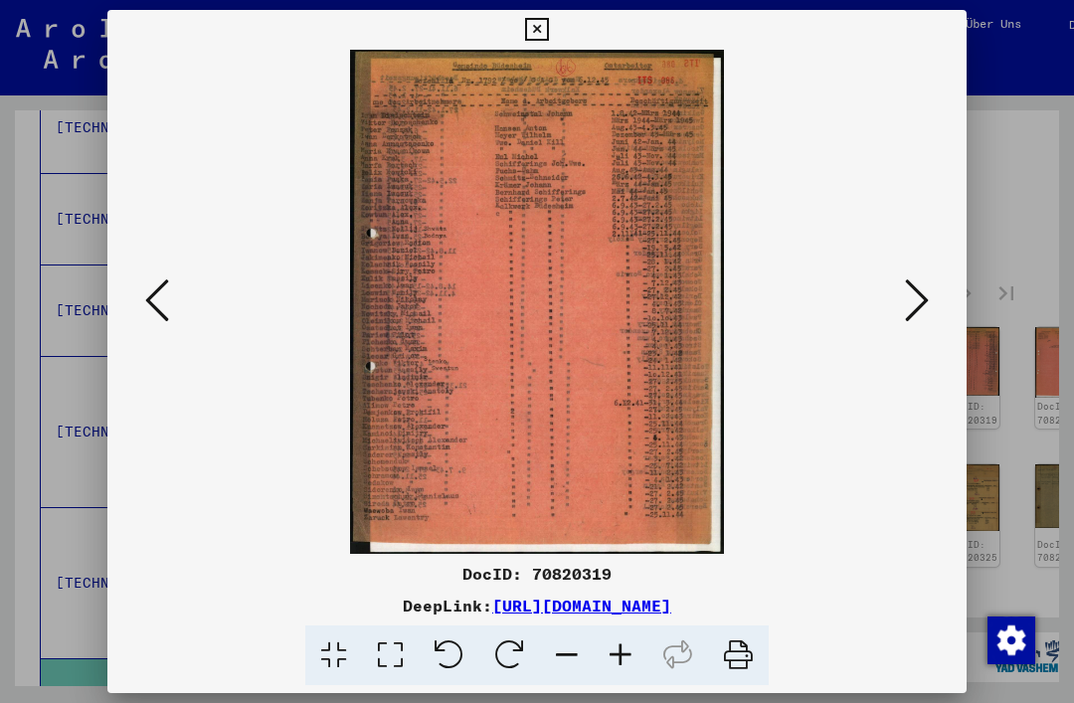
click at [927, 301] on icon at bounding box center [917, 300] width 24 height 48
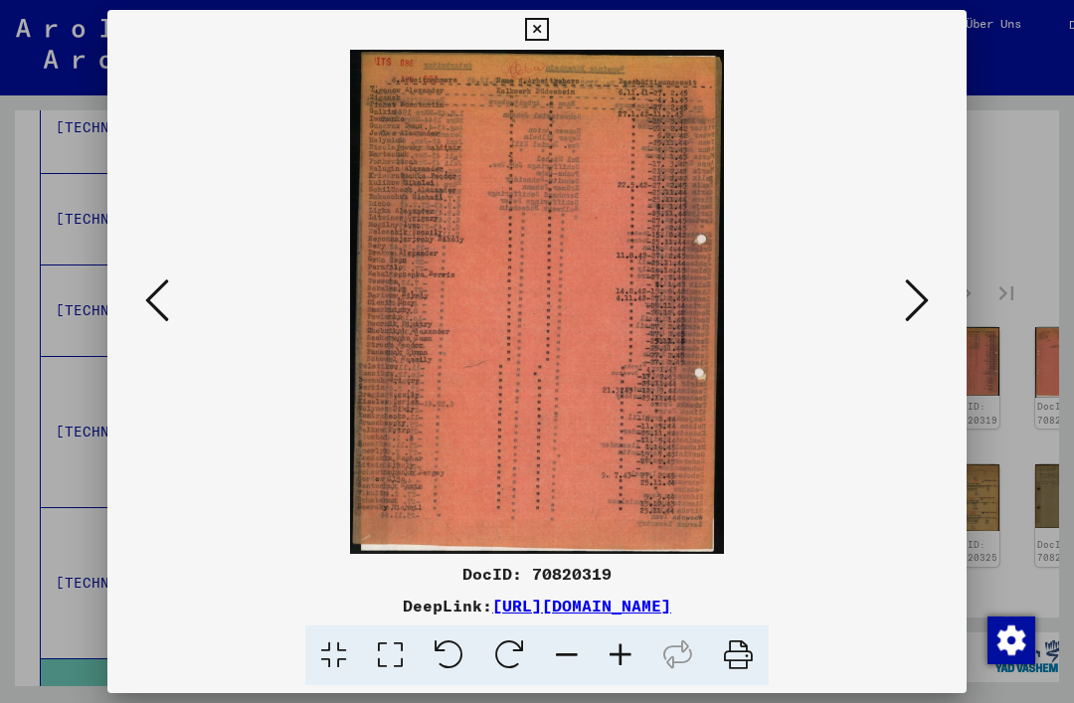
click at [924, 301] on icon at bounding box center [917, 300] width 24 height 48
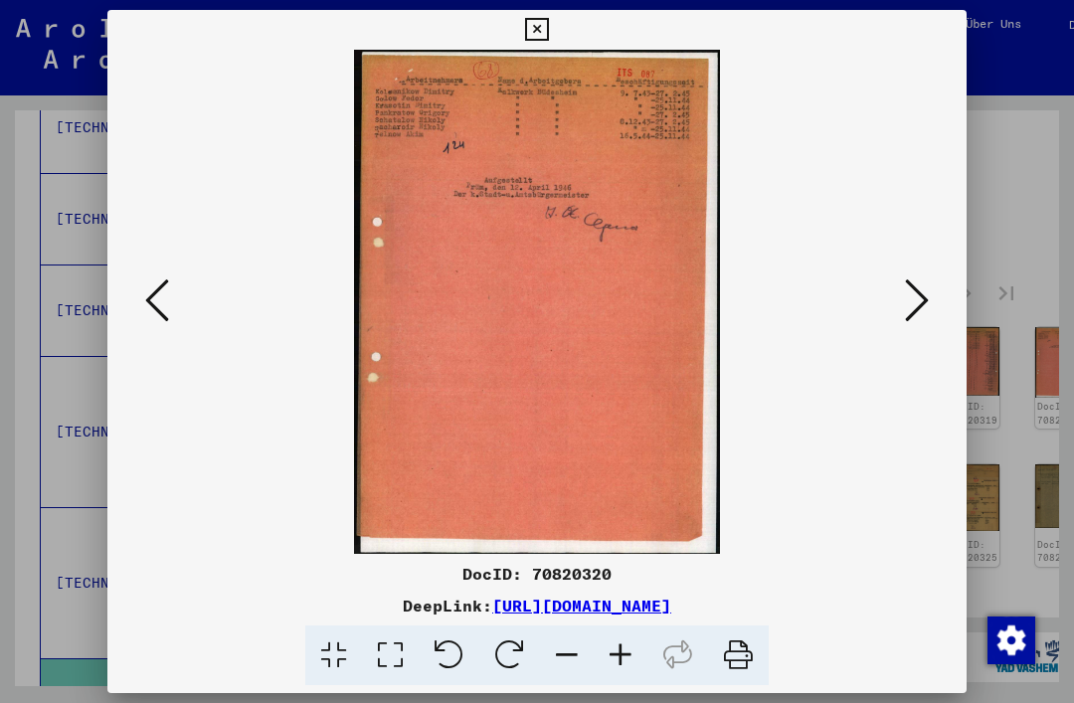
click at [925, 299] on icon at bounding box center [917, 300] width 24 height 48
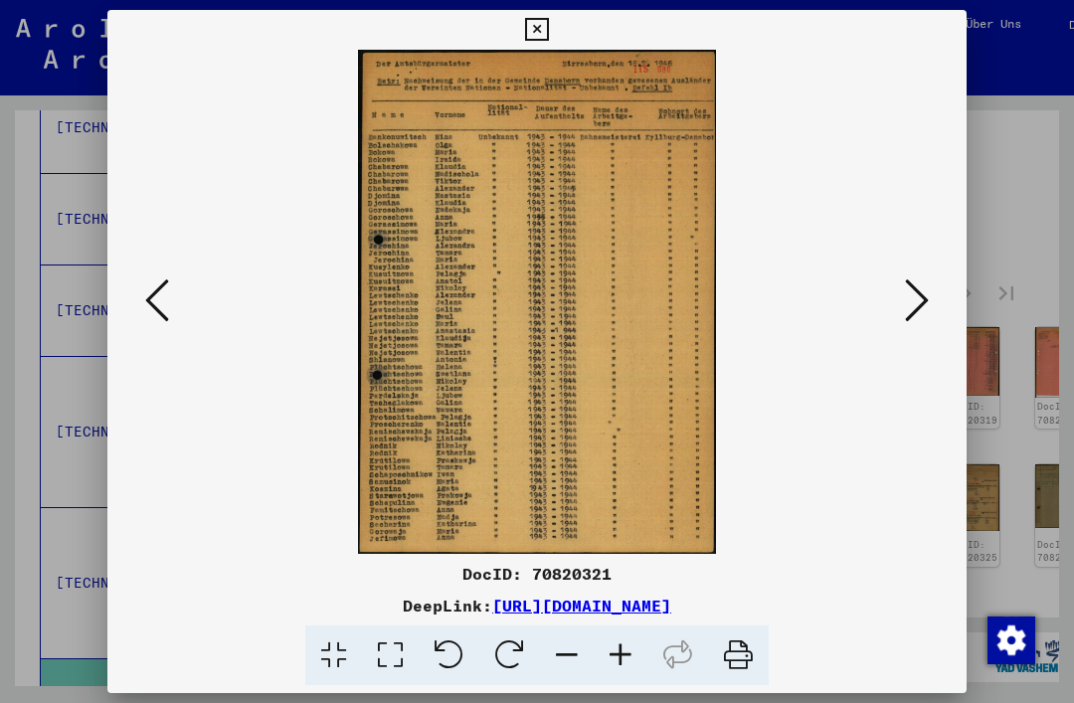
click at [929, 296] on button at bounding box center [917, 301] width 36 height 57
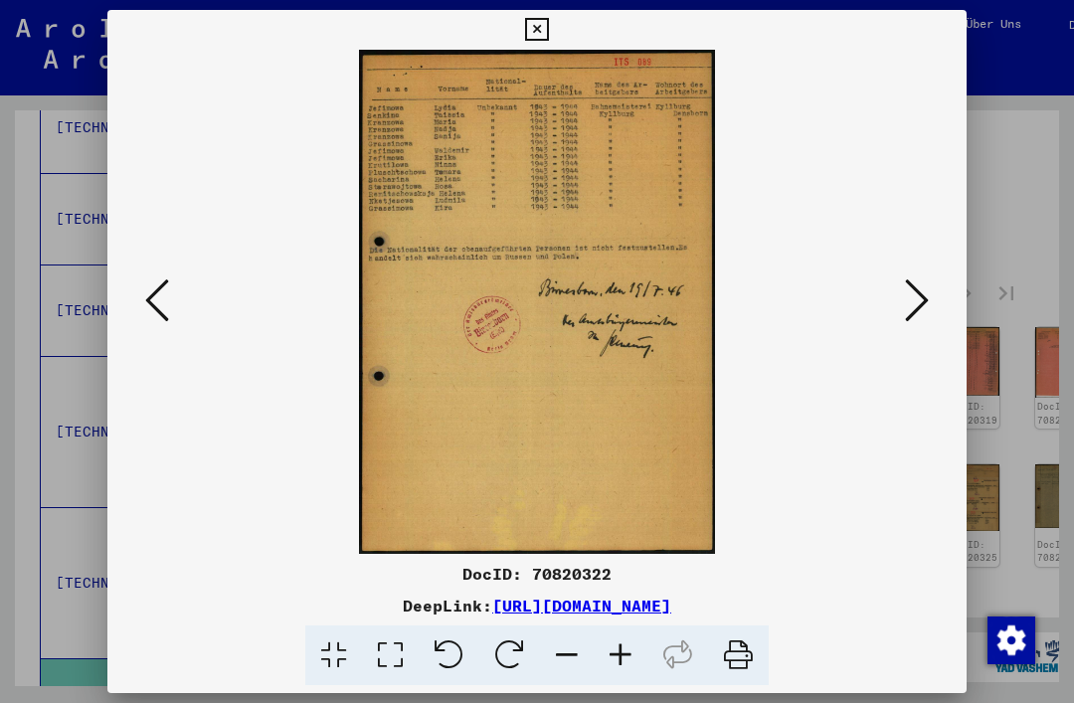
click at [927, 299] on icon at bounding box center [917, 300] width 24 height 48
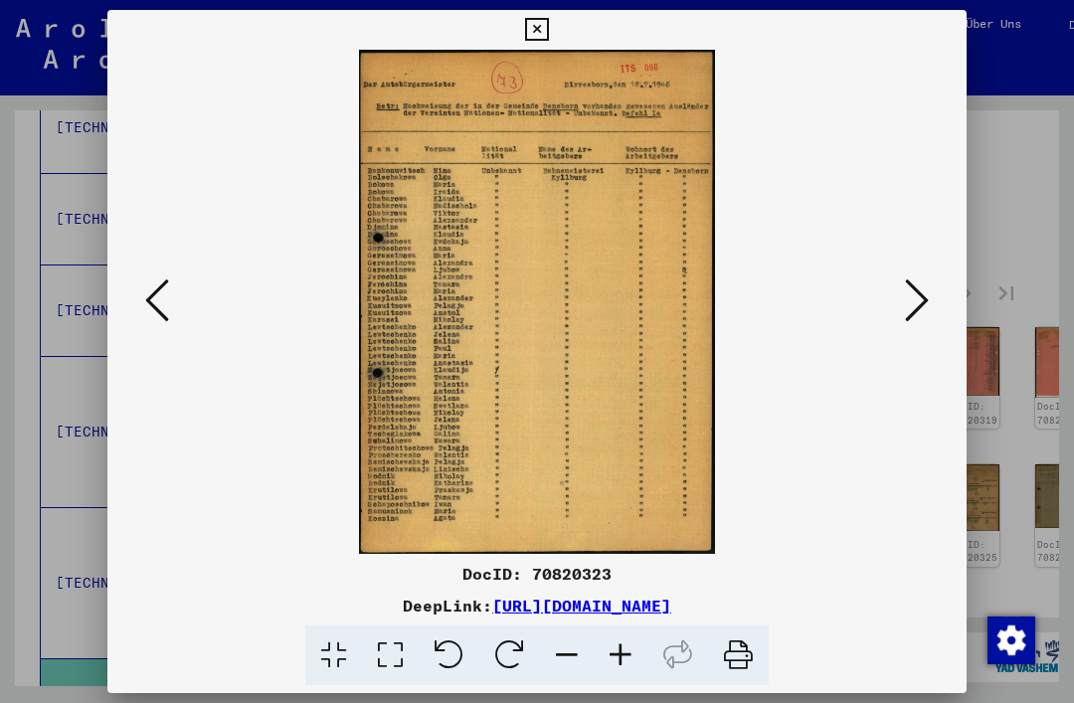
click at [930, 296] on button at bounding box center [917, 301] width 36 height 57
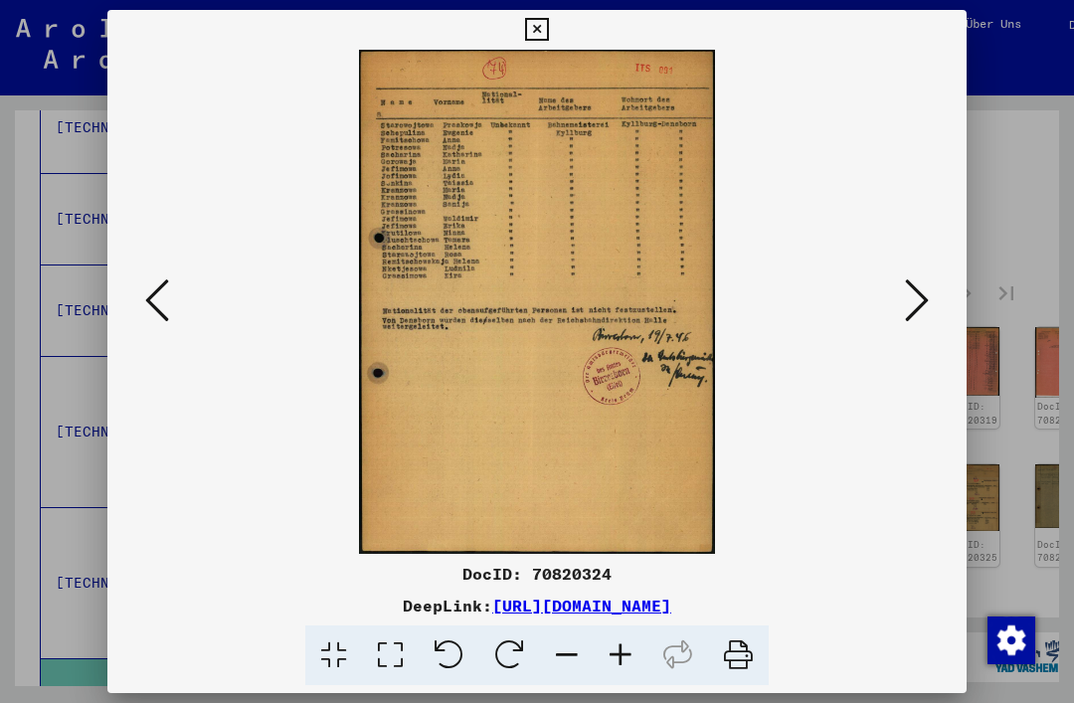
click at [929, 297] on button at bounding box center [917, 301] width 36 height 57
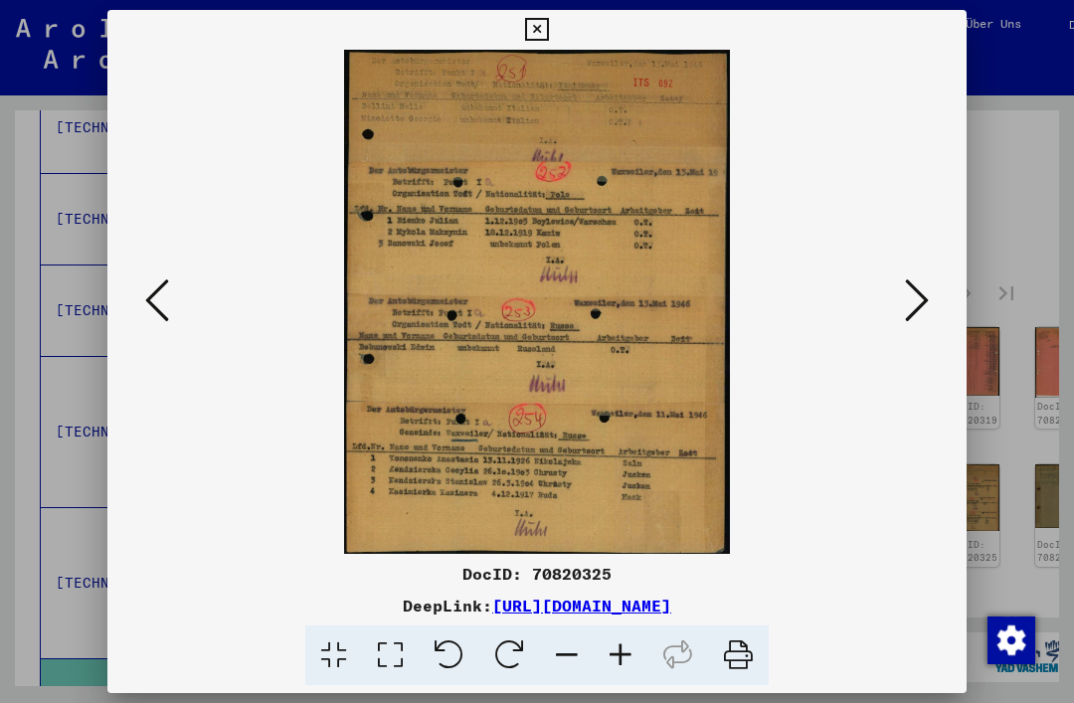
click at [923, 316] on icon at bounding box center [917, 300] width 24 height 48
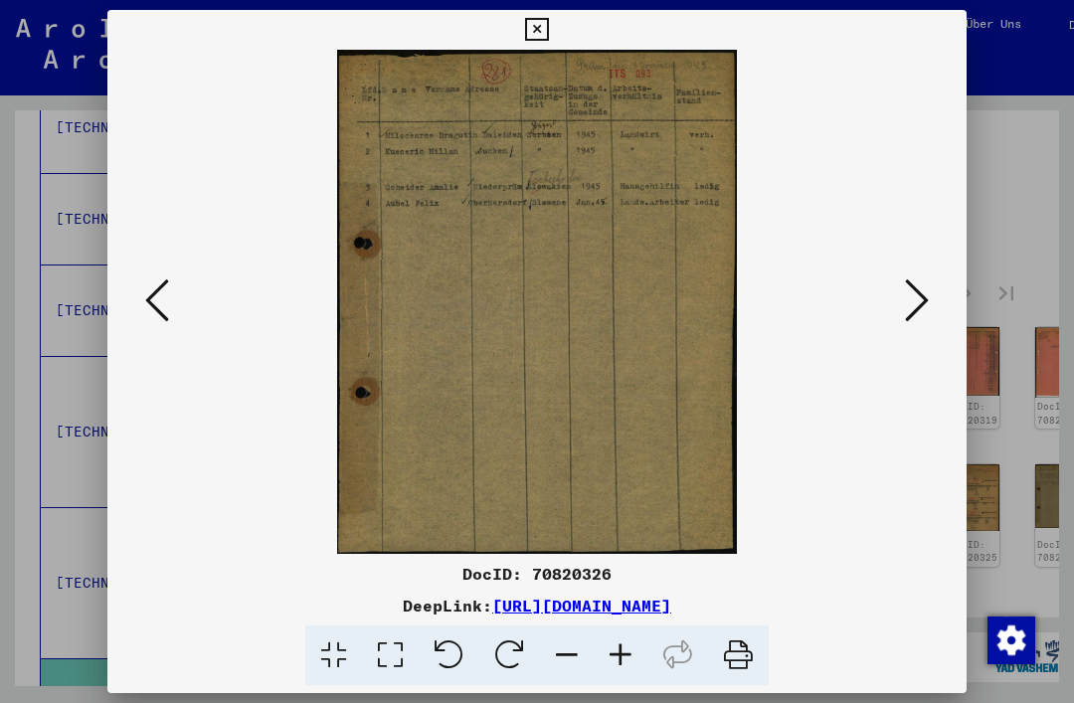
click at [921, 307] on icon at bounding box center [917, 300] width 24 height 48
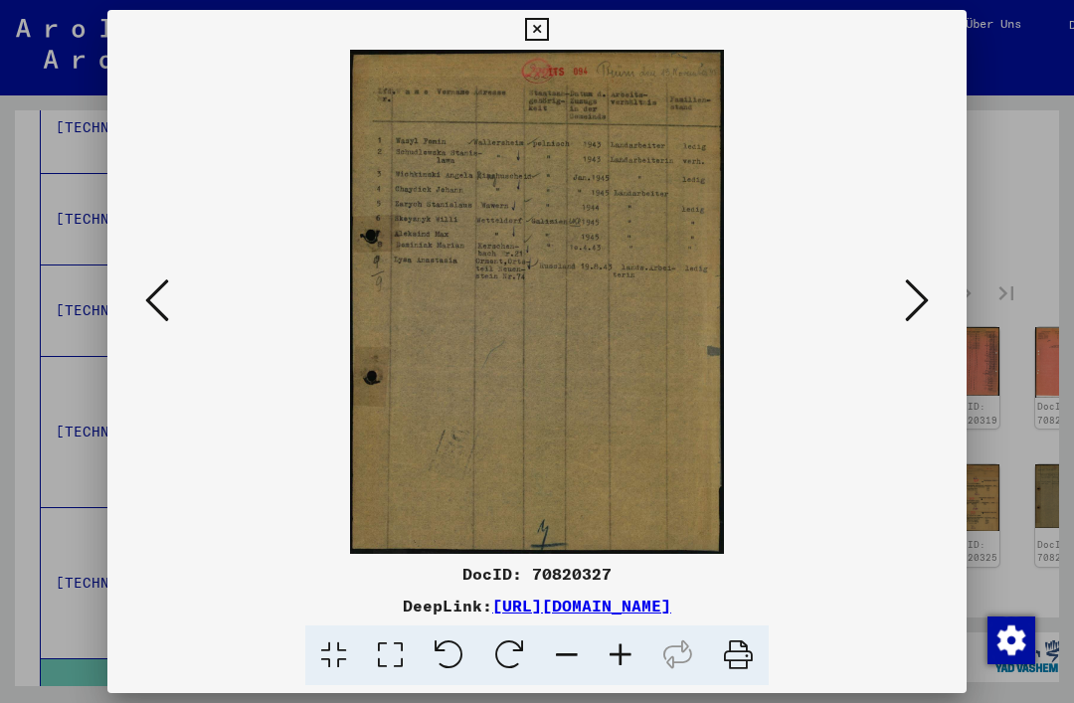
click at [918, 311] on icon at bounding box center [917, 300] width 24 height 48
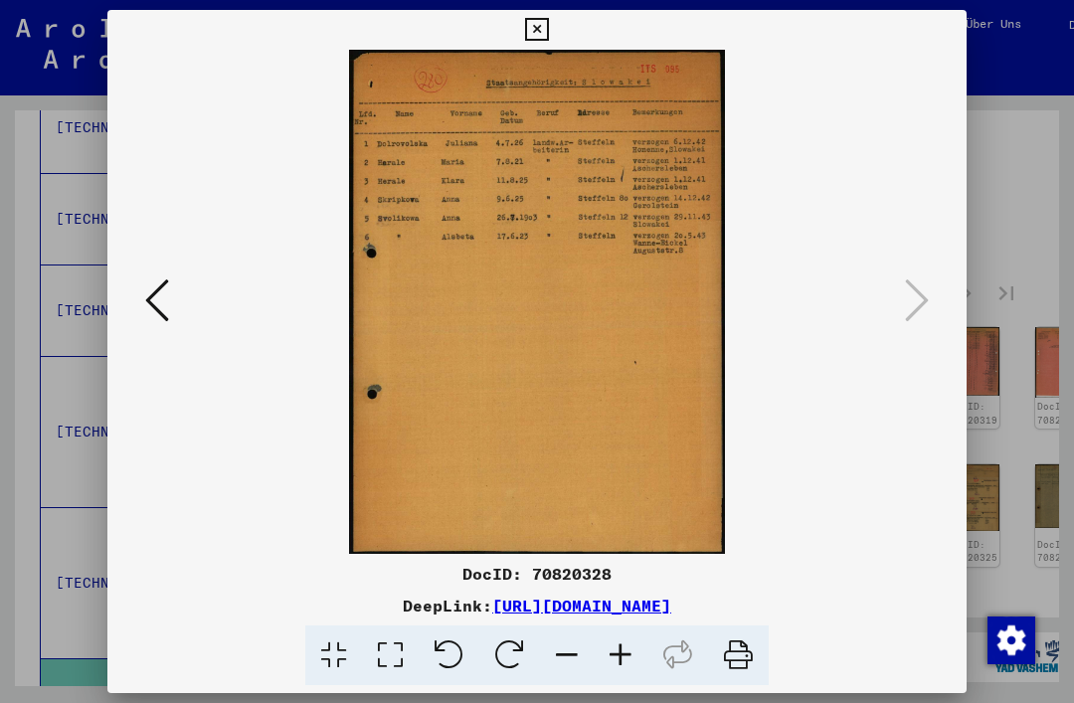
click at [554, 45] on button at bounding box center [536, 30] width 35 height 40
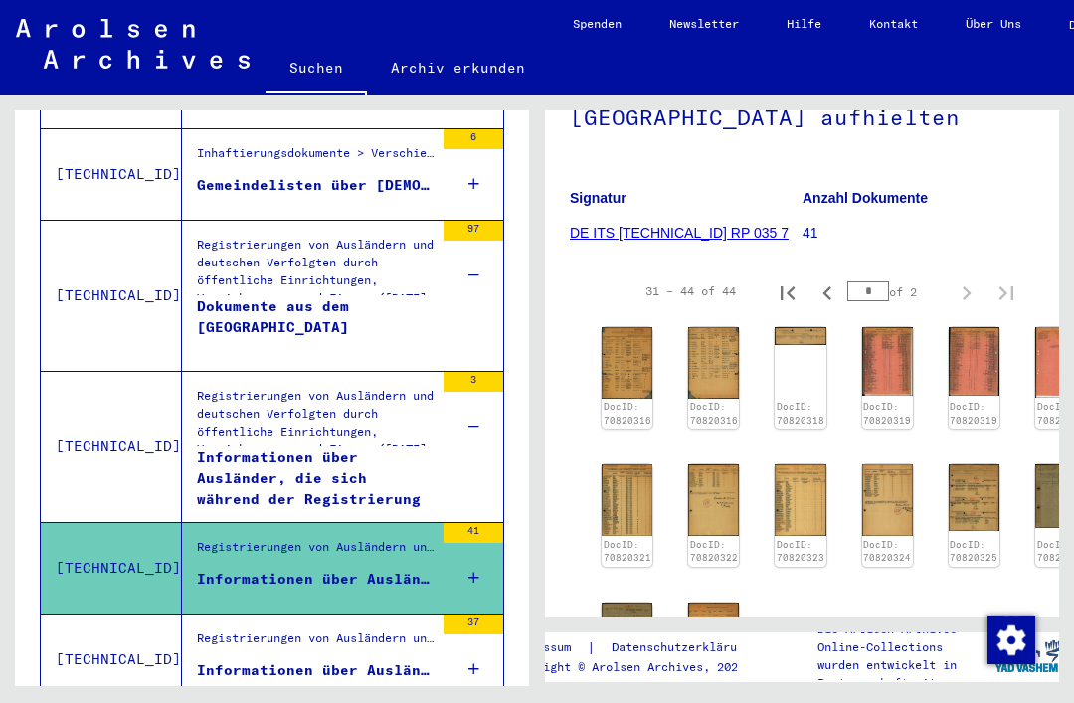
scroll to position [581, 0]
click at [453, 468] on td "Registrierungen von Ausländern und deutschen Verfolgten durch öffentliche Einri…" at bounding box center [342, 447] width 321 height 151
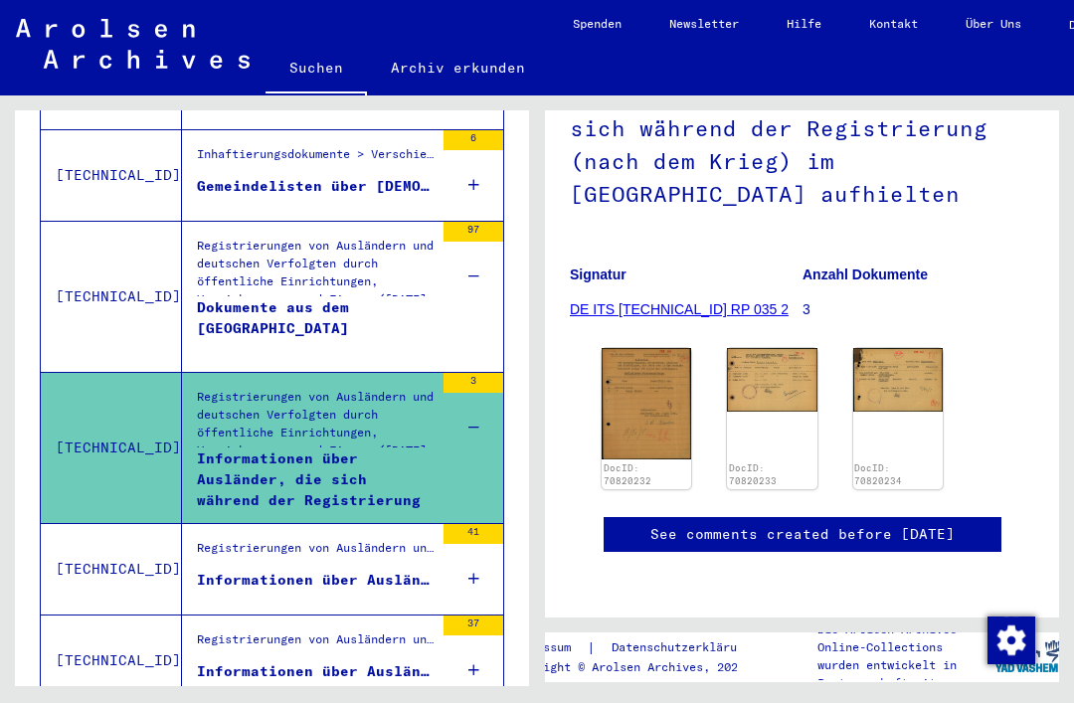
scroll to position [334, 0]
click at [671, 348] on img at bounding box center [647, 403] width 90 height 111
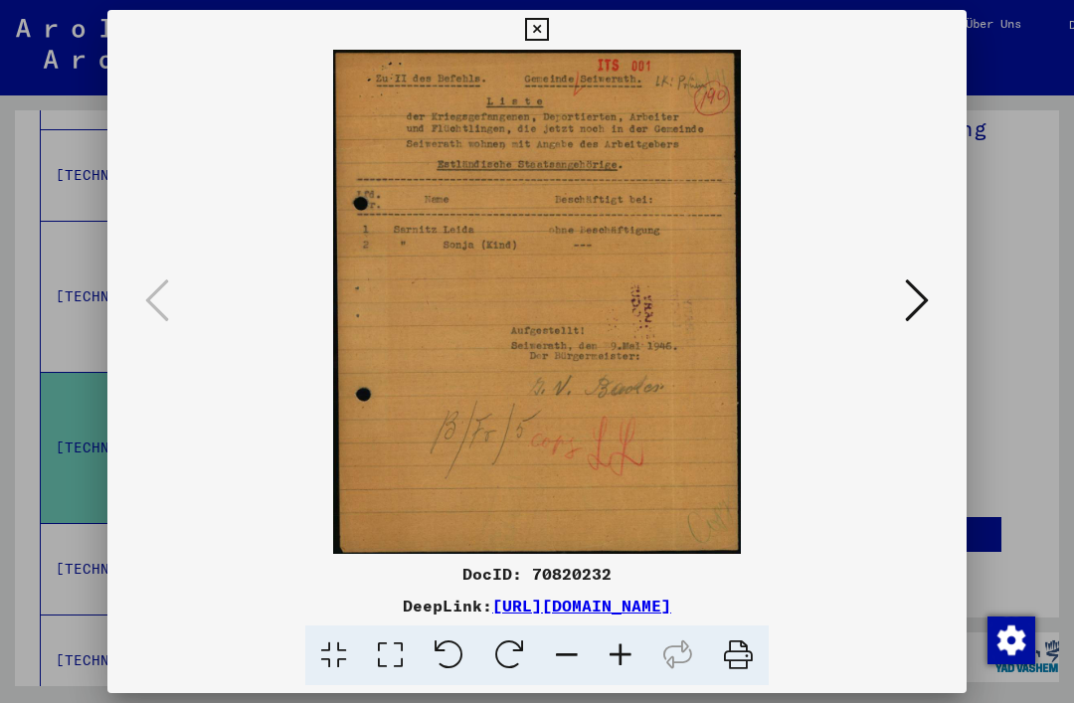
click at [927, 319] on icon at bounding box center [917, 300] width 24 height 48
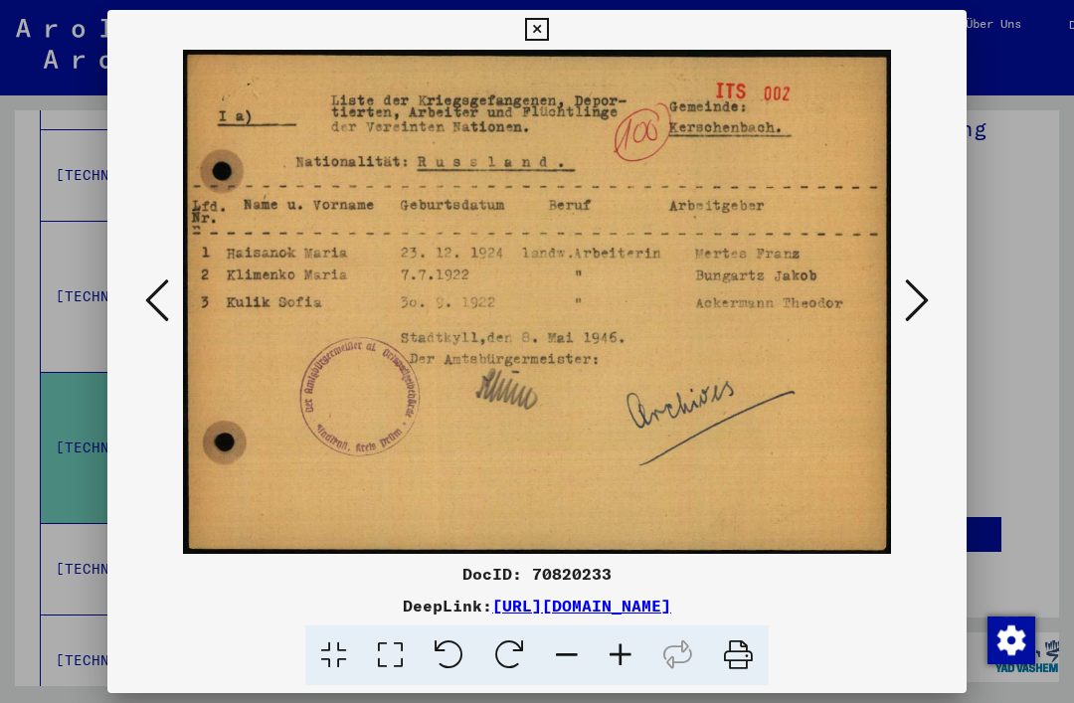
click at [931, 318] on button at bounding box center [917, 301] width 36 height 57
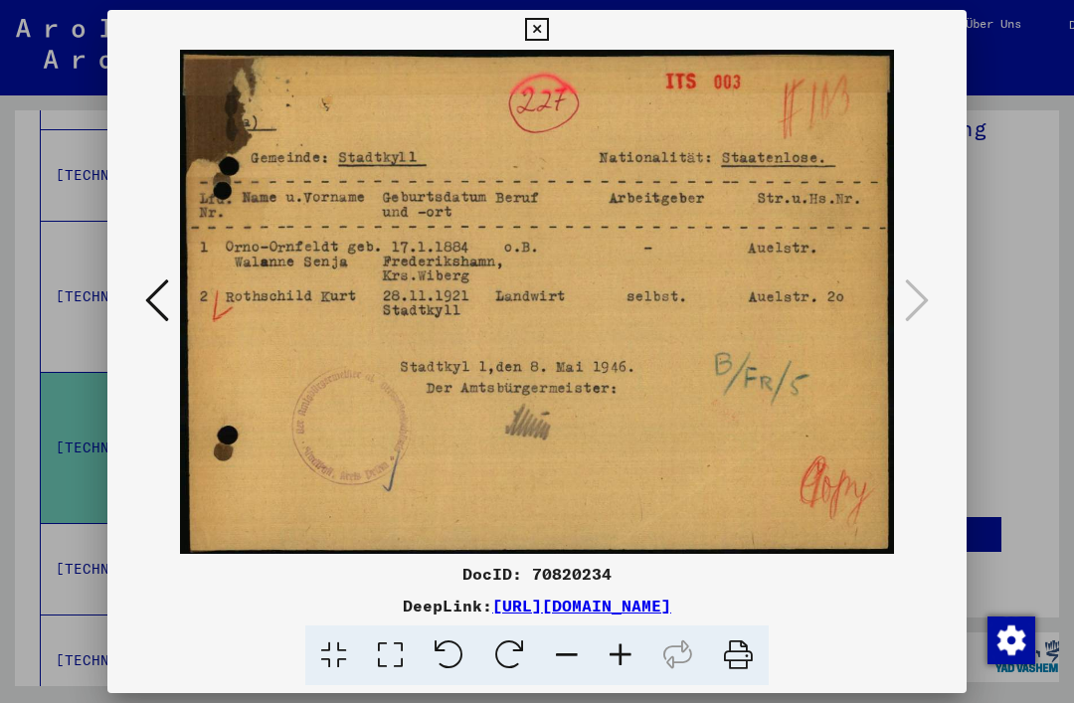
click at [936, 306] on div at bounding box center [536, 302] width 859 height 504
click at [548, 39] on icon at bounding box center [536, 30] width 23 height 24
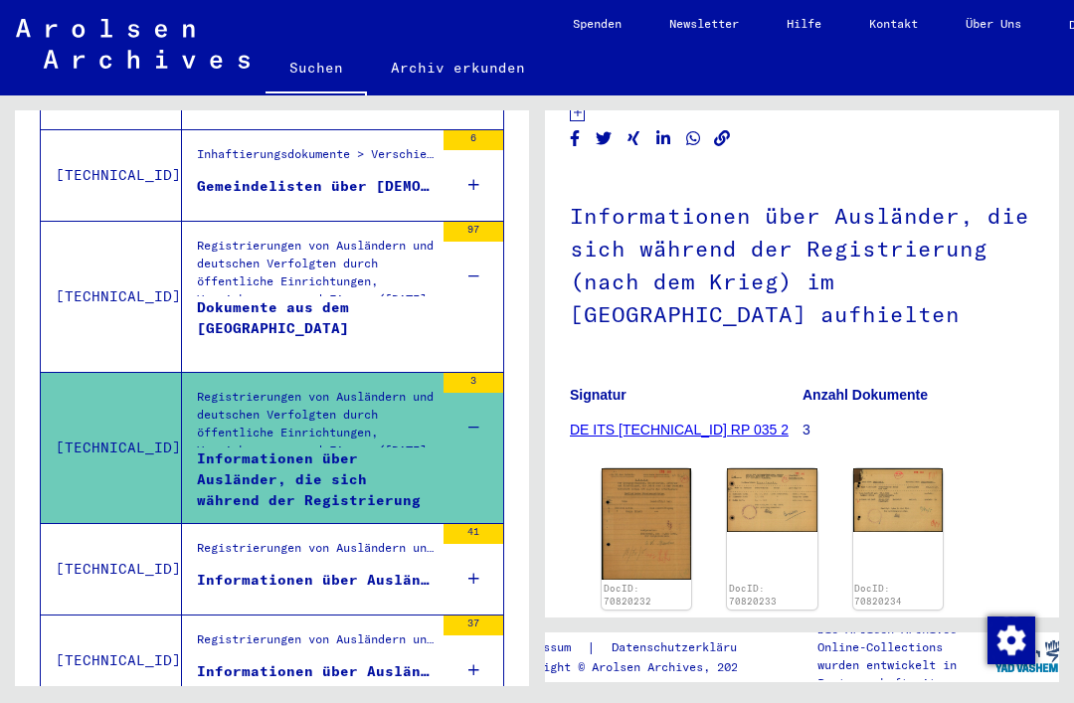
scroll to position [137, 0]
click at [418, 328] on div "Dokumente aus dem [GEOGRAPHIC_DATA]" at bounding box center [315, 327] width 237 height 60
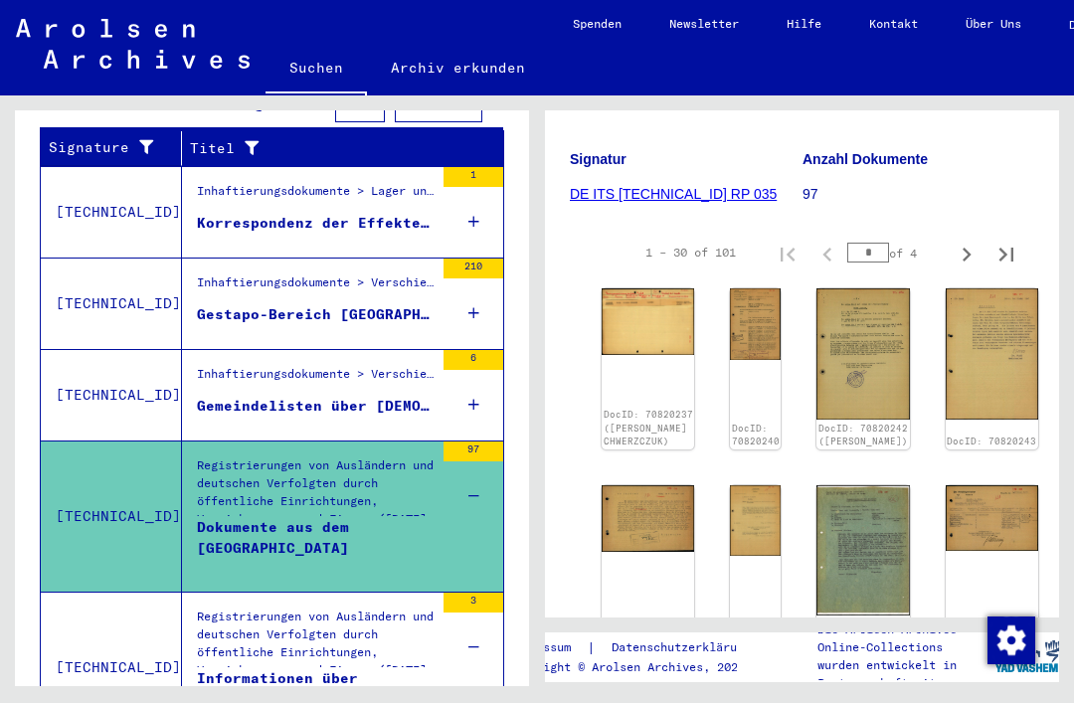
scroll to position [308, 0]
click at [632, 290] on img at bounding box center [648, 321] width 92 height 67
